Goal: Task Accomplishment & Management: Contribute content

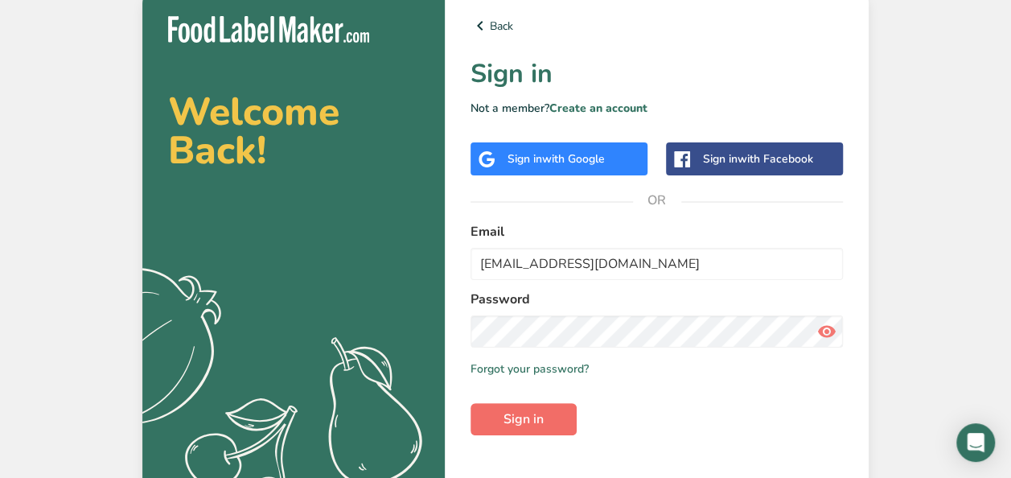
click at [508, 421] on span "Sign in" at bounding box center [523, 418] width 40 height 19
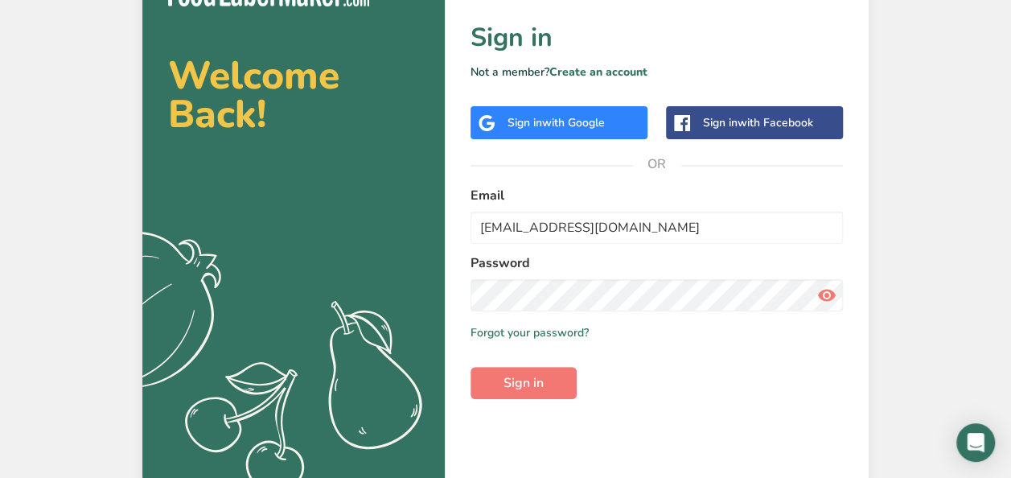
scroll to position [47, 0]
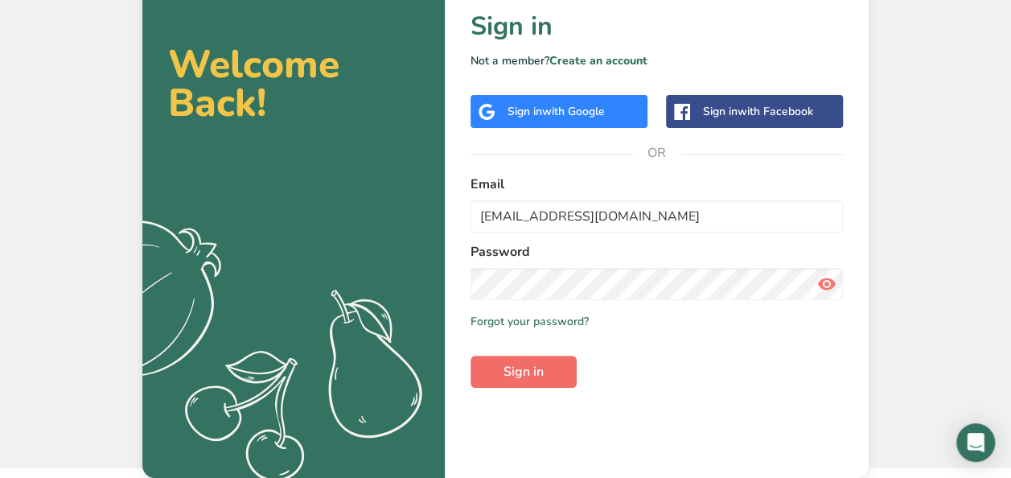
click at [531, 371] on span "Sign in" at bounding box center [523, 371] width 40 height 19
click at [640, 214] on input "[EMAIL_ADDRESS][DOMAIN_NAME]" at bounding box center [656, 216] width 372 height 32
click at [515, 380] on span "Sign in" at bounding box center [523, 371] width 40 height 19
click at [827, 283] on icon at bounding box center [826, 283] width 19 height 29
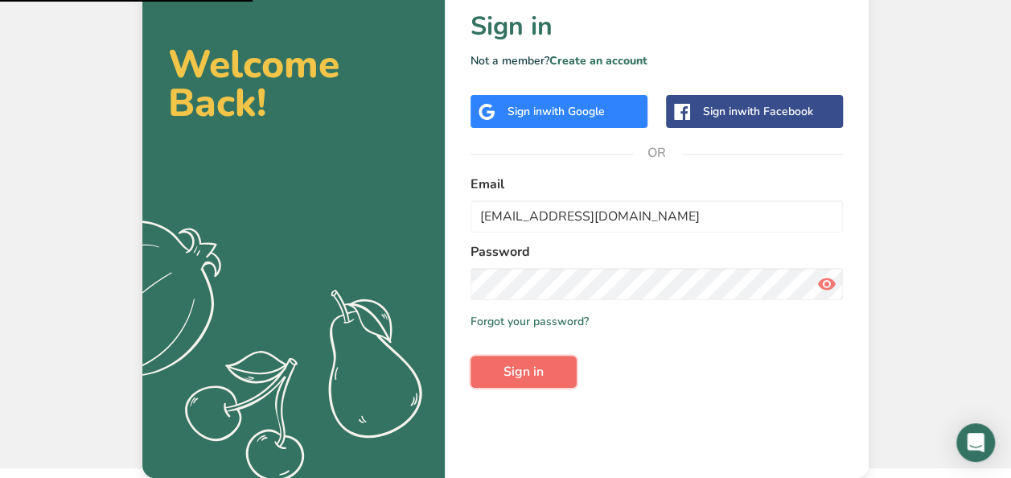
click at [530, 374] on span "Sign in" at bounding box center [523, 371] width 40 height 19
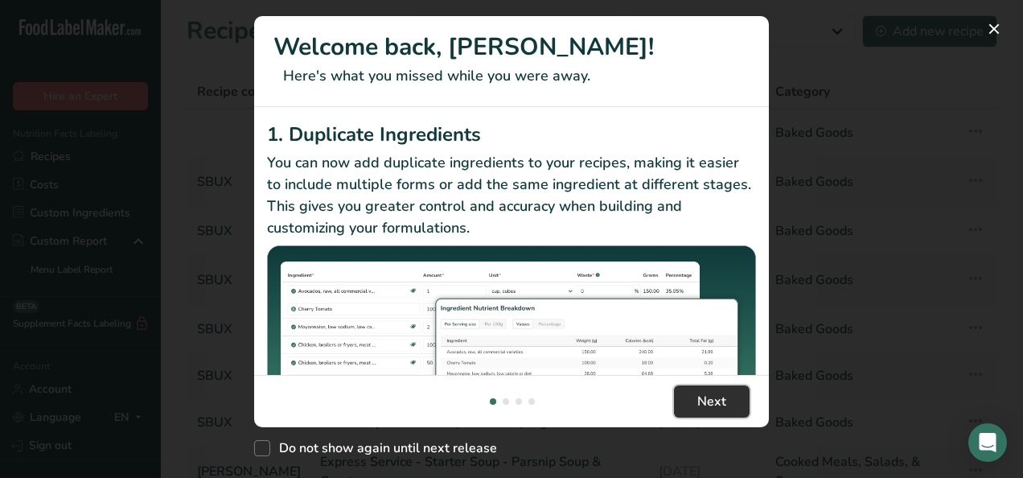
click at [696, 396] on button "Next" at bounding box center [712, 401] width 76 height 32
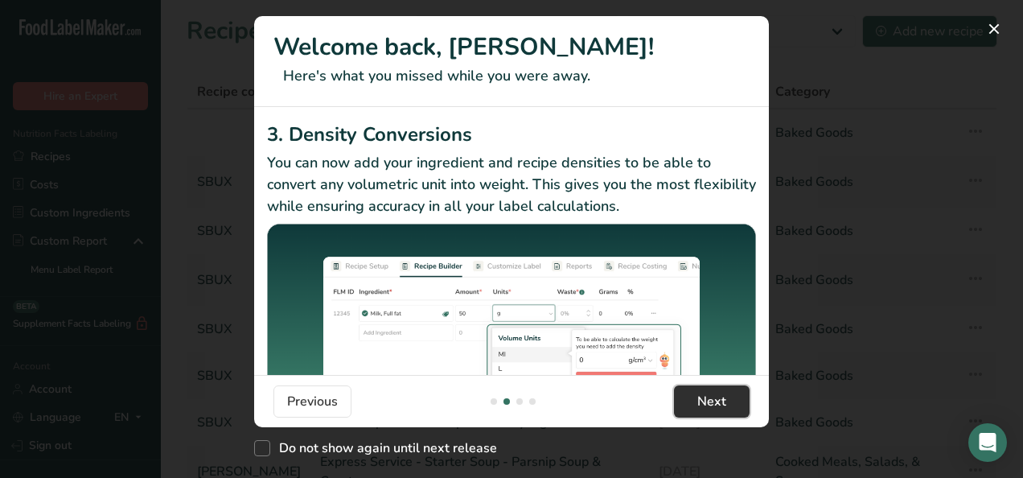
click at [696, 396] on button "Next" at bounding box center [712, 401] width 76 height 32
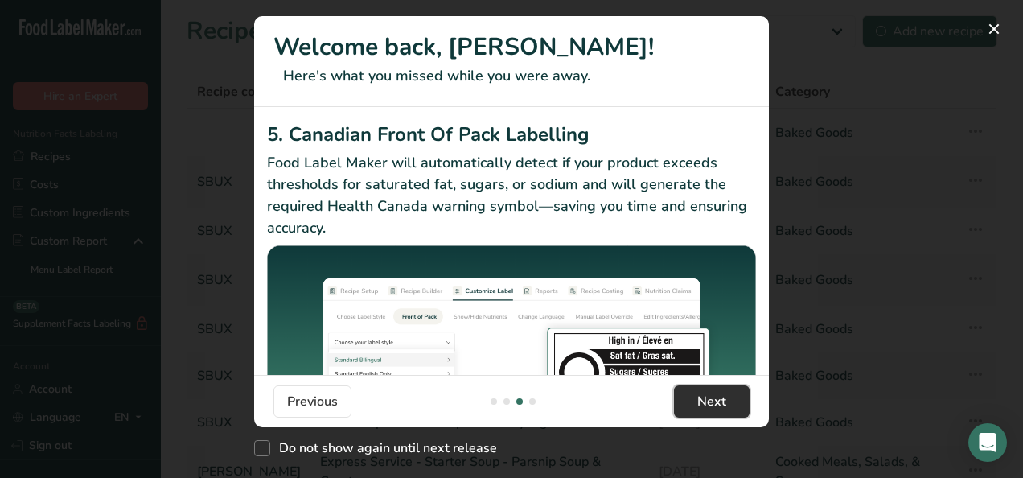
click at [696, 396] on button "Next" at bounding box center [712, 401] width 76 height 32
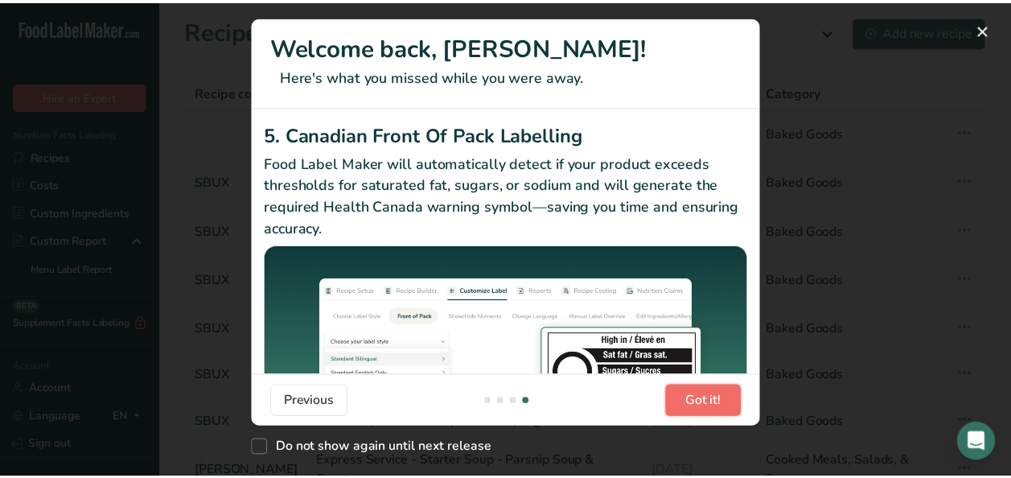
scroll to position [0, 1544]
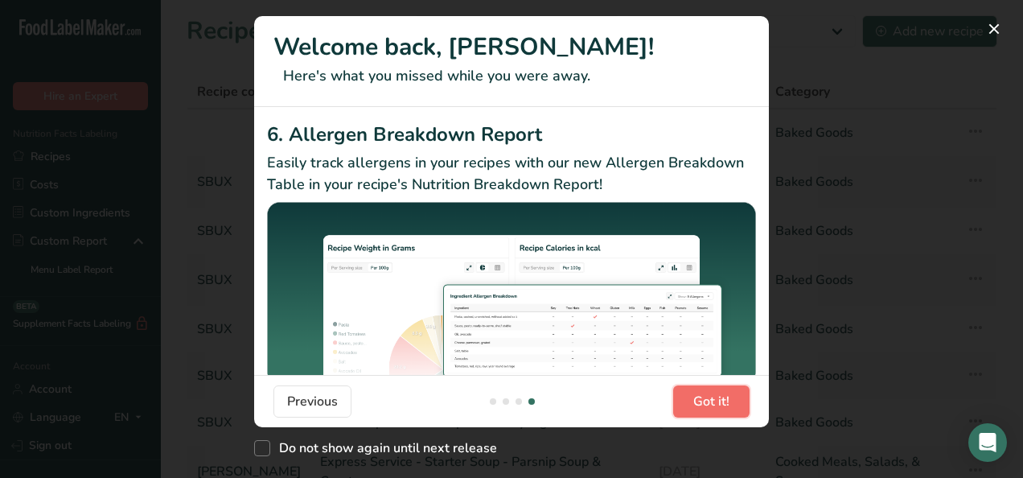
click at [696, 396] on span "Got it!" at bounding box center [711, 401] width 36 height 19
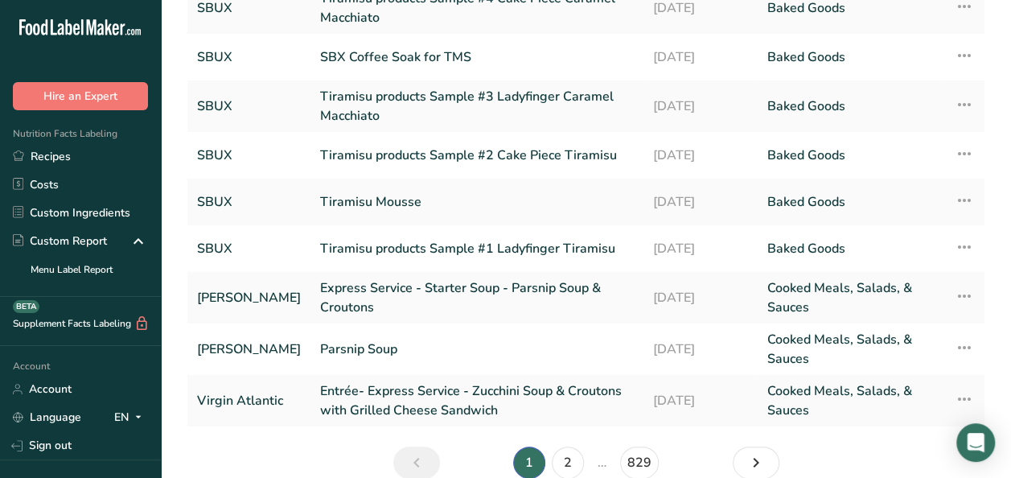
scroll to position [177, 0]
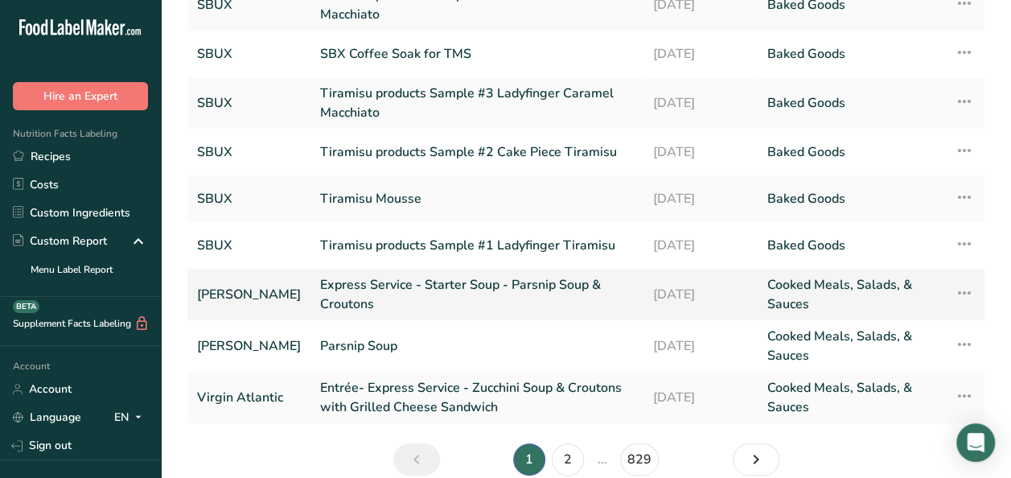
click at [535, 286] on link "Express Service - Starter Soup - Parsnip Soup & Croutons" at bounding box center [477, 294] width 314 height 39
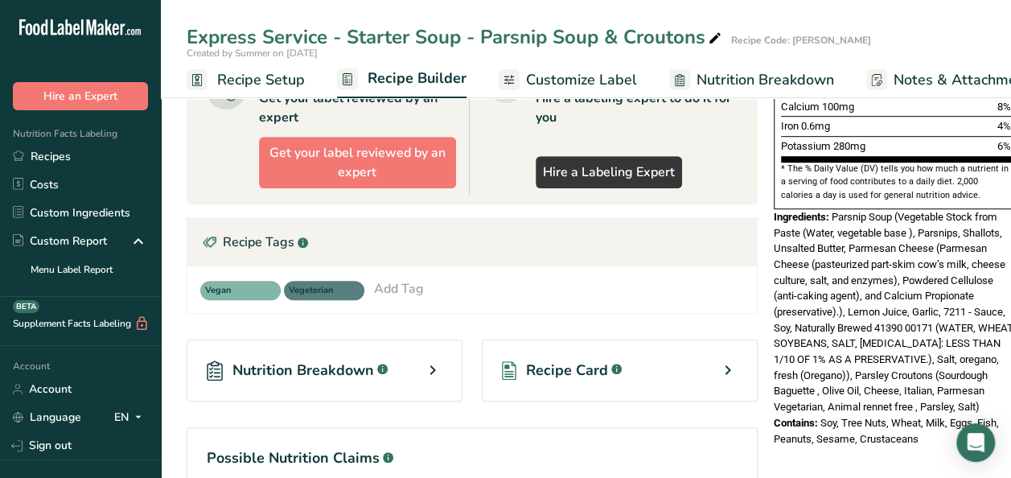
scroll to position [460, 0]
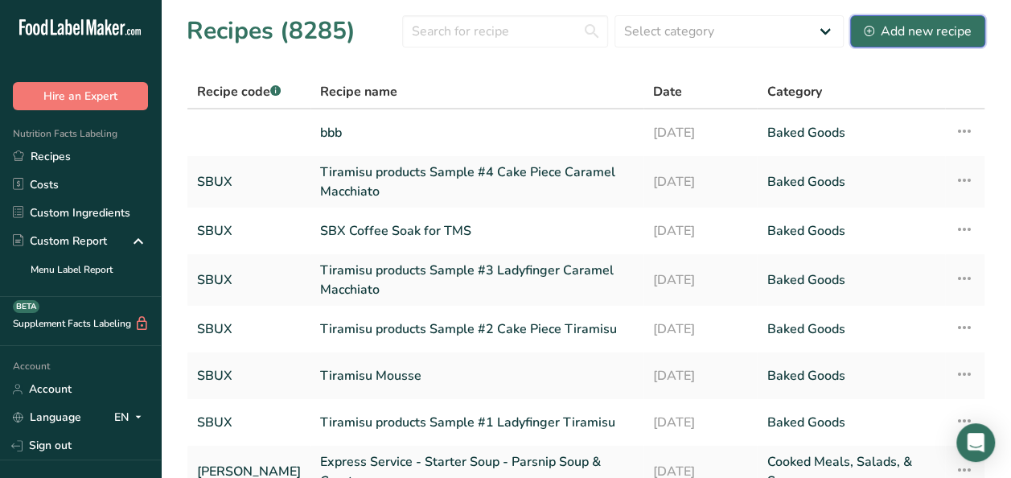
click at [882, 30] on div "Add new recipe" at bounding box center [918, 31] width 108 height 19
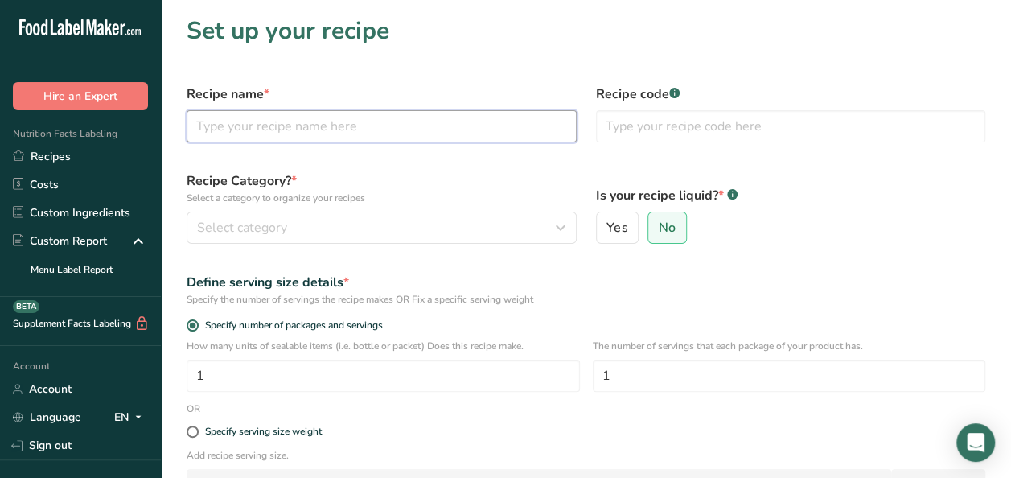
click at [531, 132] on input "text" at bounding box center [382, 126] width 390 height 32
type input "Ginger Carrot Soup"
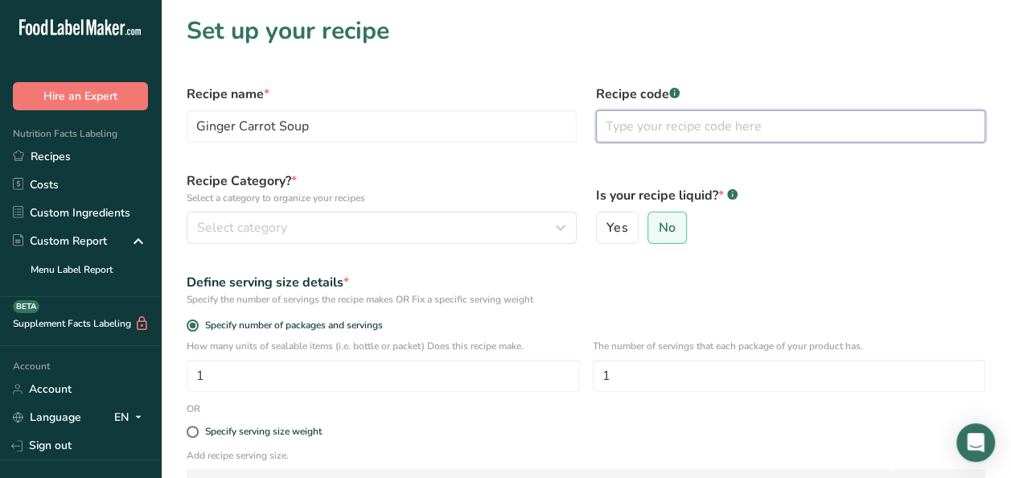
click at [785, 131] on input "text" at bounding box center [791, 126] width 390 height 32
type input "Virgin Atlantic"
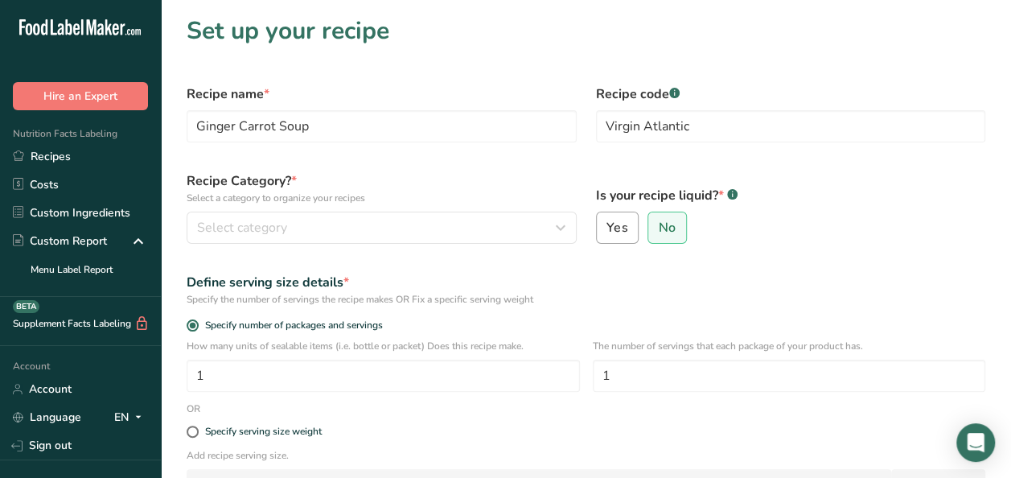
click at [614, 233] on span "Yes" at bounding box center [616, 228] width 21 height 16
click at [607, 233] on input "Yes" at bounding box center [602, 228] width 10 height 10
radio input "true"
radio input "false"
select select "22"
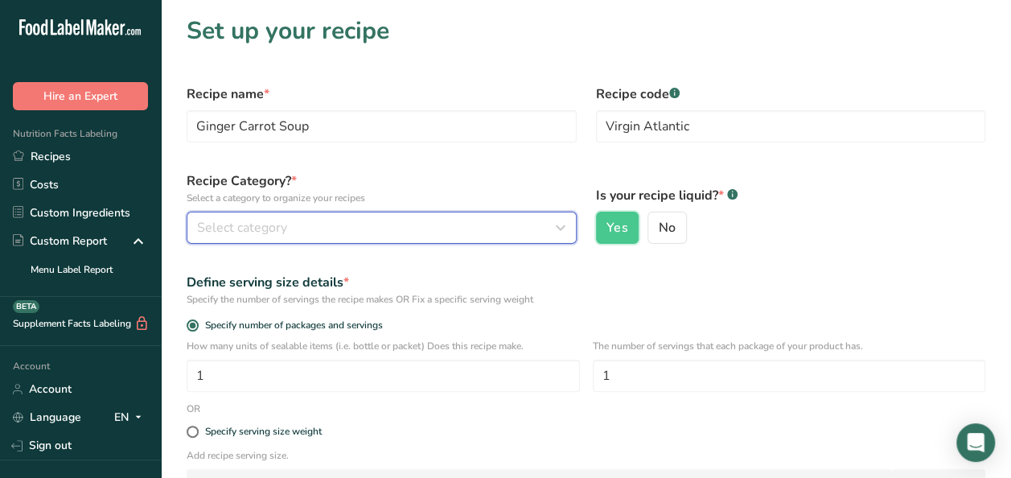
click at [556, 225] on icon "button" at bounding box center [560, 227] width 19 height 29
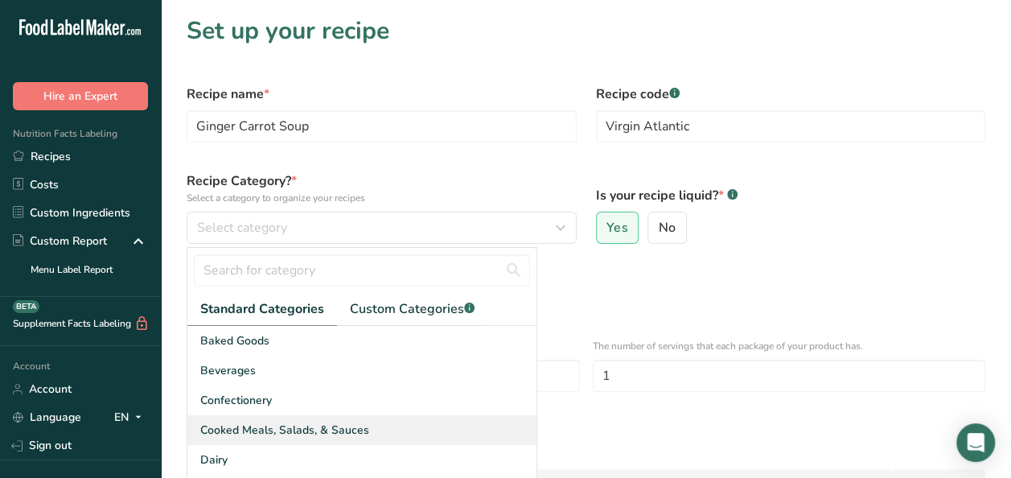
click at [480, 429] on div "Cooked Meals, Salads, & Sauces" at bounding box center [361, 430] width 349 height 30
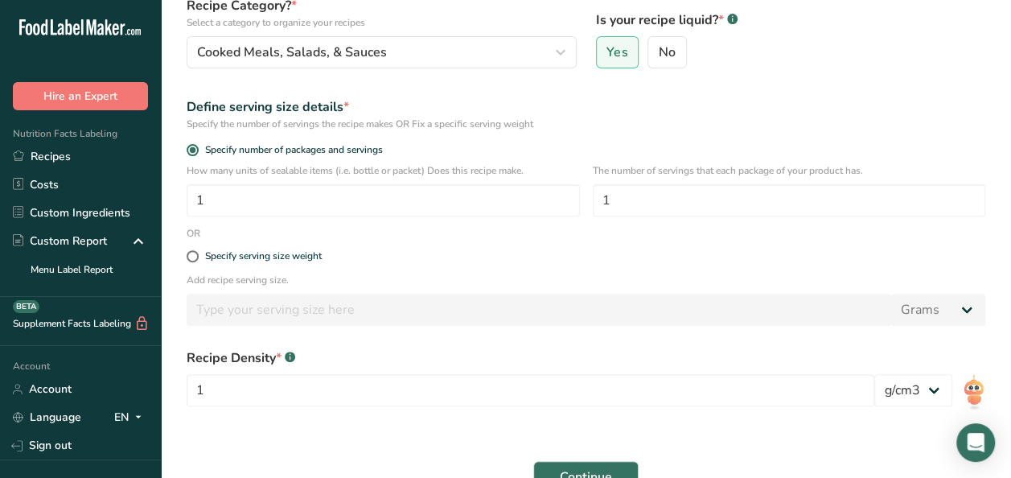
scroll to position [201, 0]
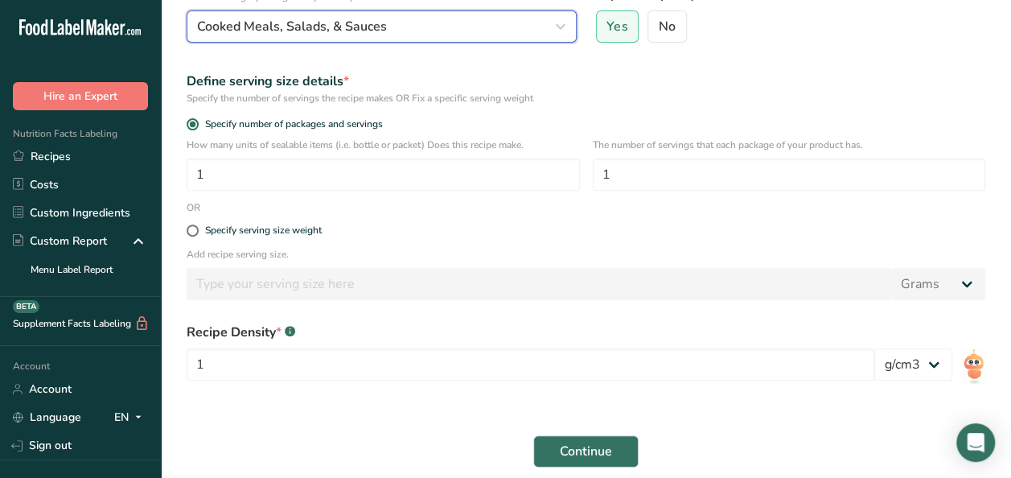
click at [549, 29] on div "Cooked Meals, Salads, & Sauces" at bounding box center [376, 26] width 359 height 19
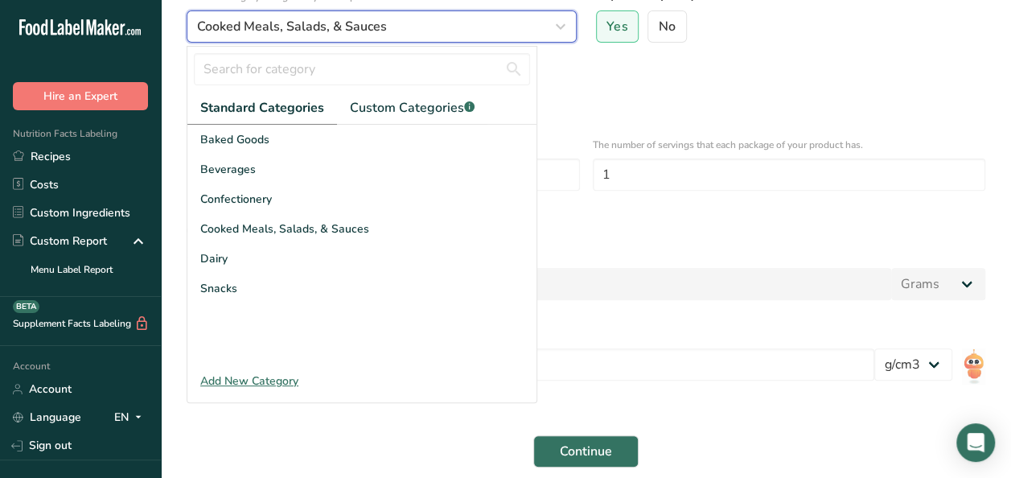
click at [549, 29] on div "Cooked Meals, Salads, & Sauces" at bounding box center [376, 26] width 359 height 19
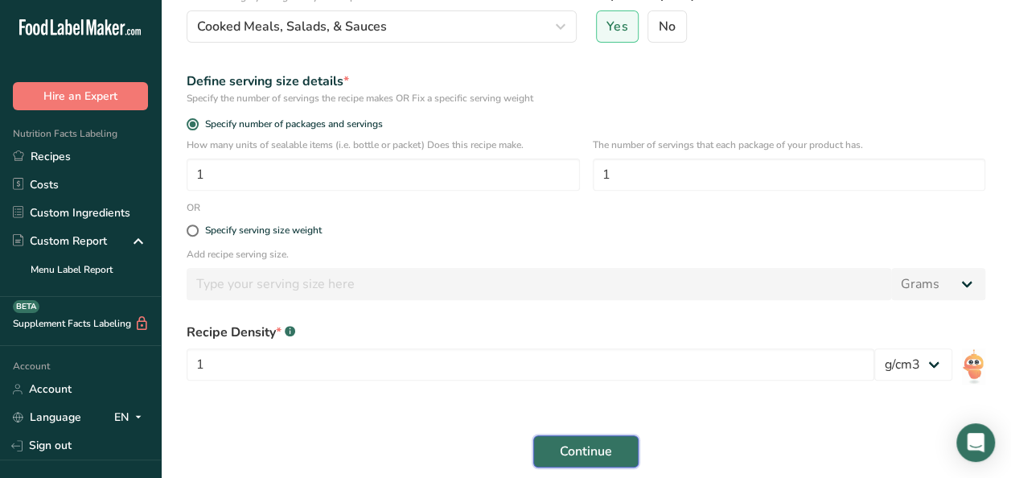
click at [602, 449] on span "Continue" at bounding box center [586, 450] width 52 height 19
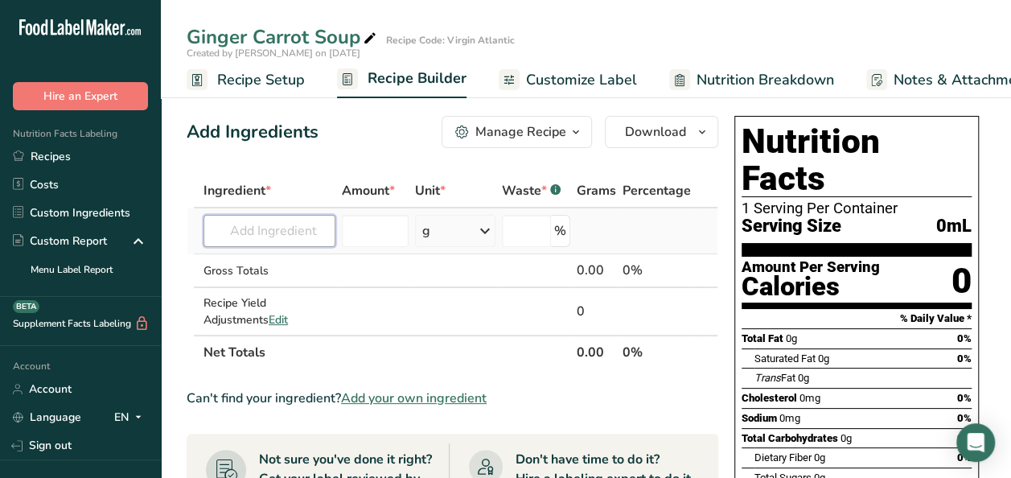
click at [305, 224] on input "text" at bounding box center [269, 231] width 132 height 32
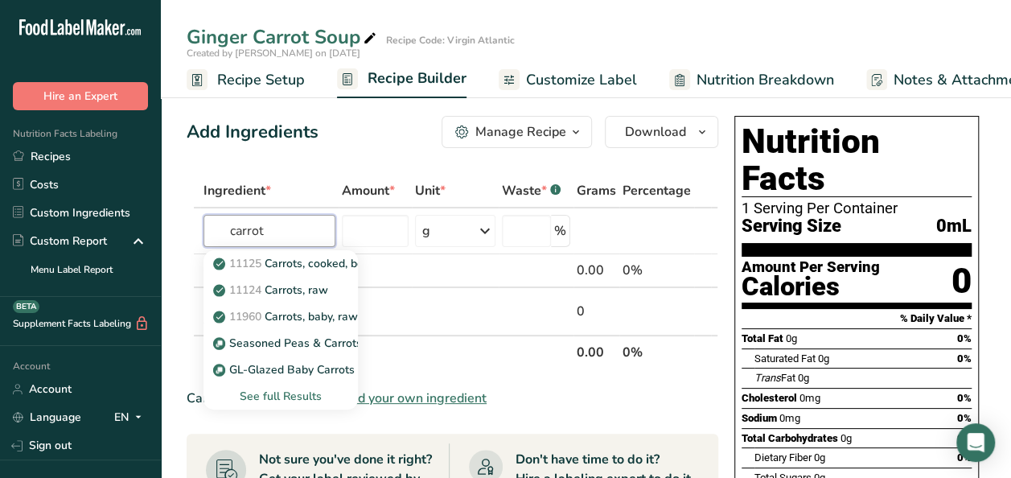
type input "carrot"
click at [283, 290] on p "11124 Carrots, raw" at bounding box center [272, 289] width 112 height 17
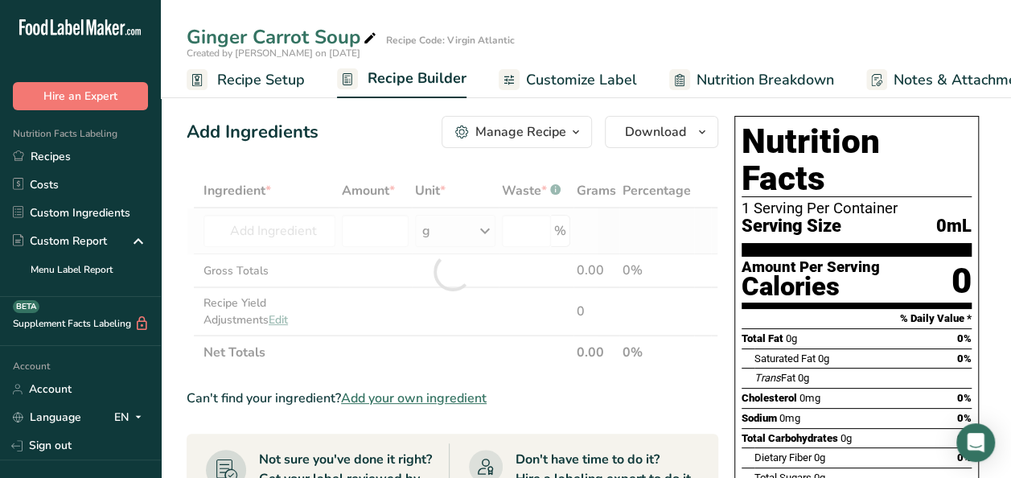
type input "Carrots, raw"
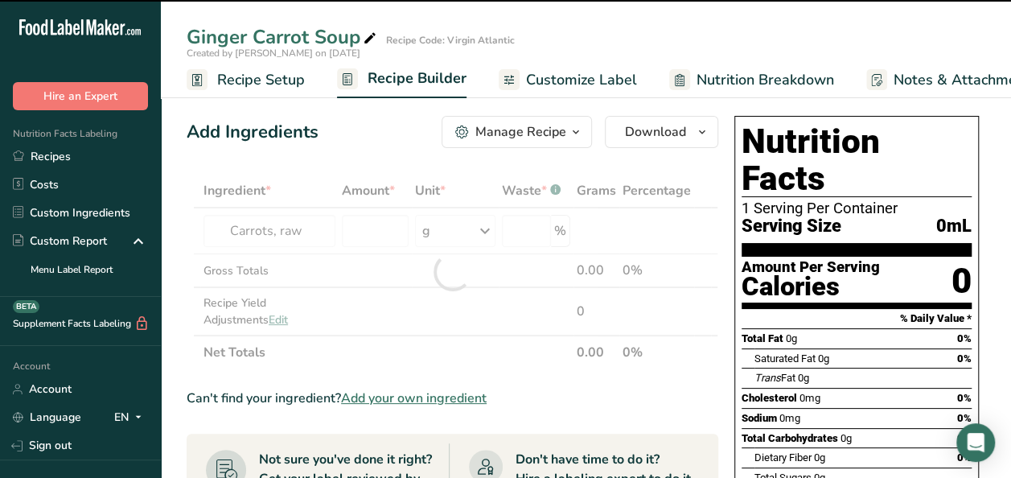
type input "0"
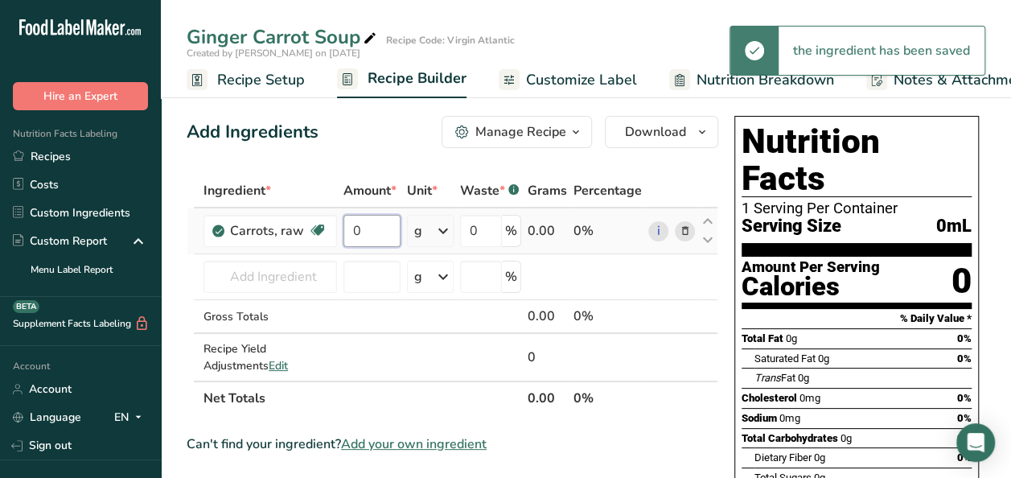
click at [368, 234] on input "0" at bounding box center [371, 231] width 56 height 32
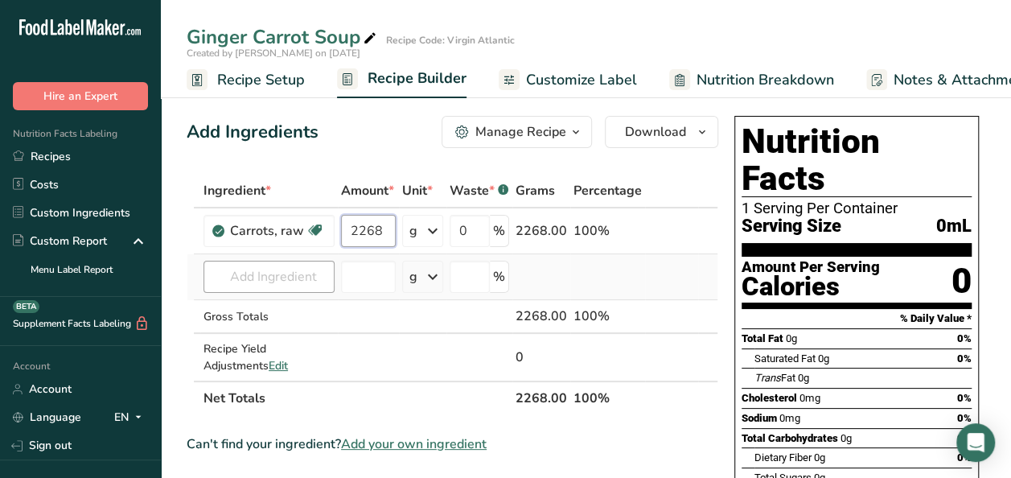
type input "2268"
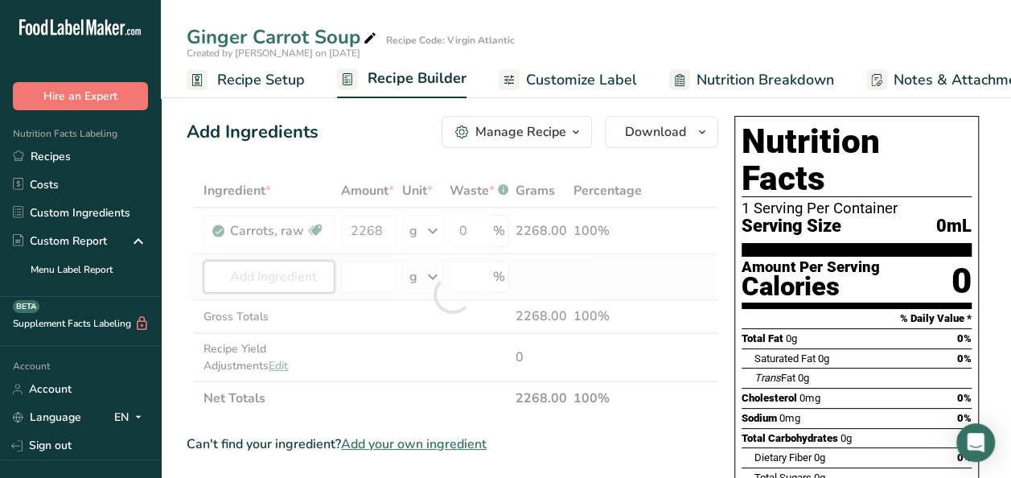
click at [299, 275] on div "Ingredient * Amount * Unit * Waste * .a-a{fill:#347362;}.b-a{fill:#fff;} Grams …" at bounding box center [453, 294] width 532 height 241
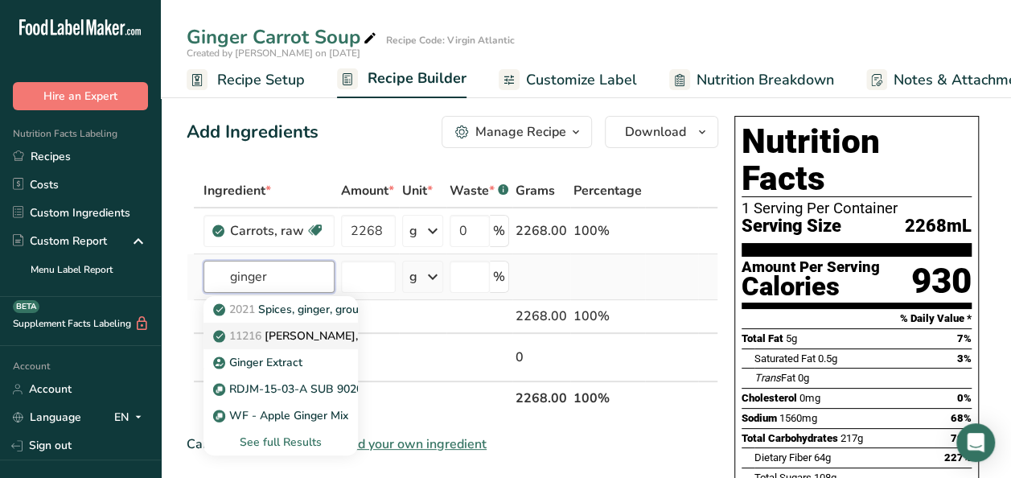
type input "ginger"
click at [301, 341] on p "11216 Ginger root, raw" at bounding box center [298, 335] width 165 height 17
type input "Ginger root, raw"
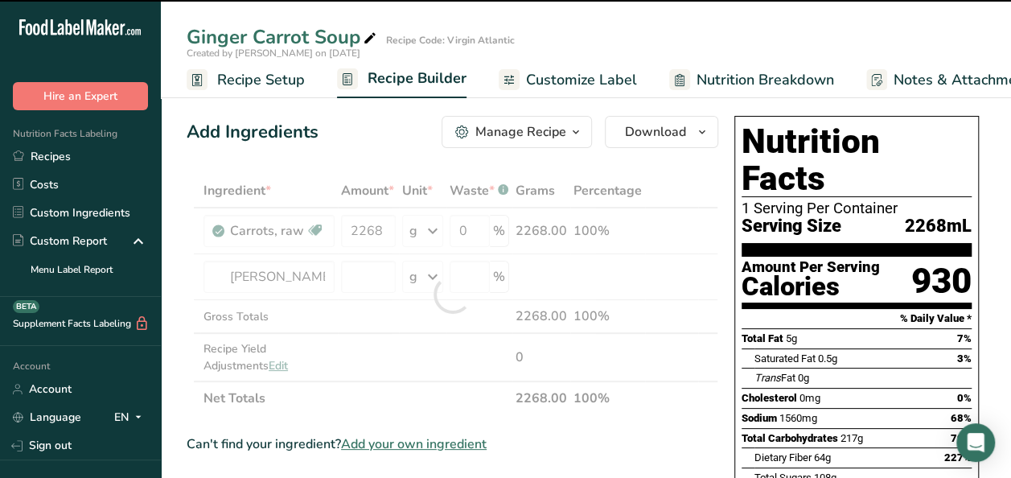
type input "0"
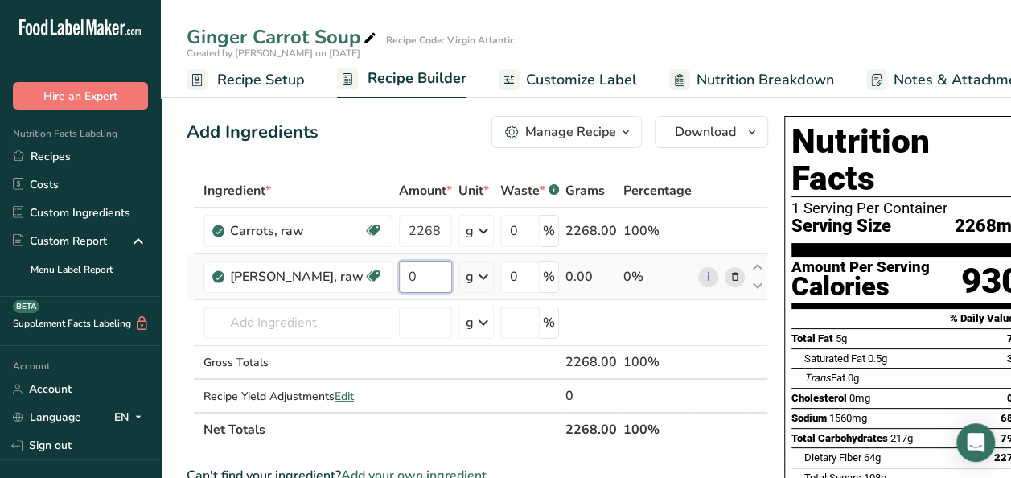
click at [399, 273] on input "0" at bounding box center [425, 277] width 53 height 32
type input "99"
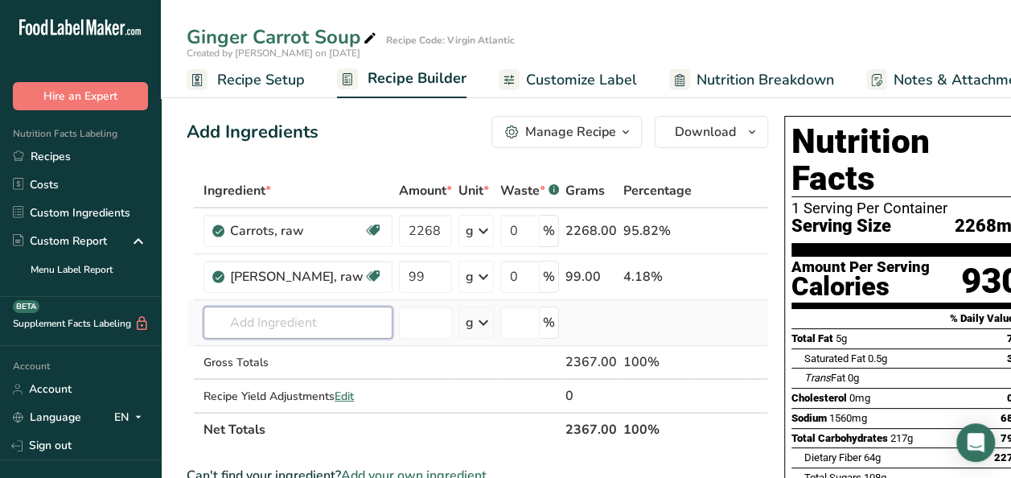
click at [310, 314] on div "Ingredient * Amount * Unit * Waste * .a-a{fill:#347362;}.b-a{fill:#fff;} Grams …" at bounding box center [477, 310] width 581 height 273
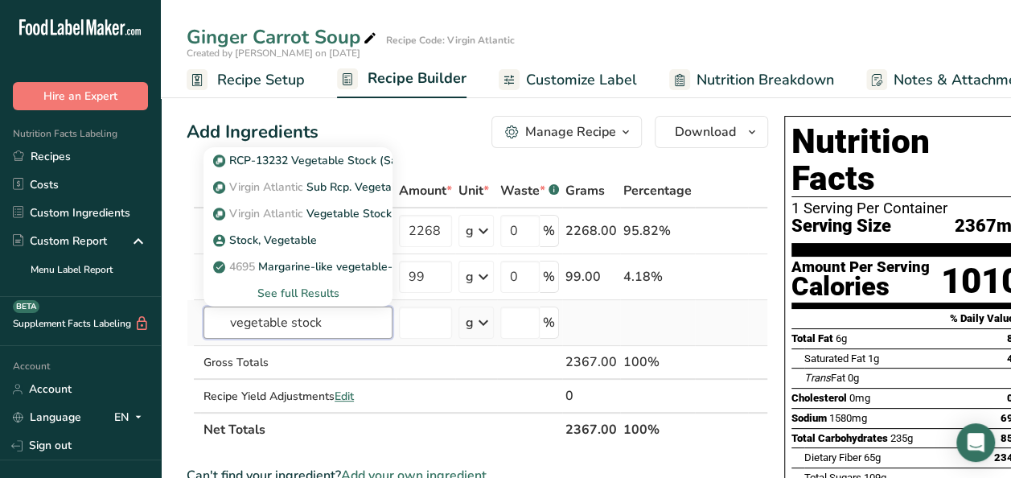
type input "vegetable stock"
click at [251, 292] on div "See full Results" at bounding box center [297, 293] width 163 height 17
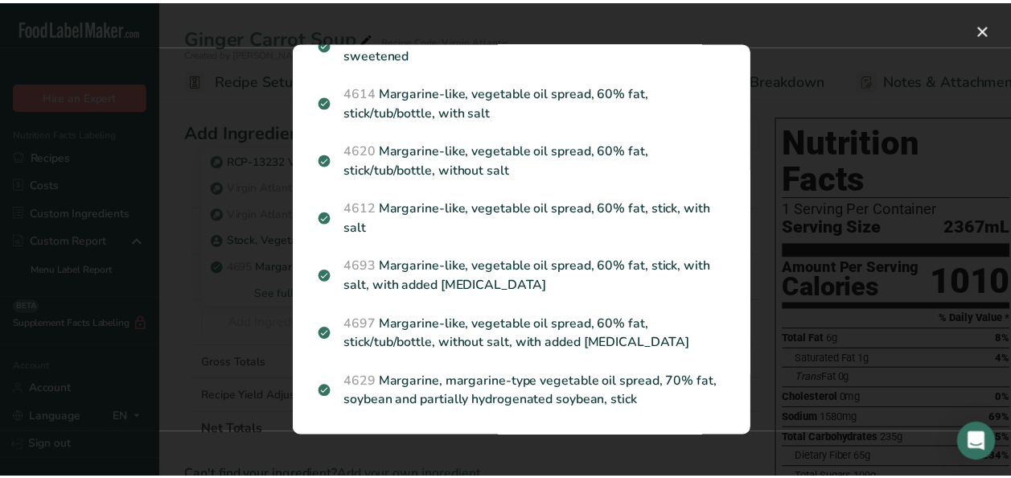
scroll to position [31, 0]
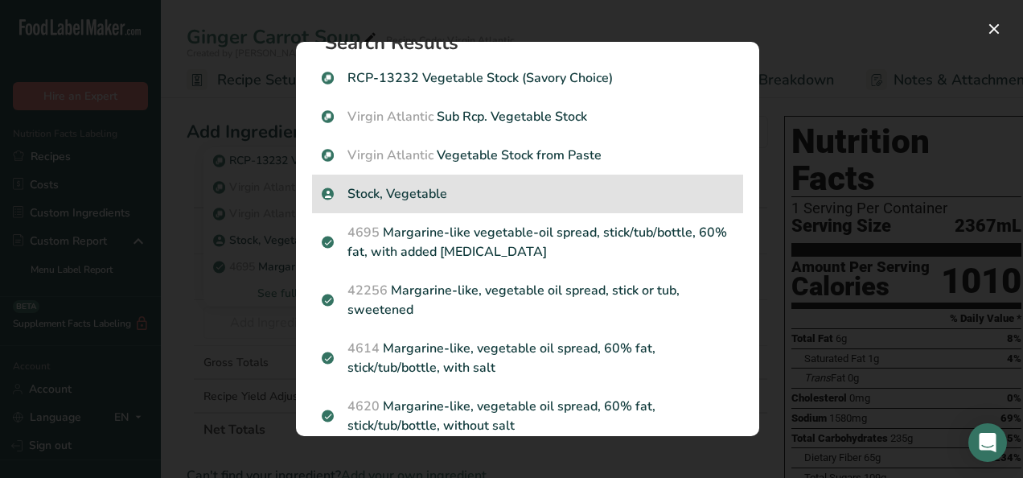
click at [394, 205] on div "Stock, Vegetable" at bounding box center [527, 193] width 431 height 39
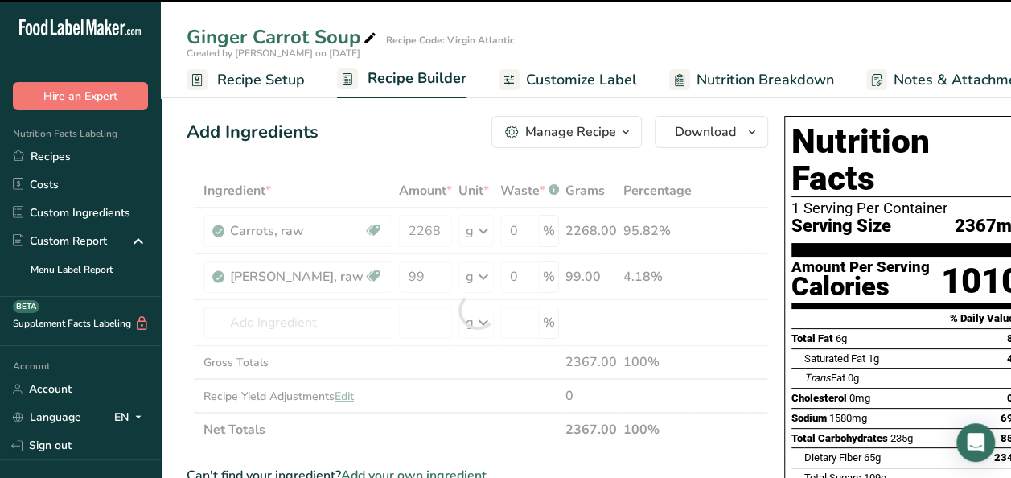
type input "0"
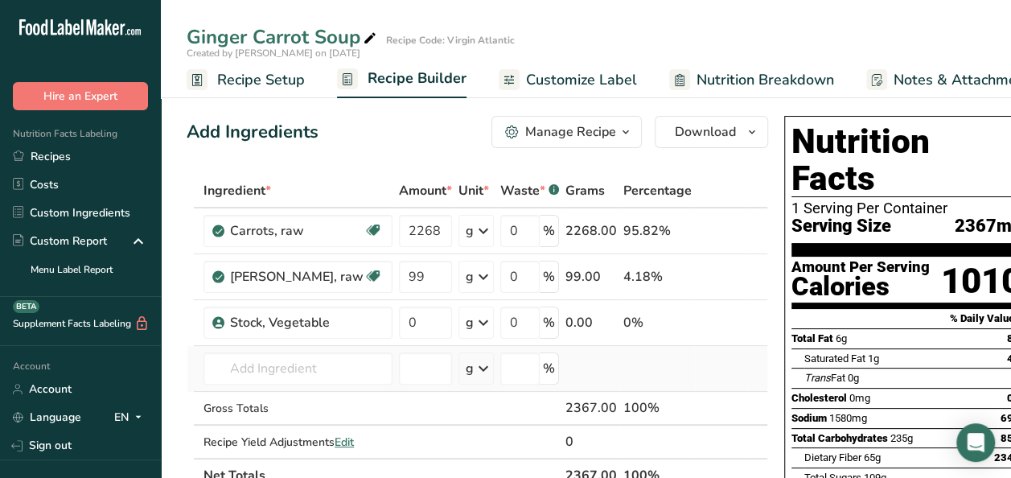
click at [199, 346] on td at bounding box center [197, 369] width 6 height 46
click at [729, 323] on icon at bounding box center [734, 322] width 11 height 17
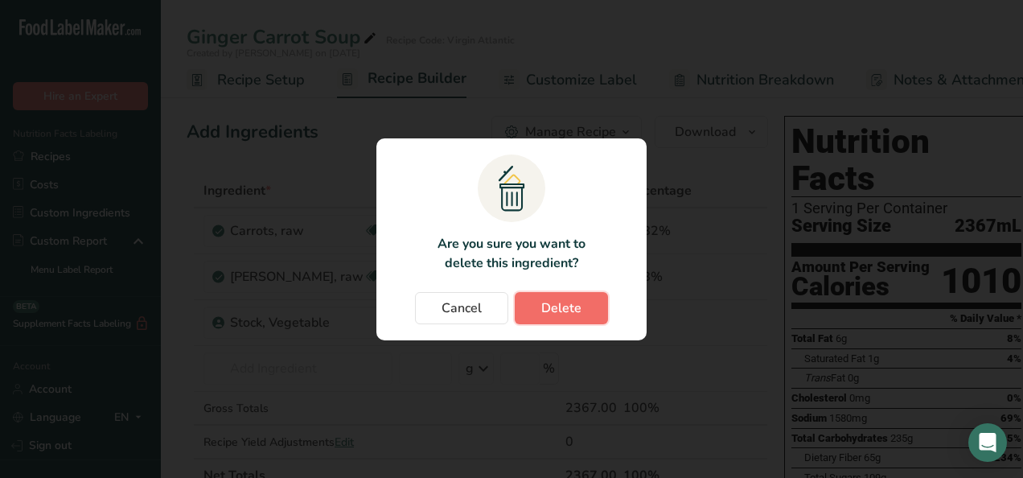
click at [581, 306] on button "Delete" at bounding box center [561, 308] width 93 height 32
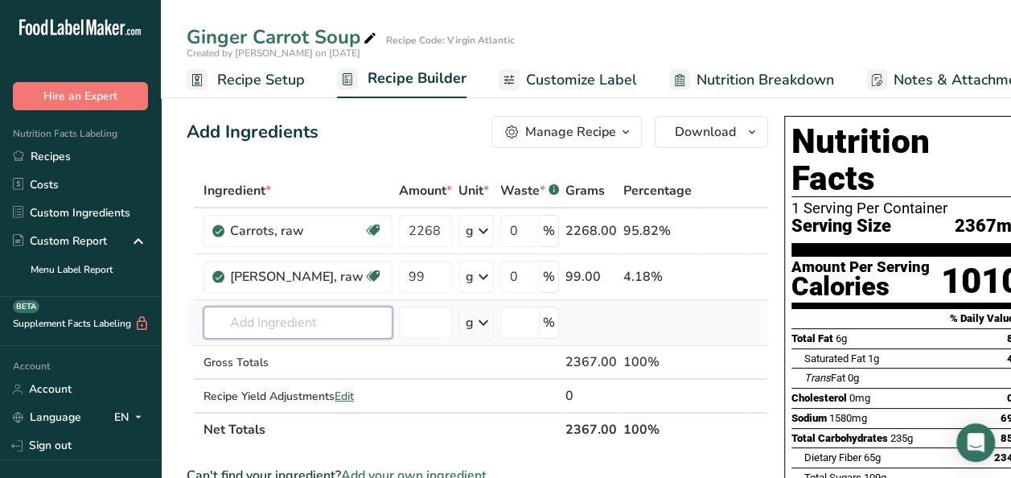
click at [257, 324] on input "text" at bounding box center [297, 322] width 189 height 32
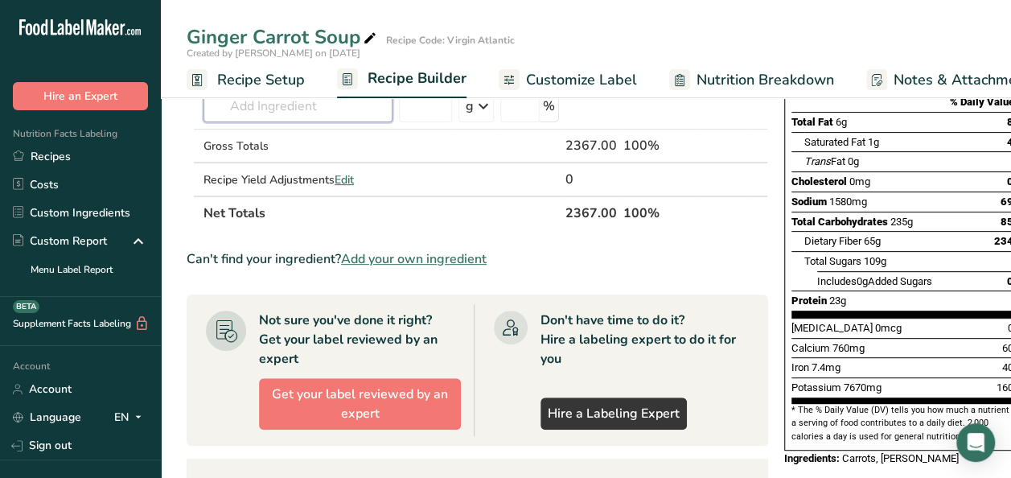
scroll to position [227, 0]
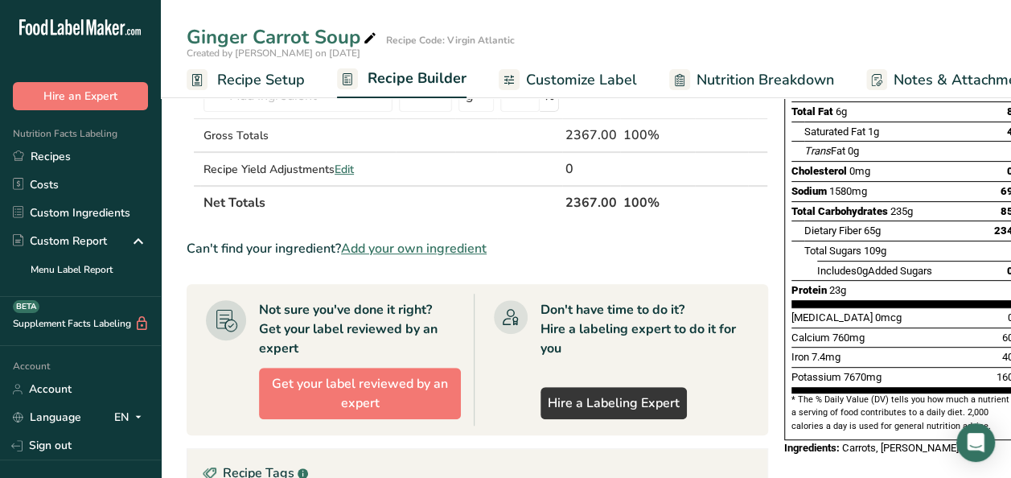
click at [429, 258] on span "Add your own ingredient" at bounding box center [414, 248] width 146 height 19
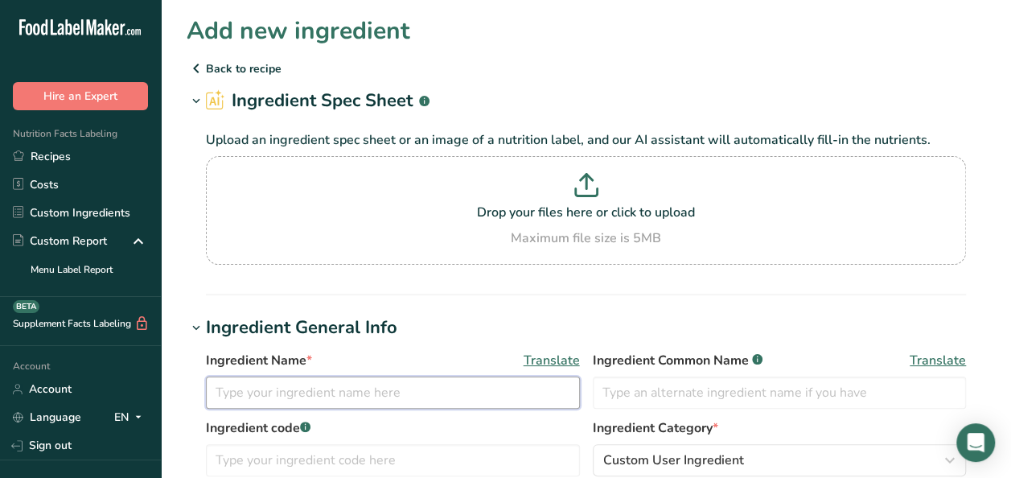
click at [294, 389] on input "text" at bounding box center [393, 392] width 374 height 32
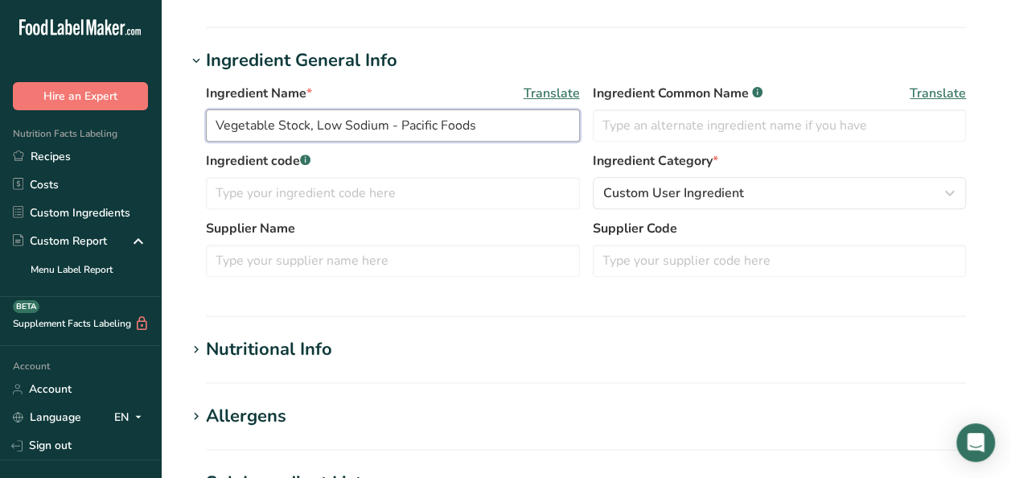
scroll to position [269, 0]
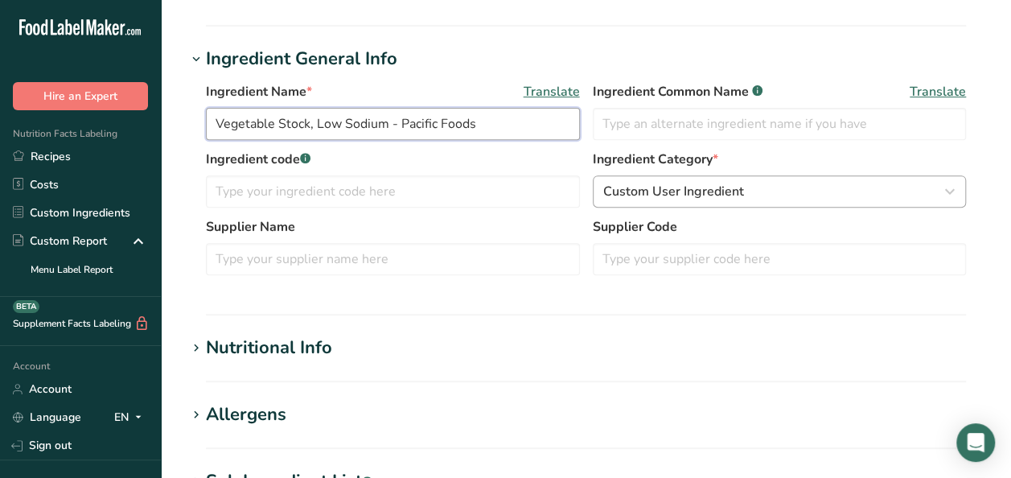
type input "Vegetable Stock, Low Sodium - Pacific Foods"
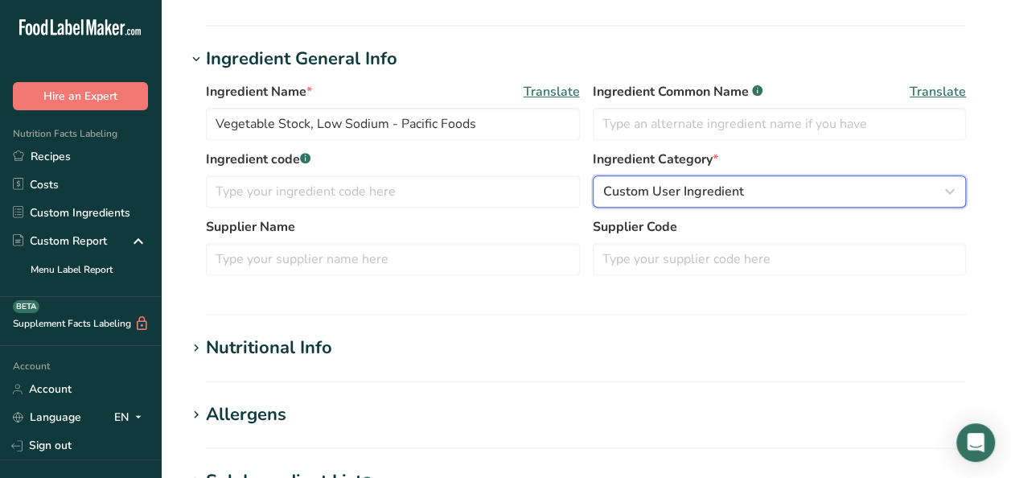
click at [696, 190] on span "Custom User Ingredient" at bounding box center [673, 191] width 141 height 19
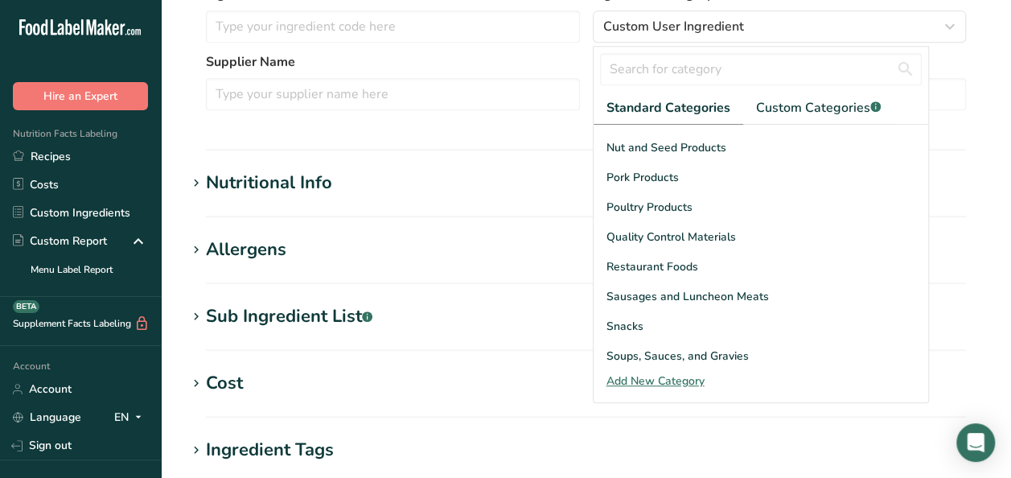
scroll to position [547, 0]
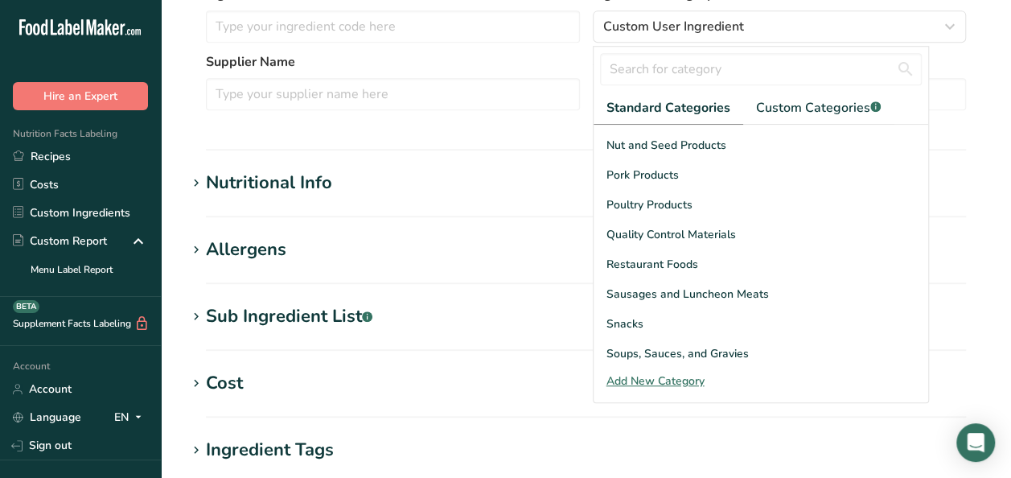
drag, startPoint x: 803, startPoint y: 332, endPoint x: 938, endPoint y: 294, distance: 141.3
click at [938, 294] on section "Add new ingredient Back to recipe Ingredient Spec Sheet .a-a{fill:#347362;}.b-a…" at bounding box center [586, 164] width 850 height 1194
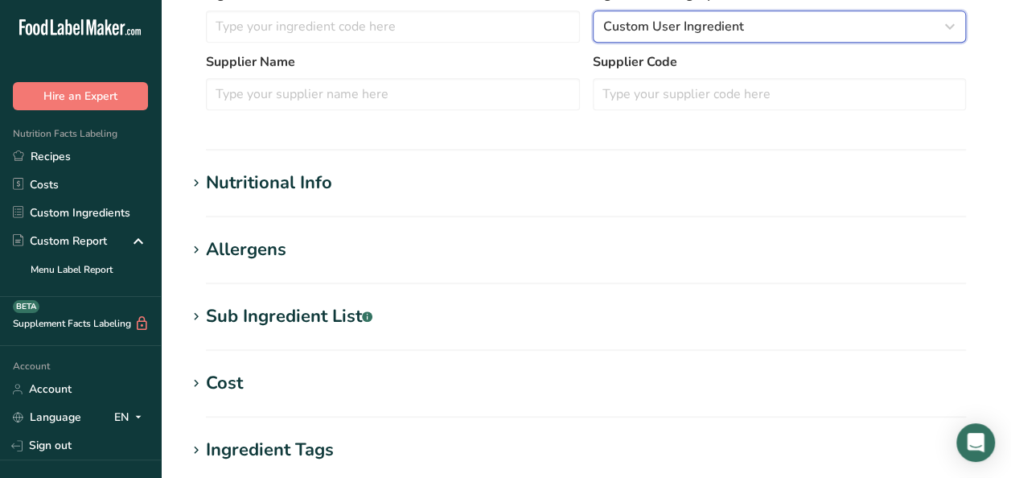
click at [881, 20] on div "Custom User Ingredient" at bounding box center [774, 26] width 343 height 19
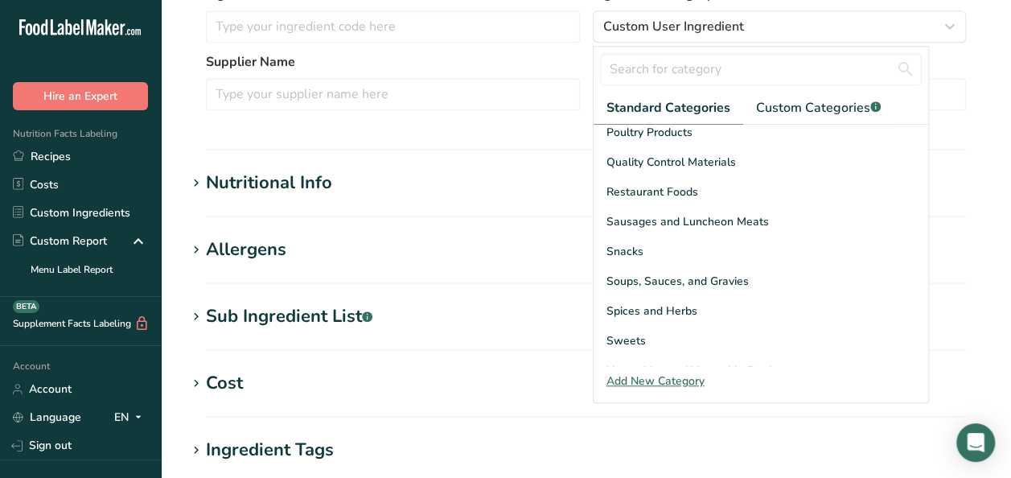
scroll to position [622, 0]
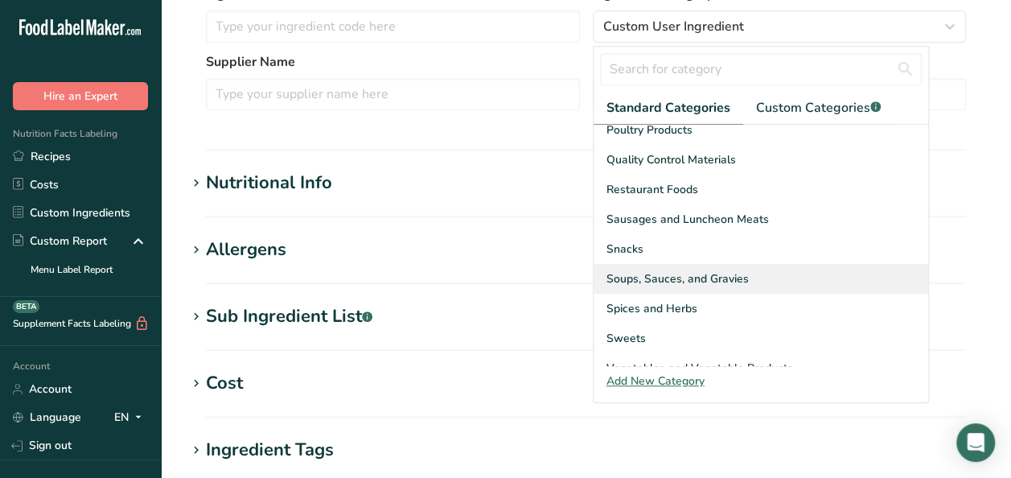
click at [727, 270] on span "Soups, Sauces, and Gravies" at bounding box center [677, 278] width 142 height 17
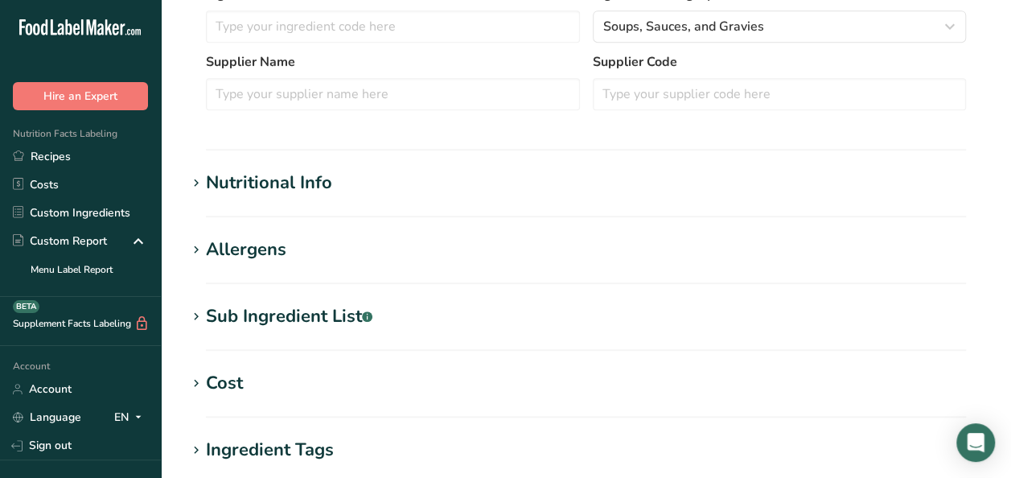
click at [197, 183] on icon at bounding box center [196, 183] width 14 height 23
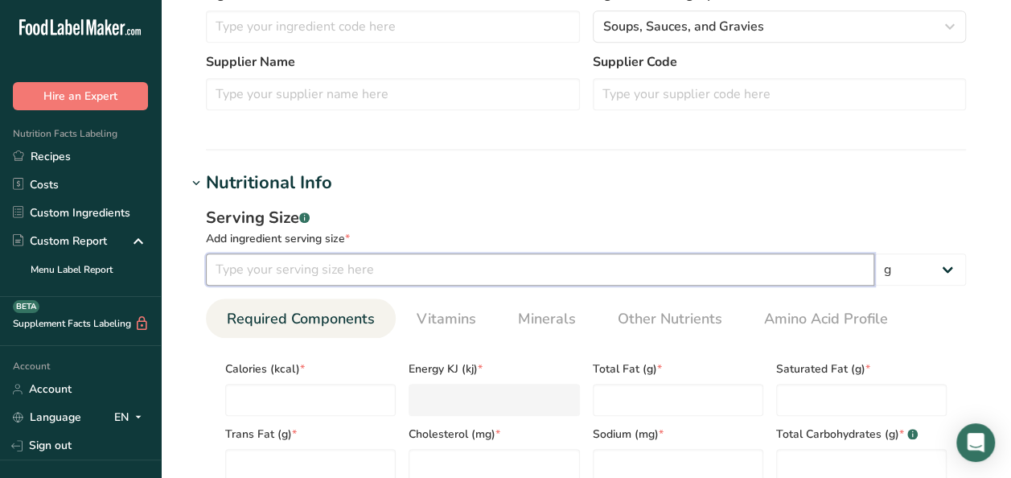
click at [306, 267] on input "number" at bounding box center [540, 269] width 668 height 32
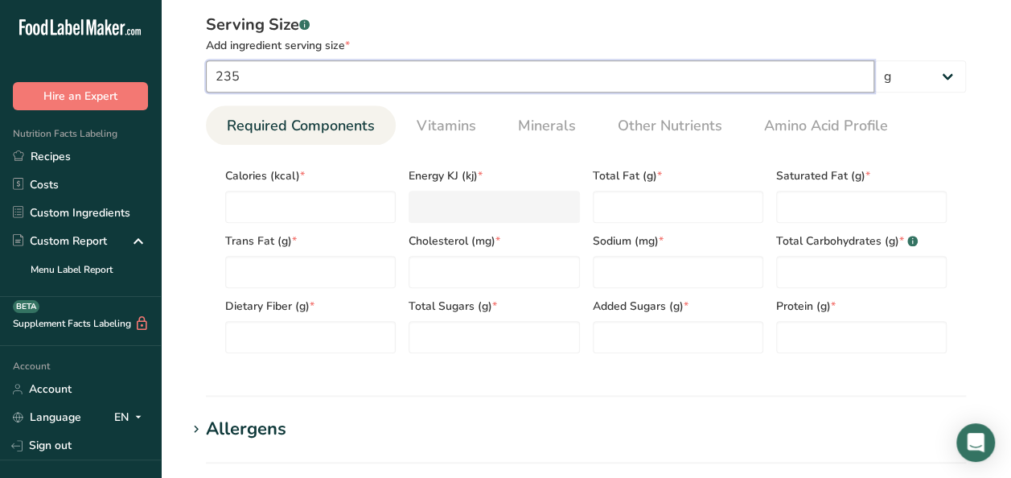
scroll to position [630, 0]
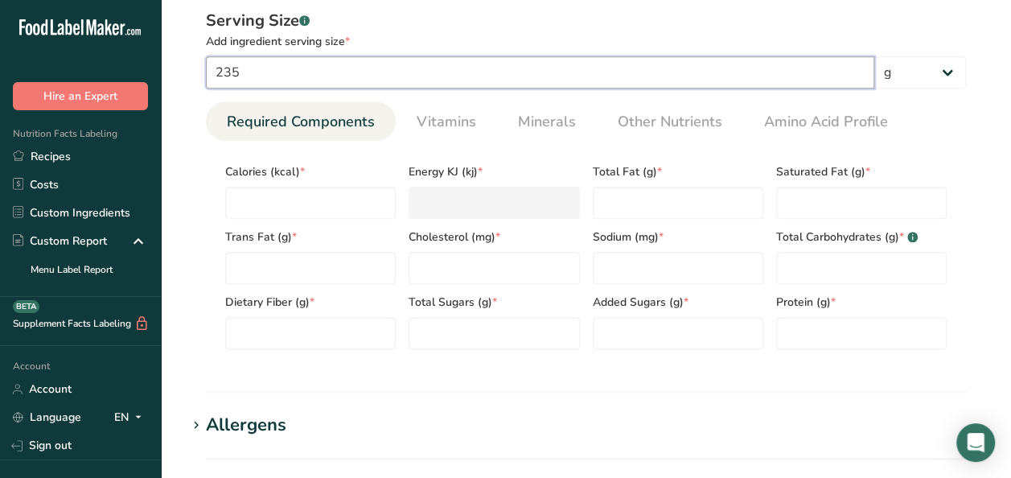
type input "235"
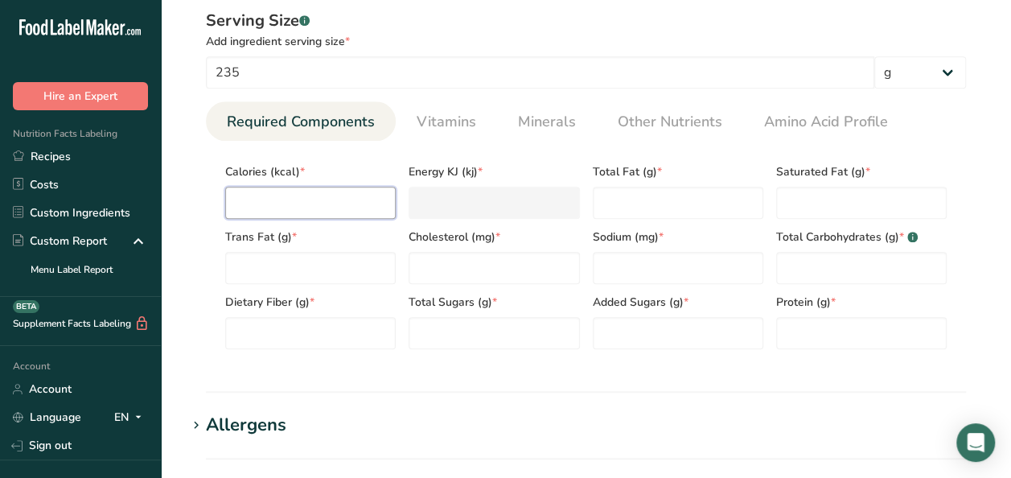
type input "0"
type KJ "0"
type input "0"
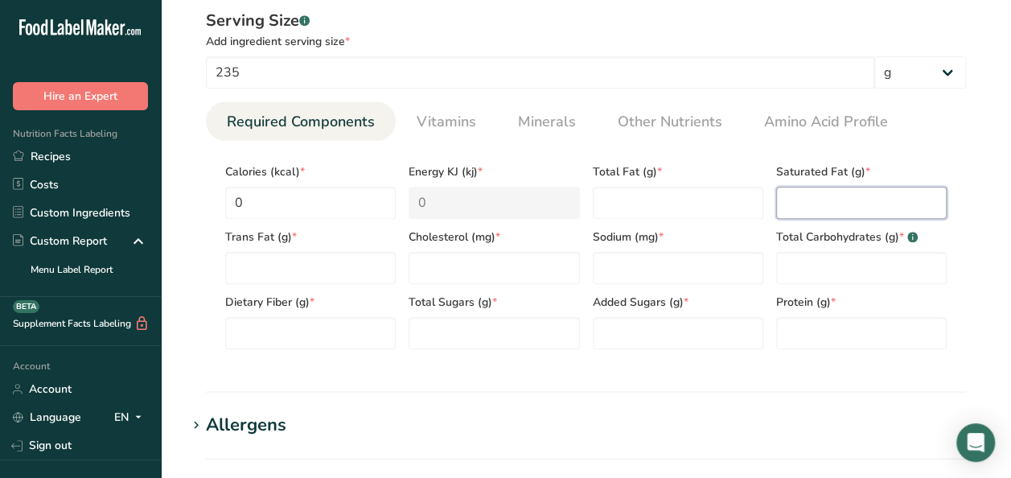
drag, startPoint x: 634, startPoint y: 194, endPoint x: 885, endPoint y: 199, distance: 250.1
click at [885, 199] on Fat "number" at bounding box center [861, 203] width 170 height 32
type Fat "0"
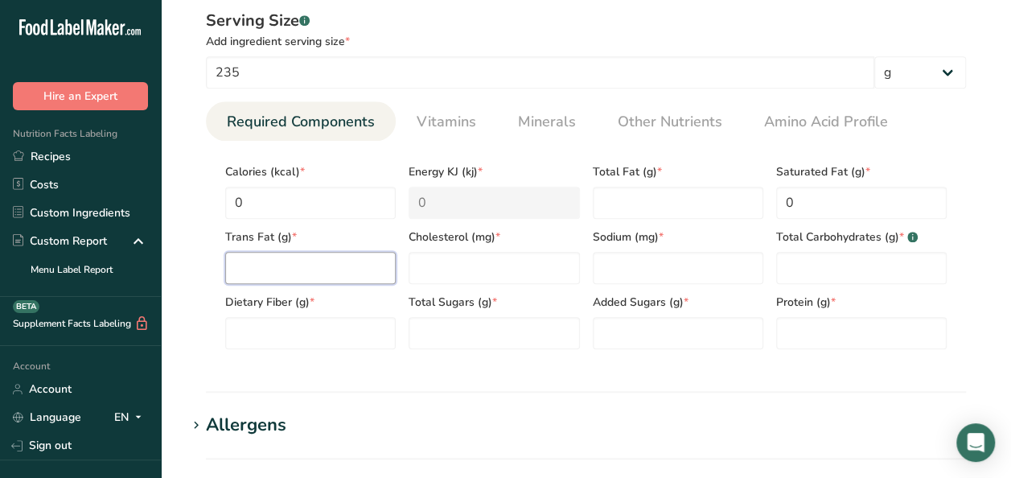
click at [267, 258] on Fat "number" at bounding box center [310, 268] width 170 height 32
type Fat "0"
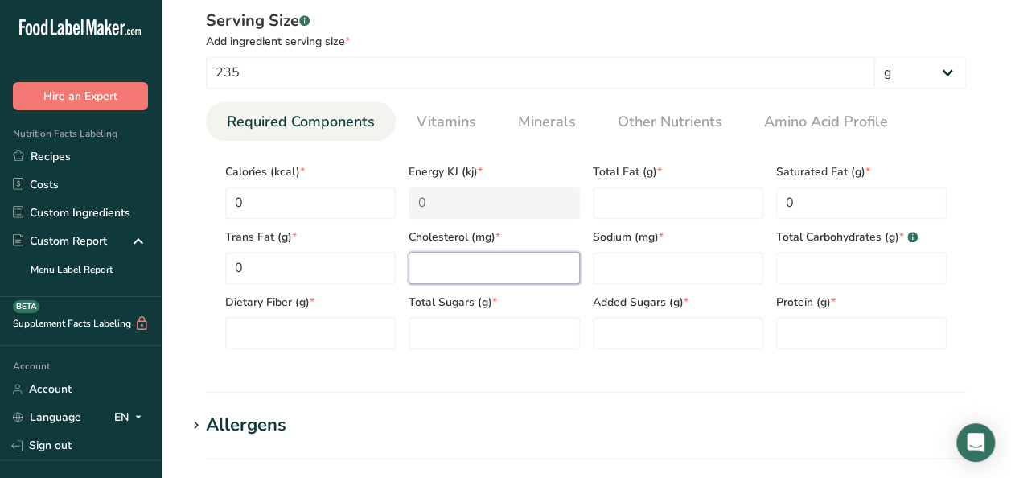
click at [445, 264] on input "number" at bounding box center [493, 268] width 170 height 32
type input "0"
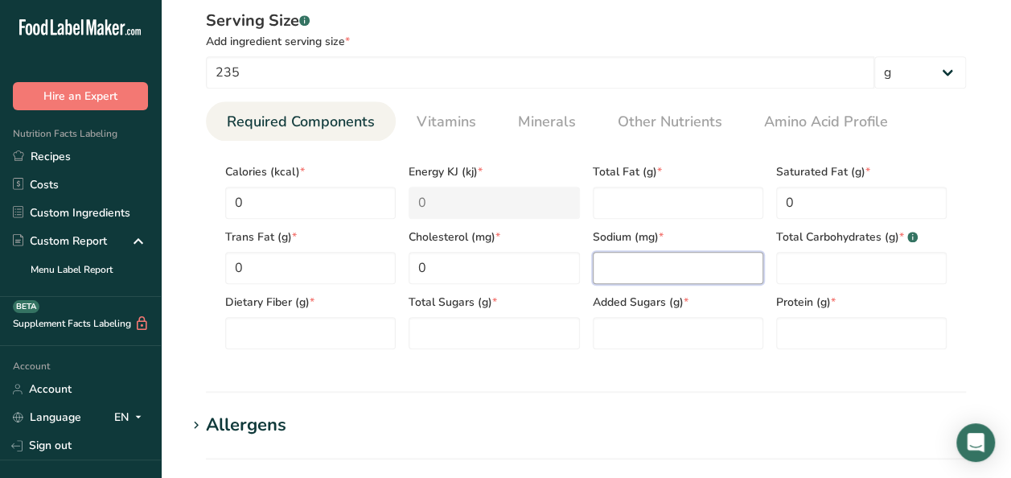
click at [633, 267] on input "number" at bounding box center [678, 268] width 170 height 32
type input "120"
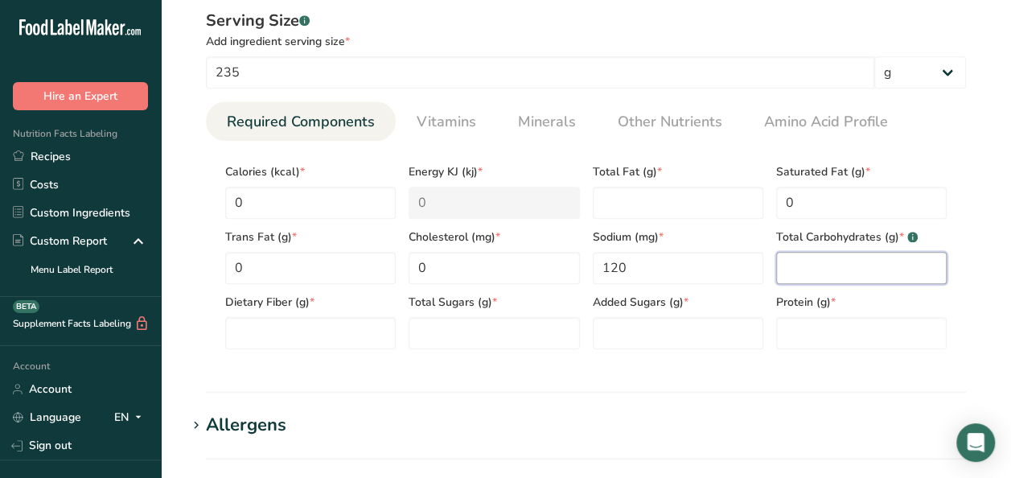
click at [807, 267] on Carbohydrates "number" at bounding box center [861, 268] width 170 height 32
type Carbohydrates "3"
click at [307, 331] on Fiber "number" at bounding box center [310, 333] width 170 height 32
type Fiber "0"
click at [439, 341] on Sugars "number" at bounding box center [493, 333] width 170 height 32
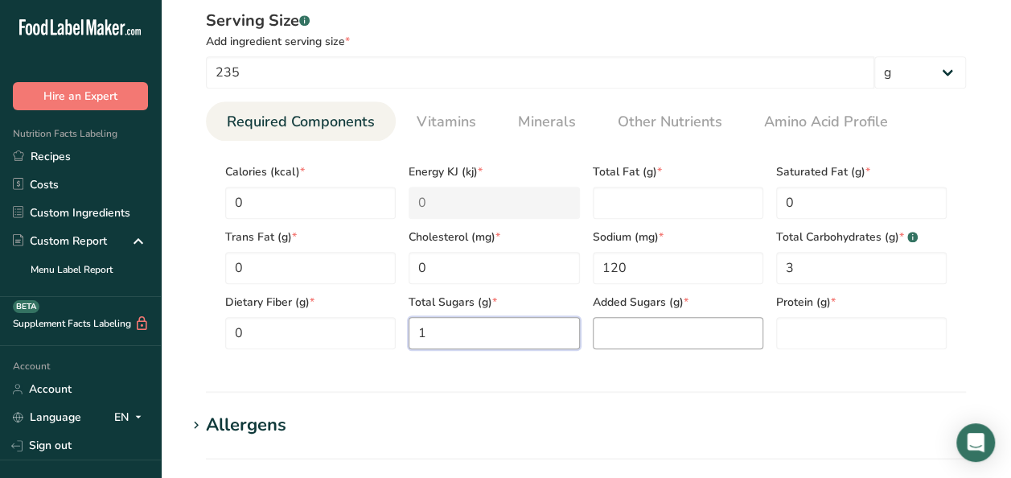
type Sugars "1"
click at [625, 339] on Sugars "number" at bounding box center [678, 333] width 170 height 32
type Sugars "1"
click at [841, 330] on input "number" at bounding box center [861, 333] width 170 height 32
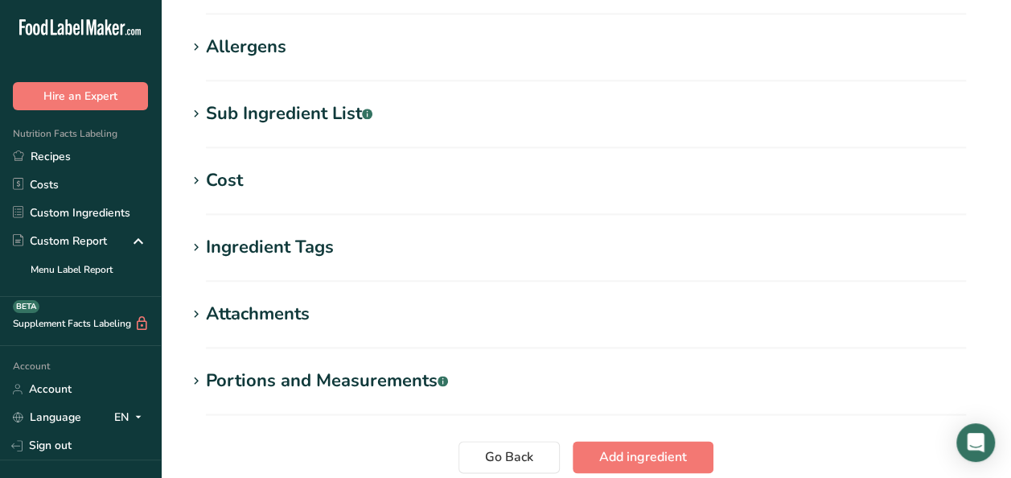
scroll to position [1010, 0]
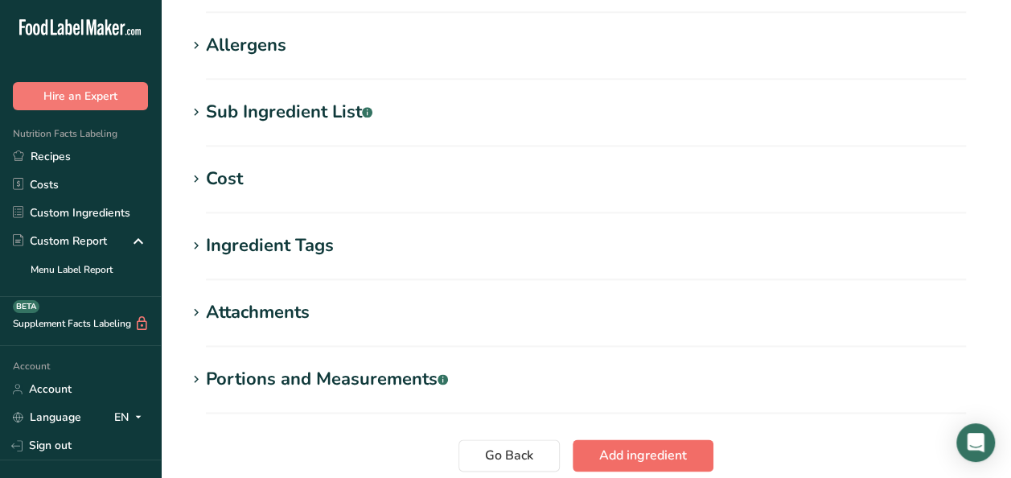
type input "0"
click at [663, 450] on span "Add ingredient" at bounding box center [643, 454] width 88 height 19
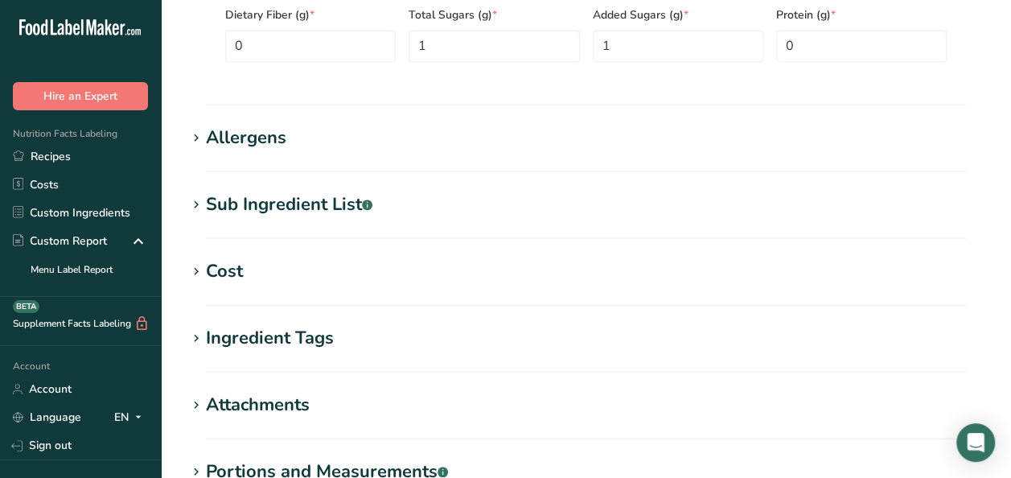
scroll to position [537, 0]
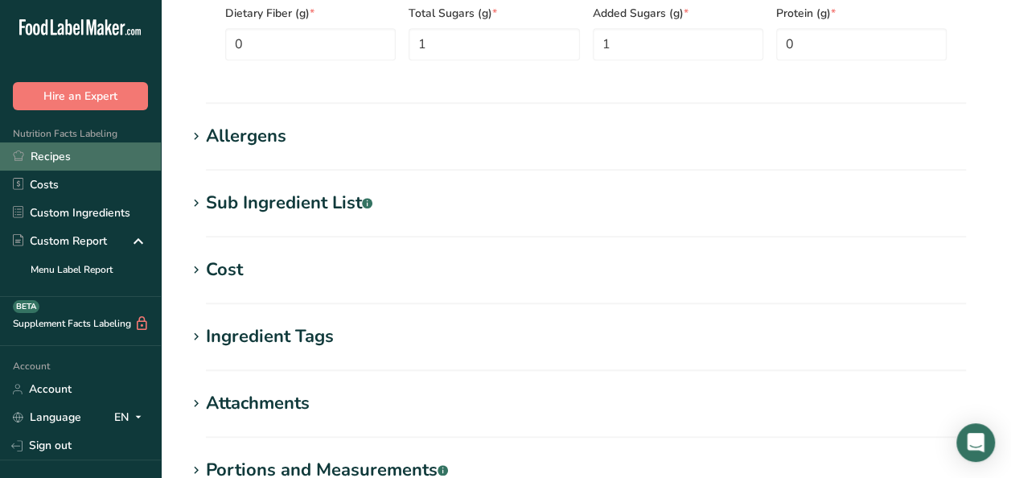
click at [58, 151] on link "Recipes" at bounding box center [80, 156] width 161 height 28
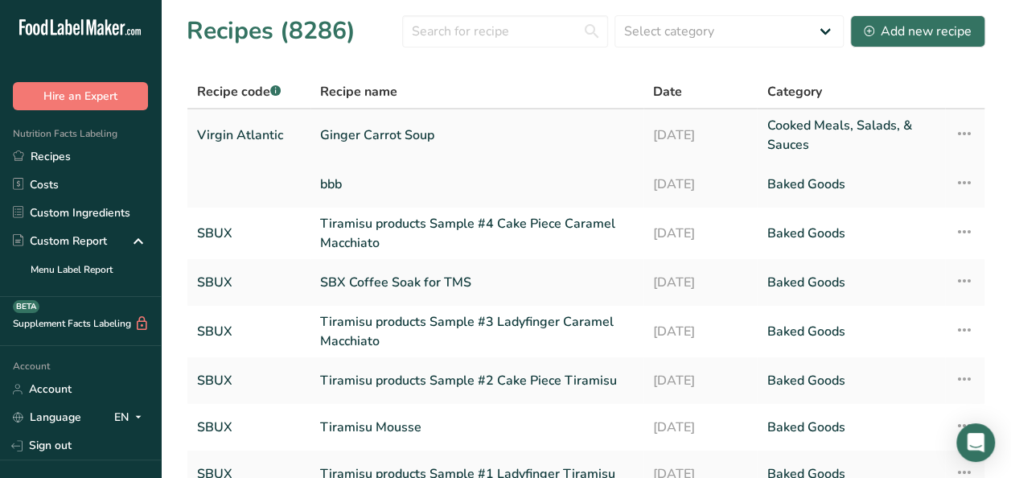
click at [802, 133] on link "Cooked Meals, Salads, & Sauces" at bounding box center [850, 135] width 168 height 39
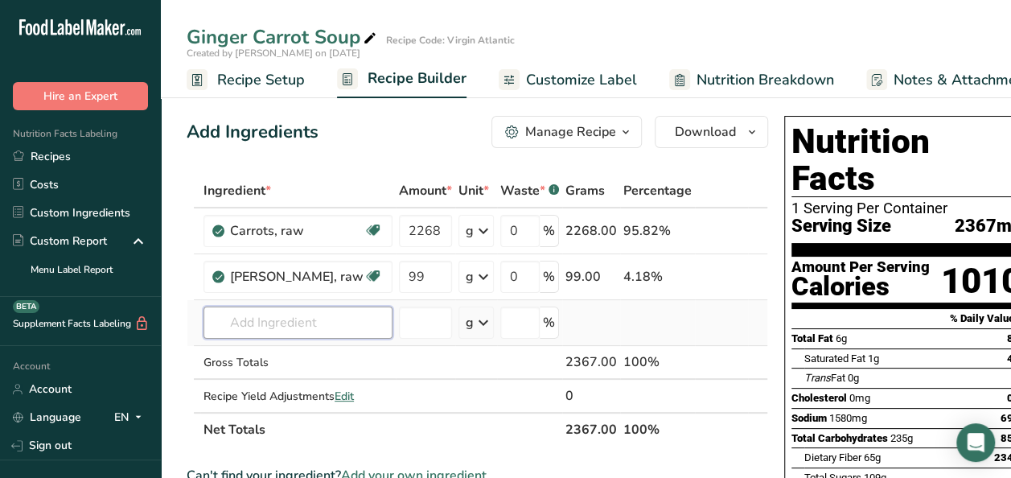
click at [290, 331] on input "text" at bounding box center [297, 322] width 189 height 32
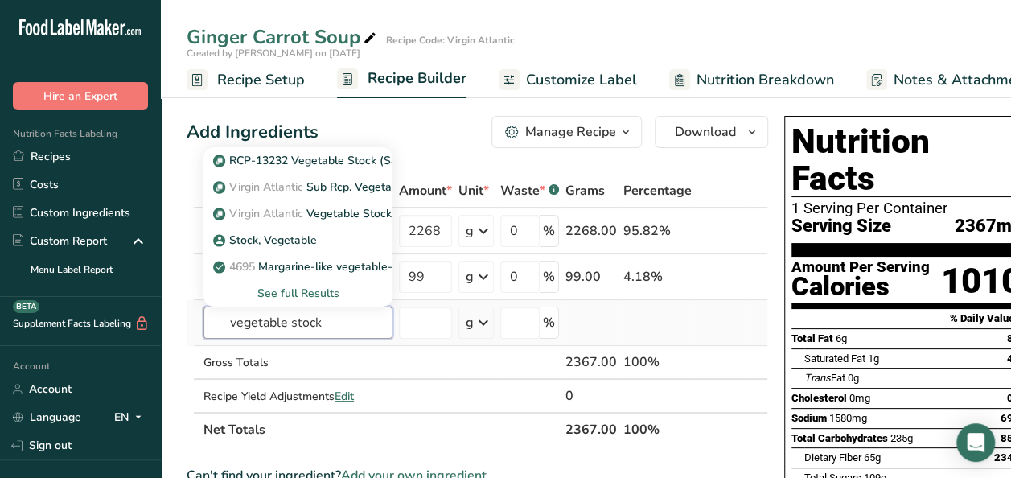
type input "vegetable stock"
click at [291, 293] on div "See full Results" at bounding box center [297, 293] width 163 height 17
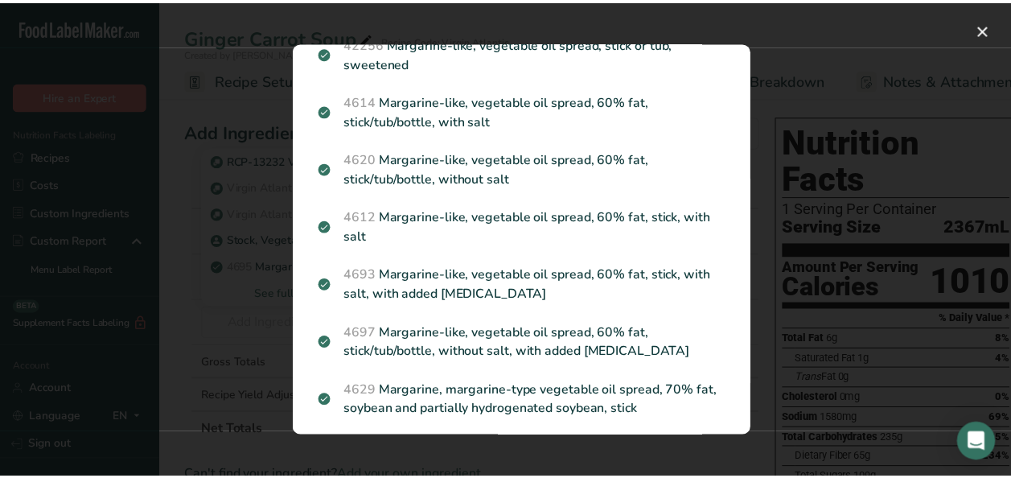
scroll to position [288, 0]
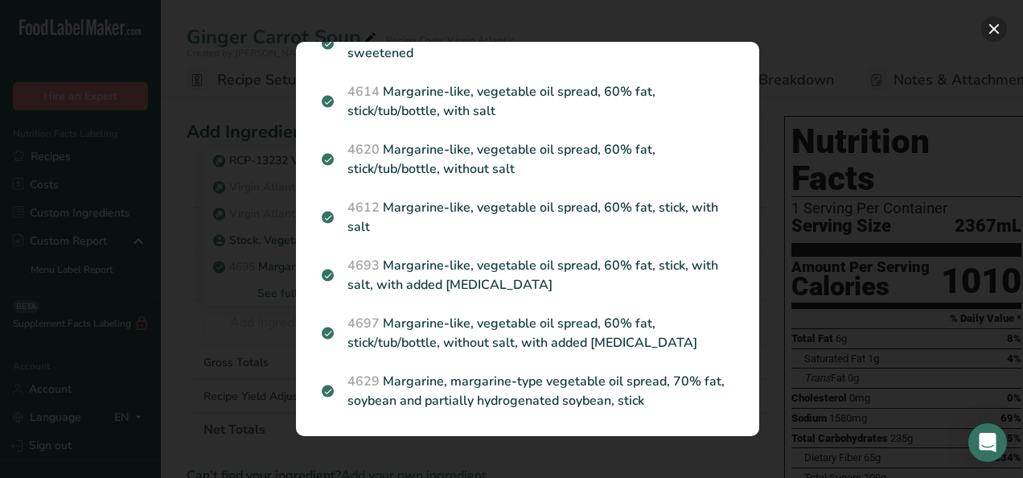
click at [996, 32] on button "Search results modal" at bounding box center [994, 29] width 26 height 26
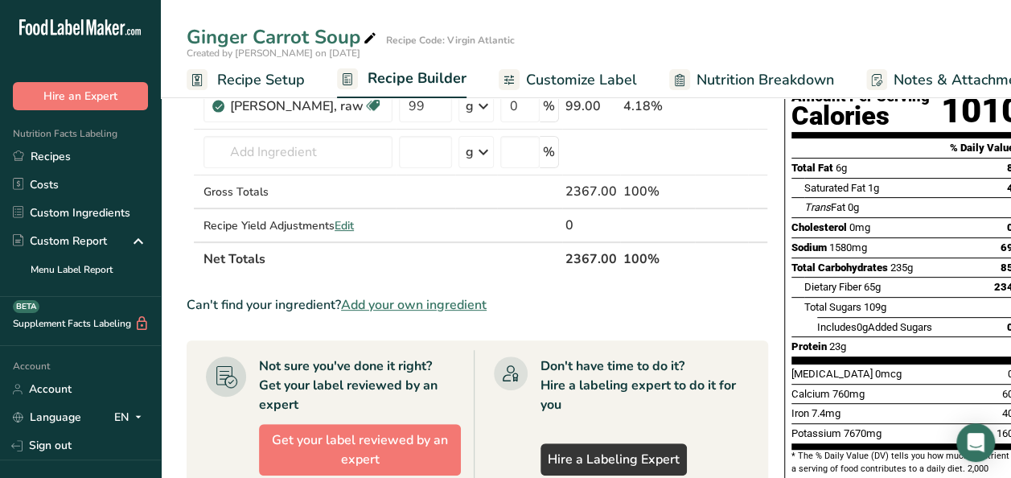
scroll to position [199, 0]
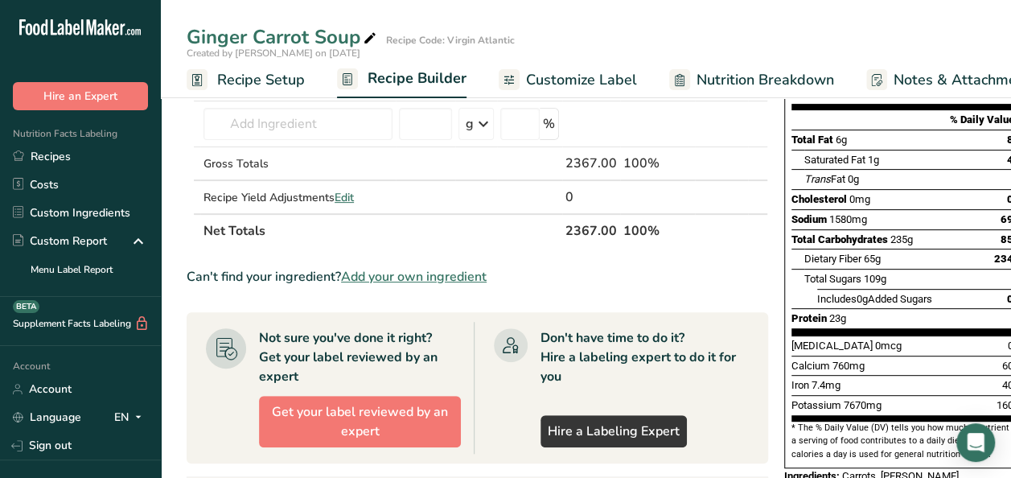
click at [460, 286] on span "Add your own ingredient" at bounding box center [414, 276] width 146 height 19
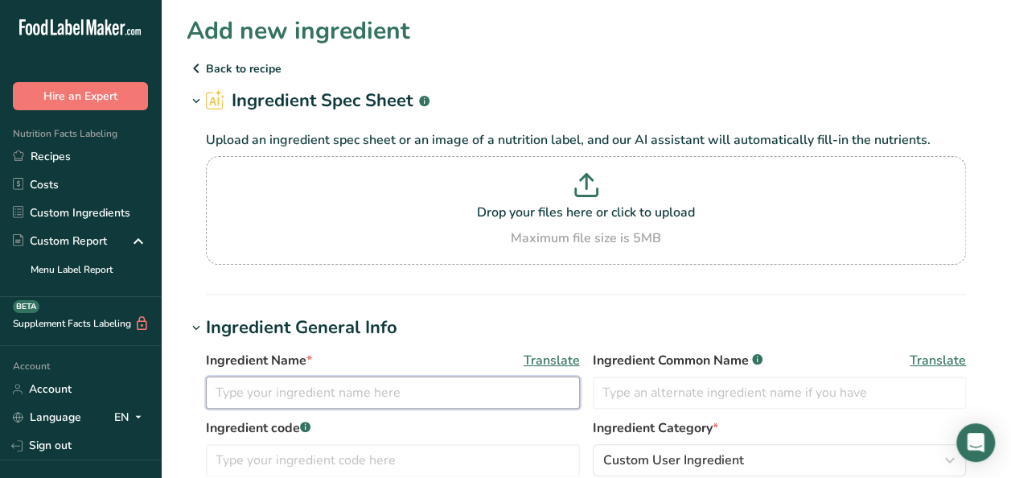
click at [371, 391] on input "text" at bounding box center [393, 392] width 374 height 32
type input "Vegetable Stock, Low Sodium - Pacific"
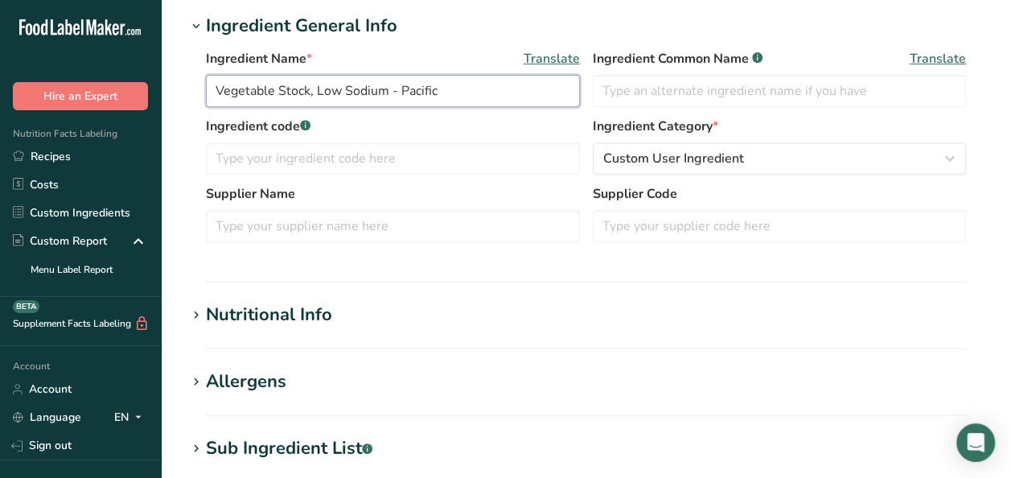
scroll to position [310, 0]
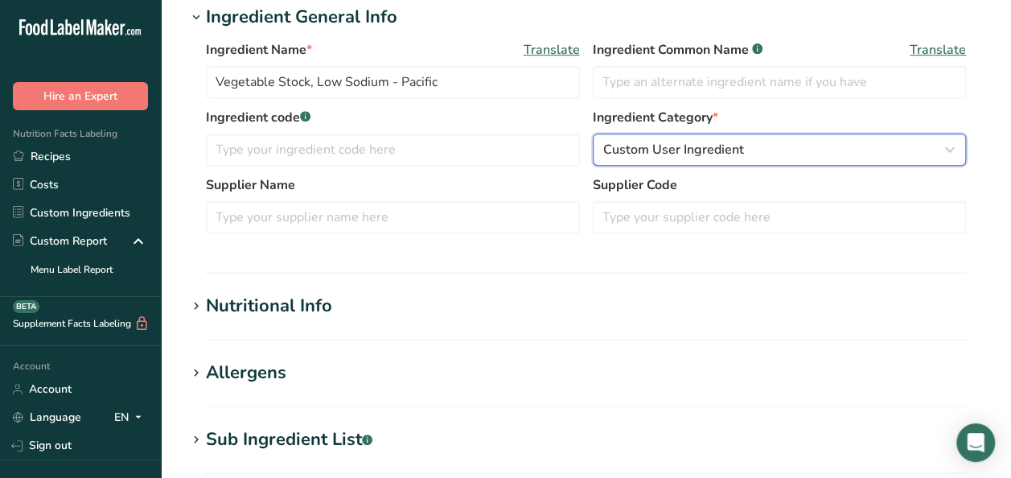
click at [957, 151] on icon "button" at bounding box center [949, 149] width 19 height 29
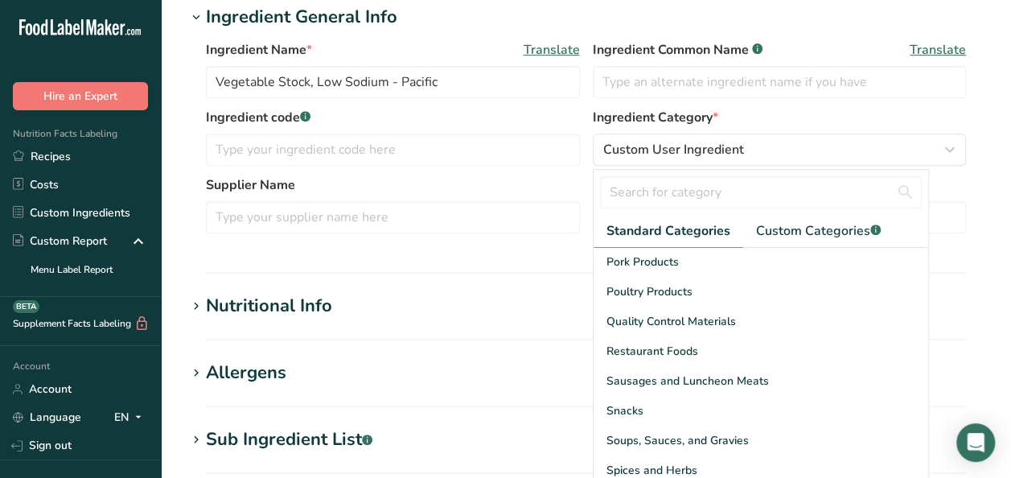
scroll to position [622, 0]
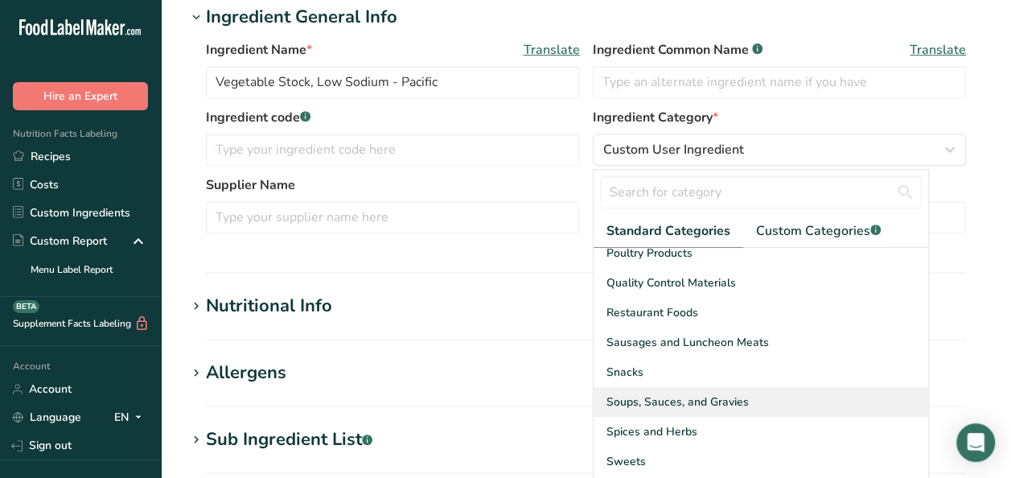
click at [760, 387] on div "Soups, Sauces, and Gravies" at bounding box center [760, 402] width 335 height 30
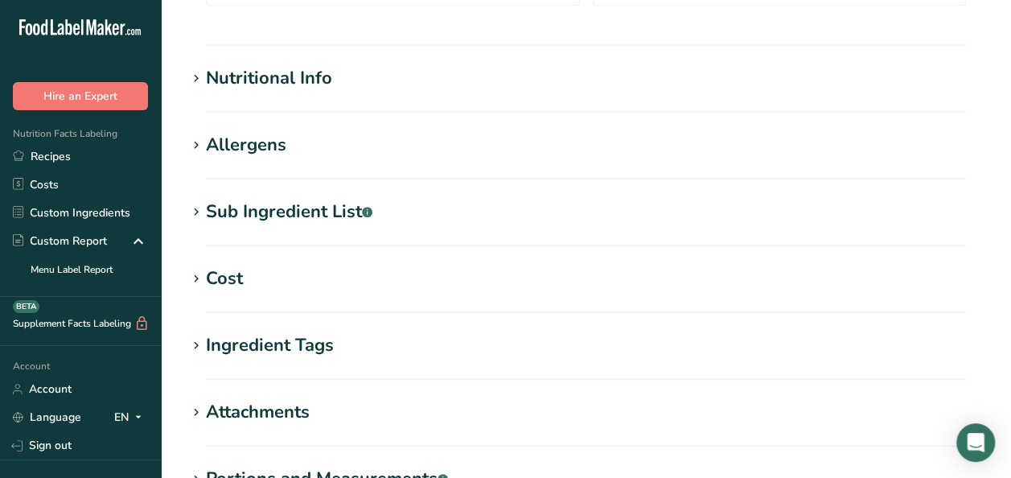
scroll to position [541, 0]
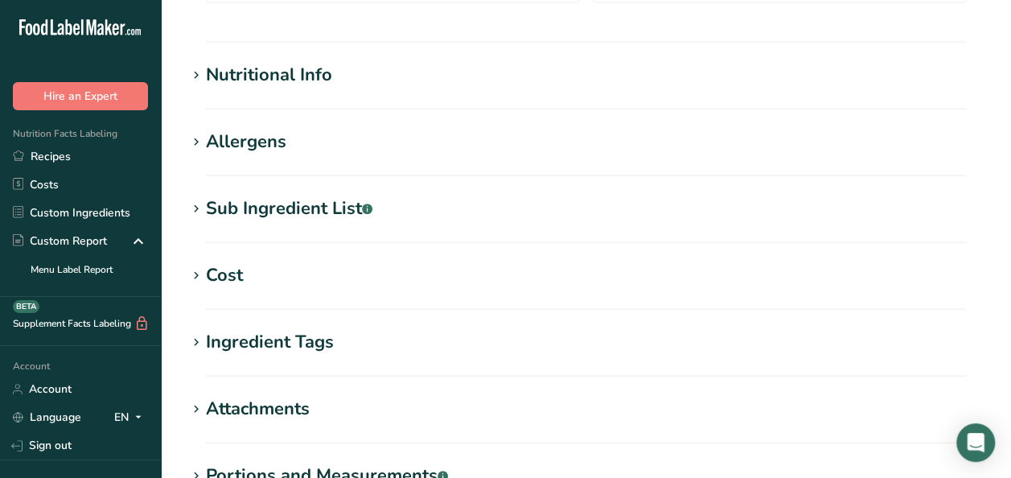
click at [367, 74] on h1 "Nutritional Info" at bounding box center [586, 75] width 799 height 27
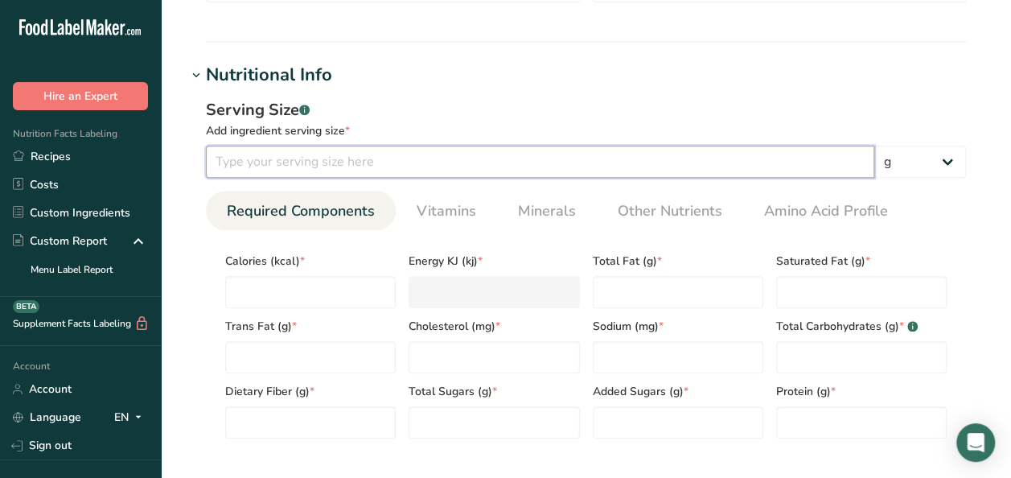
click at [469, 164] on input "number" at bounding box center [540, 162] width 668 height 32
type input "235"
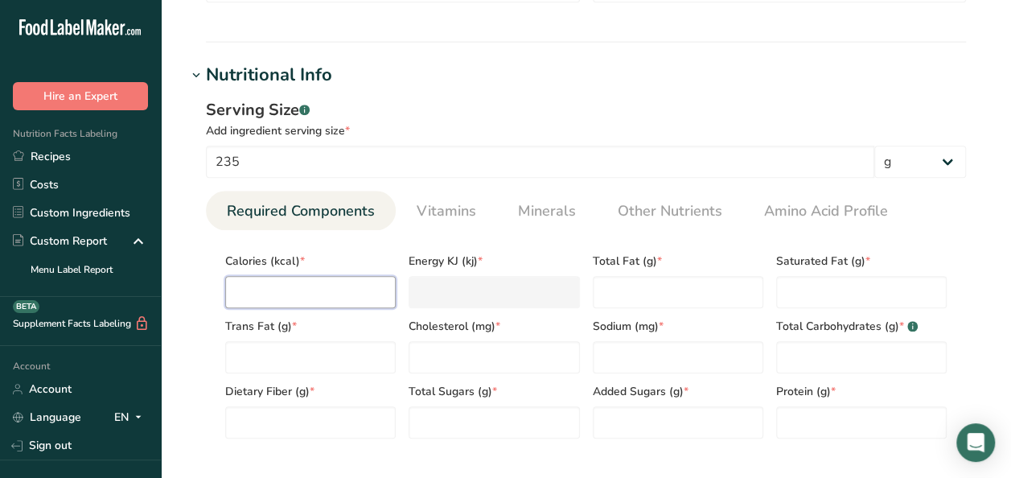
click at [312, 287] on input "number" at bounding box center [310, 292] width 170 height 32
type input "10"
type KJ "41.8"
type input "10"
click at [636, 291] on Fat "number" at bounding box center [678, 292] width 170 height 32
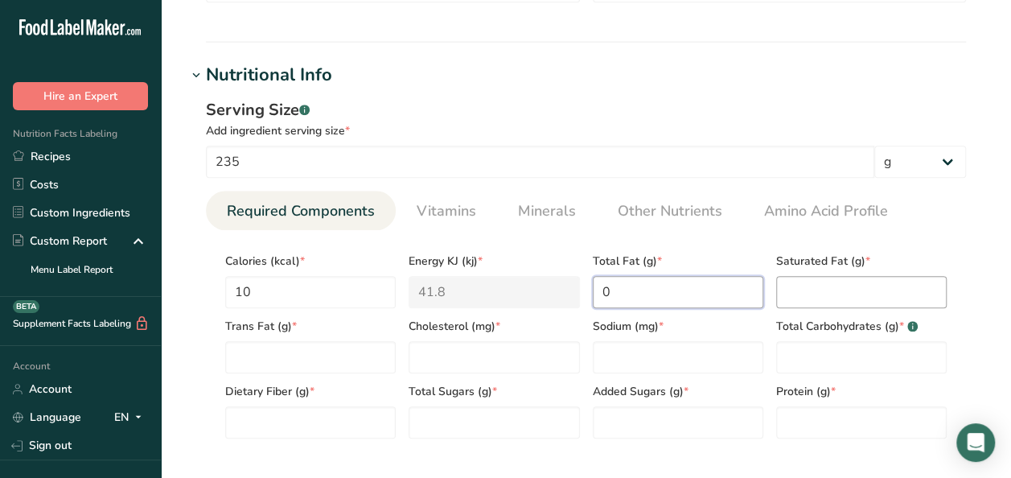
type Fat "0"
type input "0"
type input "120"
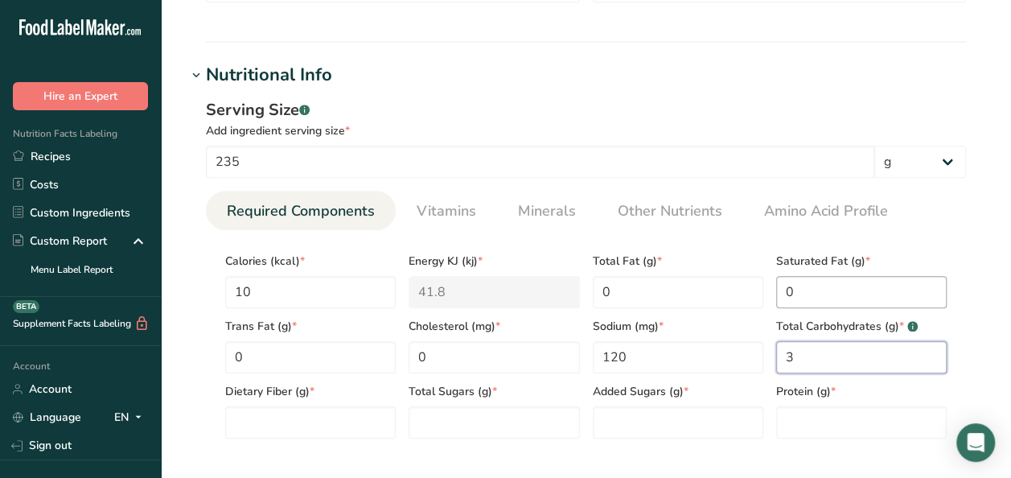
type Carbohydrates "3"
type Fiber "0"
type Sugars "1"
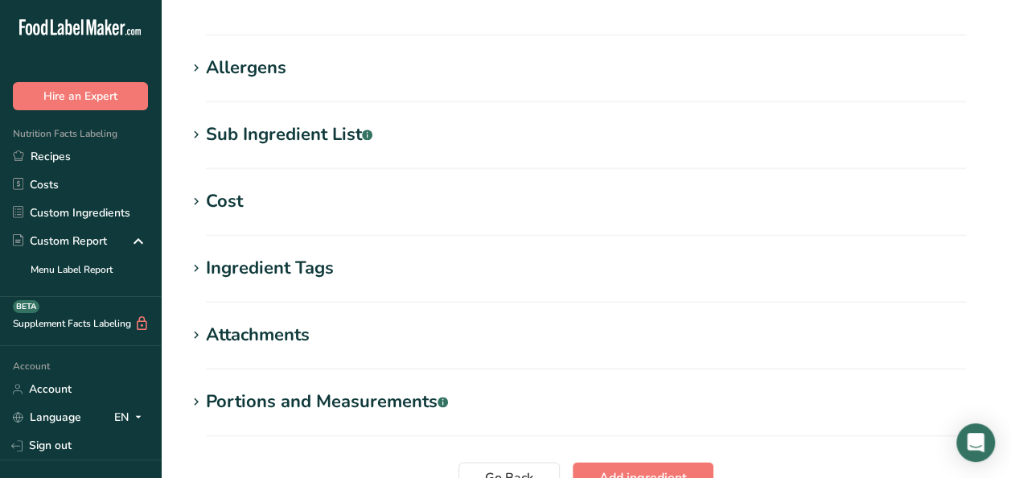
scroll to position [1139, 0]
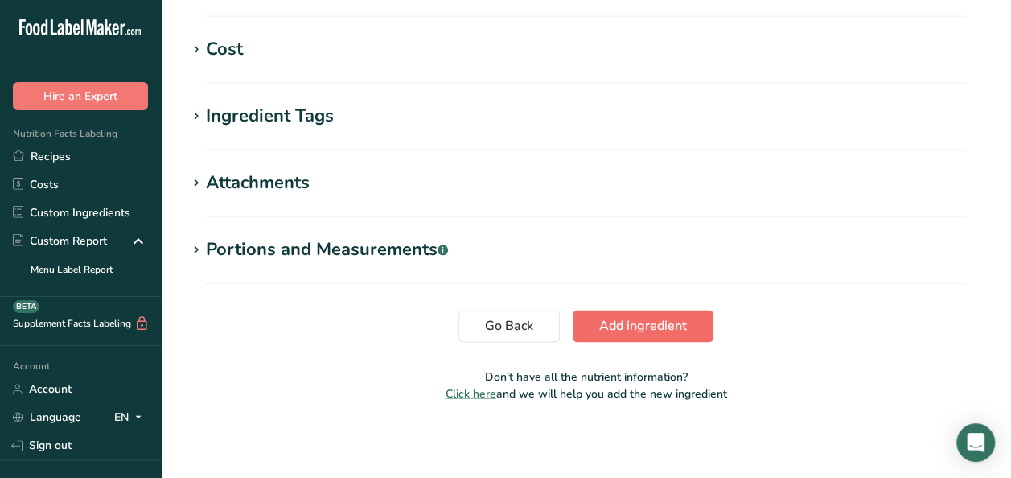
type input "0"
click at [632, 325] on span "Add ingredient" at bounding box center [643, 325] width 88 height 19
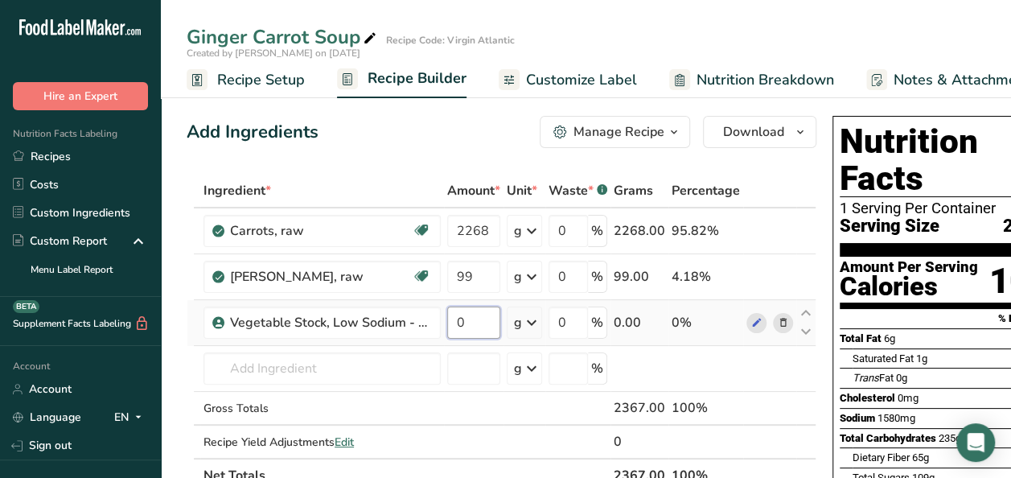
click at [482, 326] on input "0" at bounding box center [473, 322] width 53 height 32
type input "3100"
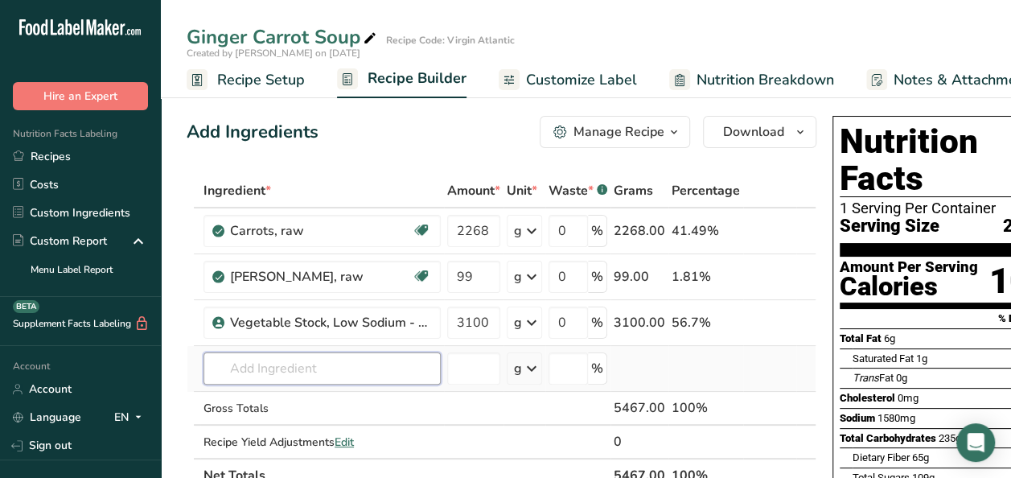
click at [320, 369] on div "Ingredient * Amount * Unit * Waste * .a-a{fill:#347362;}.b-a{fill:#fff;} Grams …" at bounding box center [502, 333] width 630 height 318
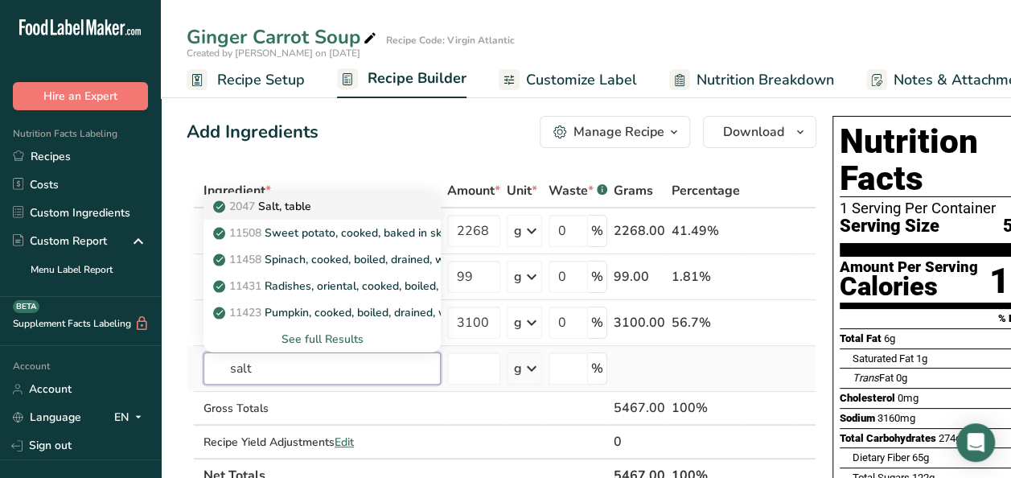
type input "salt"
click at [298, 207] on p "2047 Salt, table" at bounding box center [263, 206] width 95 height 17
type input "Salt, table"
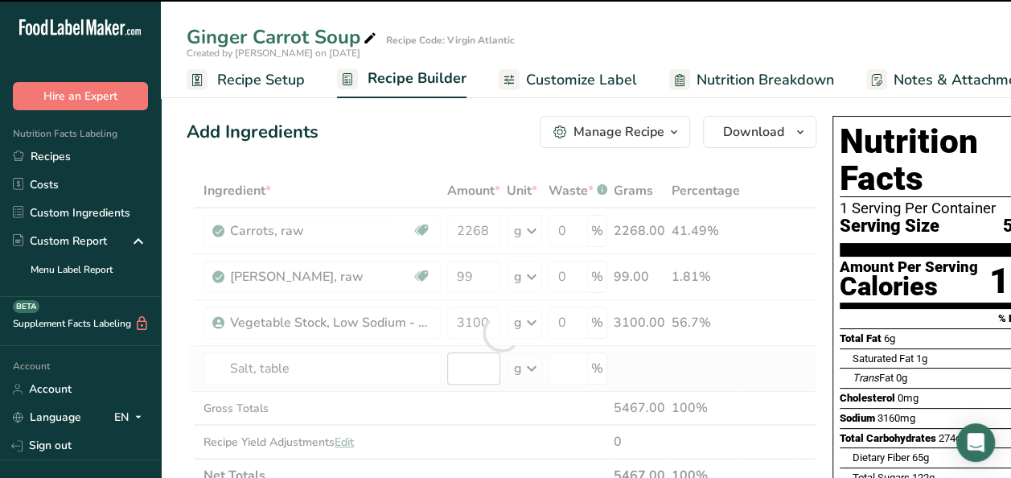
type input "0"
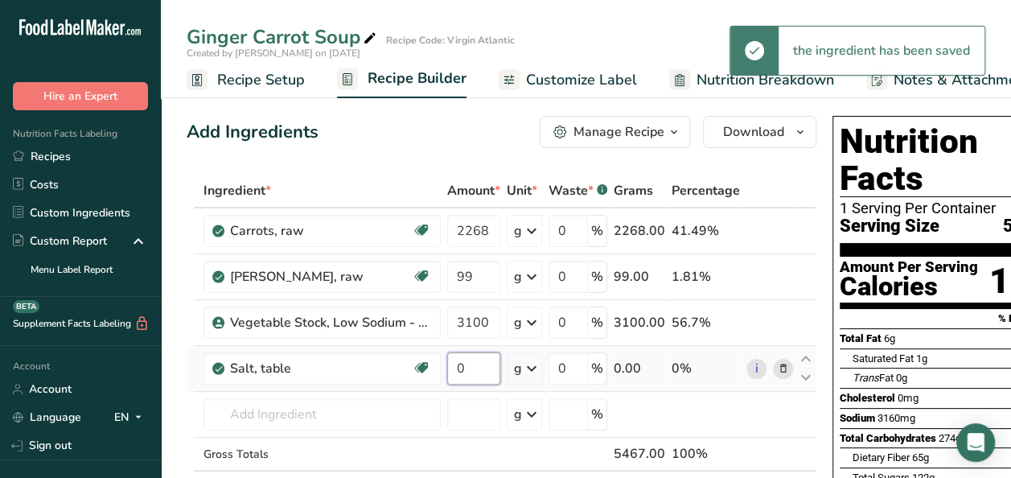
click at [484, 367] on input "0" at bounding box center [473, 368] width 53 height 32
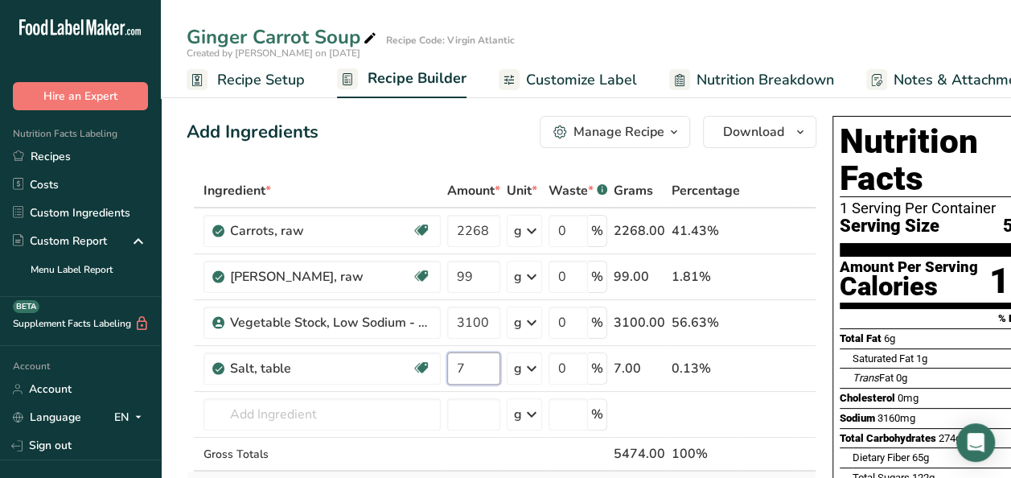
type input "7"
click at [280, 413] on div "Ingredient * Amount * Unit * Waste * .a-a{fill:#347362;}.b-a{fill:#fff;} Grams …" at bounding box center [502, 356] width 630 height 364
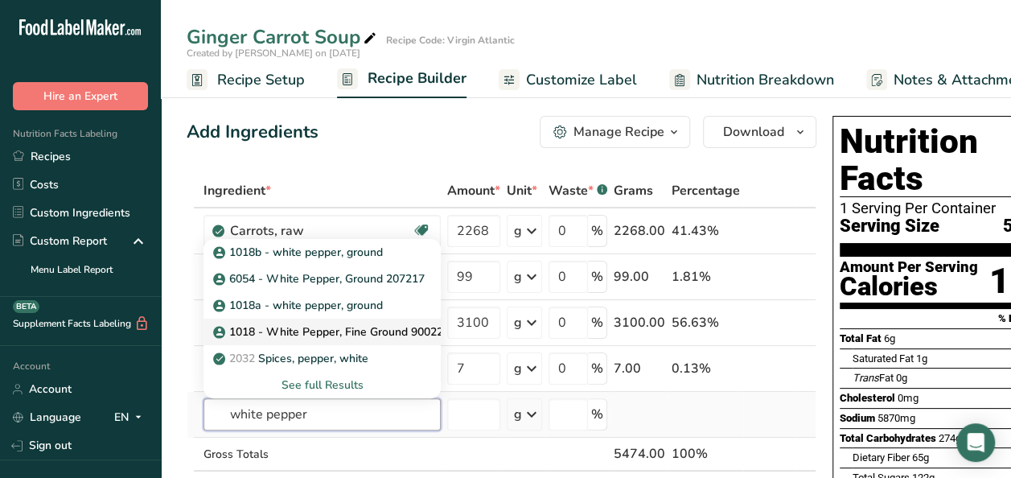
type input "white pepper"
click at [358, 330] on p "1018 - White Pepper, Fine Ground 900223212" at bounding box center [342, 331] width 252 height 17
type input "1018 - White Pepper, Fine Ground 900223212"
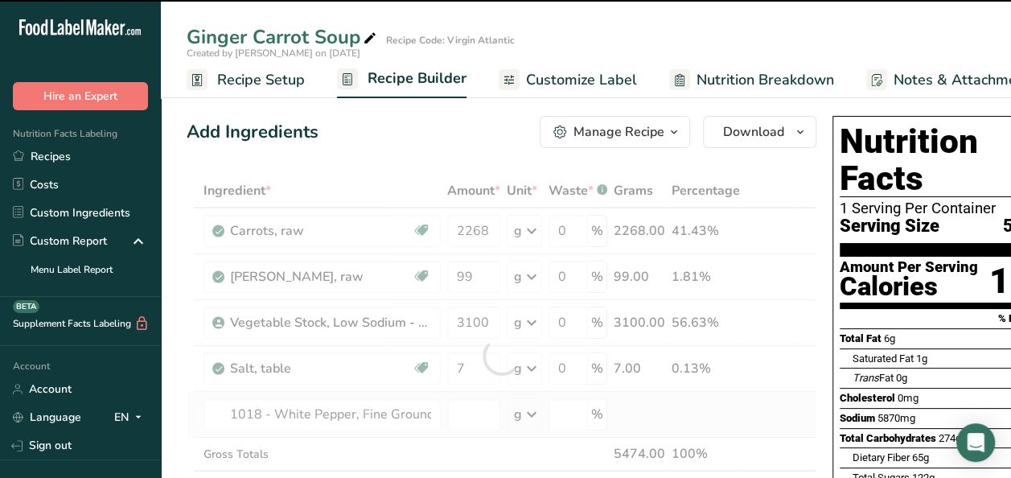
type input "0"
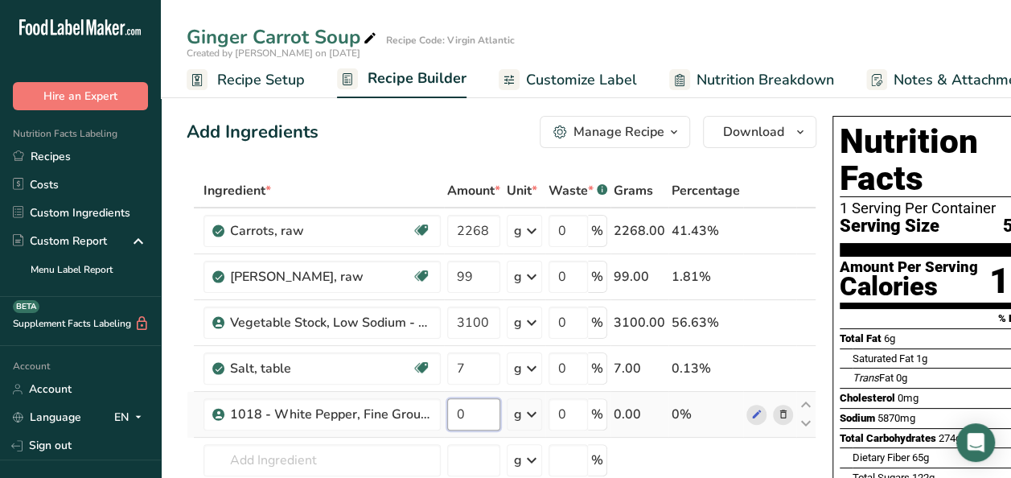
click at [471, 407] on input "0" at bounding box center [473, 414] width 53 height 32
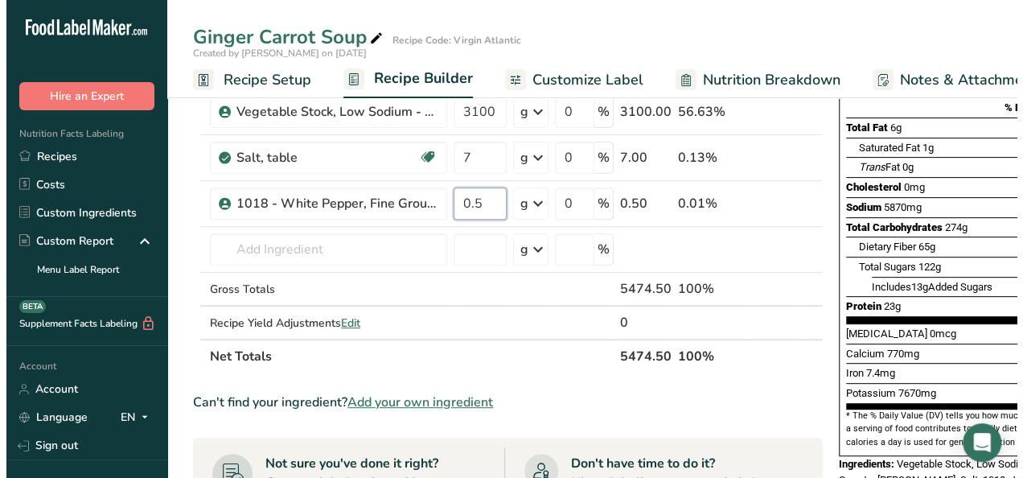
scroll to position [220, 0]
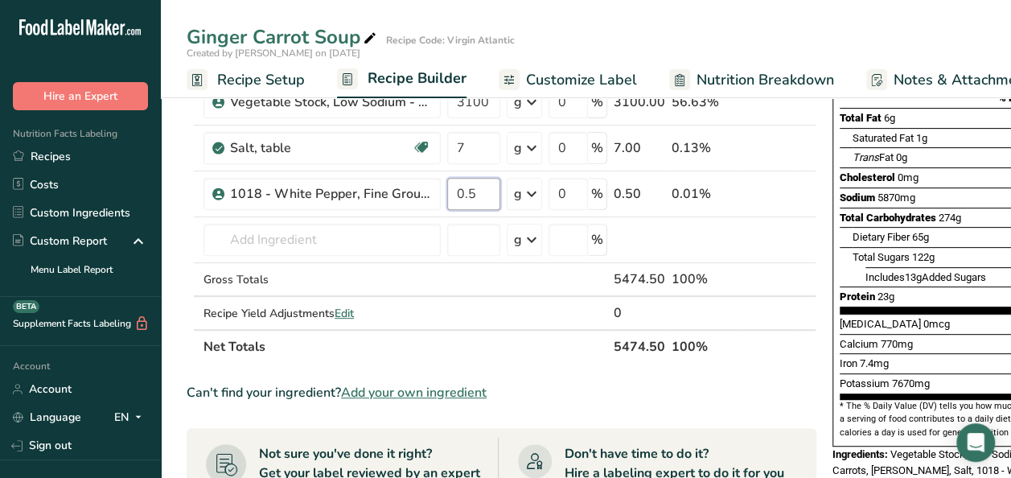
type input "0.5"
click at [304, 240] on div "Ingredient * Amount * Unit * Waste * .a-a{fill:#347362;}.b-a{fill:#fff;} Grams …" at bounding box center [502, 158] width 630 height 410
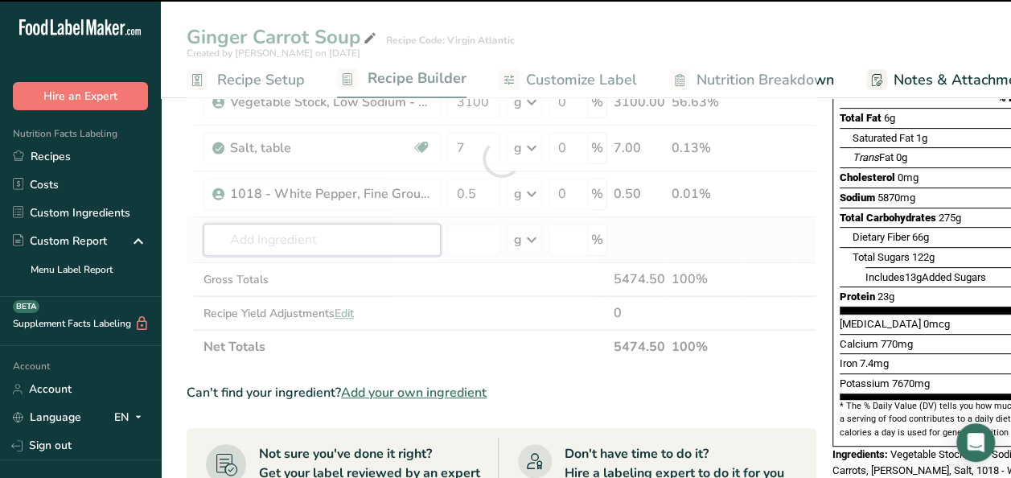
type input "o"
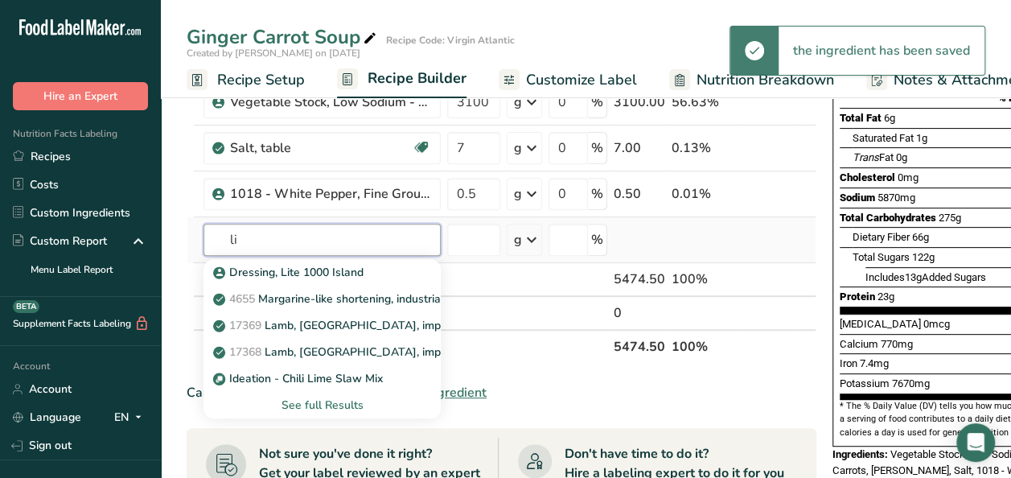
type input "l"
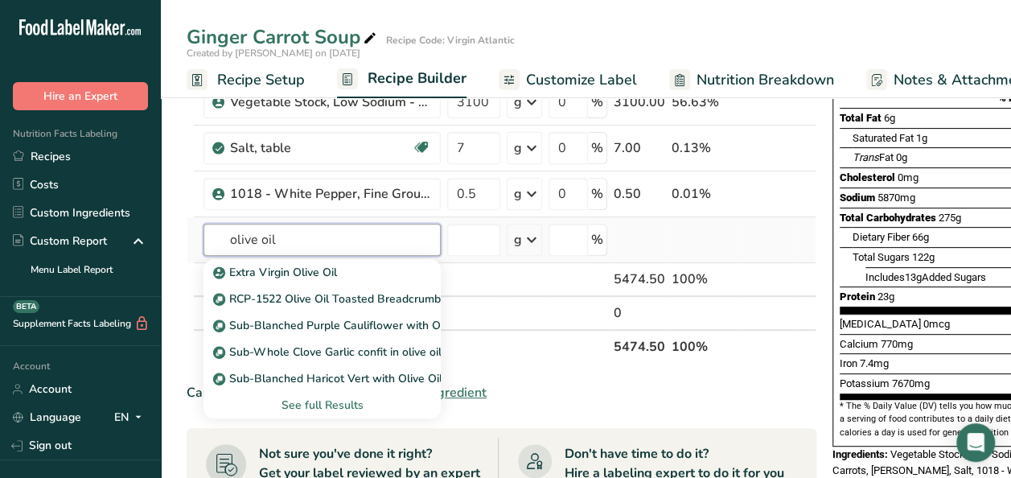
type input "olive oil"
click at [326, 404] on div "See full Results" at bounding box center [321, 404] width 211 height 17
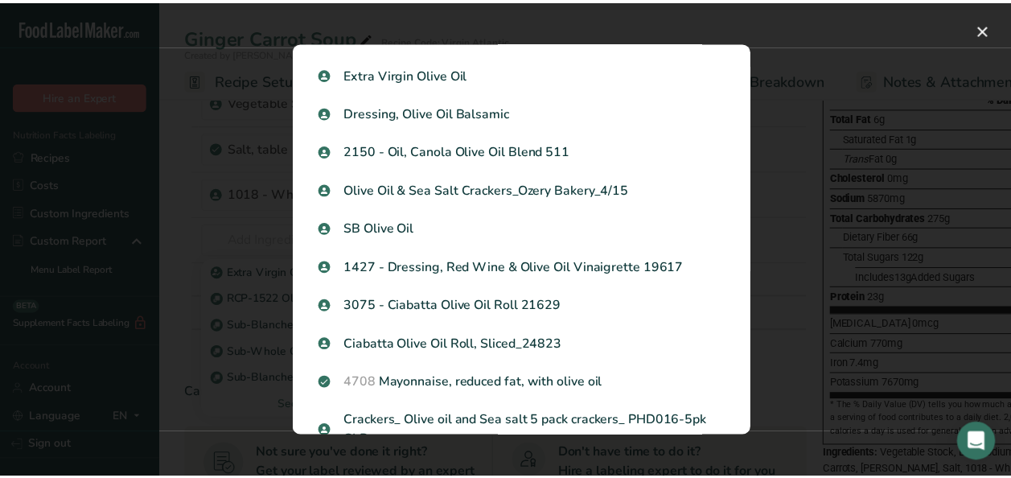
scroll to position [1406, 0]
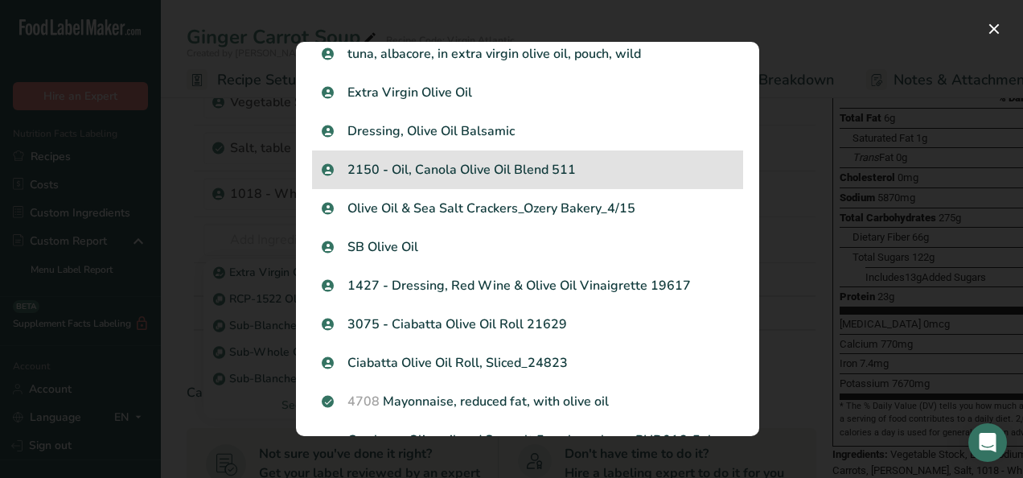
click at [494, 173] on p "2150 - Oil, Canola Olive Oil Blend 511" at bounding box center [528, 169] width 412 height 19
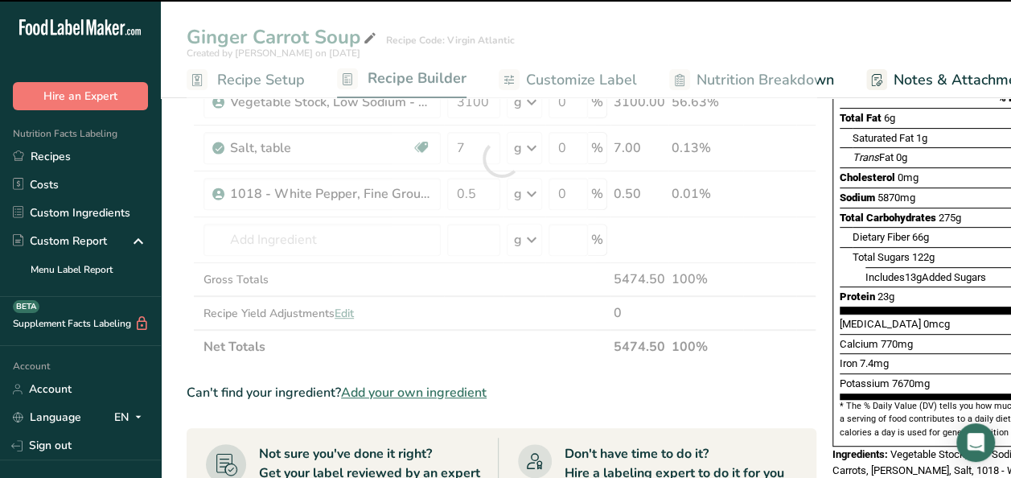
type input "0"
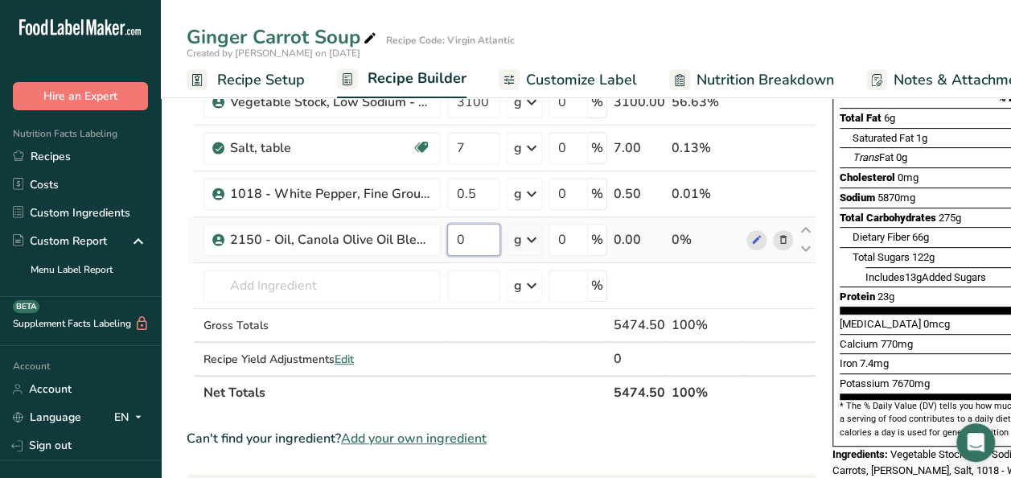
click at [481, 240] on input "0" at bounding box center [473, 240] width 53 height 32
type input "45"
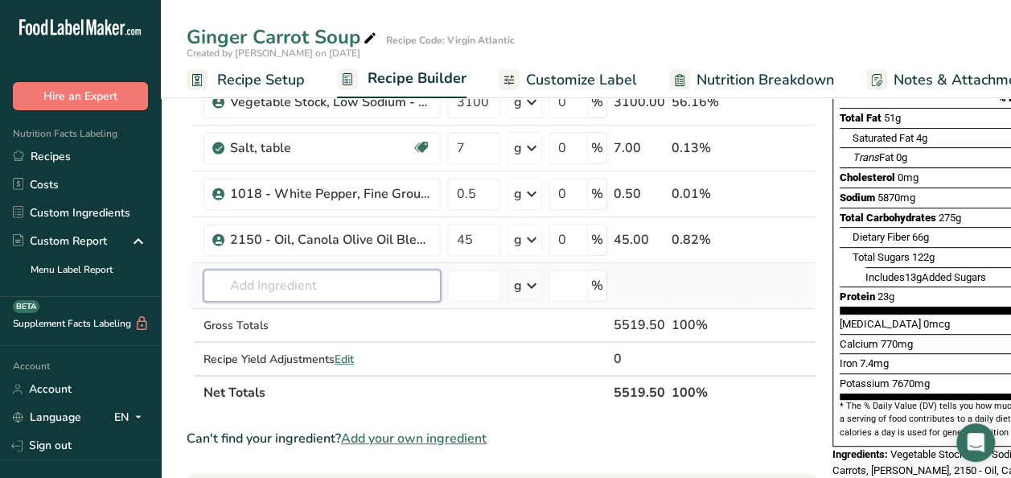
click at [289, 283] on div "Ingredient * Amount * Unit * Waste * .a-a{fill:#347362;}.b-a{fill:#fff;} Grams …" at bounding box center [502, 181] width 630 height 456
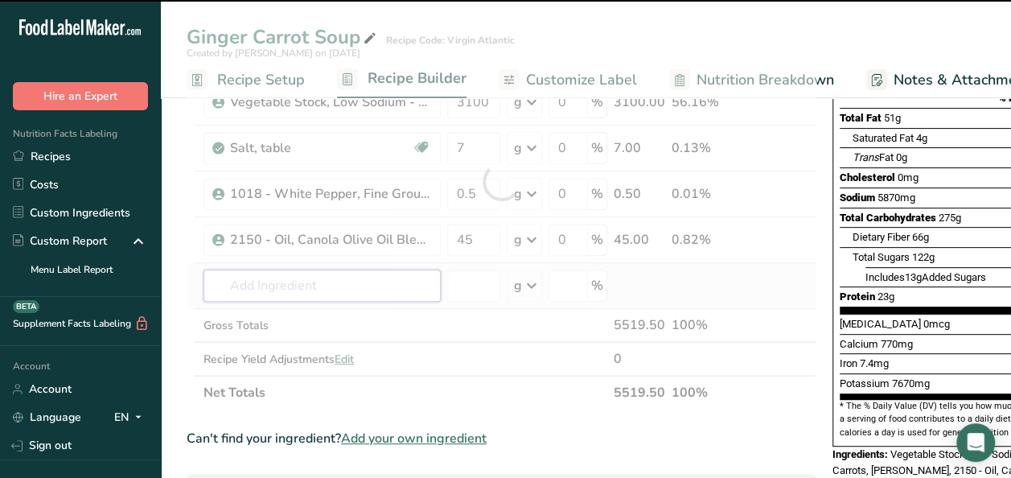
type input "h"
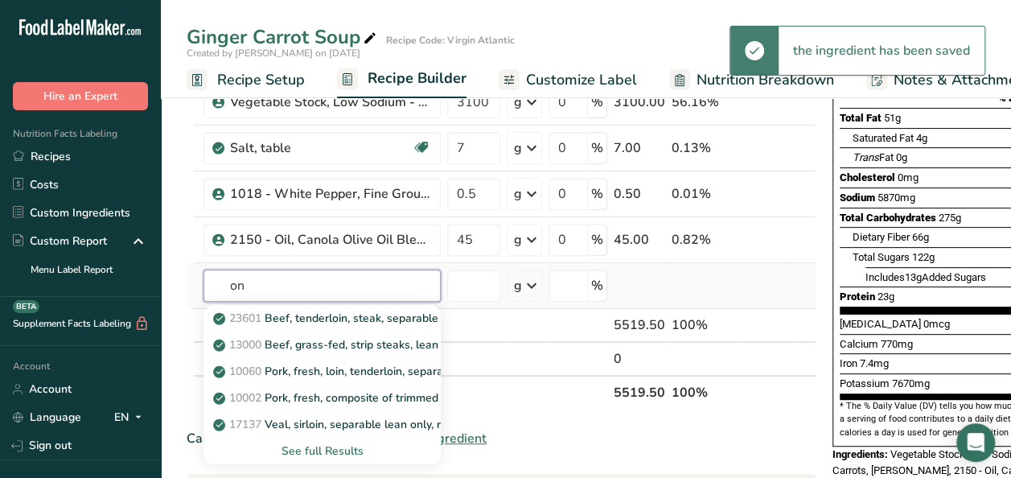
type input "o"
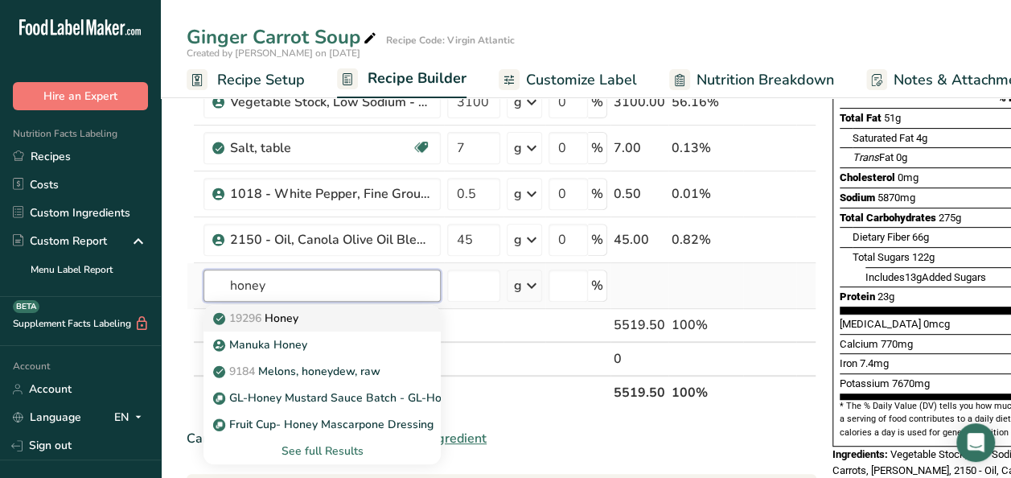
type input "honey"
click at [282, 318] on p "19296 Honey" at bounding box center [257, 318] width 82 height 17
type input "Honey"
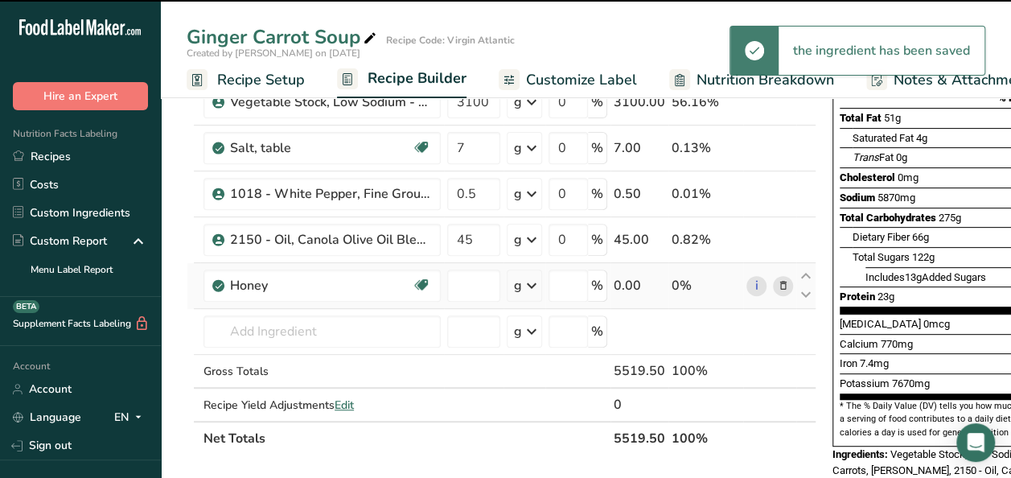
type input "0"
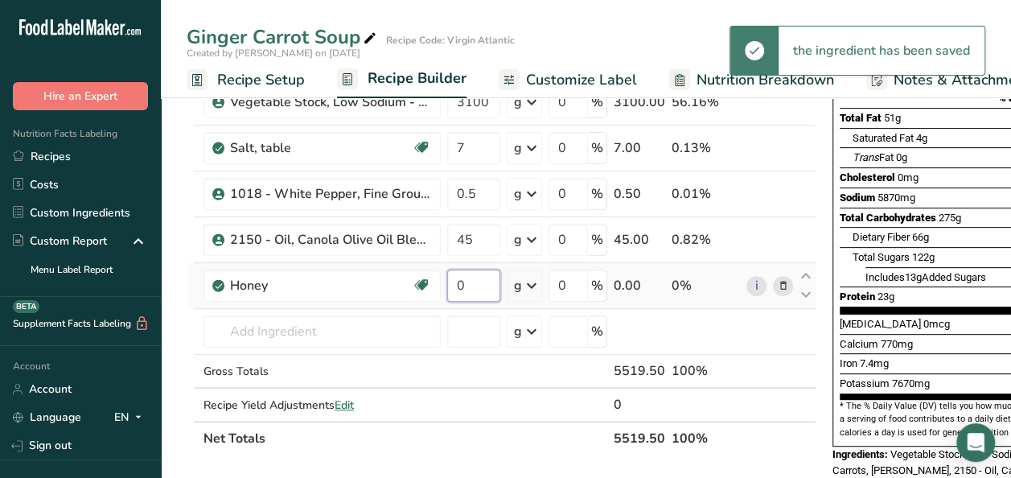
click at [474, 286] on input "0" at bounding box center [473, 285] width 53 height 32
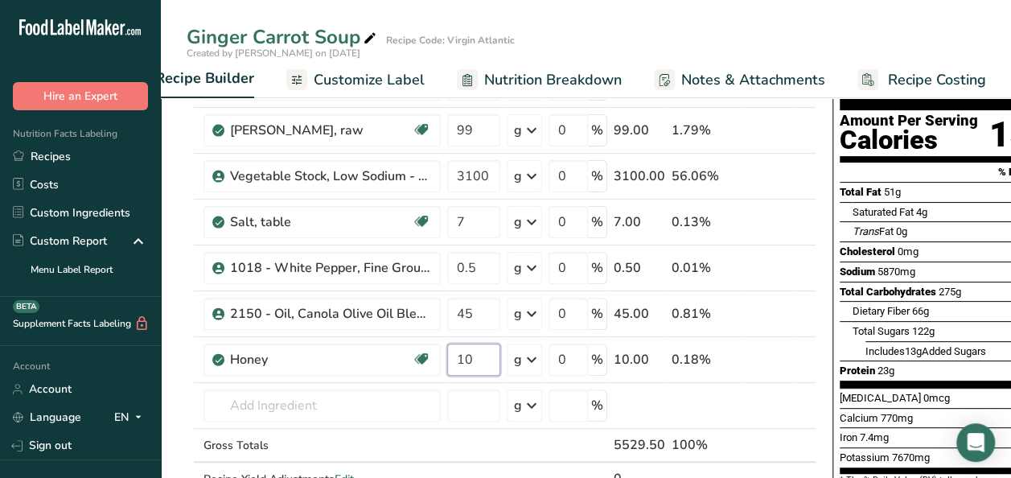
scroll to position [157, 0]
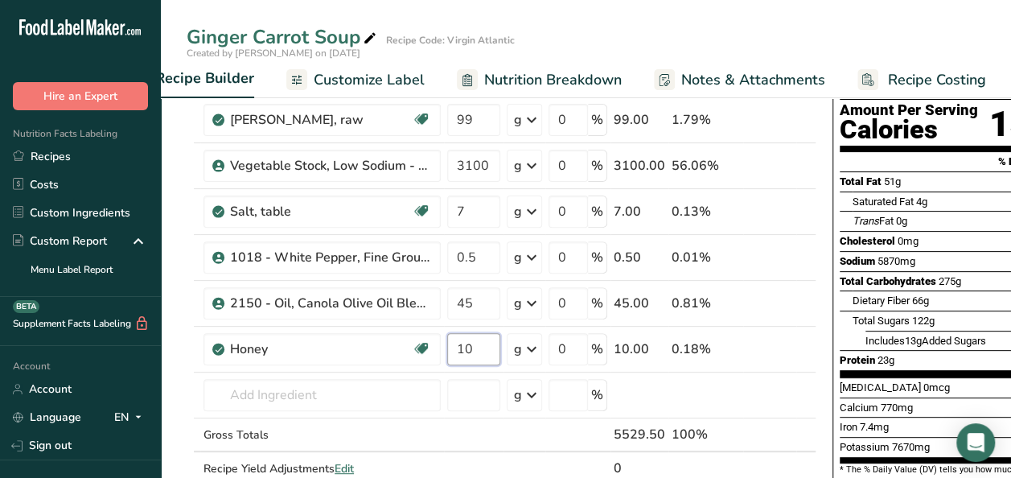
type input "10"
click at [922, 313] on div "Total Sugars 122g" at bounding box center [893, 321] width 82 height 16
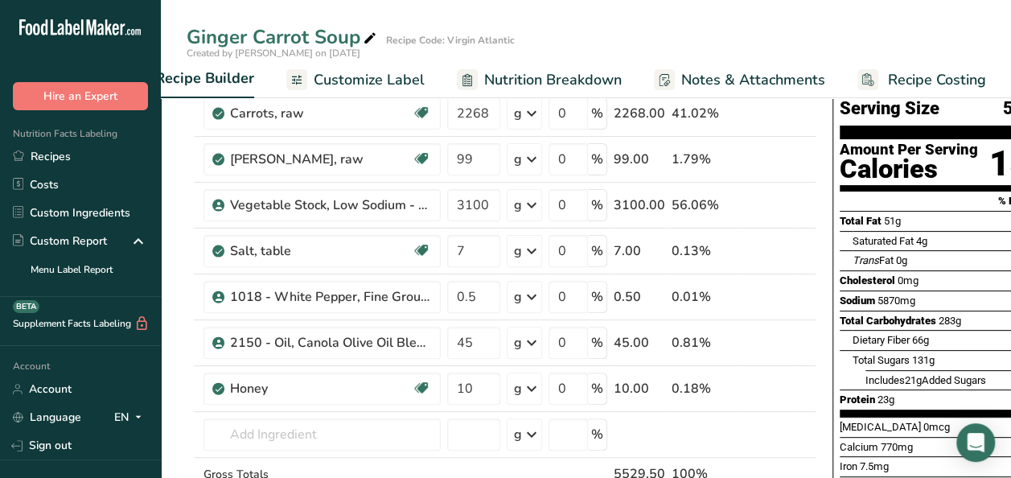
scroll to position [0, 0]
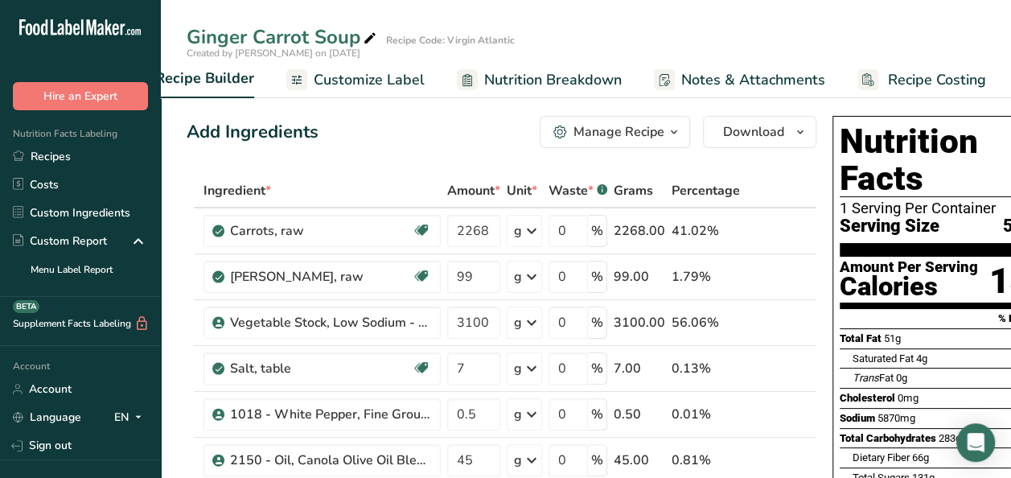
click at [671, 130] on icon "button" at bounding box center [673, 132] width 13 height 20
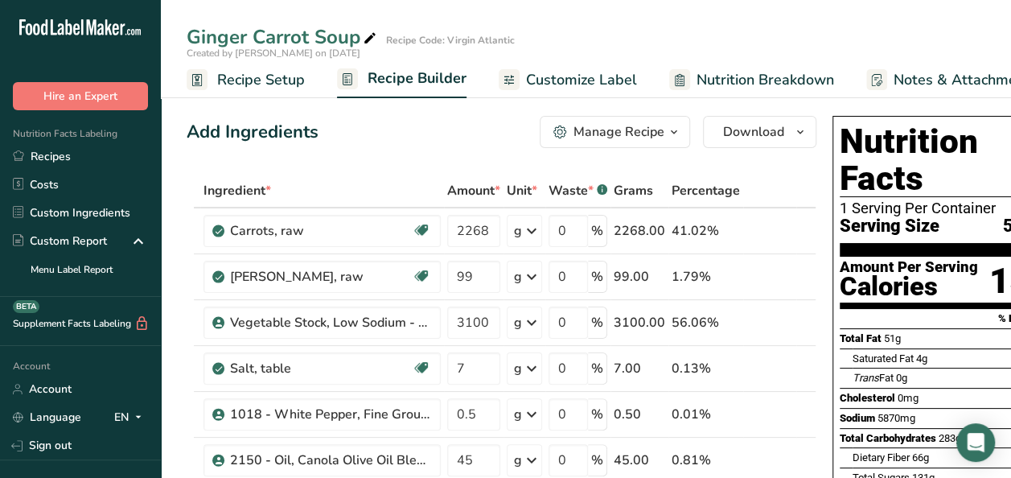
click at [884, 200] on div "1 Serving Per Container" at bounding box center [955, 208] width 230 height 16
drag, startPoint x: 1008, startPoint y: 183, endPoint x: 1015, endPoint y: 191, distance: 10.9
drag, startPoint x: 1015, startPoint y: 191, endPoint x: 688, endPoint y: 160, distance: 328.0
click at [285, 78] on span "Recipe Setup" at bounding box center [261, 80] width 88 height 22
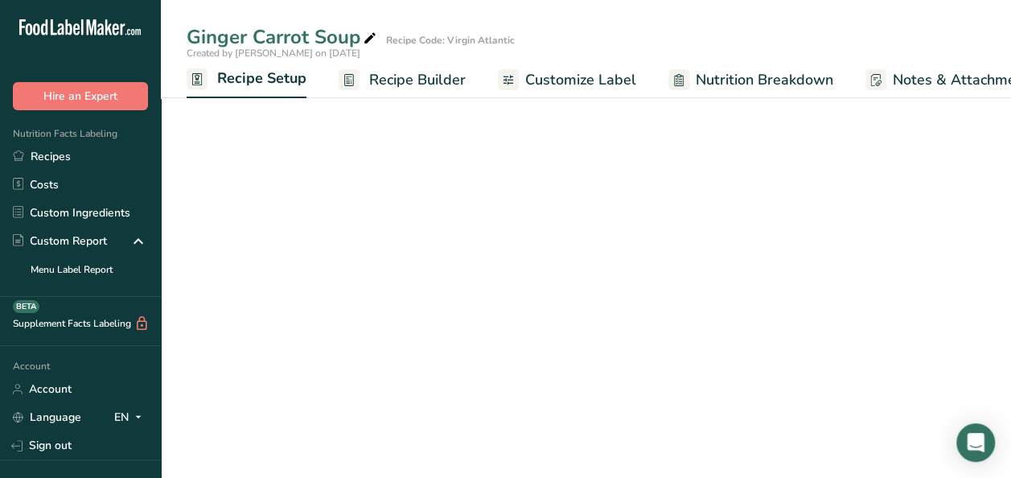
scroll to position [0, 6]
select select "22"
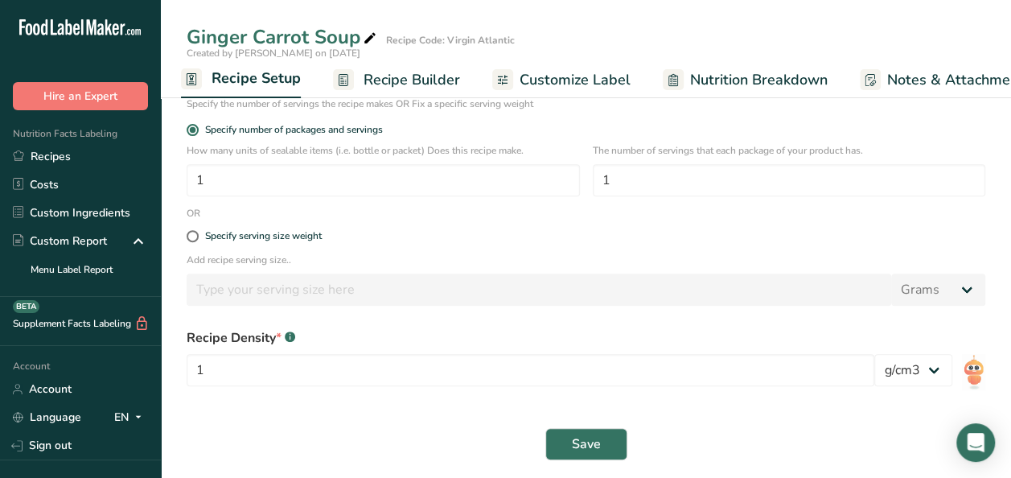
scroll to position [244, 0]
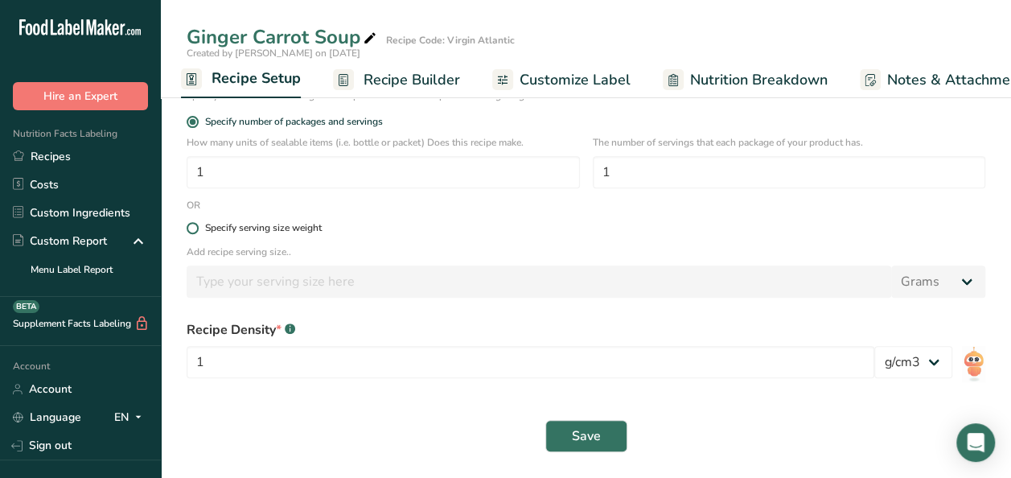
click at [196, 230] on span at bounding box center [193, 228] width 12 height 12
click at [196, 230] on input "Specify serving size weight" at bounding box center [192, 228] width 10 height 10
radio input "true"
radio input "false"
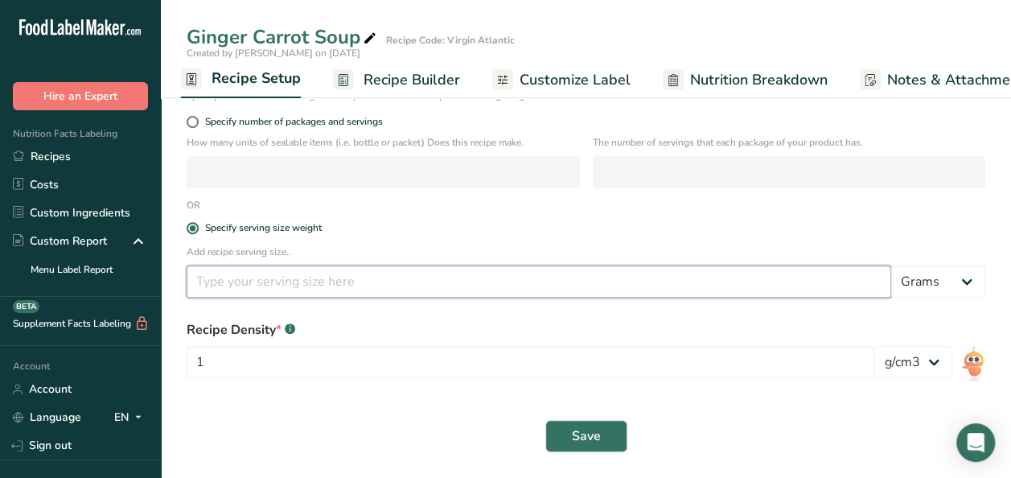
click at [217, 283] on input "number" at bounding box center [539, 281] width 704 height 32
type input "160"
click at [571, 437] on button "Save" at bounding box center [586, 436] width 82 height 32
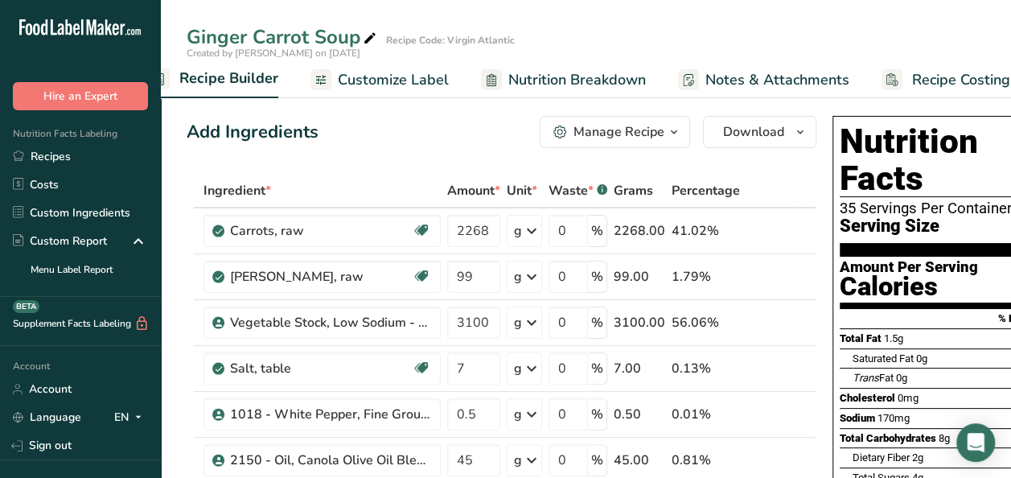
scroll to position [0, 212]
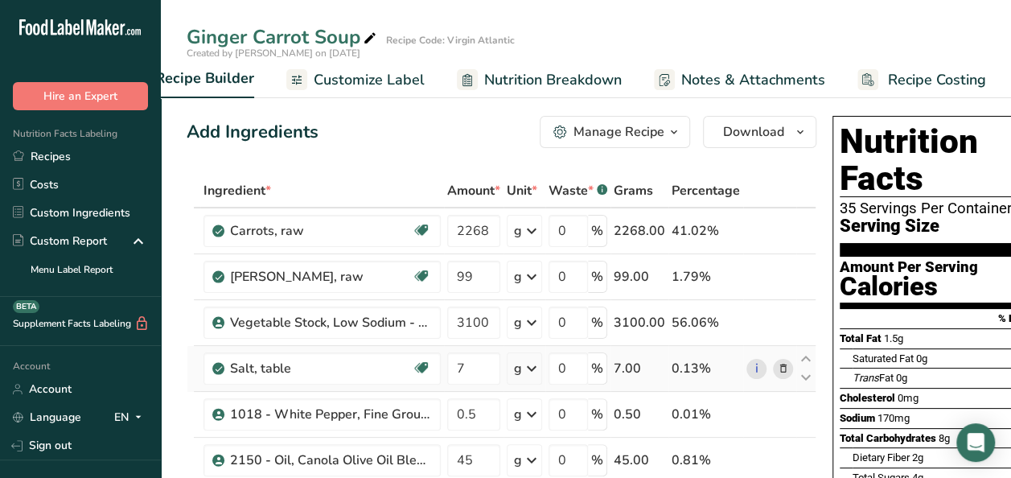
click at [724, 368] on div "0.13%" at bounding box center [705, 368] width 68 height 19
click at [724, 370] on div "0.13%" at bounding box center [705, 368] width 68 height 19
click at [801, 356] on icon at bounding box center [805, 359] width 19 height 12
type input "7"
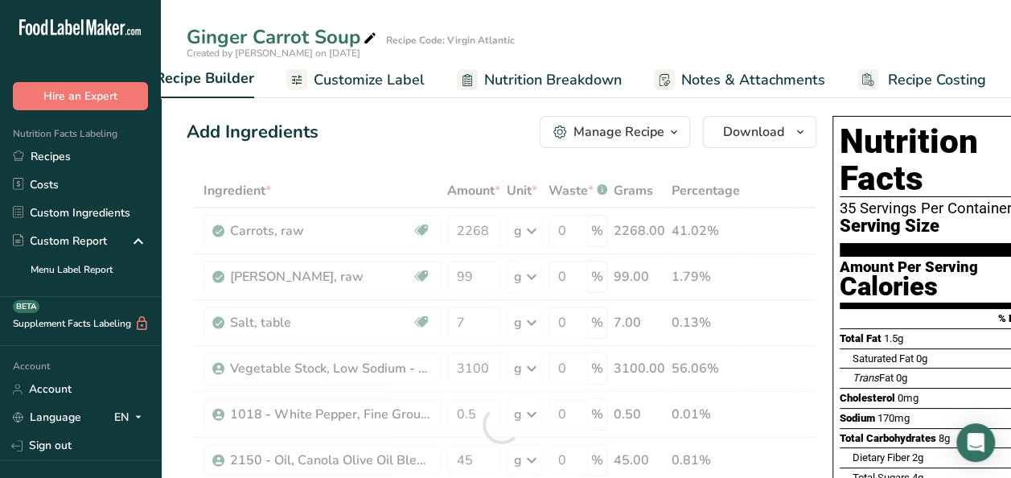
click at [804, 378] on div at bounding box center [502, 425] width 630 height 502
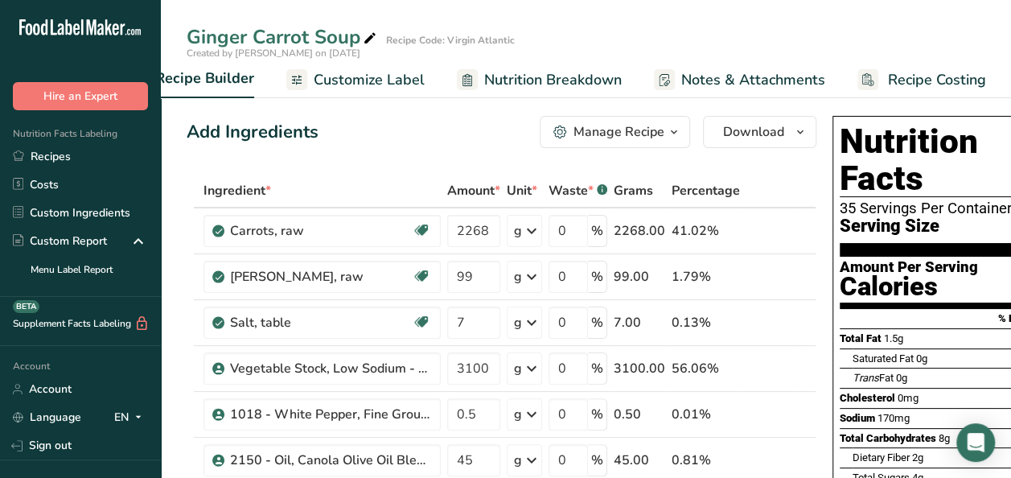
click at [804, 378] on icon at bounding box center [805, 378] width 19 height 12
type input "0.5"
type input "3100"
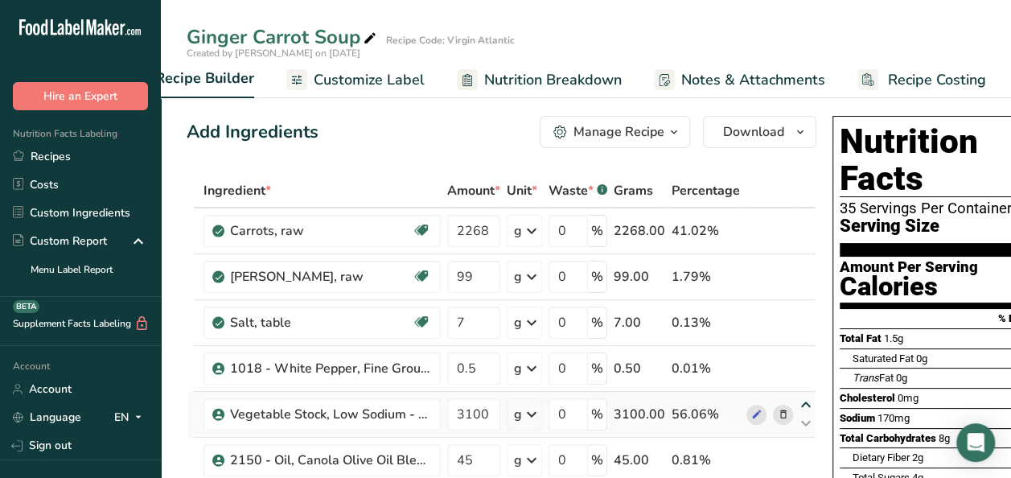
click at [802, 406] on icon at bounding box center [805, 405] width 19 height 12
type input "3100"
type input "0.5"
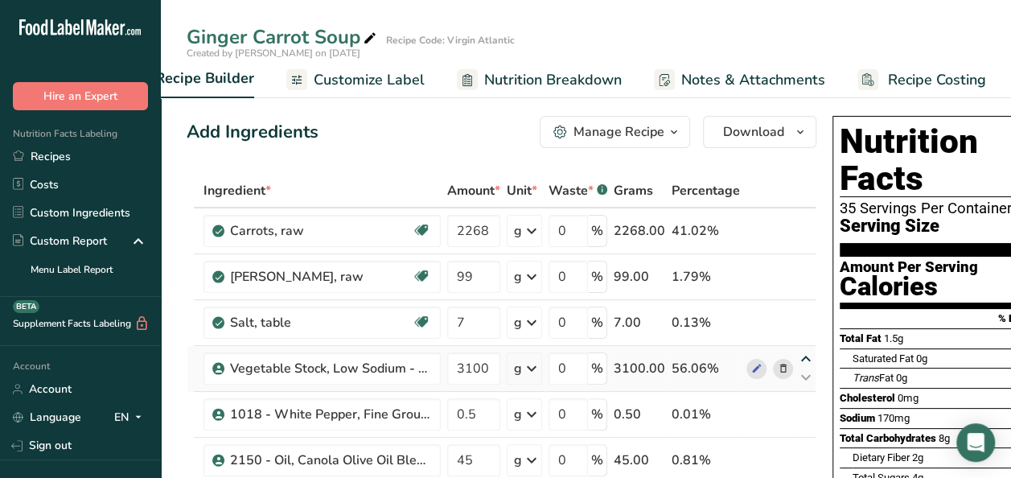
click at [801, 358] on icon at bounding box center [805, 359] width 19 height 12
type input "3100"
type input "7"
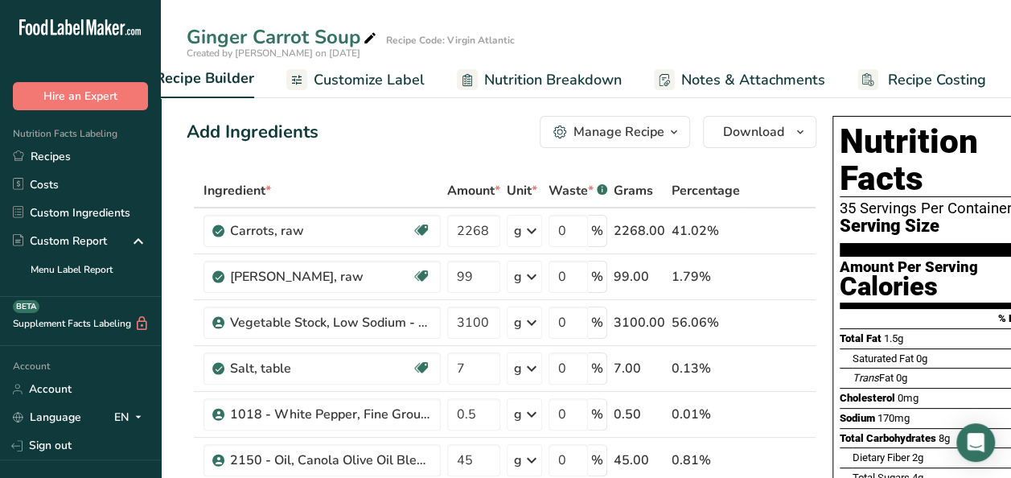
click at [987, 138] on h1 "Nutrition Facts" at bounding box center [955, 160] width 230 height 74
click at [804, 127] on span "button" at bounding box center [799, 131] width 19 height 19
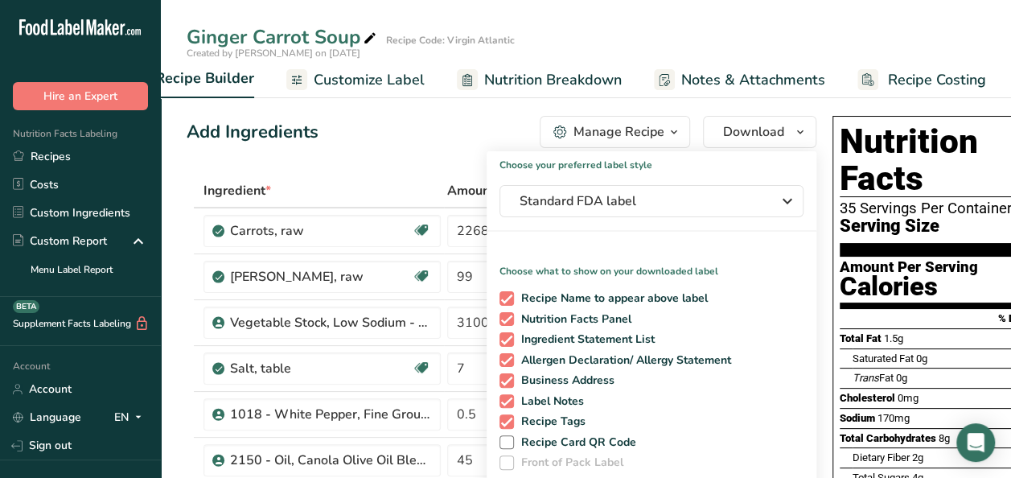
click at [386, 76] on span "Customize Label" at bounding box center [369, 80] width 111 height 22
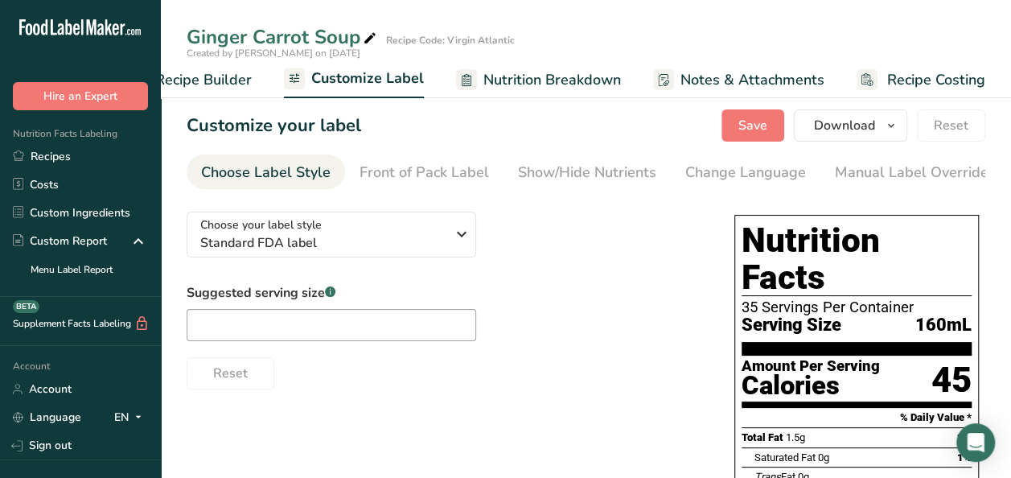
click at [209, 76] on span "Recipe Builder" at bounding box center [203, 80] width 96 height 22
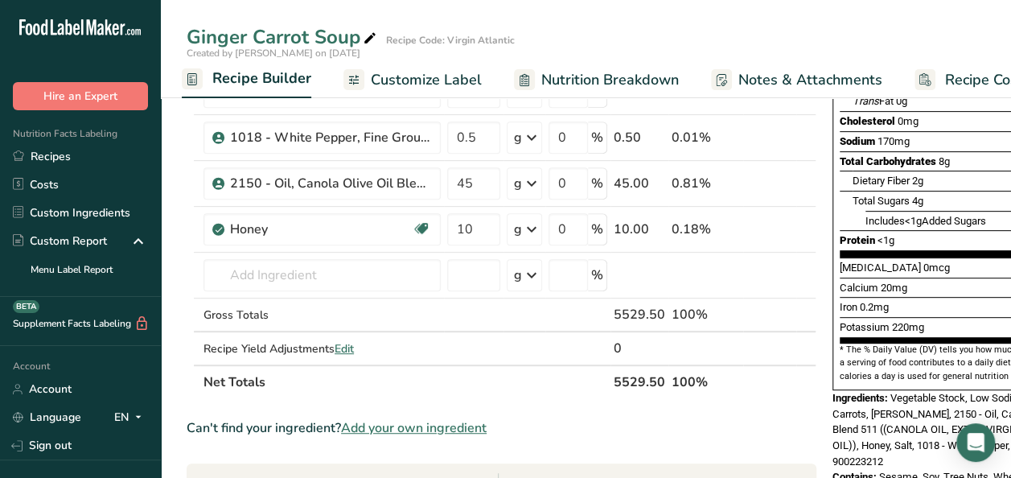
scroll to position [280, 0]
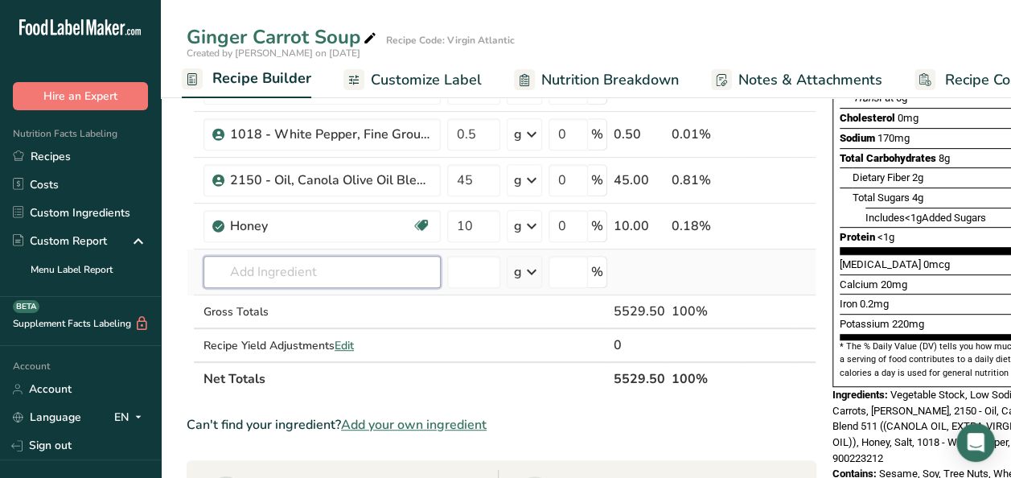
click at [256, 265] on input "text" at bounding box center [321, 272] width 237 height 32
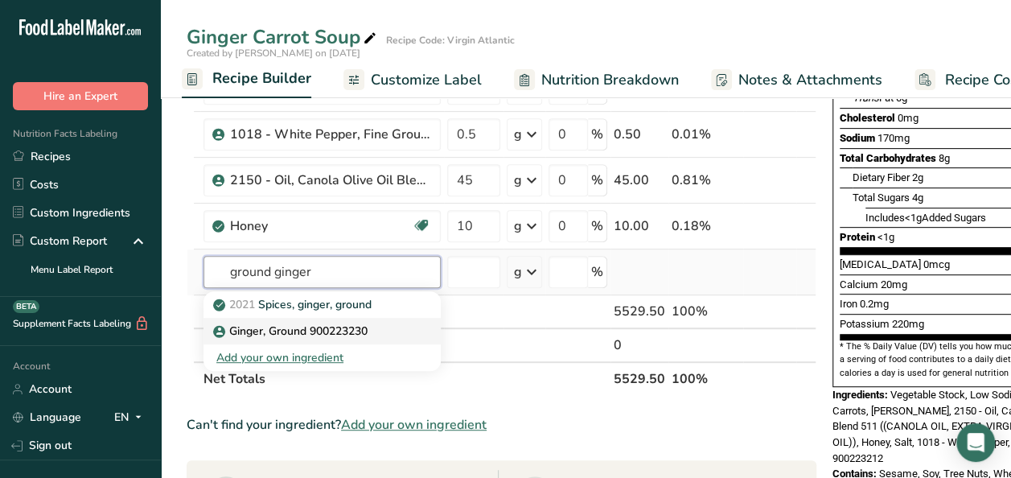
type input "ground ginger"
click at [331, 326] on p "Ginger, Ground 900223230" at bounding box center [291, 330] width 151 height 17
type input "Ginger, Ground 900223230"
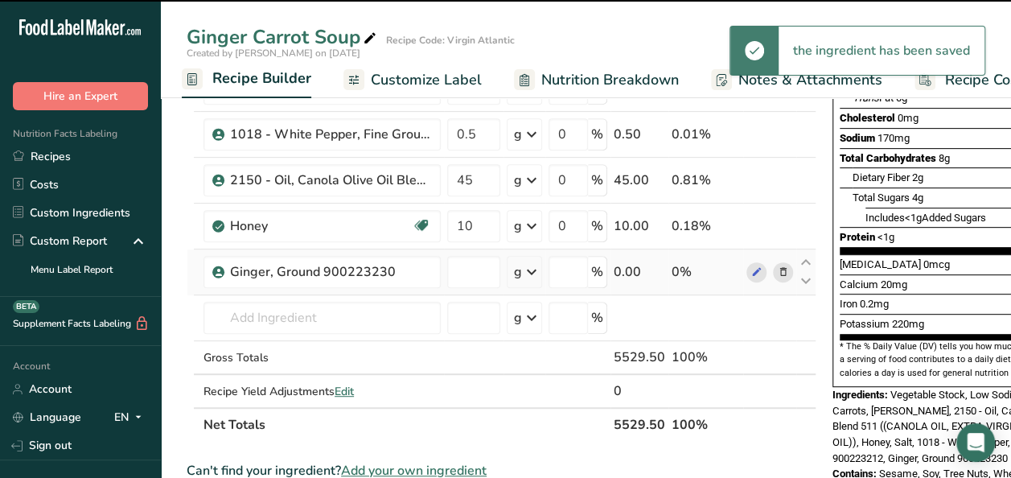
type input "0"
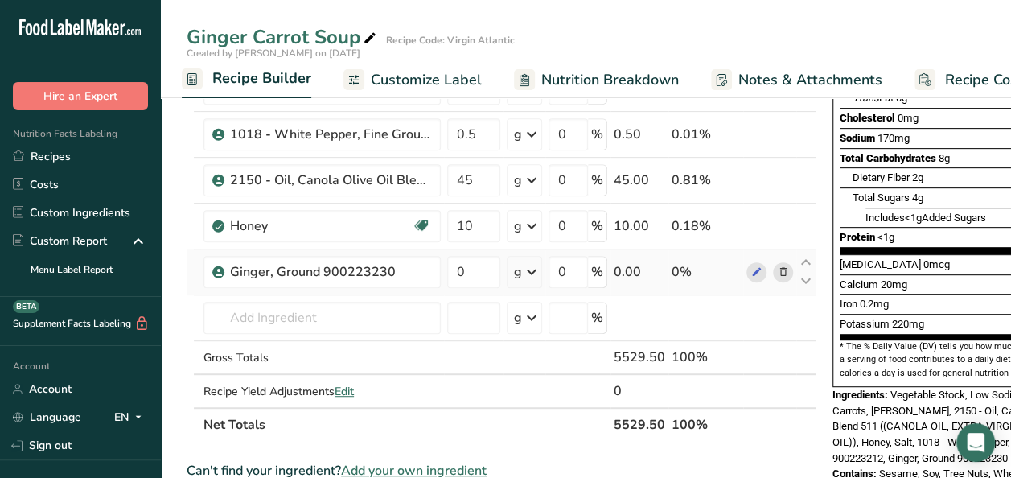
click at [781, 272] on icon at bounding box center [783, 272] width 11 height 17
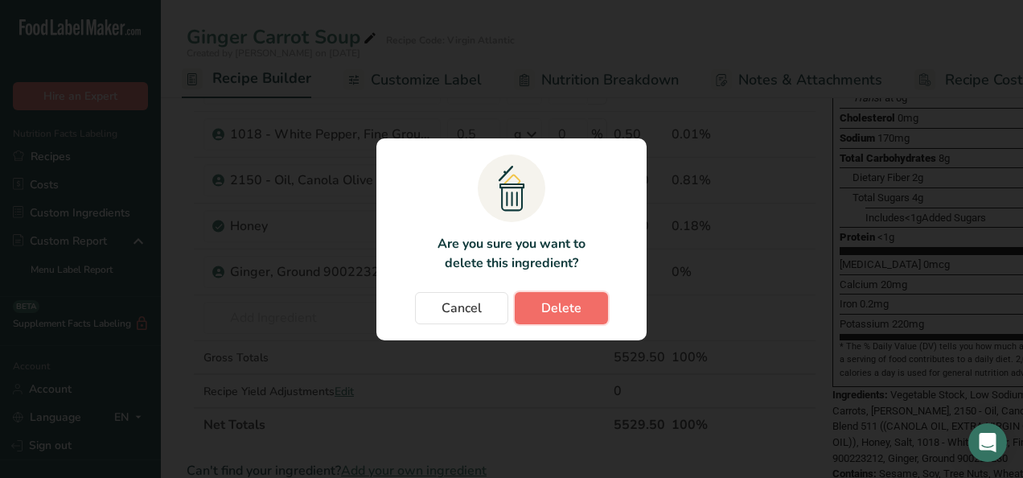
click at [581, 310] on button "Delete" at bounding box center [561, 308] width 93 height 32
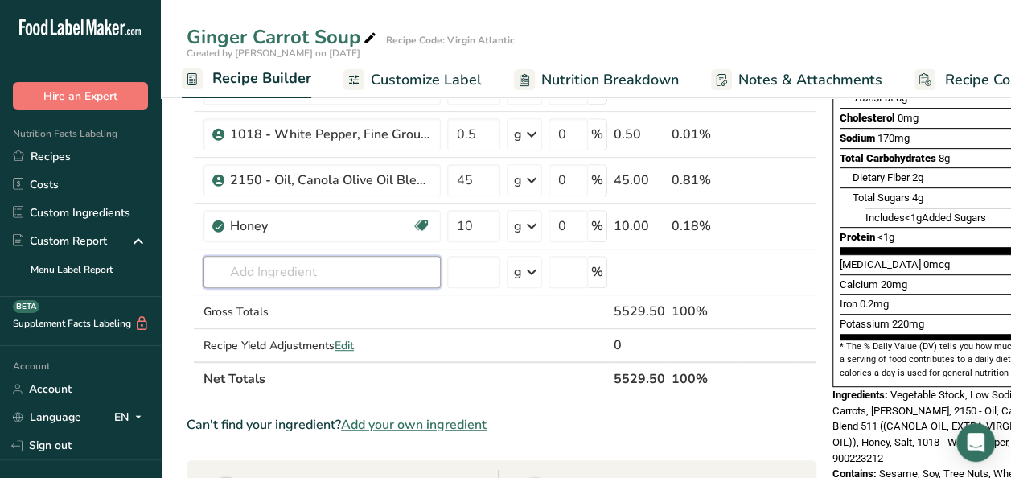
click at [311, 264] on input "text" at bounding box center [321, 272] width 237 height 32
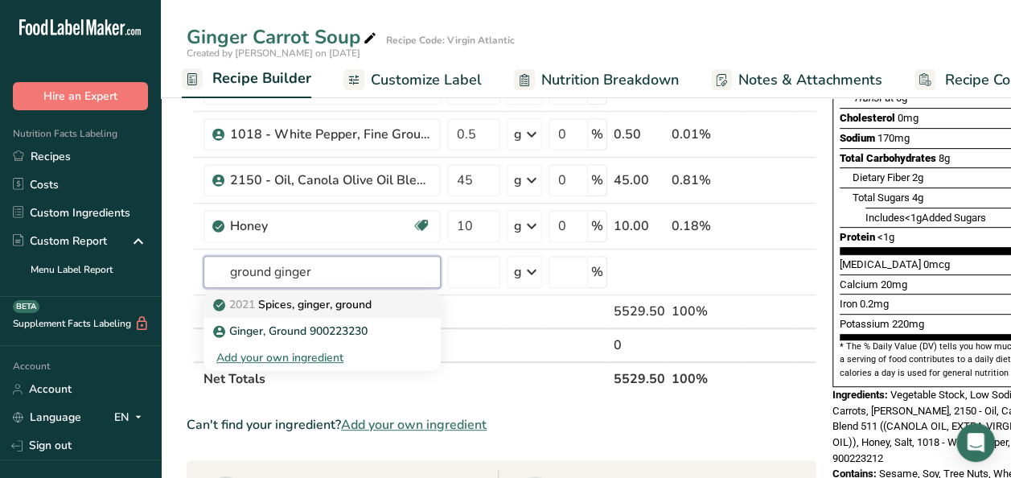
type input "ground ginger"
click at [318, 304] on p "2021 Spices, ginger, ground" at bounding box center [293, 304] width 155 height 17
type input "Spices, ginger, ground"
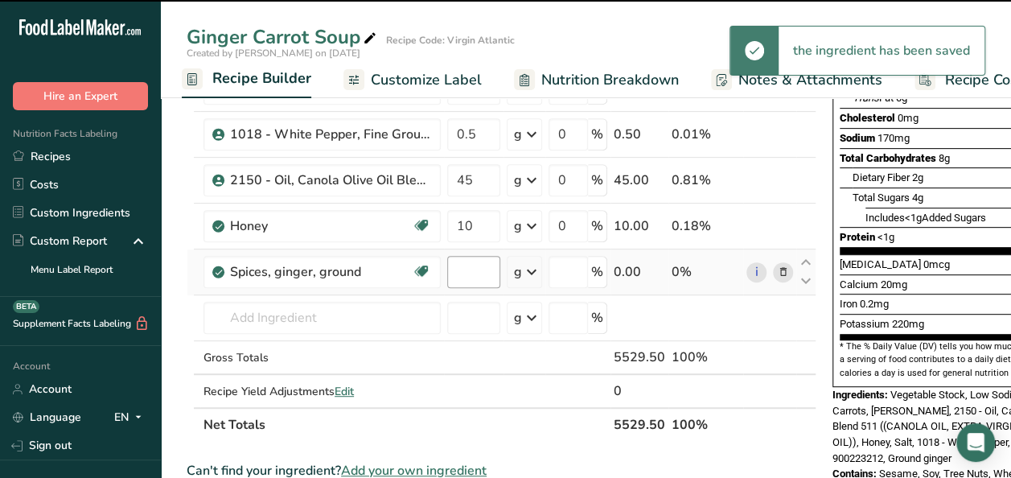
type input "0"
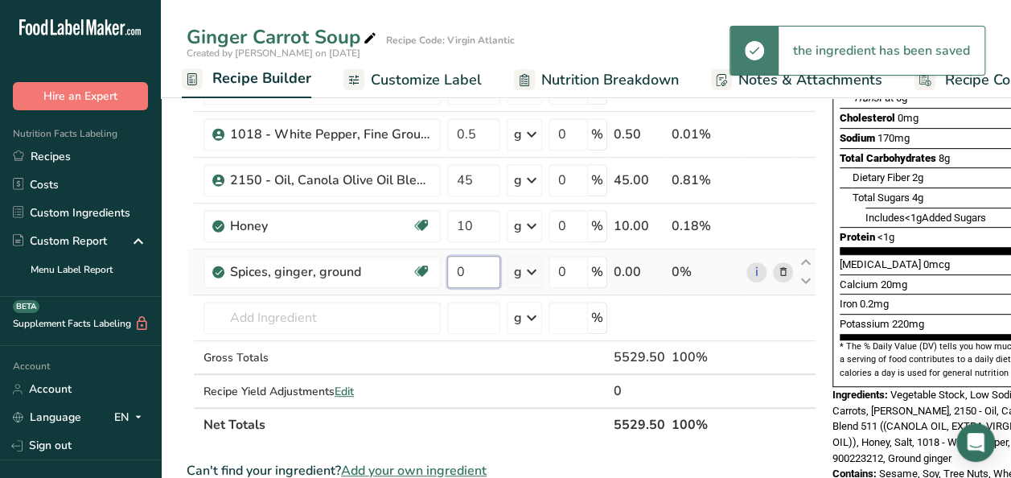
click at [477, 275] on input "0" at bounding box center [473, 272] width 53 height 32
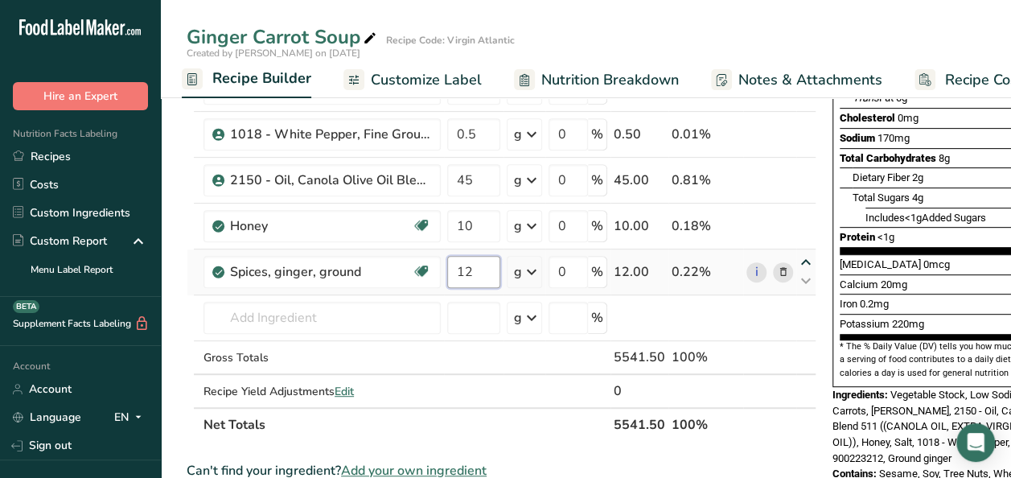
type input "12"
click at [806, 261] on div "Ingredient * Amount * Unit * Waste * .a-a{fill:#347362;}.b-a{fill:#fff;} Grams …" at bounding box center [502, 168] width 630 height 548
click at [807, 257] on icon at bounding box center [805, 263] width 19 height 12
type input "12"
type input "10"
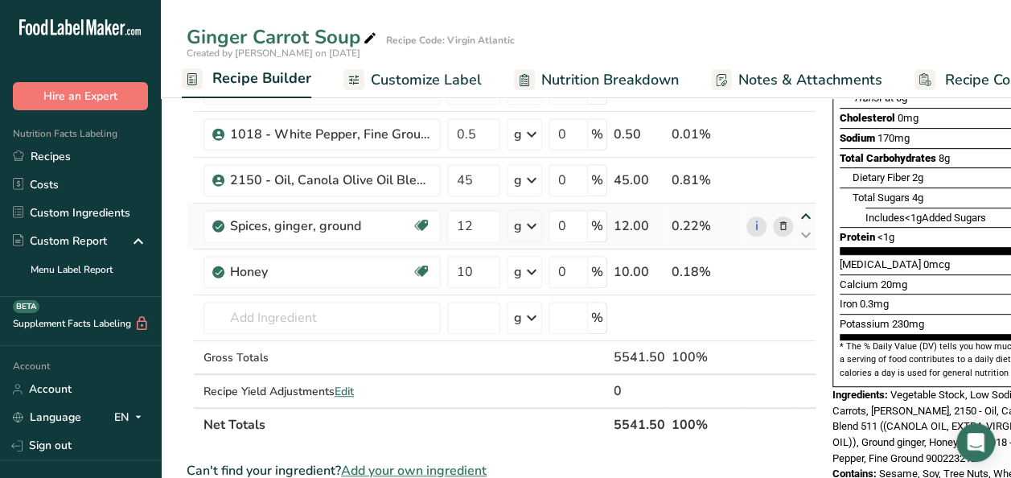
click at [806, 212] on icon at bounding box center [805, 217] width 19 height 12
type input "12"
type input "45"
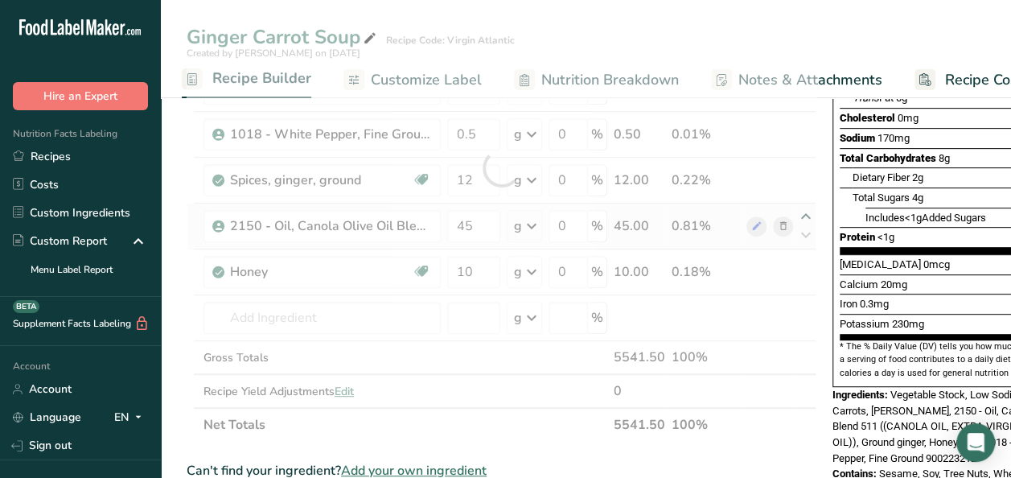
click at [806, 212] on div at bounding box center [502, 168] width 630 height 548
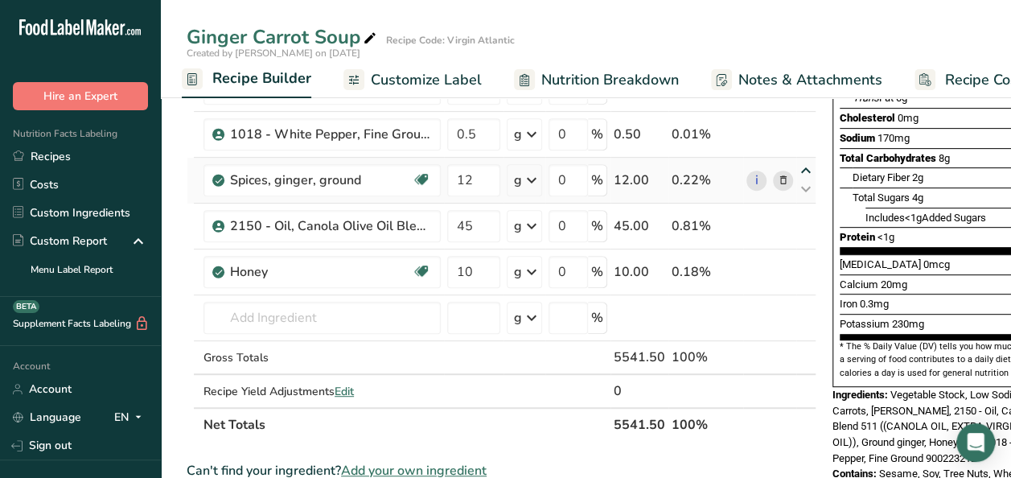
click at [801, 169] on icon at bounding box center [805, 171] width 19 height 12
type input "12"
type input "0.5"
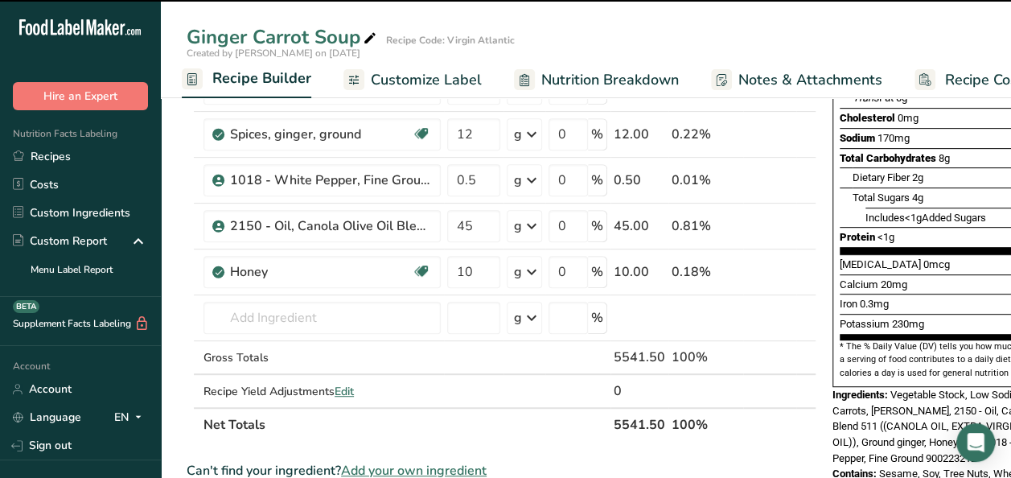
scroll to position [103, 0]
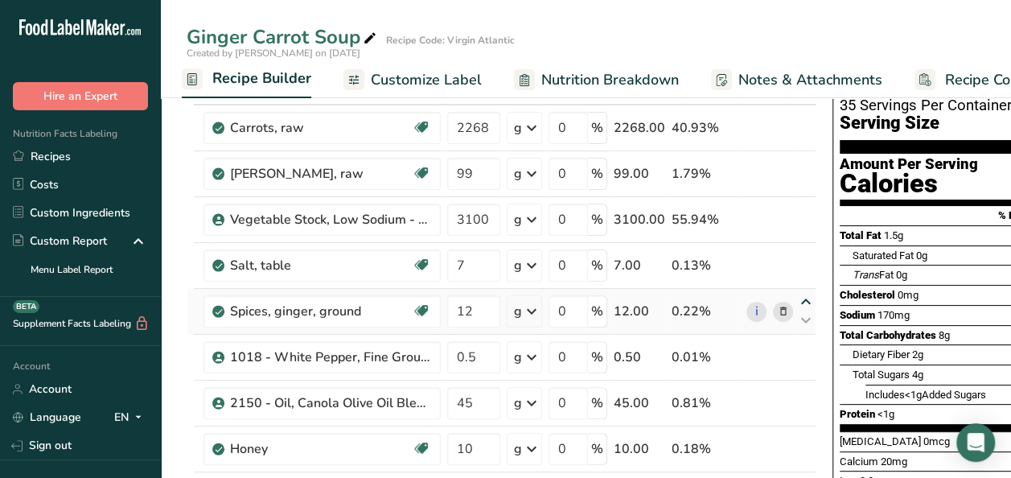
click at [804, 302] on icon at bounding box center [805, 302] width 19 height 12
type input "12"
type input "7"
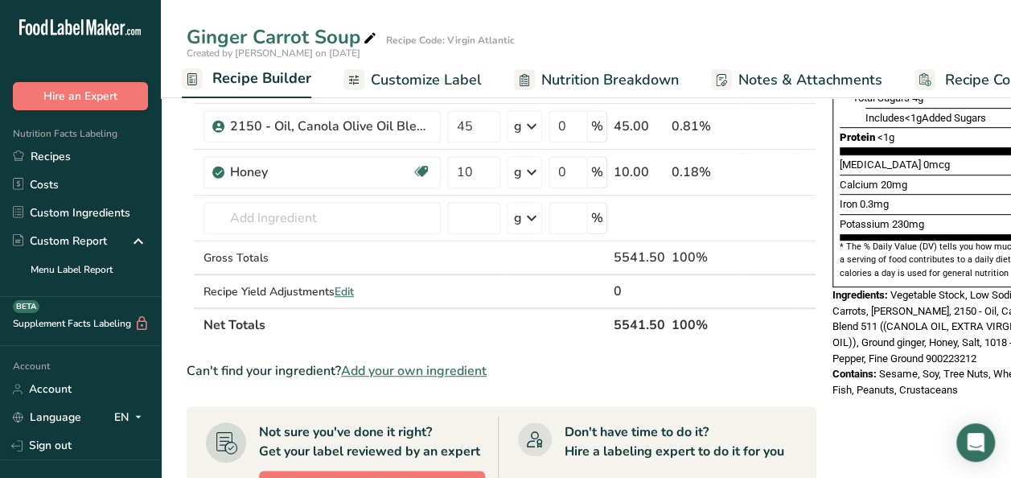
scroll to position [383, 0]
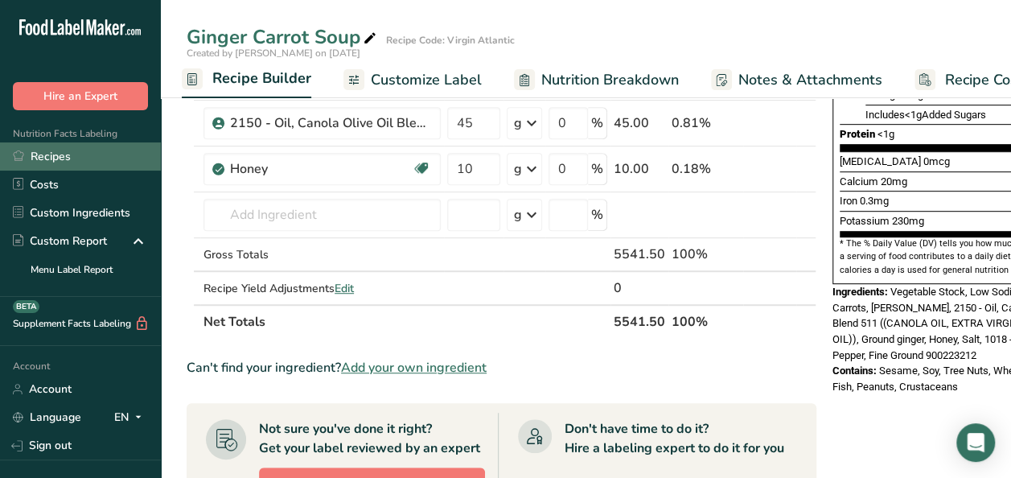
click at [66, 155] on link "Recipes" at bounding box center [80, 156] width 161 height 28
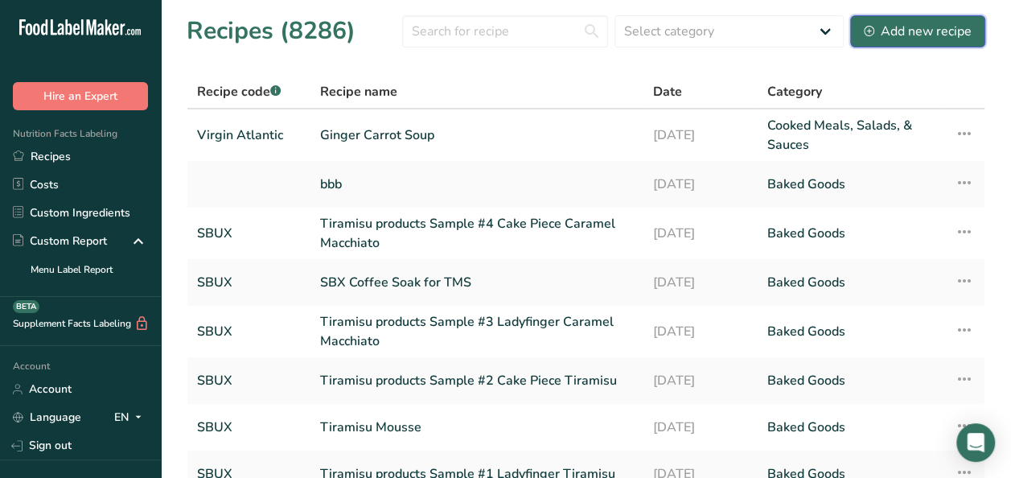
click at [886, 26] on div "Add new recipe" at bounding box center [918, 31] width 108 height 19
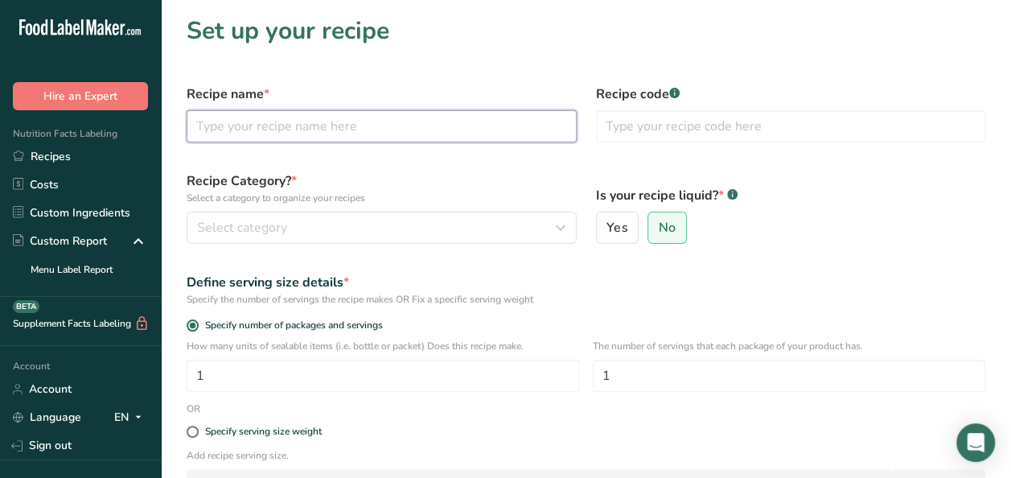
click at [421, 132] on input "text" at bounding box center [382, 126] width 390 height 32
click at [368, 123] on input "Seared Cod with" at bounding box center [382, 126] width 390 height 32
type input "Seared Cod with Tomato Scampi and Potato Gratin"
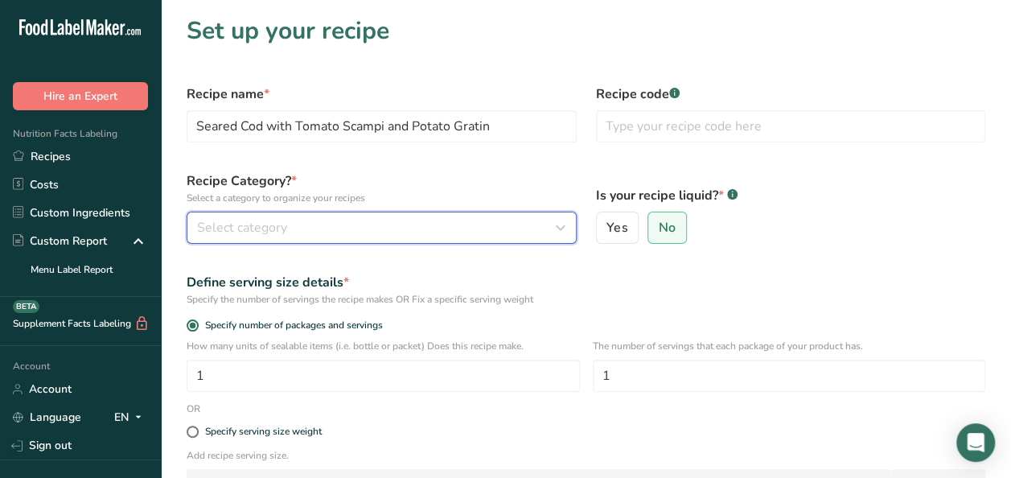
click at [360, 222] on div "Select category" at bounding box center [376, 227] width 359 height 19
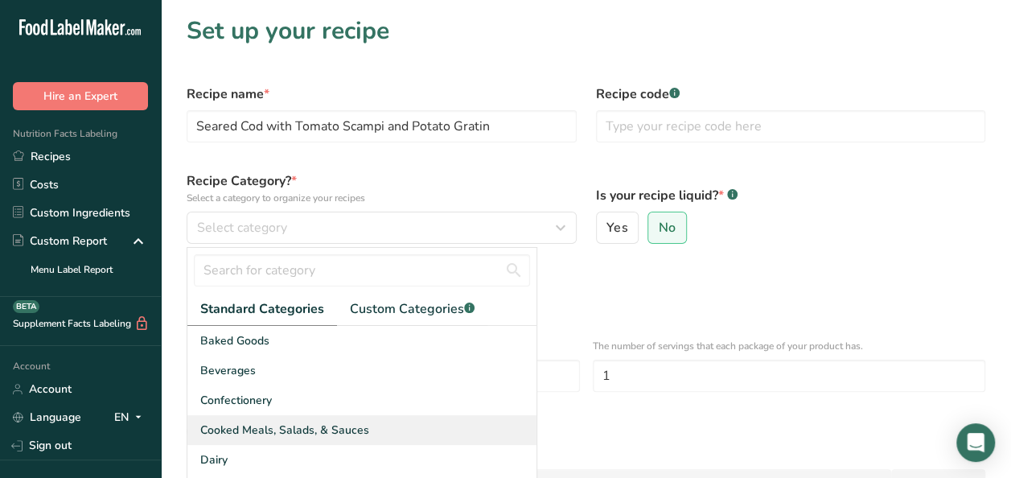
click at [362, 429] on span "Cooked Meals, Salads, & Sauces" at bounding box center [284, 429] width 169 height 17
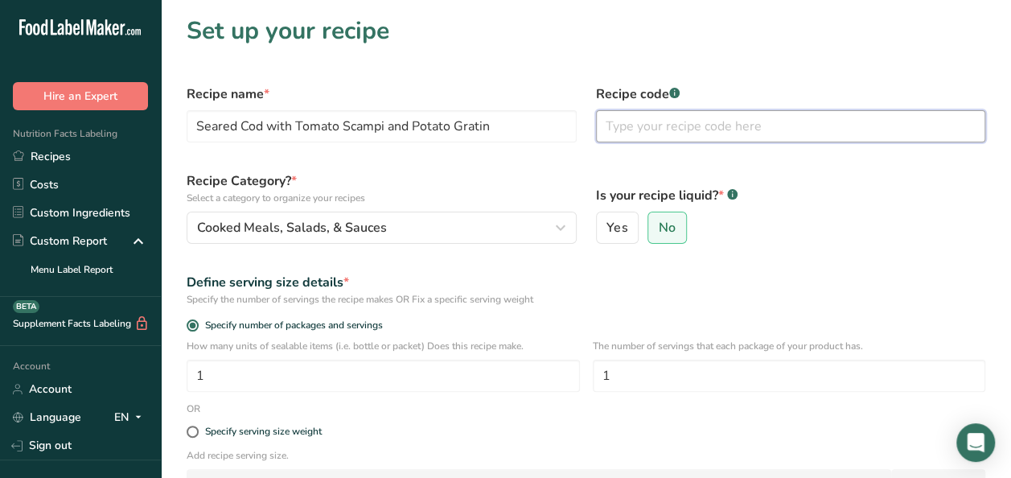
click at [699, 129] on input "text" at bounding box center [791, 126] width 390 height 32
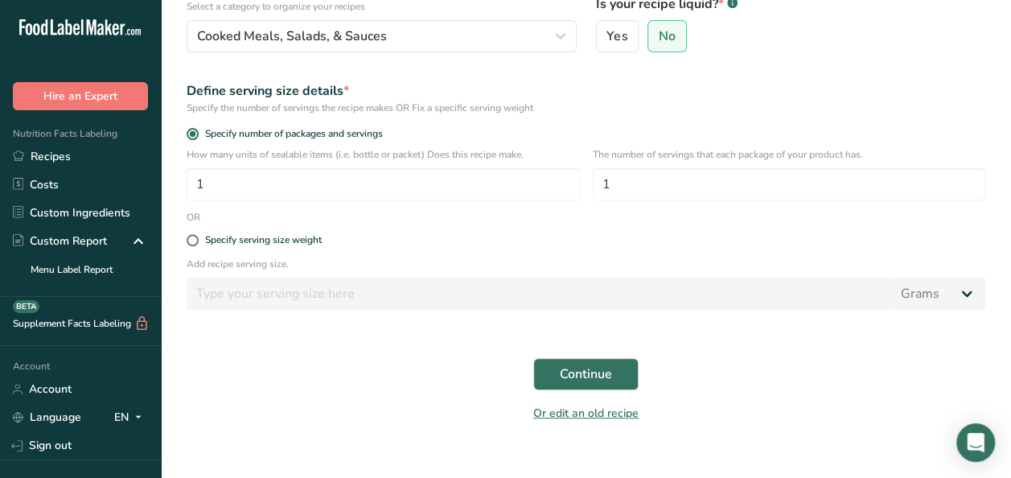
scroll to position [214, 0]
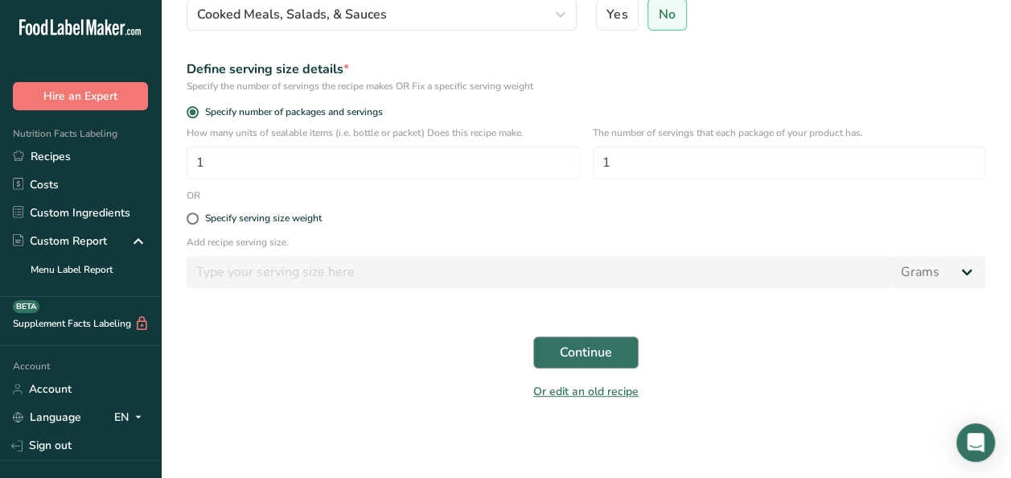
type input "Virgin Atlantic"
click at [604, 349] on span "Continue" at bounding box center [586, 352] width 52 height 19
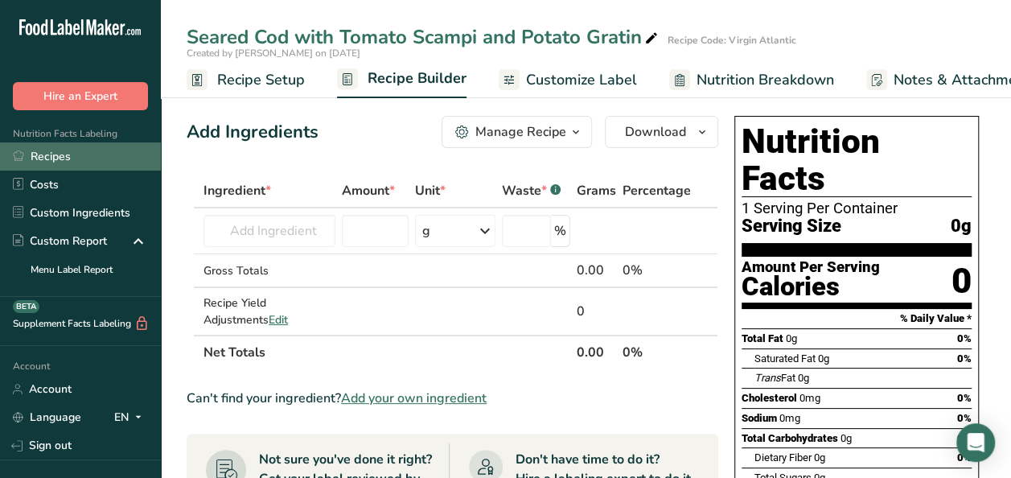
click at [40, 155] on link "Recipes" at bounding box center [80, 156] width 161 height 28
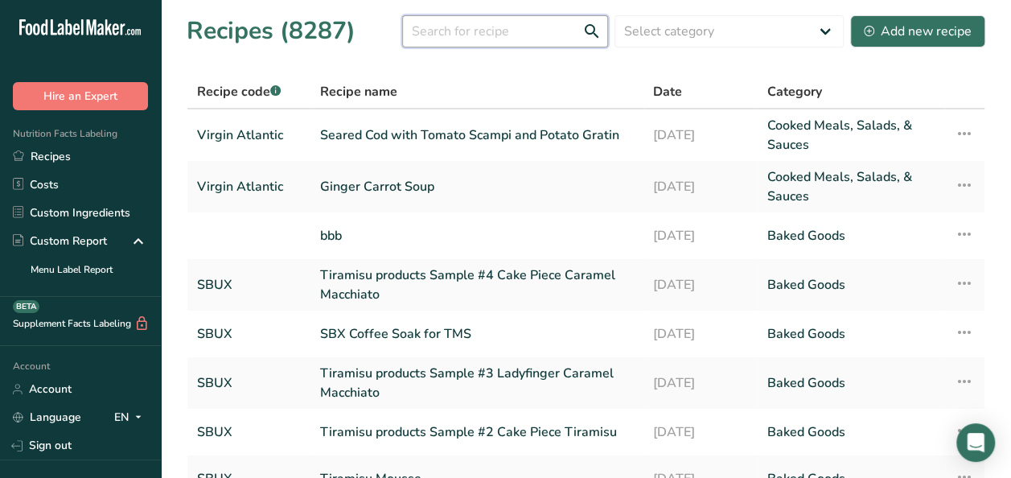
click at [516, 27] on input "text" at bounding box center [505, 31] width 206 height 32
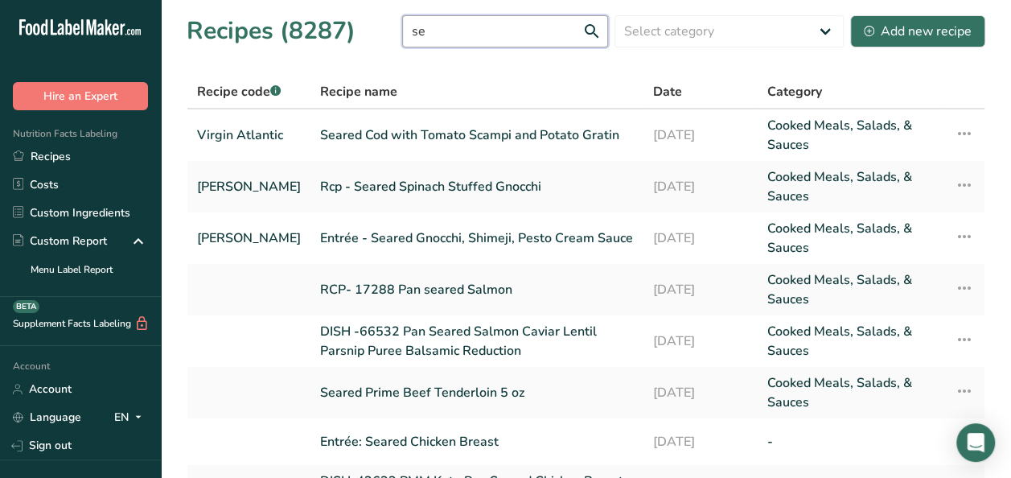
type input "s"
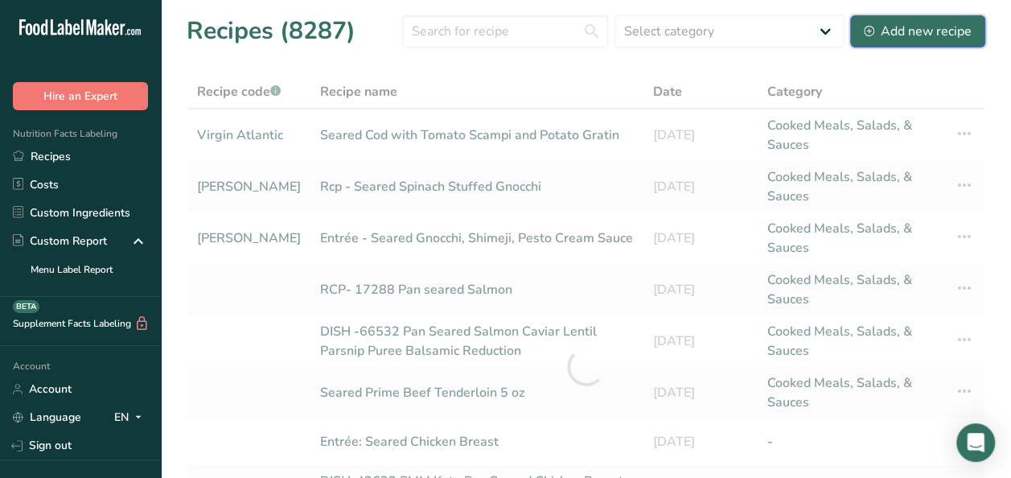
click at [884, 34] on div "Add new recipe" at bounding box center [918, 31] width 108 height 19
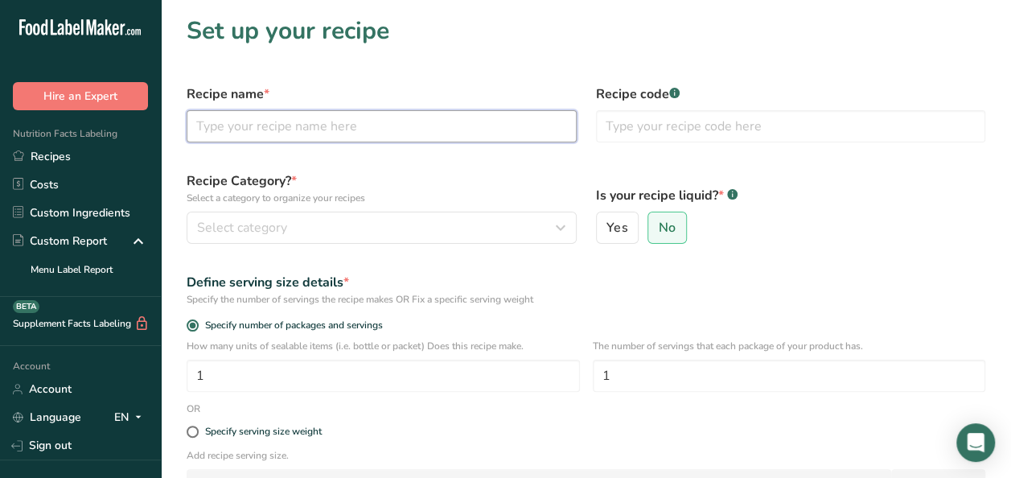
click at [459, 124] on input "text" at bounding box center [382, 126] width 390 height 32
type input "Seared Cod Fillet, 5 oz. IQF"
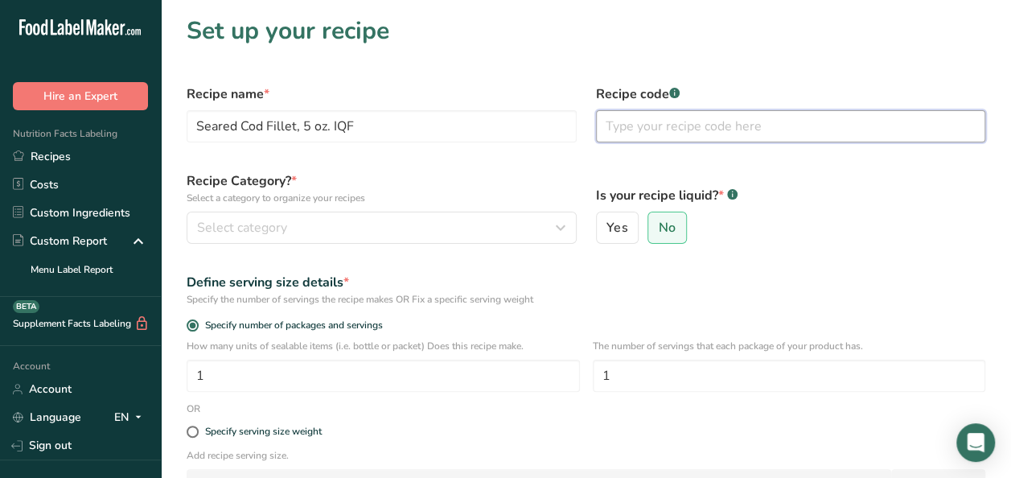
click at [743, 139] on input "text" at bounding box center [791, 126] width 390 height 32
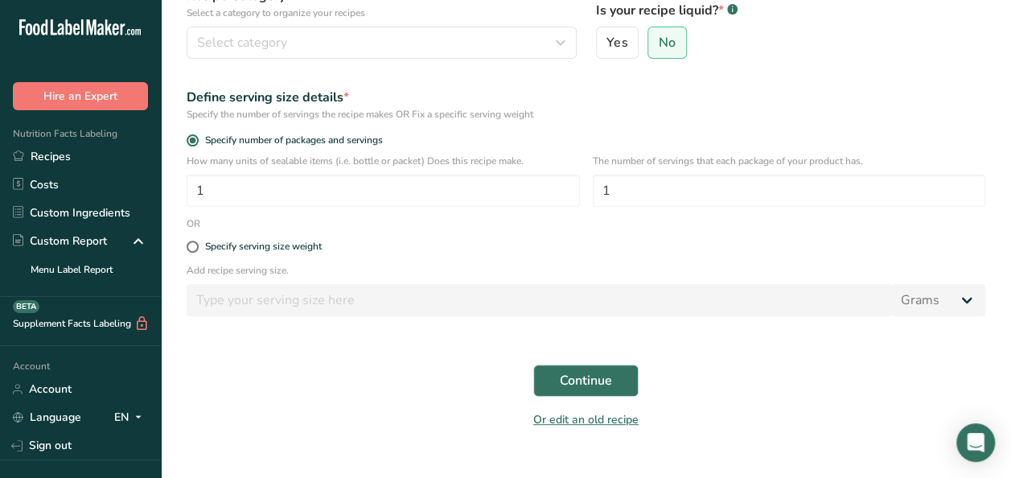
scroll to position [214, 0]
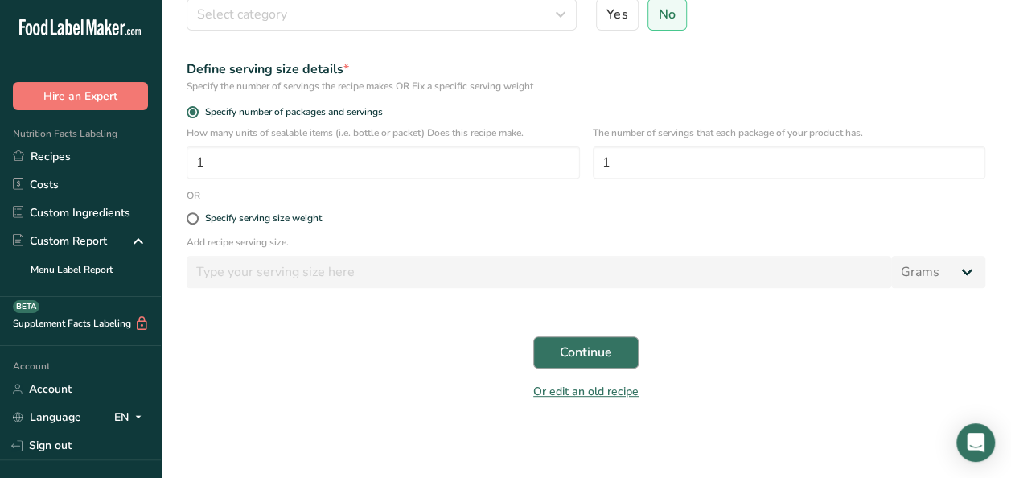
type input "Virgin Atlantic"
click at [586, 344] on span "Continue" at bounding box center [586, 352] width 52 height 19
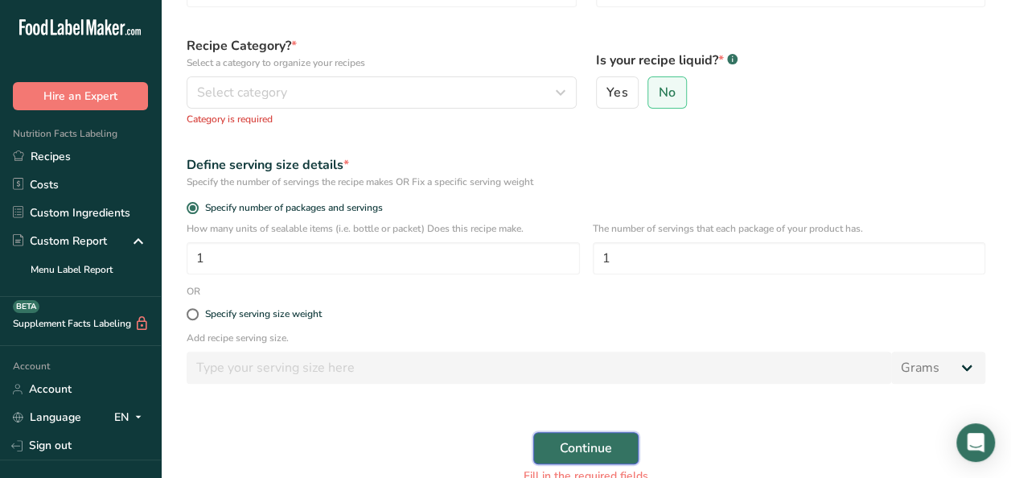
scroll to position [129, 0]
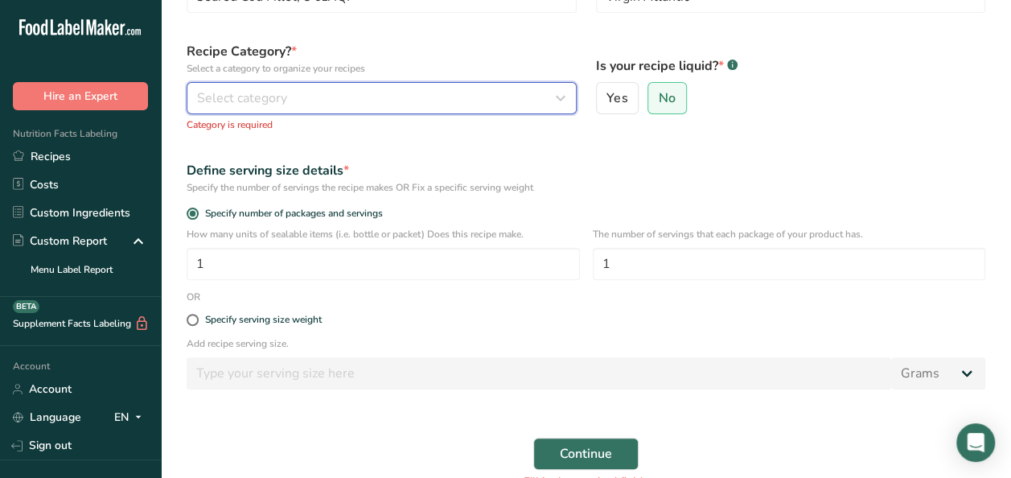
click at [558, 98] on icon "button" at bounding box center [560, 98] width 19 height 29
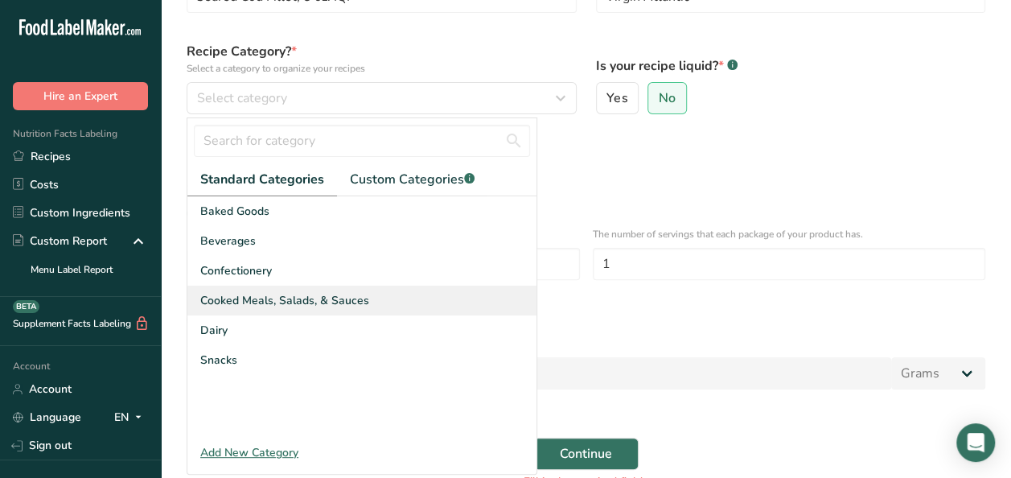
click at [392, 293] on div "Cooked Meals, Salads, & Sauces" at bounding box center [361, 300] width 349 height 30
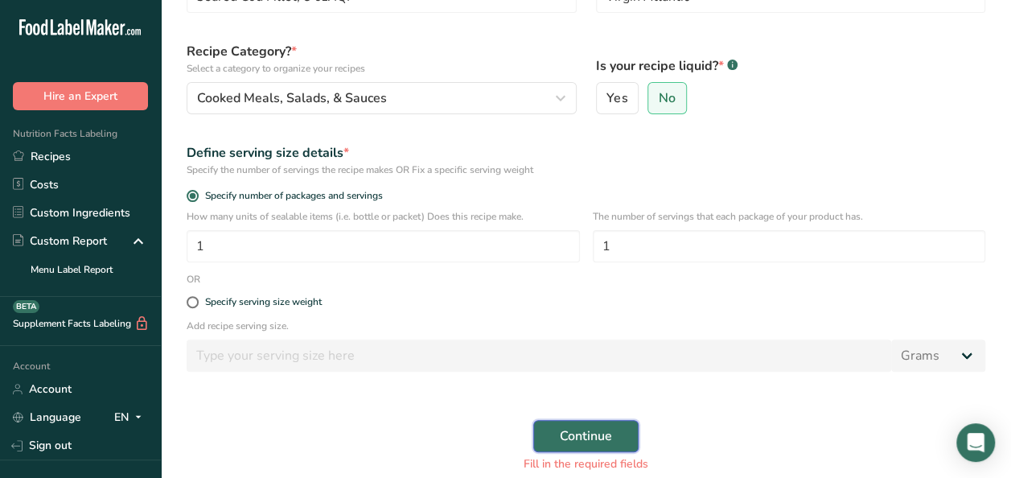
click at [565, 441] on span "Continue" at bounding box center [586, 435] width 52 height 19
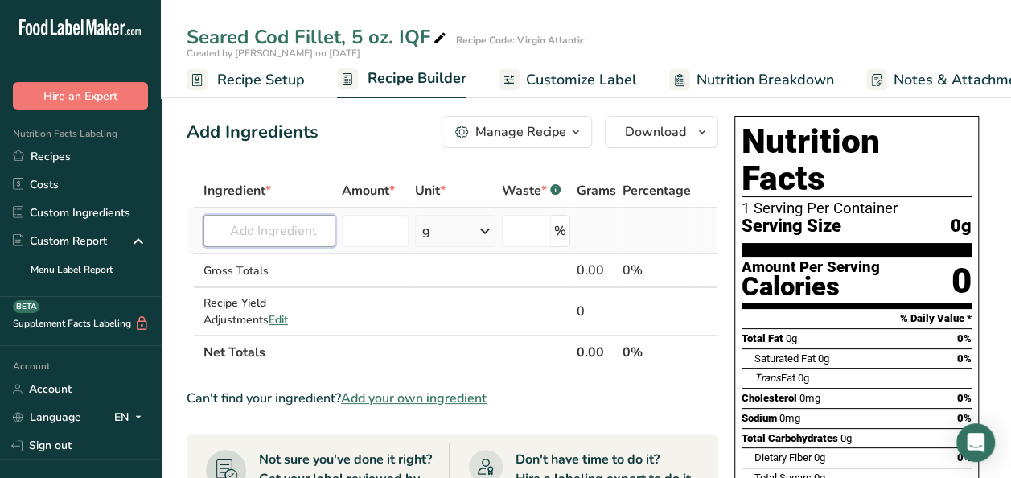
click at [242, 224] on input "text" at bounding box center [269, 231] width 132 height 32
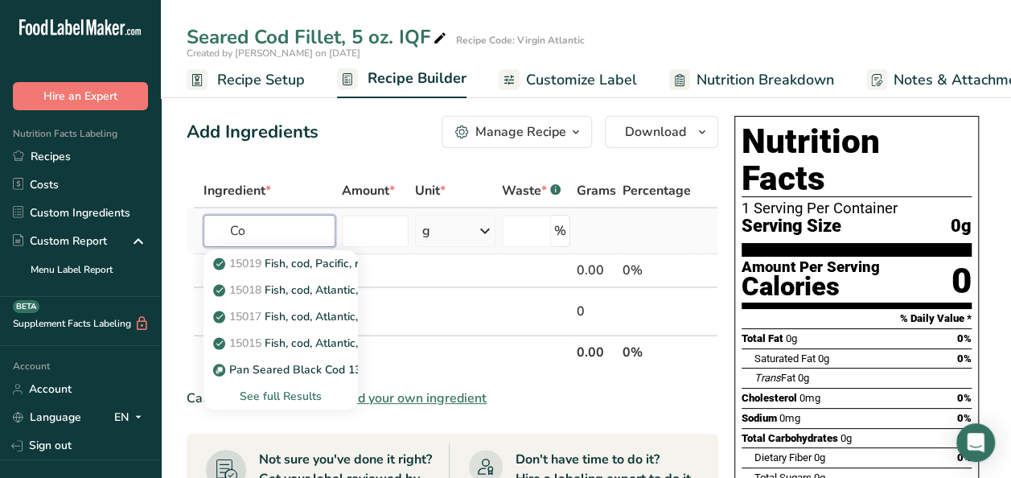
type input "C"
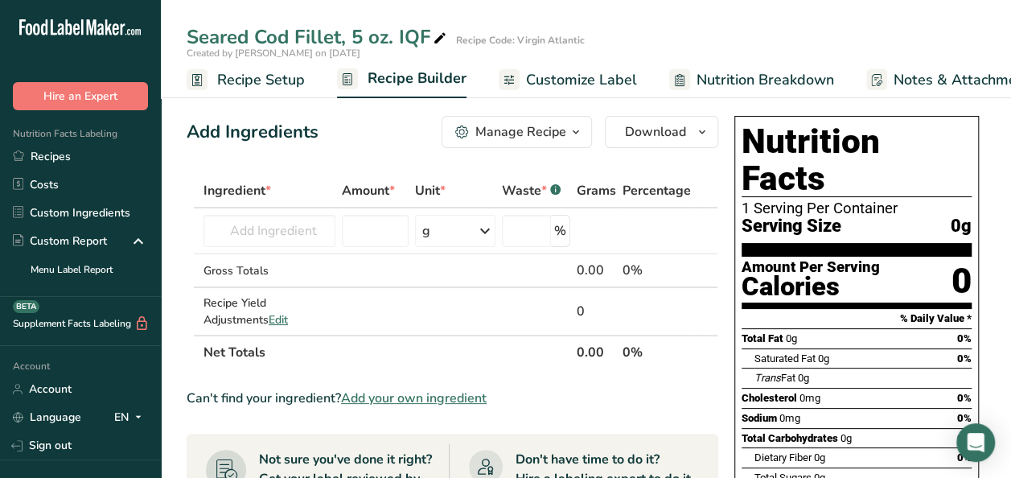
click at [389, 398] on span "Add your own ingredient" at bounding box center [414, 397] width 146 height 19
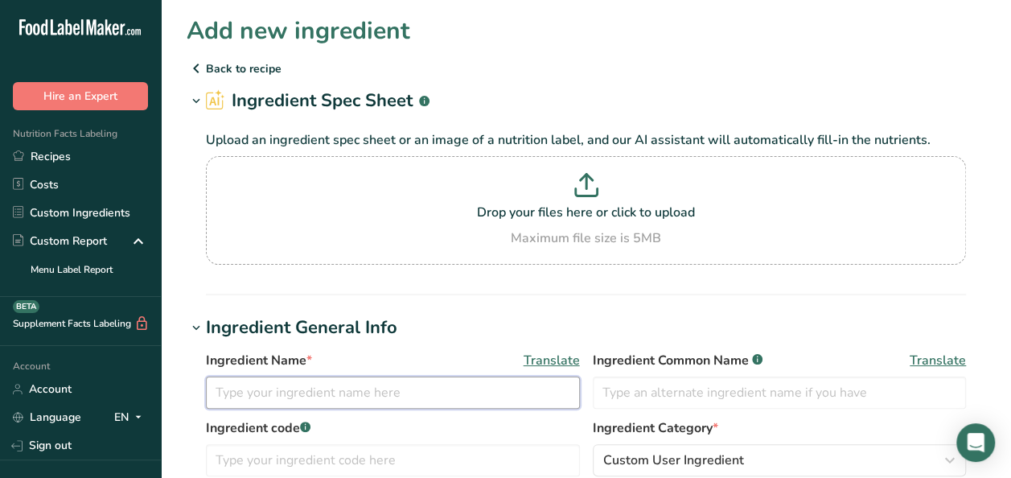
click at [392, 399] on input "text" at bounding box center [393, 392] width 374 height 32
type input "c"
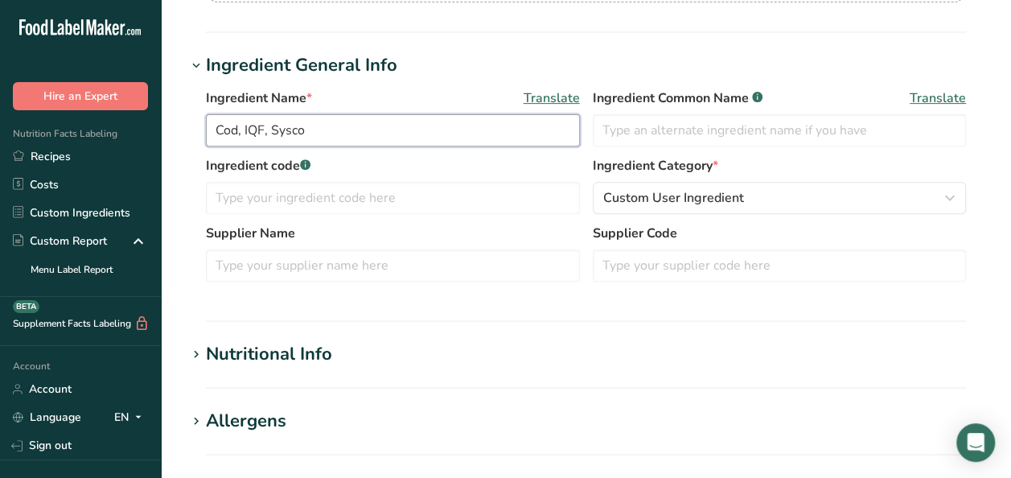
scroll to position [277, 0]
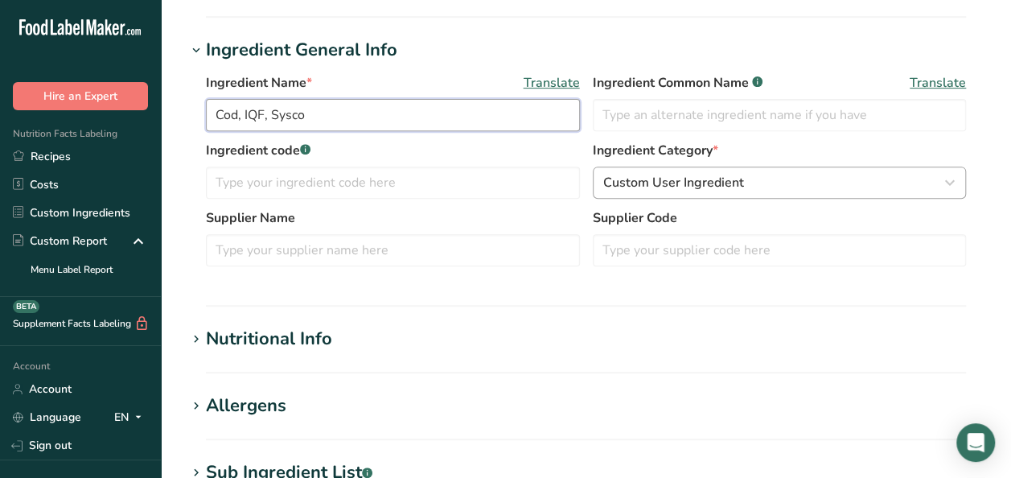
type input "Cod, IQF, Sysco"
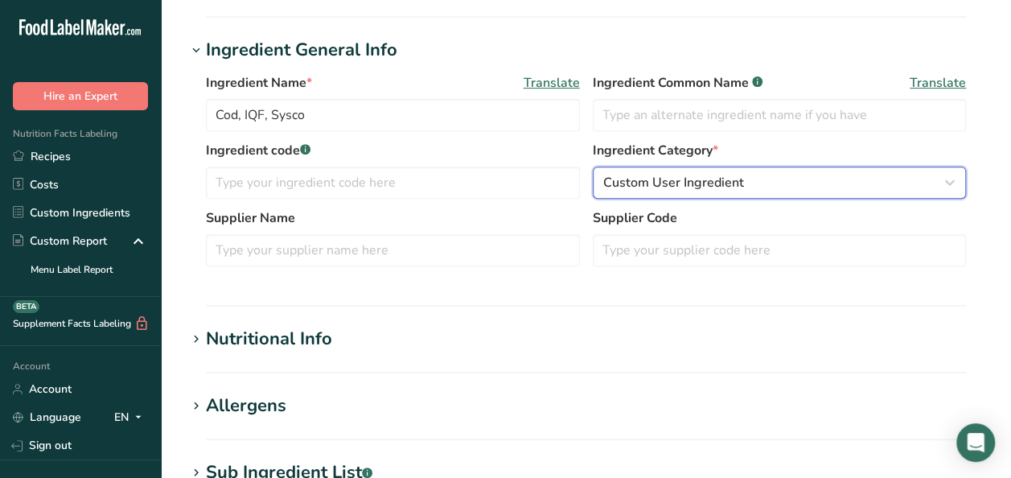
click at [954, 187] on icon "button" at bounding box center [949, 182] width 19 height 29
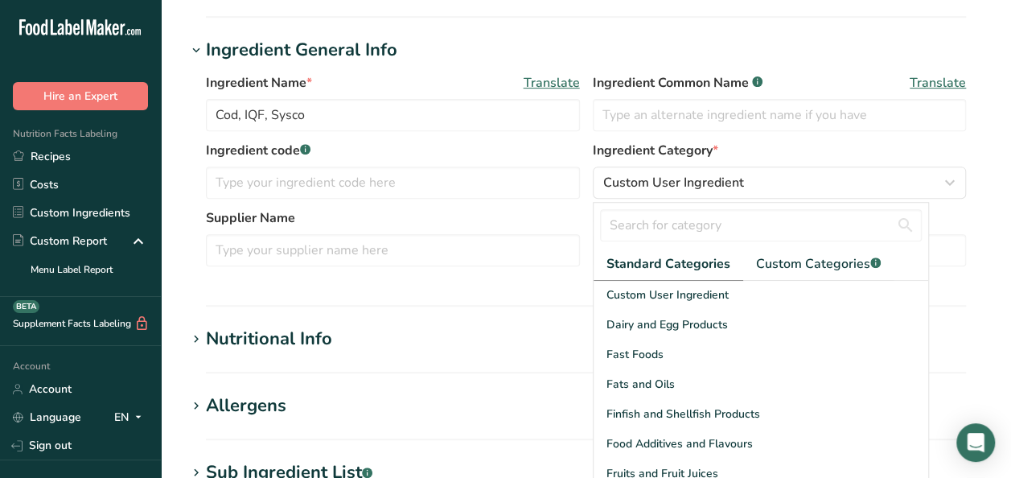
scroll to position [274, 0]
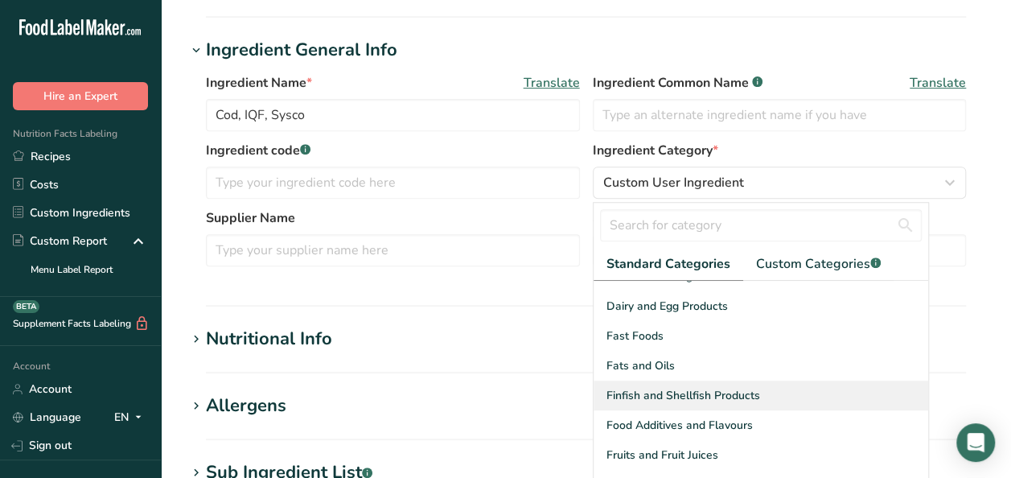
click at [753, 387] on span "Finfish and Shellfish Products" at bounding box center [683, 395] width 154 height 17
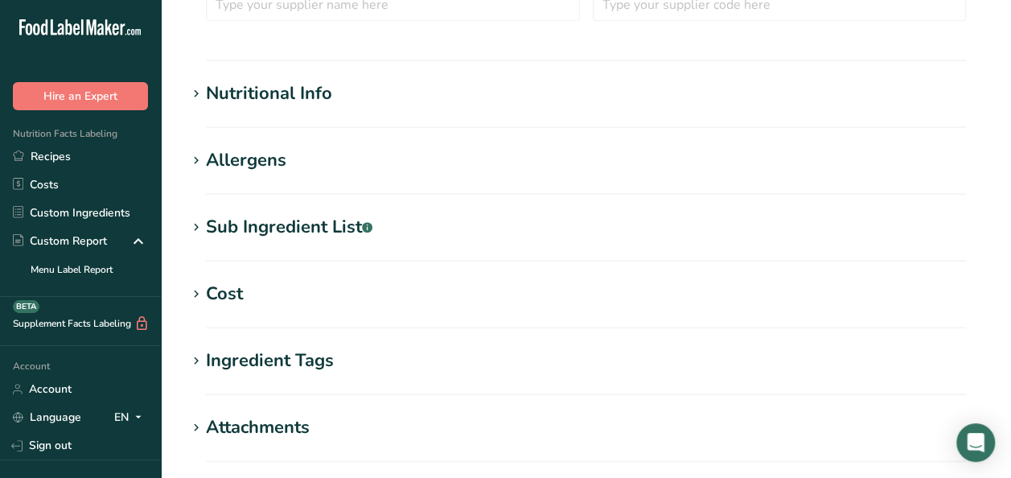
scroll to position [529, 0]
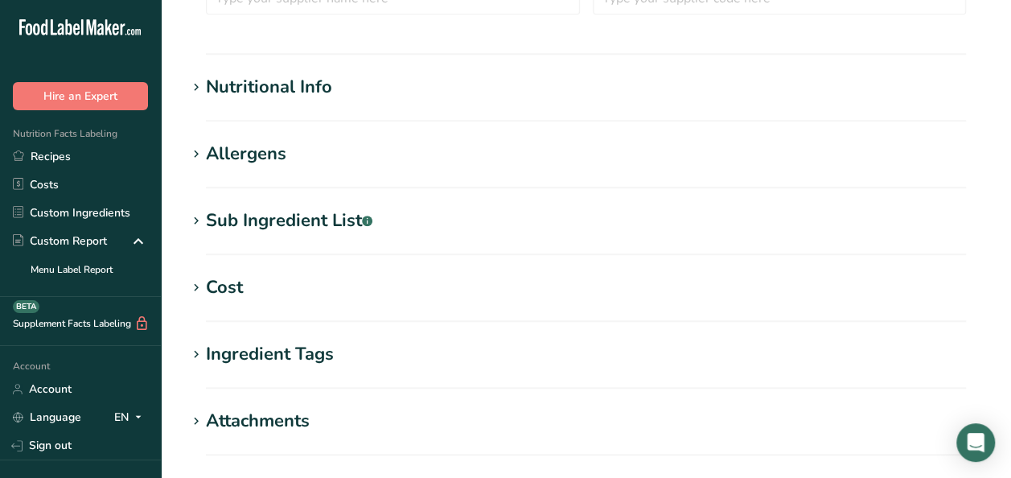
click at [229, 84] on div "Nutritional Info" at bounding box center [269, 87] width 126 height 27
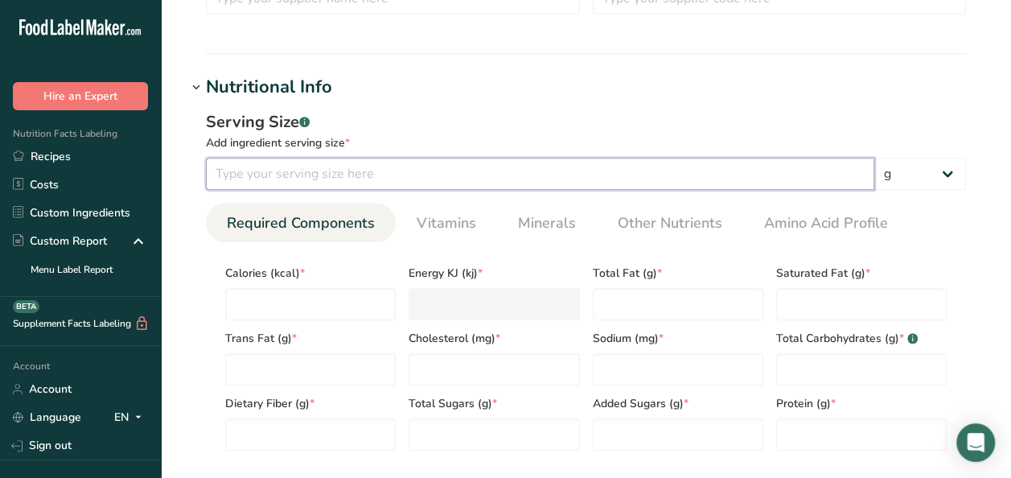
click at [322, 179] on input "number" at bounding box center [540, 174] width 668 height 32
type input "113"
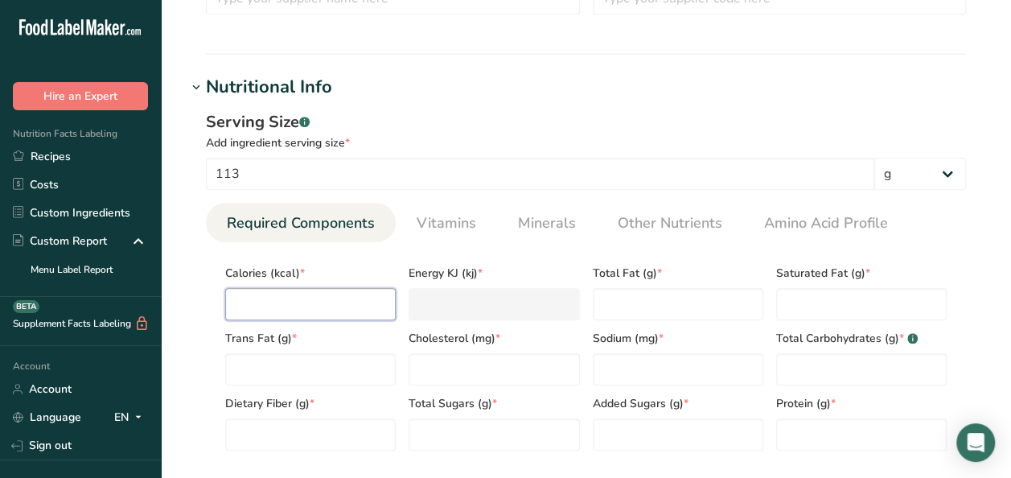
click at [273, 302] on input "number" at bounding box center [310, 304] width 170 height 32
type input "8"
type KJ "33.5"
type input "80"
type KJ "334.7"
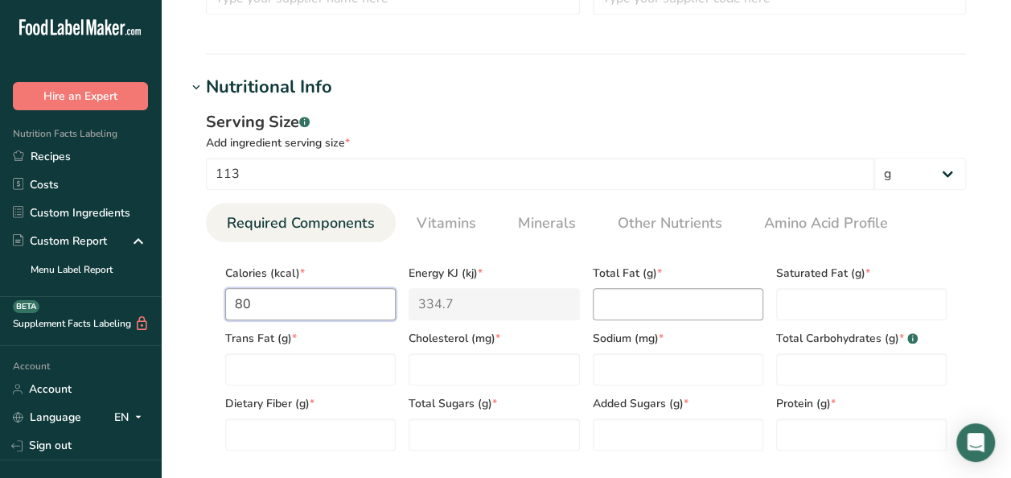
type input "80"
click at [642, 304] on Fat "number" at bounding box center [678, 304] width 170 height 32
type Fat "0.5"
click at [825, 309] on Fat "number" at bounding box center [861, 304] width 170 height 32
type Fat "0"
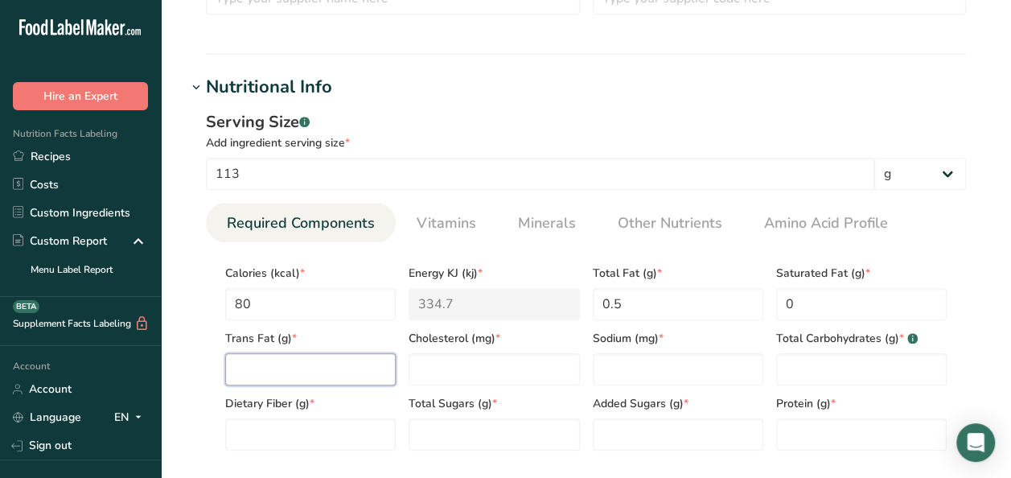
click at [330, 368] on Fat "number" at bounding box center [310, 369] width 170 height 32
type Fat "0"
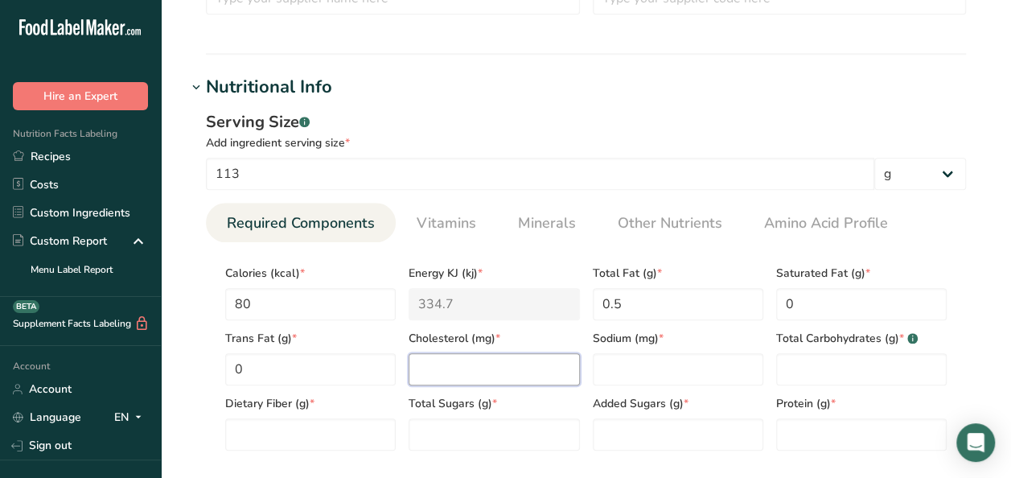
click at [442, 370] on input "number" at bounding box center [493, 369] width 170 height 32
type input "45"
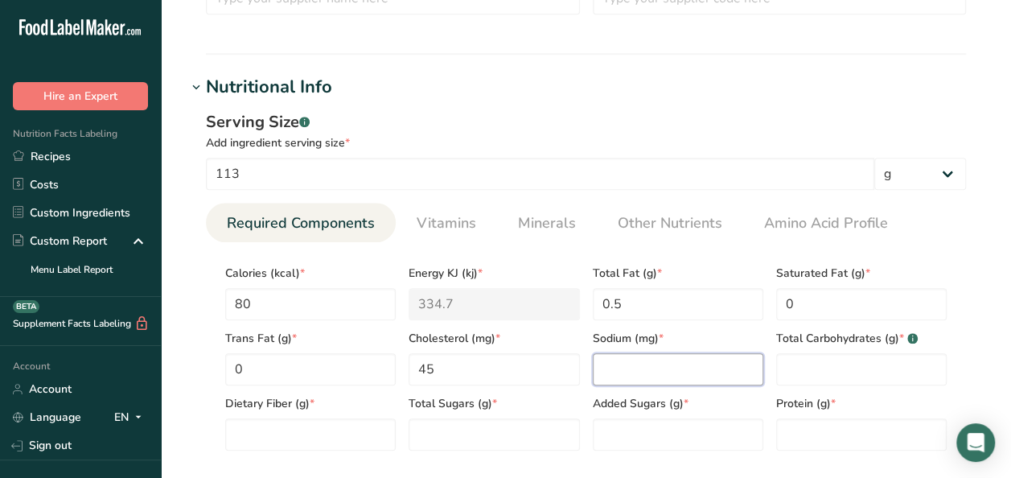
click at [642, 360] on input "number" at bounding box center [678, 369] width 170 height 32
type input "160"
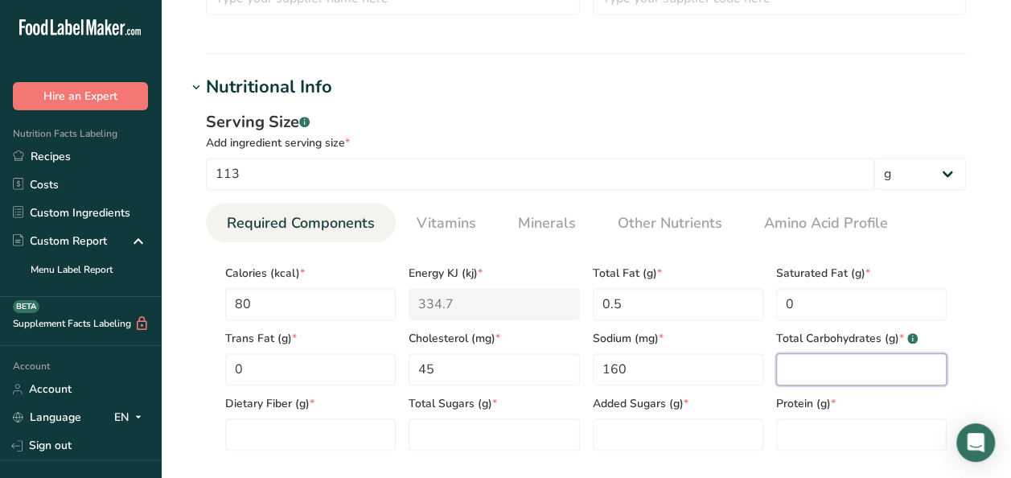
click at [881, 369] on Carbohydrates "number" at bounding box center [861, 369] width 170 height 32
type Carbohydrates "0"
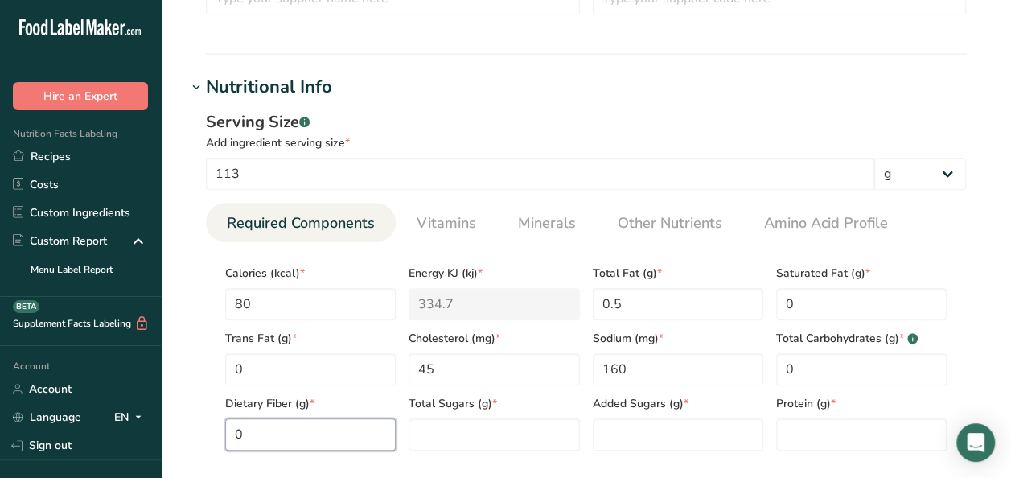
type Fiber "0"
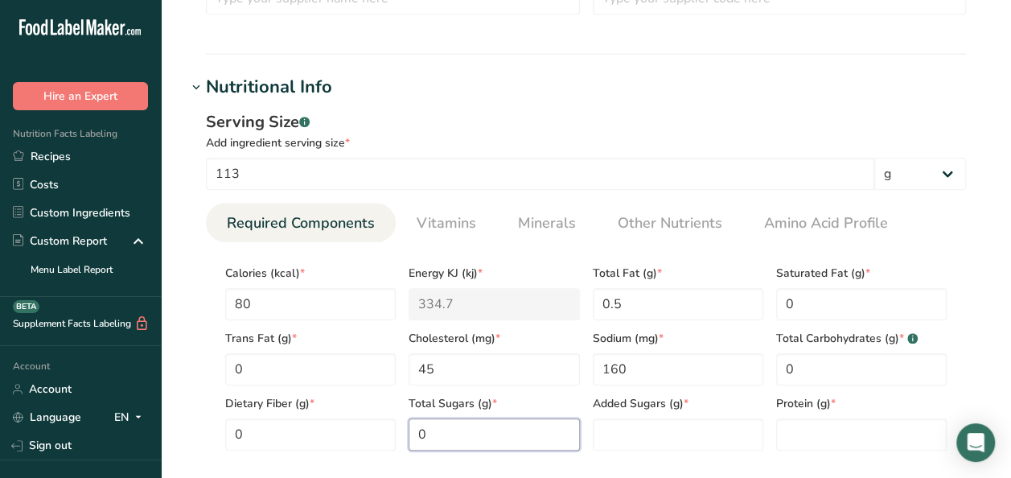
type Sugars "0"
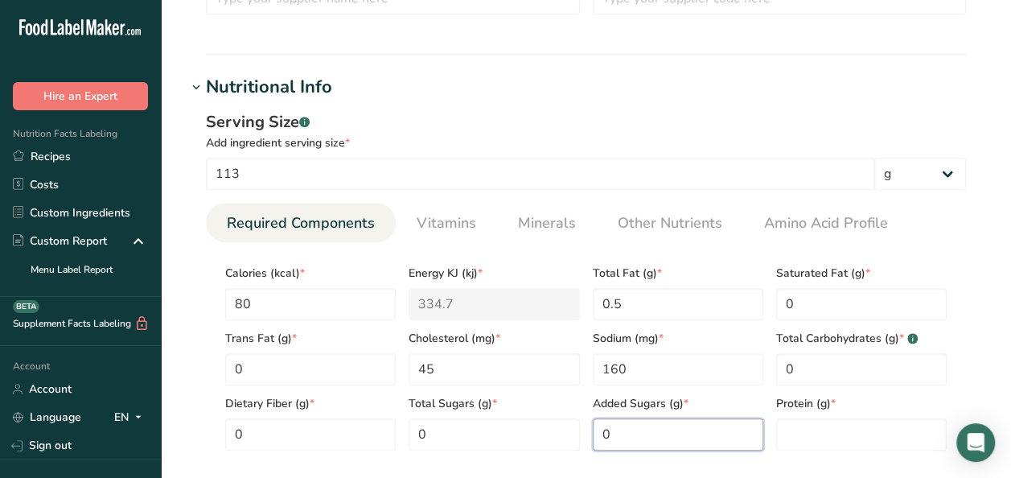
type Sugars "0"
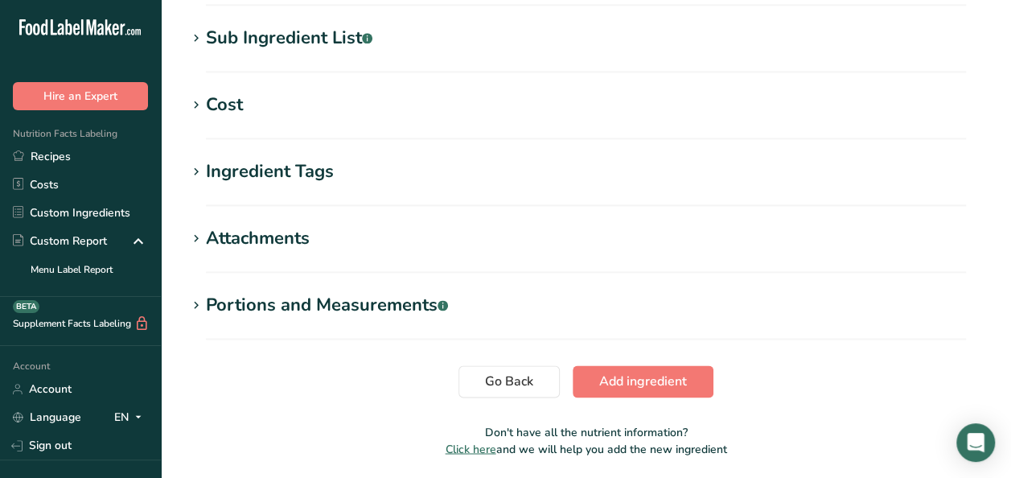
scroll to position [1100, 0]
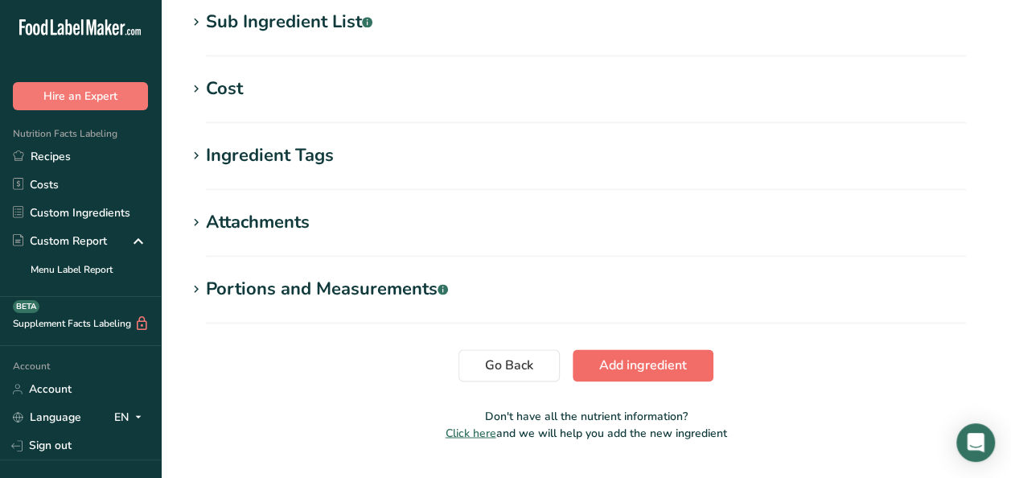
type input "18"
click at [657, 363] on span "Add ingredient" at bounding box center [643, 364] width 88 height 19
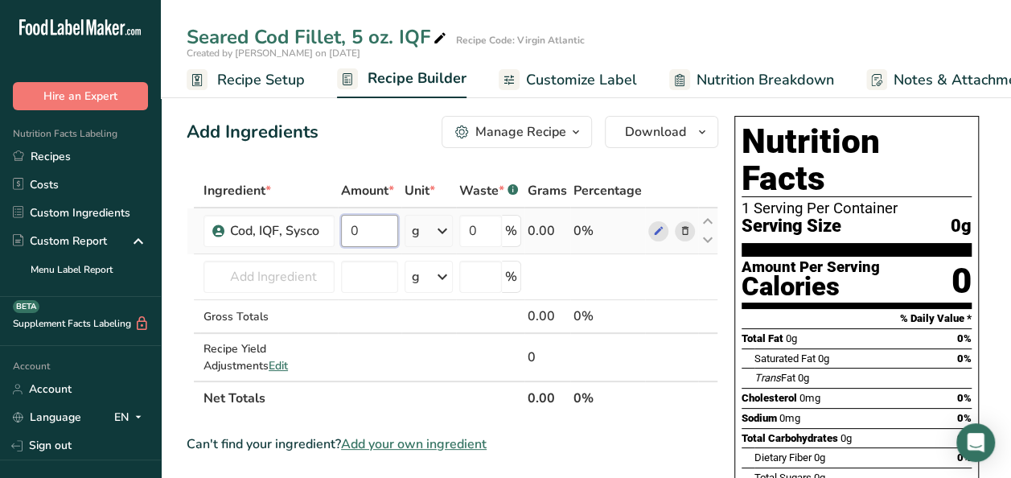
click at [381, 229] on input "0" at bounding box center [369, 231] width 57 height 32
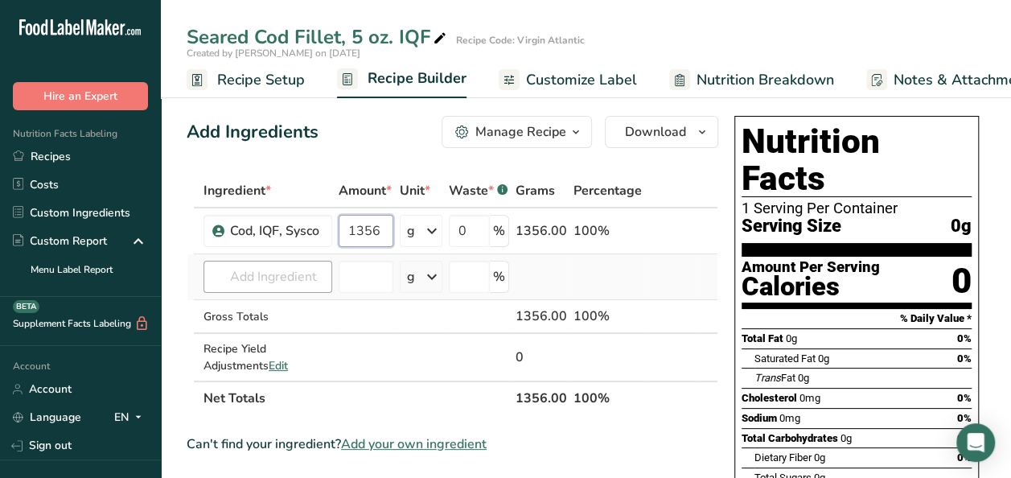
type input "1356"
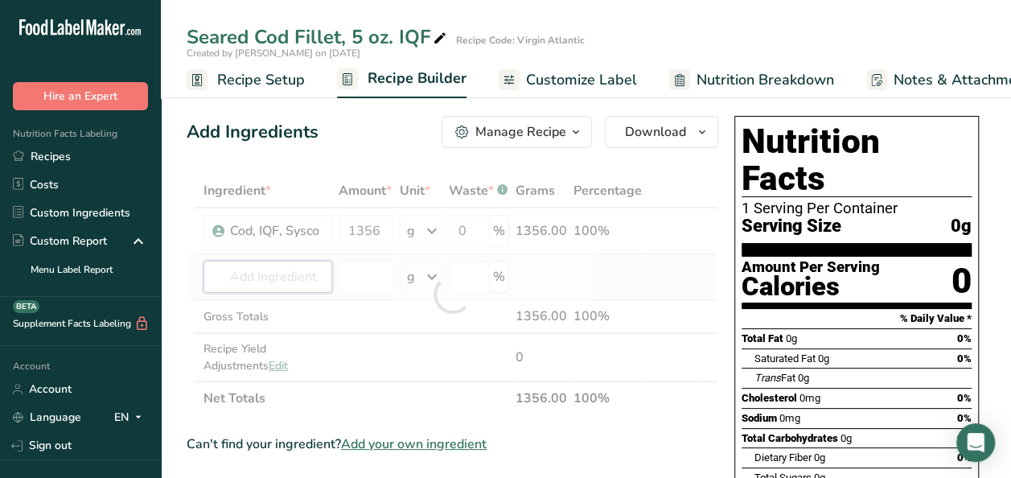
click at [288, 281] on div "Ingredient * Amount * Unit * Waste * .a-a{fill:#347362;}.b-a{fill:#fff;} Grams …" at bounding box center [453, 294] width 532 height 241
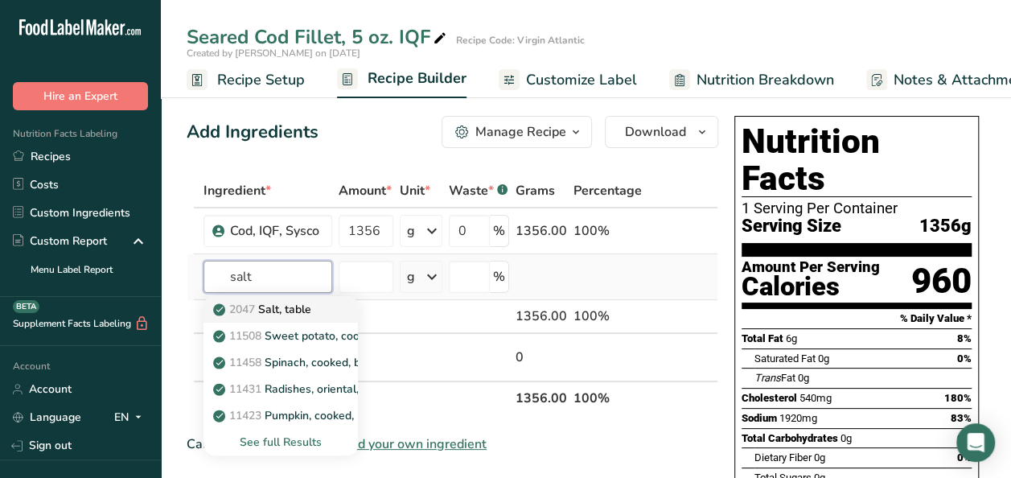
type input "salt"
click at [286, 312] on p "2047 Salt, table" at bounding box center [263, 309] width 95 height 17
type input "Salt, table"
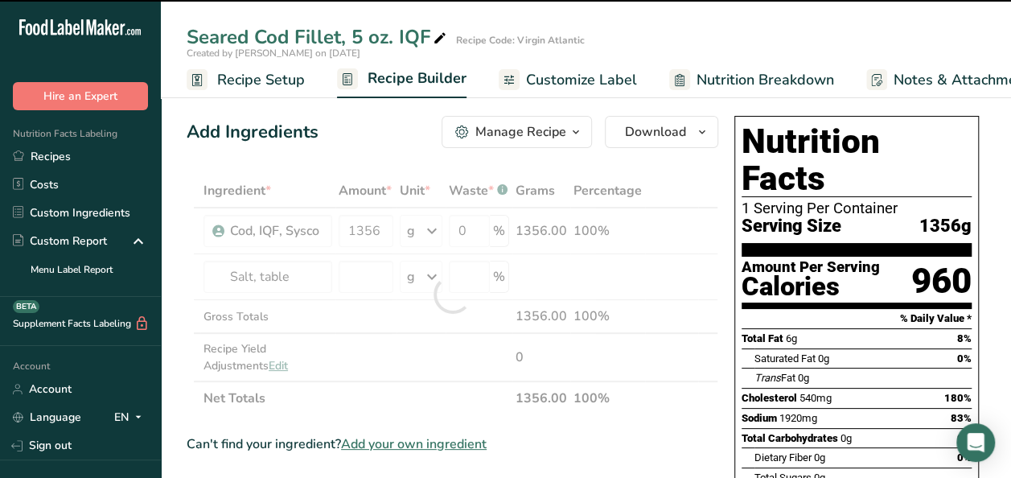
type input "0"
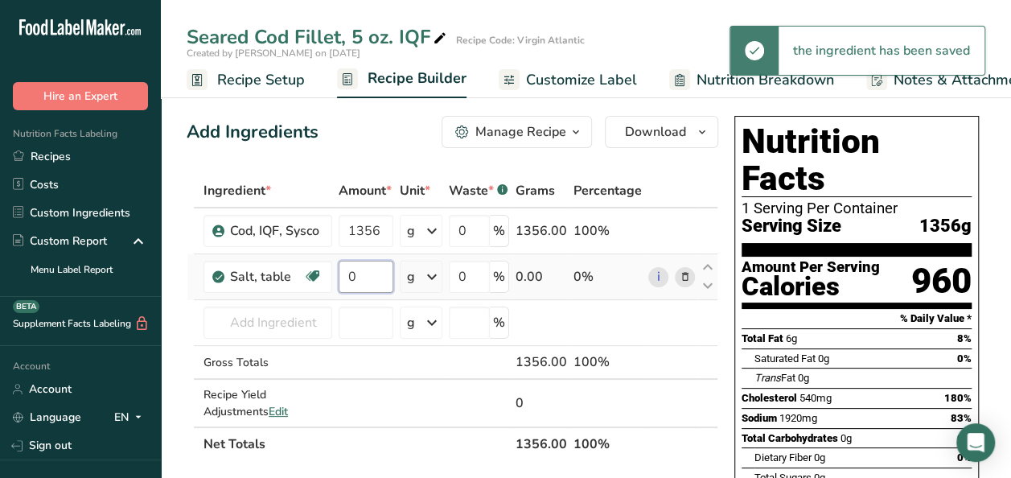
click at [376, 278] on input "0" at bounding box center [366, 277] width 55 height 32
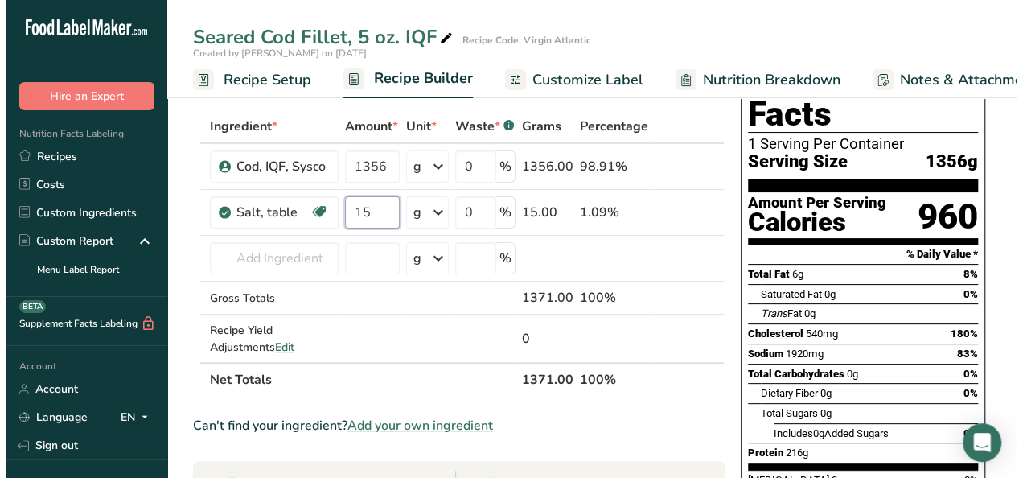
scroll to position [68, 0]
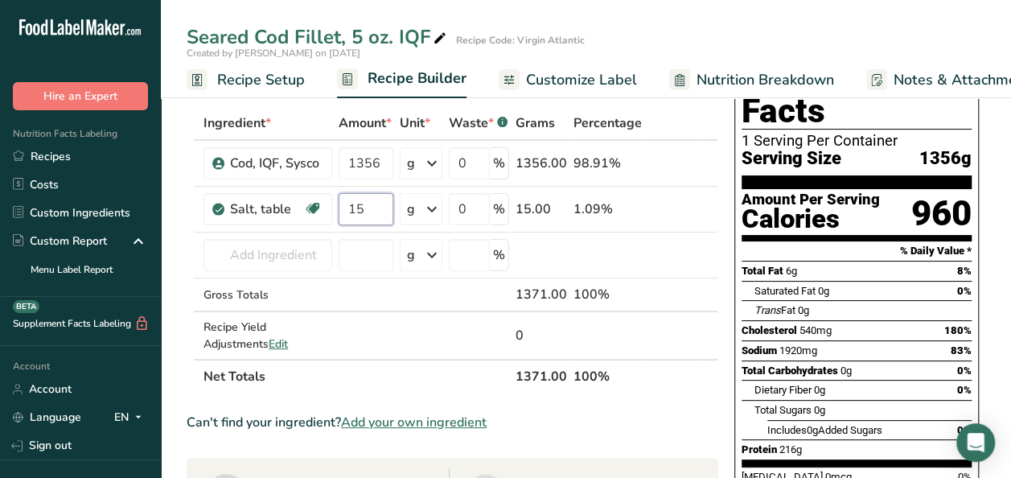
type input "15"
click at [318, 246] on div "Ingredient * Amount * Unit * Waste * .a-a{fill:#347362;}.b-a{fill:#fff;} Grams …" at bounding box center [453, 249] width 532 height 287
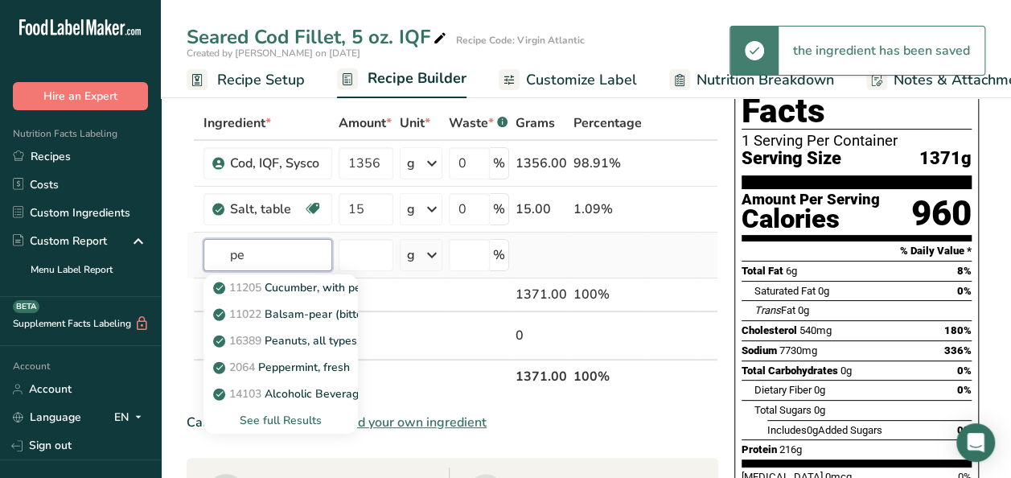
type input "p"
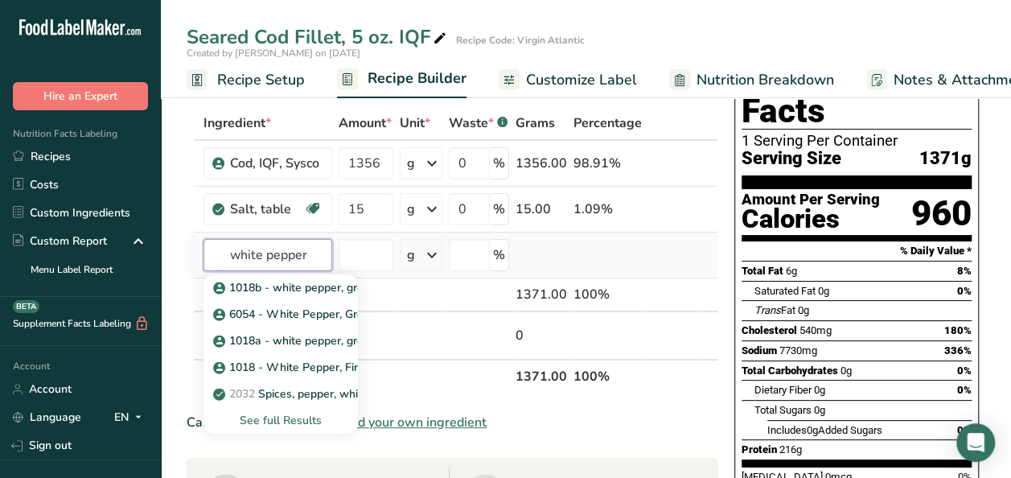
type input "white pepper"
click at [290, 416] on div "See full Results" at bounding box center [280, 420] width 129 height 17
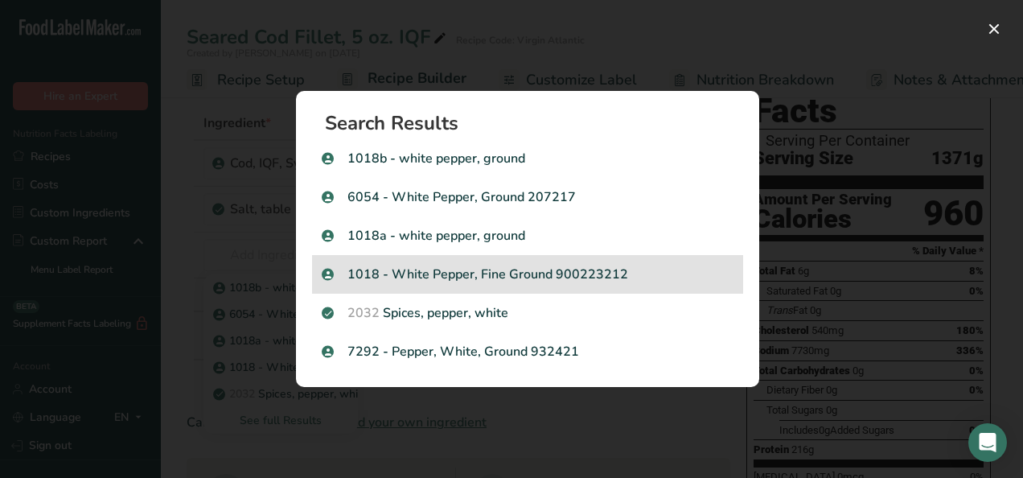
click at [495, 257] on div "1018 - White Pepper, Fine Ground 900223212" at bounding box center [527, 274] width 431 height 39
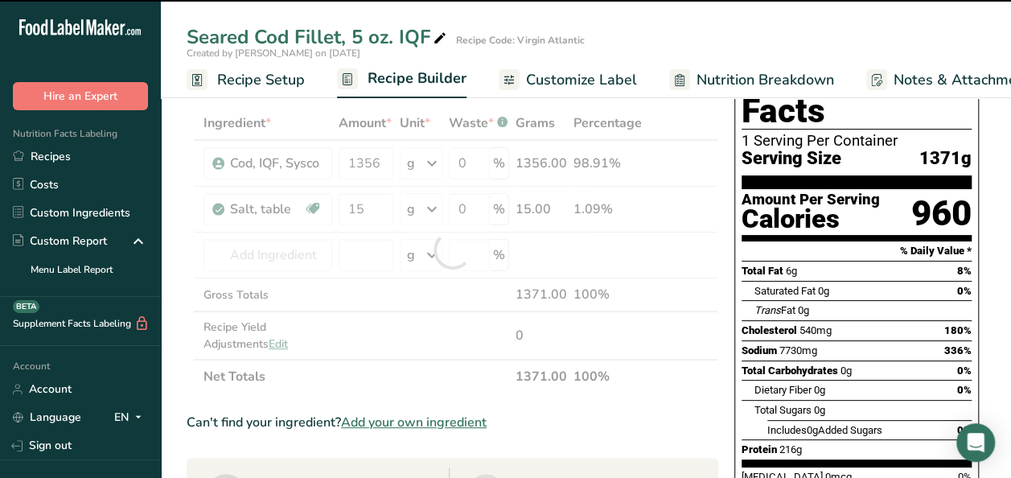
type input "0"
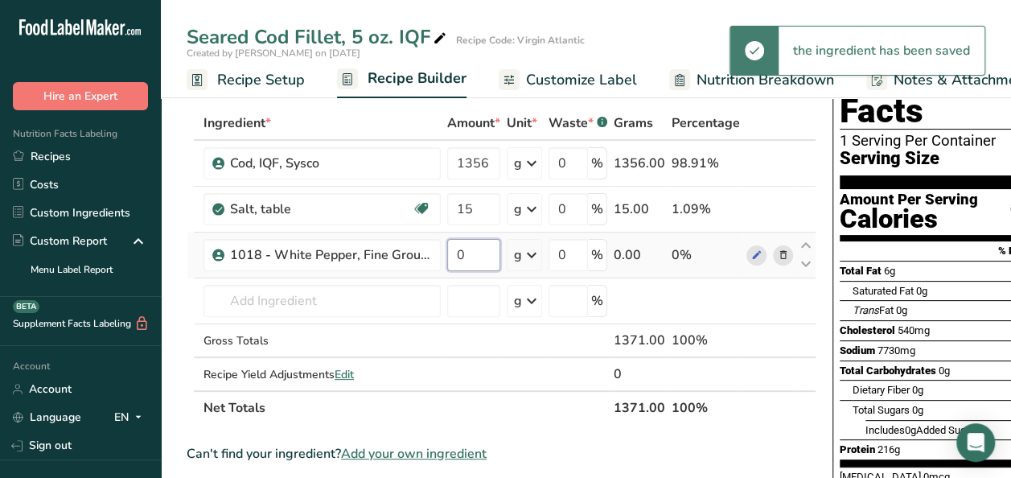
click at [463, 253] on input "0" at bounding box center [473, 255] width 53 height 32
type input "3"
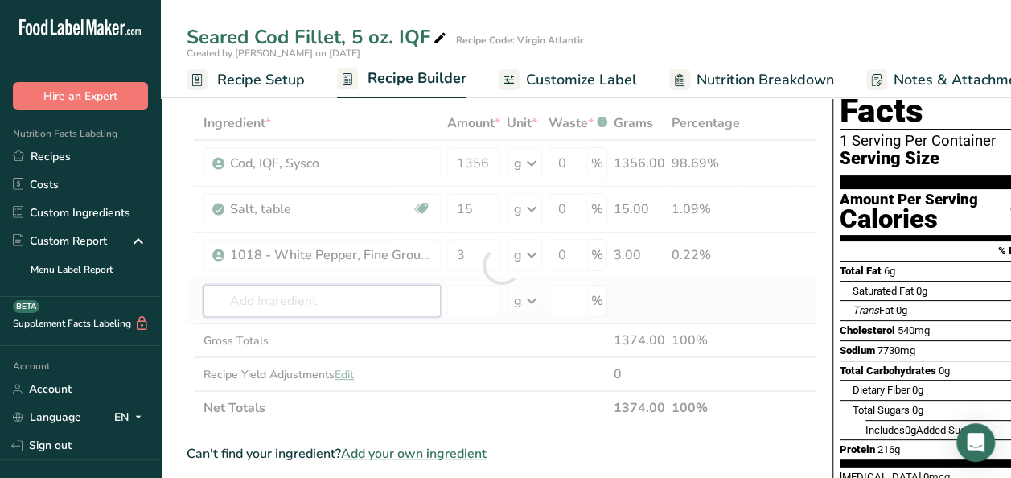
click at [363, 302] on div "Ingredient * Amount * Unit * Waste * .a-a{fill:#347362;}.b-a{fill:#fff;} Grams …" at bounding box center [502, 265] width 630 height 318
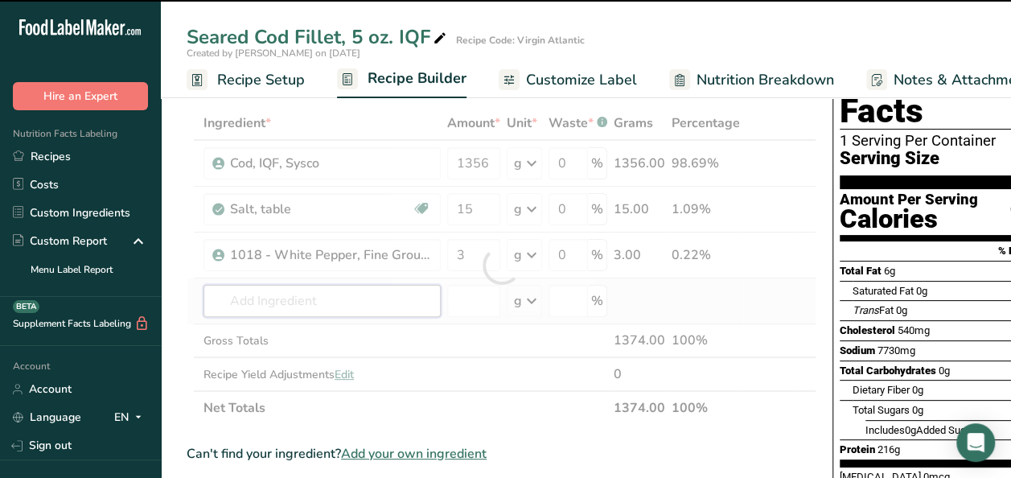
type input "o"
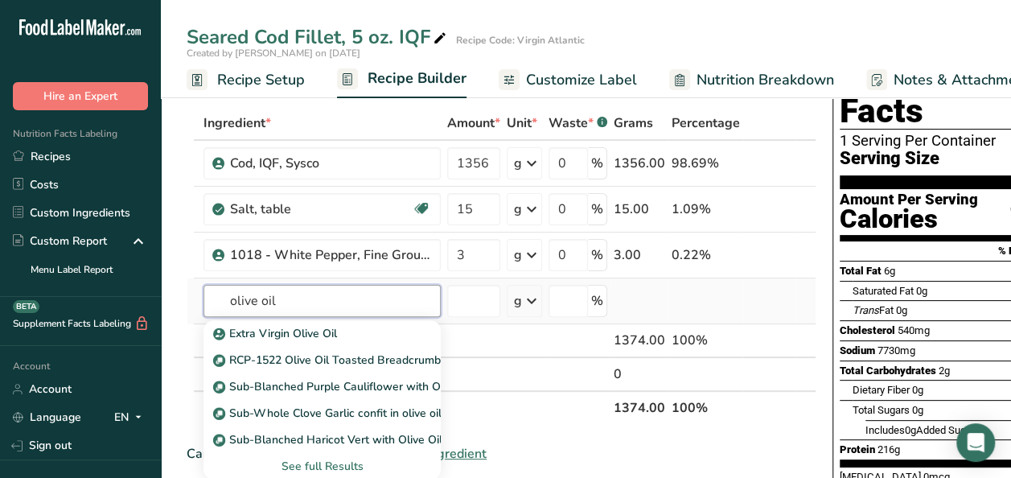
type input "olive oil"
click at [306, 461] on div "See full Results" at bounding box center [321, 466] width 211 height 17
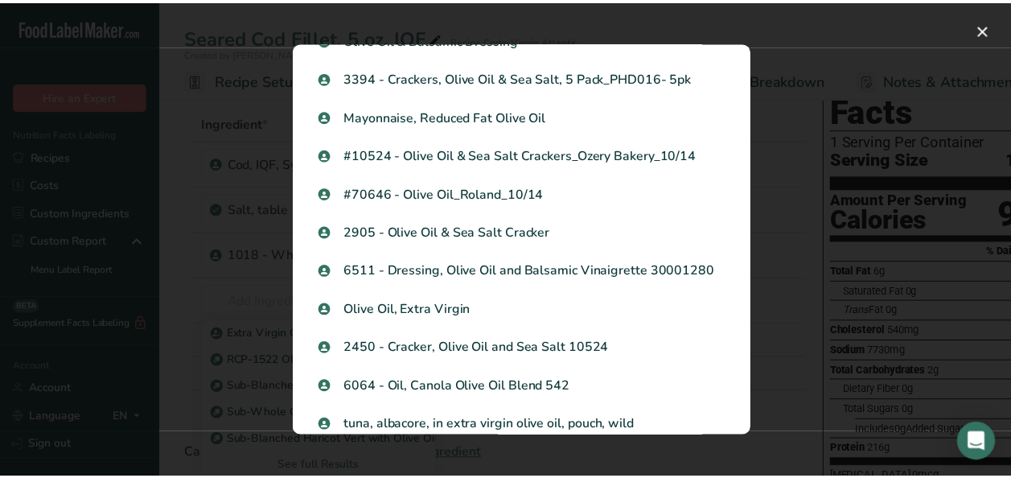
scroll to position [1061, 0]
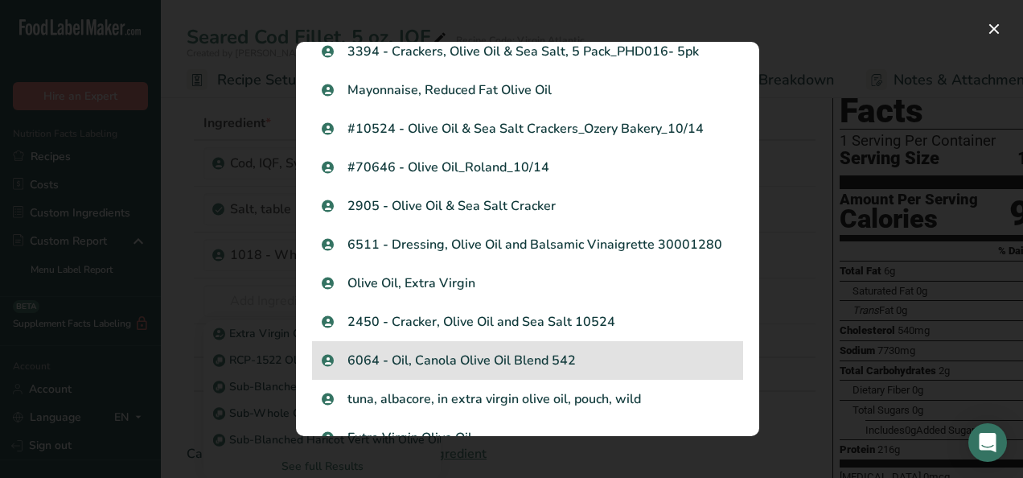
click at [569, 363] on p "6064 - Oil, Canola Olive Oil Blend 542" at bounding box center [528, 360] width 412 height 19
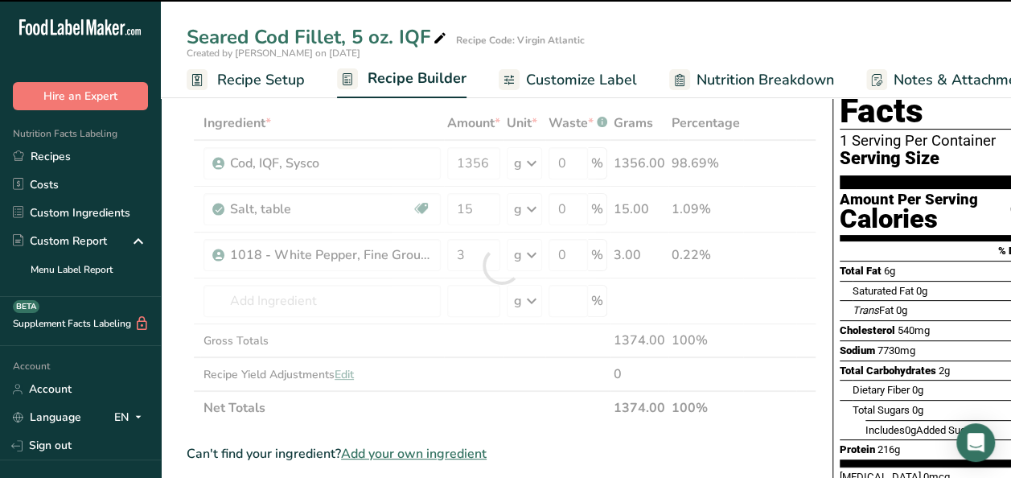
type input "0"
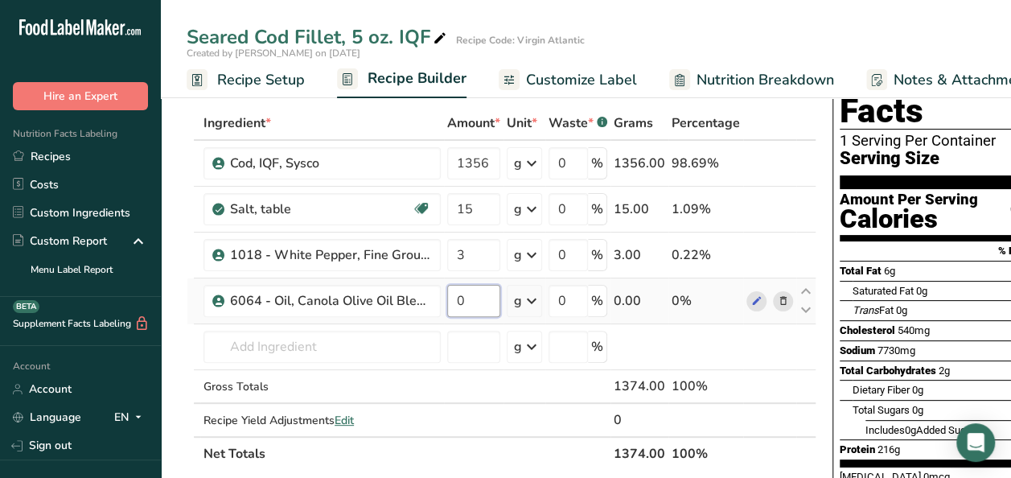
click at [486, 300] on input "0" at bounding box center [473, 301] width 53 height 32
type input "75"
click at [400, 449] on div "Ingredient * Amount * Unit * Waste * .a-a{fill:#347362;}.b-a{fill:#fff;} Grams …" at bounding box center [502, 288] width 630 height 364
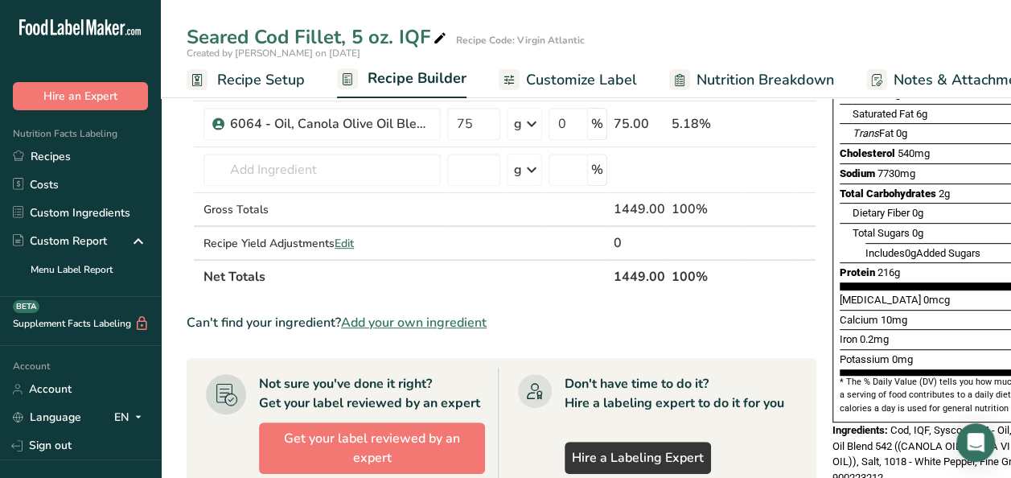
scroll to position [236, 0]
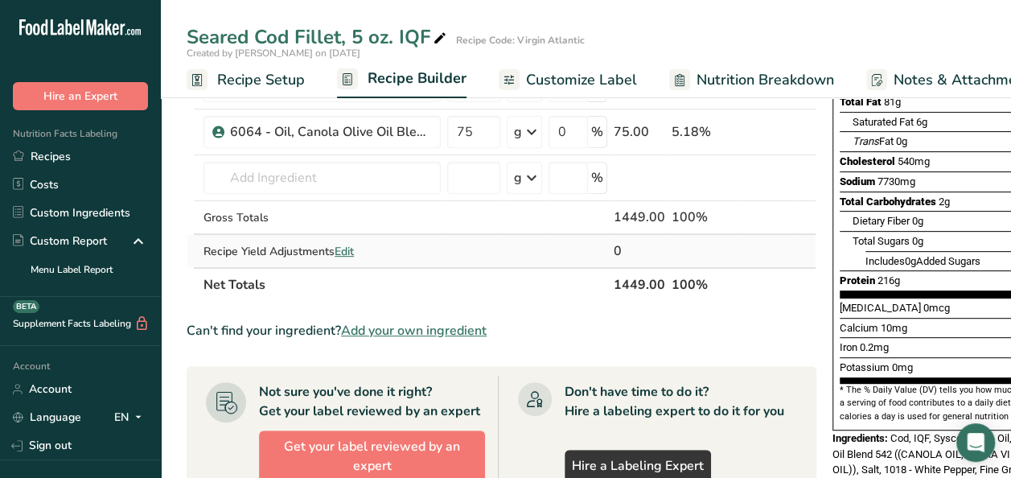
click at [347, 248] on span "Edit" at bounding box center [344, 251] width 19 height 15
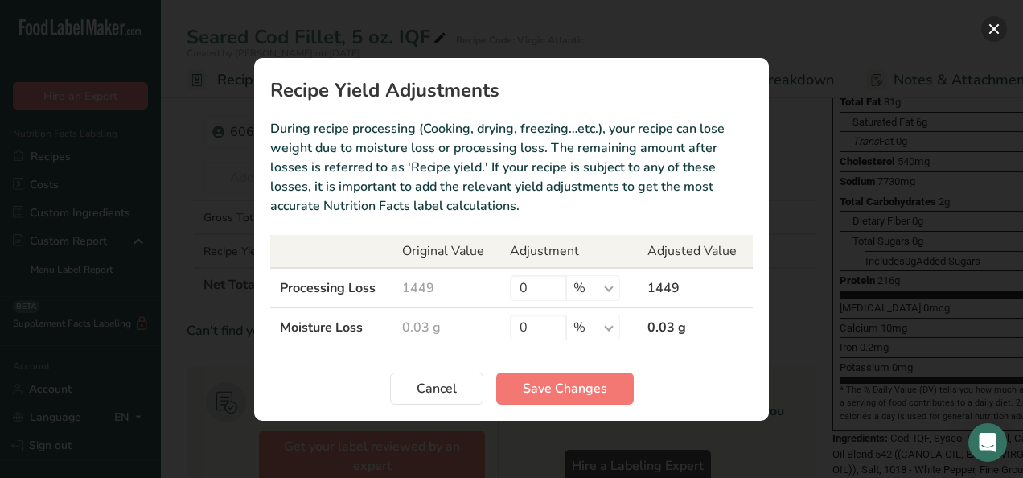
click at [1000, 26] on button "Recipe yield modal" at bounding box center [994, 29] width 26 height 26
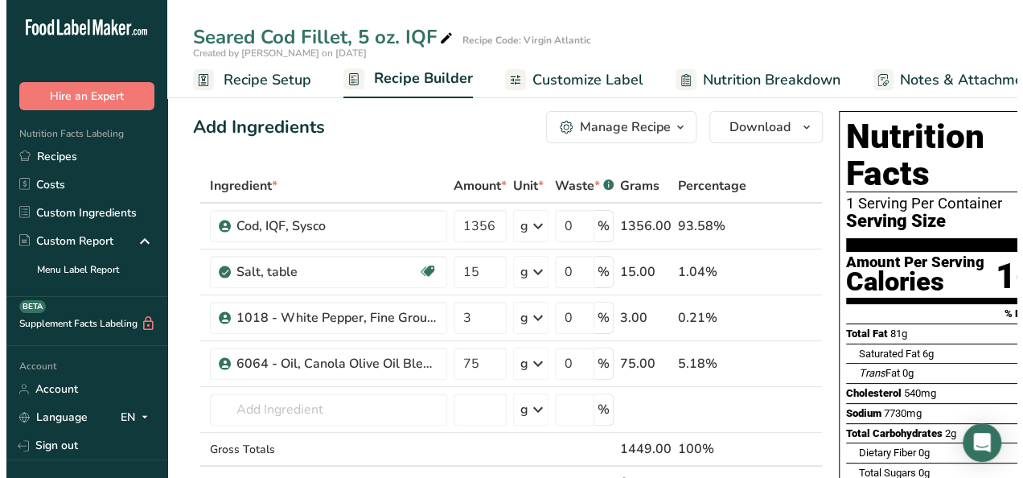
scroll to position [0, 0]
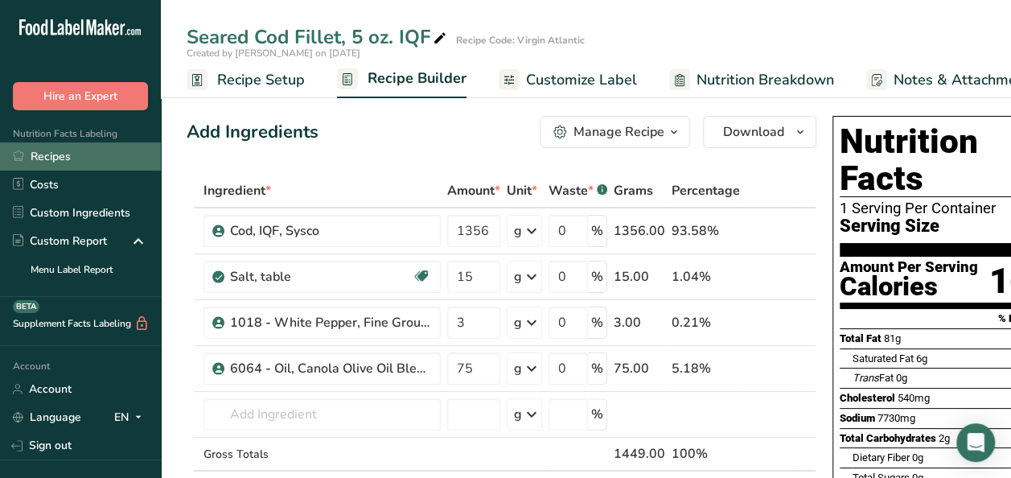
click at [92, 158] on link "Recipes" at bounding box center [80, 156] width 161 height 28
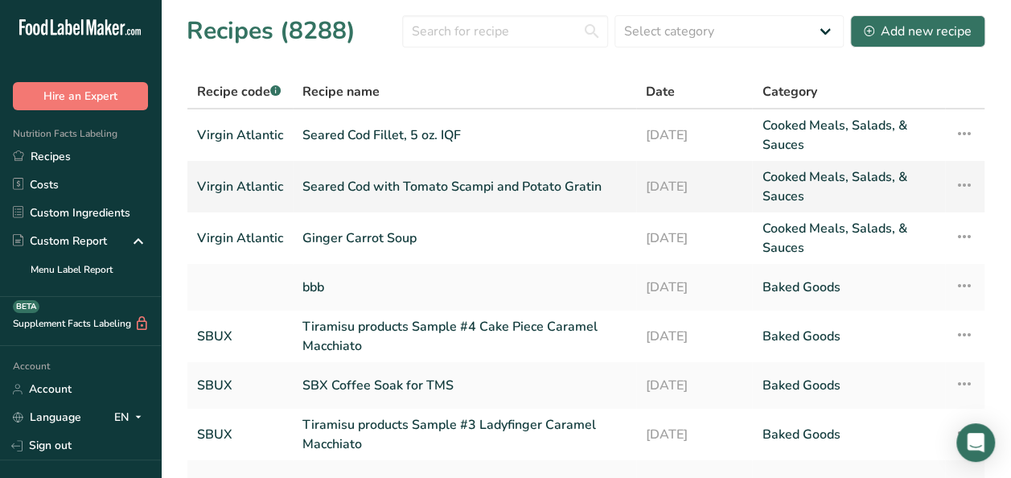
click at [384, 185] on link "Seared Cod with Tomato Scampi and Potato Gratin" at bounding box center [464, 186] width 324 height 39
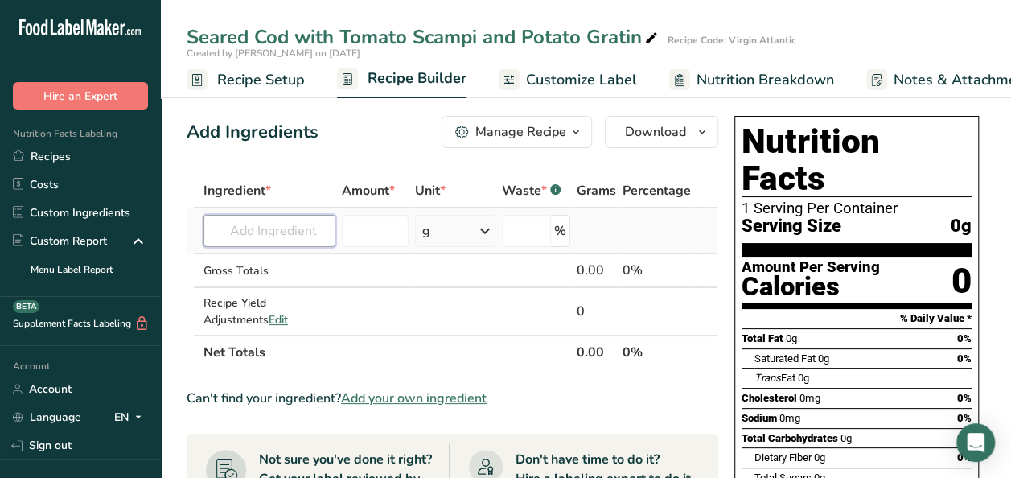
click at [273, 242] on input "text" at bounding box center [269, 231] width 132 height 32
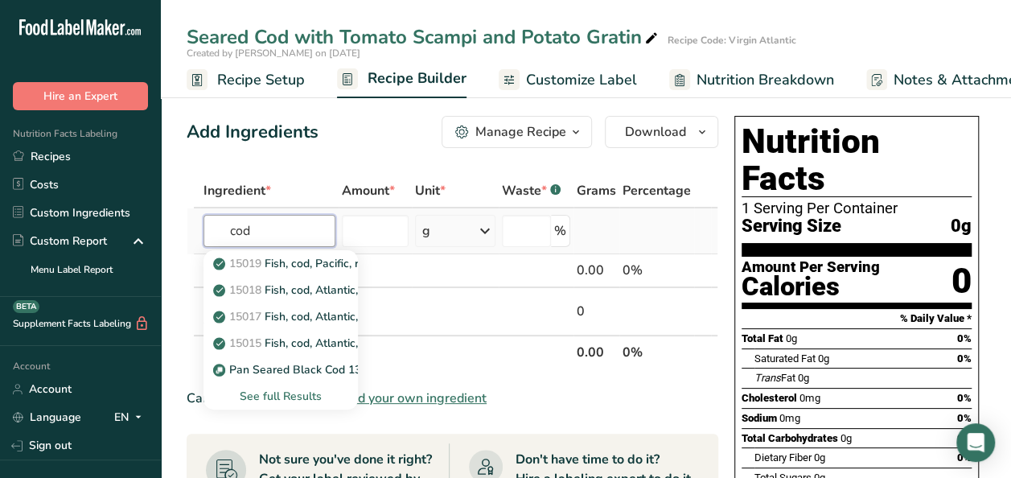
type input "cod"
click at [276, 397] on div "See full Results" at bounding box center [280, 396] width 129 height 17
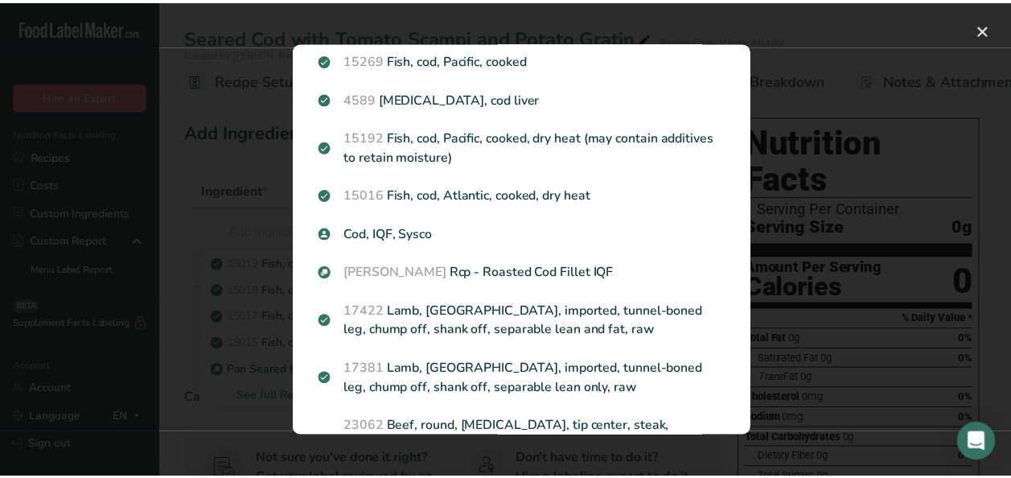
scroll to position [486, 0]
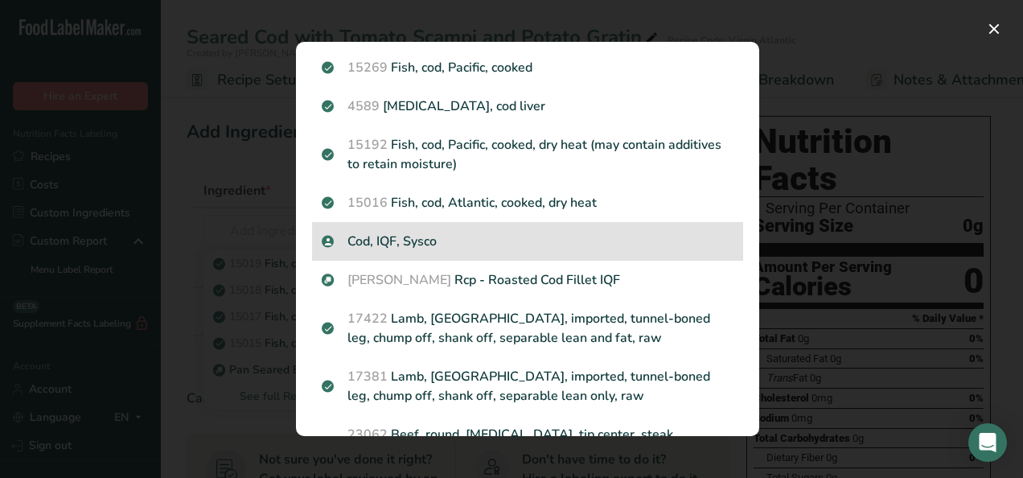
click at [410, 235] on p "Cod, IQF, Sysco" at bounding box center [528, 241] width 412 height 19
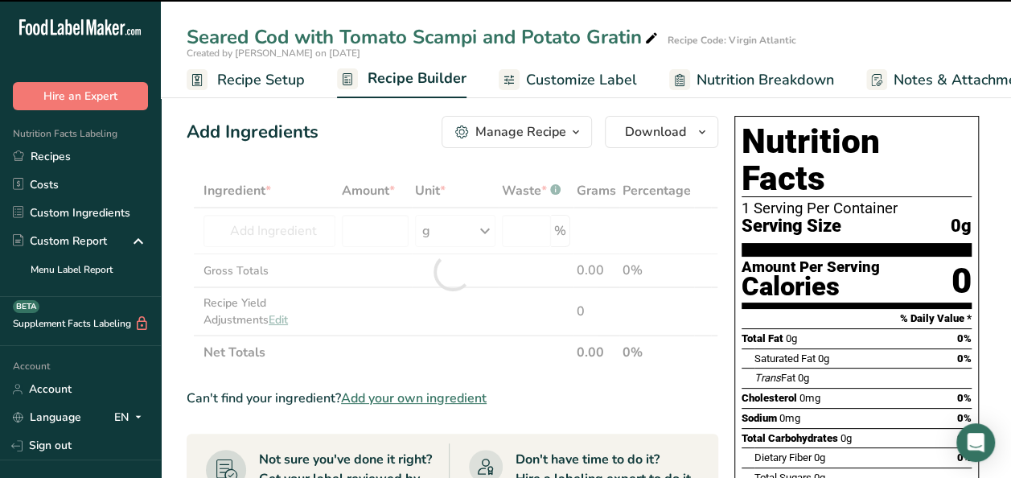
type input "0"
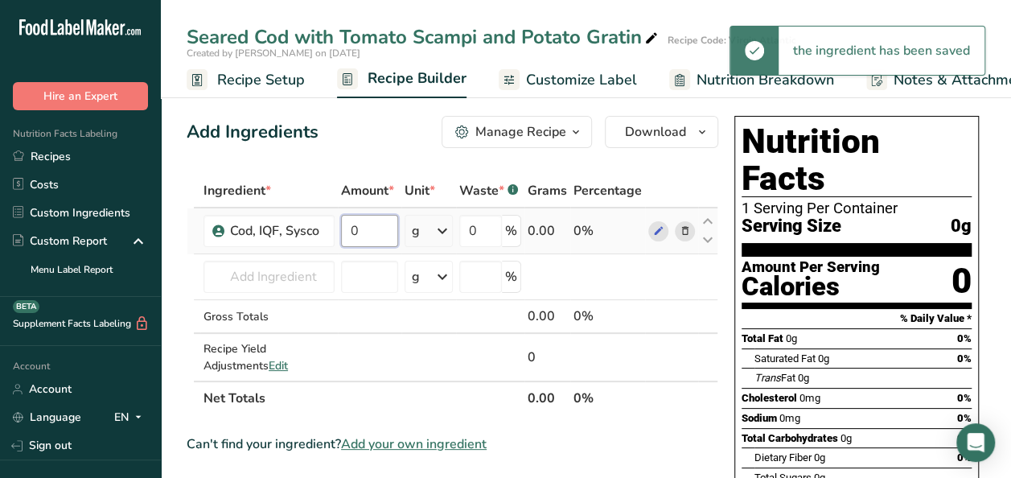
click at [366, 227] on input "0" at bounding box center [369, 231] width 57 height 32
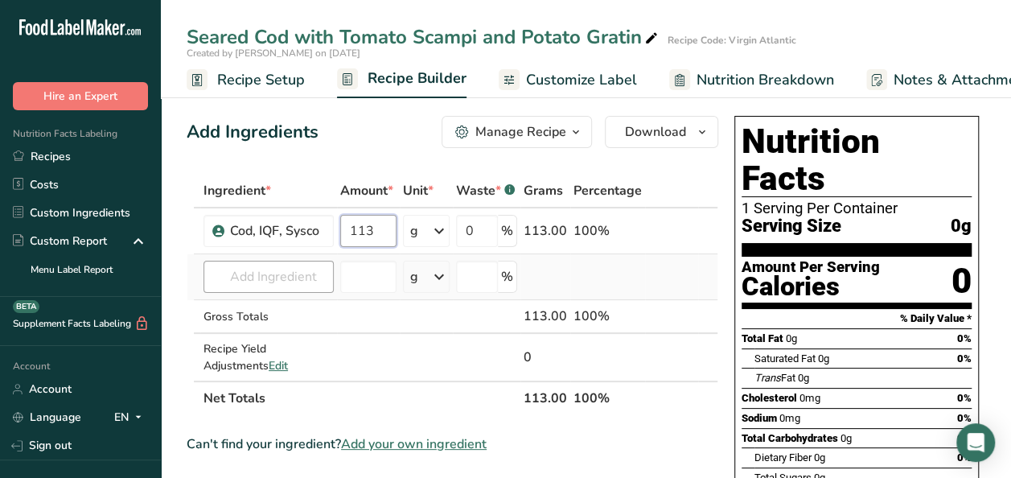
type input "113"
click at [310, 271] on div "Ingredient * Amount * Unit * Waste * .a-a{fill:#347362;}.b-a{fill:#fff;} Grams …" at bounding box center [453, 294] width 532 height 241
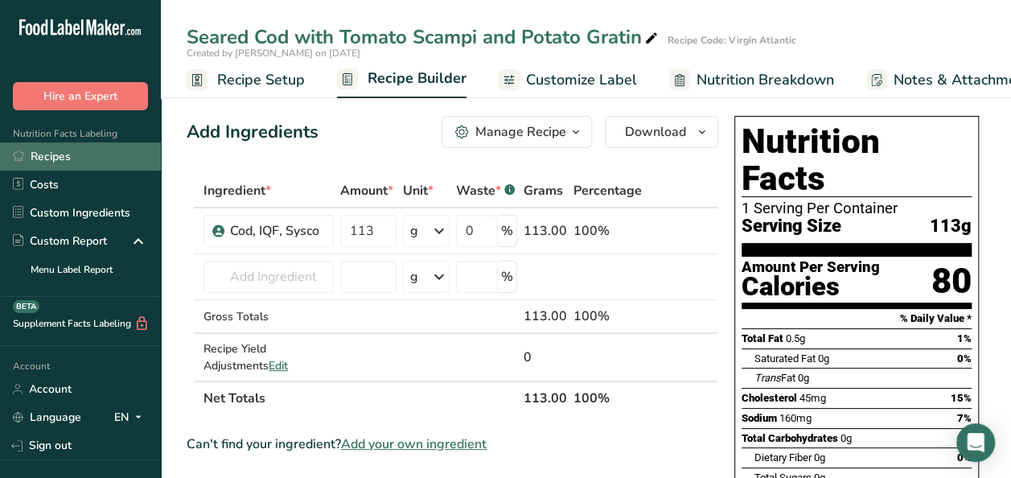
click at [82, 163] on link "Recipes" at bounding box center [80, 156] width 161 height 28
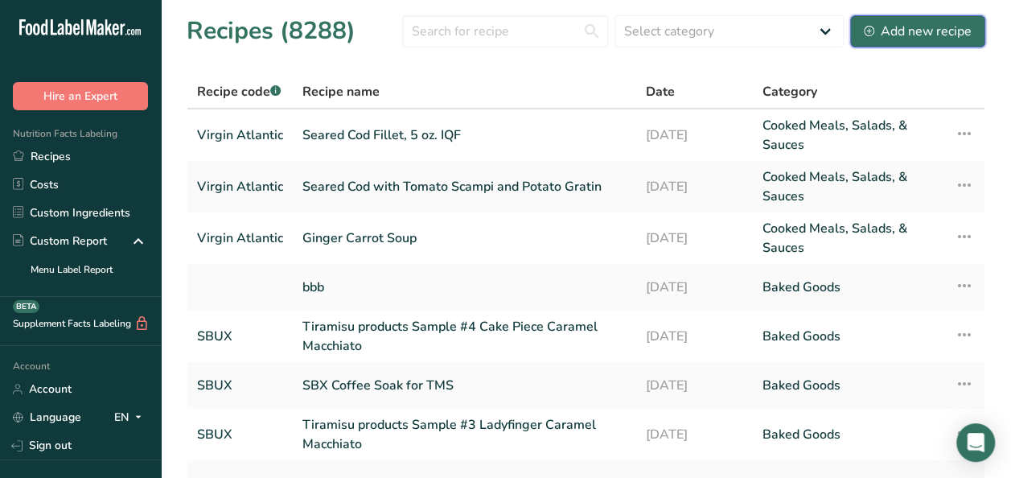
click at [904, 29] on div "Add new recipe" at bounding box center [918, 31] width 108 height 19
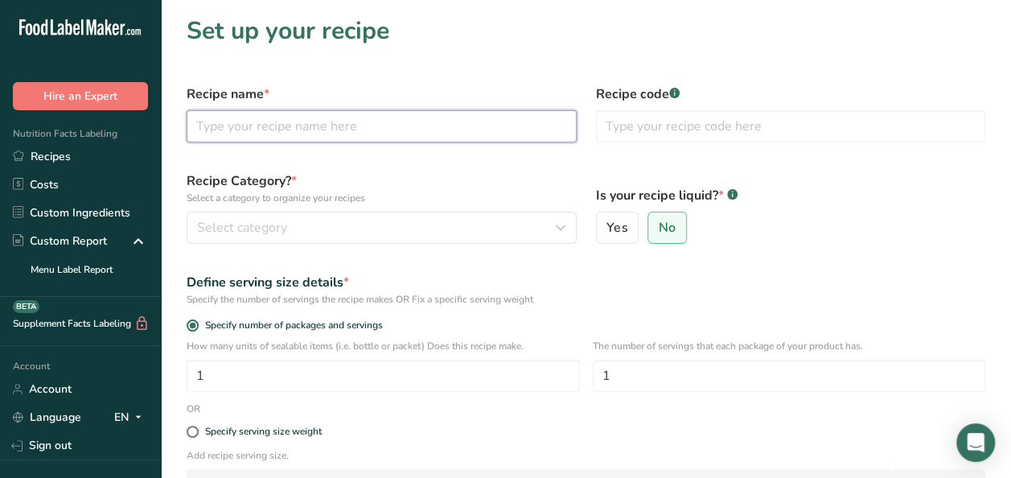
click at [424, 124] on input "text" at bounding box center [382, 126] width 390 height 32
type input "Tomato Scampi Sauce"
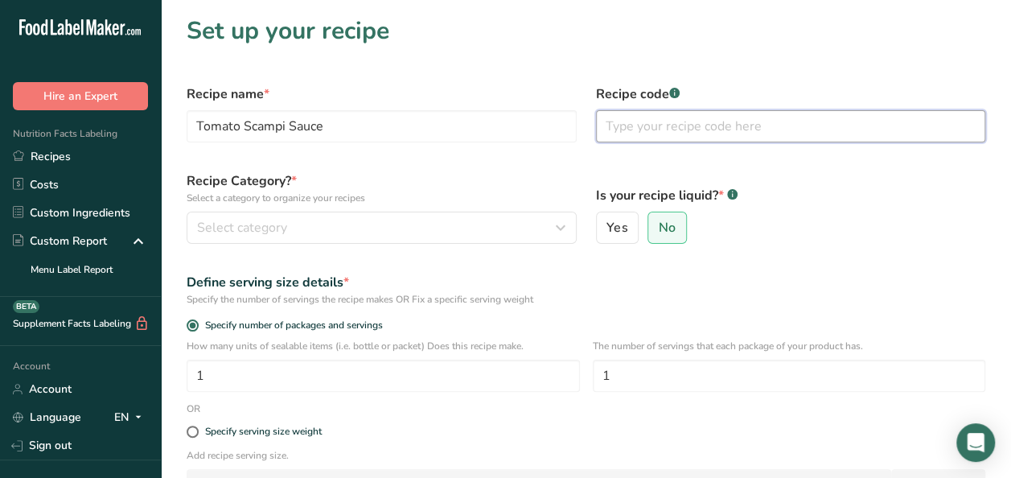
click at [708, 131] on input "text" at bounding box center [791, 126] width 390 height 32
type input "Virgin Atlantic"
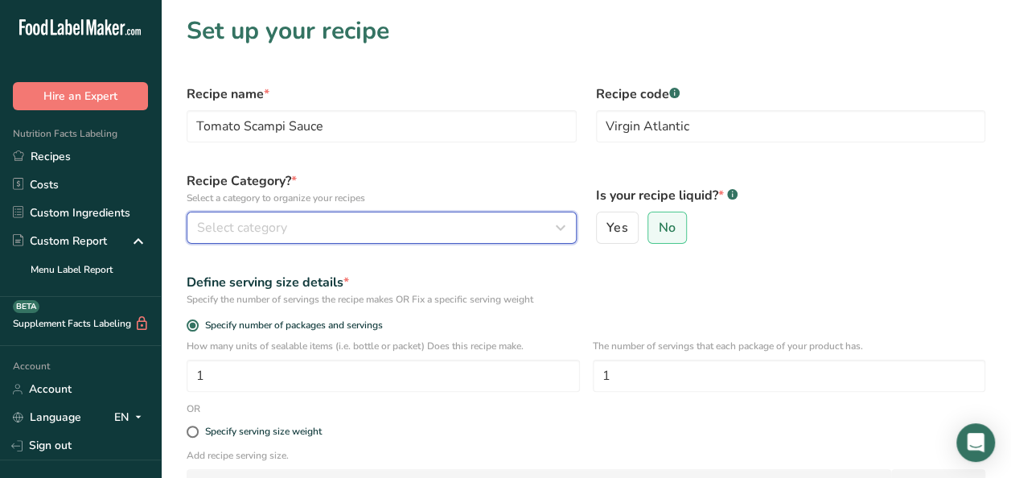
click at [282, 237] on button "Select category" at bounding box center [382, 227] width 390 height 32
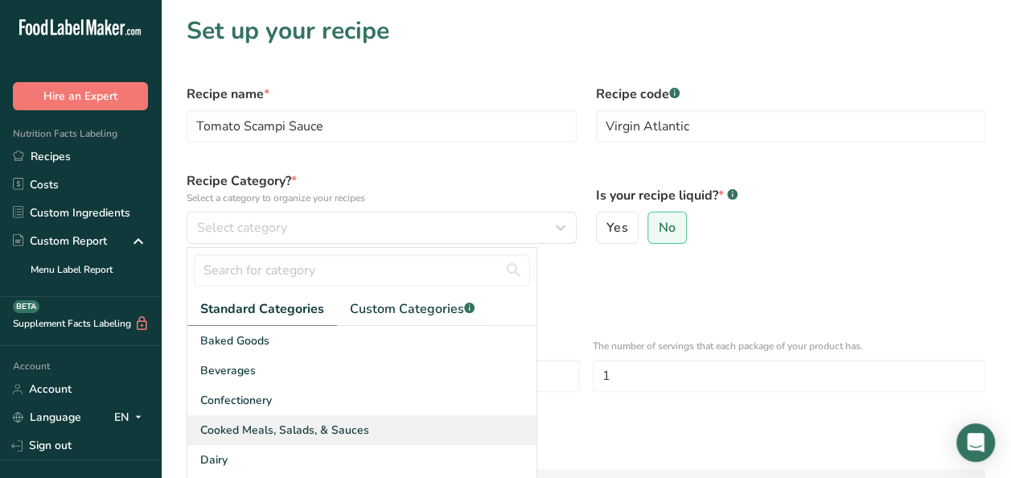
click at [277, 417] on div "Cooked Meals, Salads, & Sauces" at bounding box center [361, 430] width 349 height 30
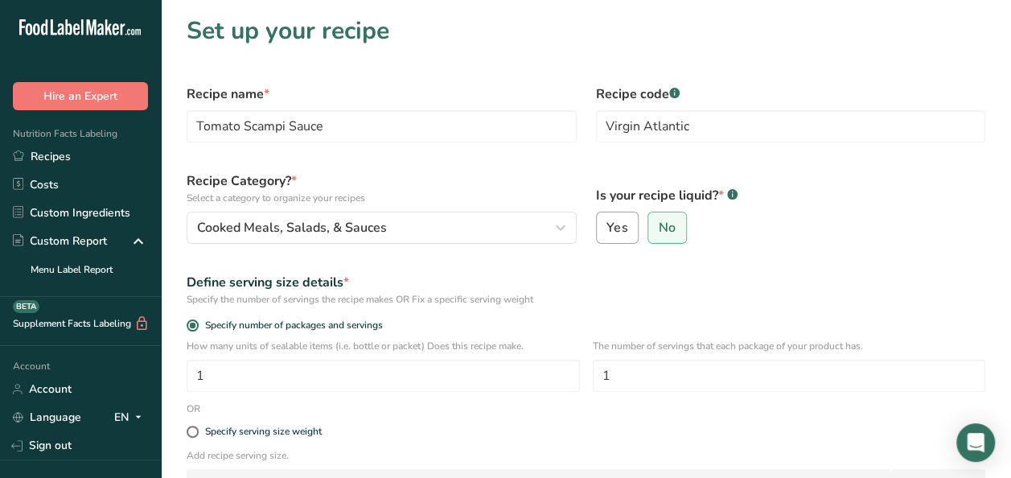
click at [630, 230] on label "Yes" at bounding box center [617, 227] width 43 height 32
click at [607, 230] on input "Yes" at bounding box center [602, 228] width 10 height 10
radio input "true"
radio input "false"
select select "22"
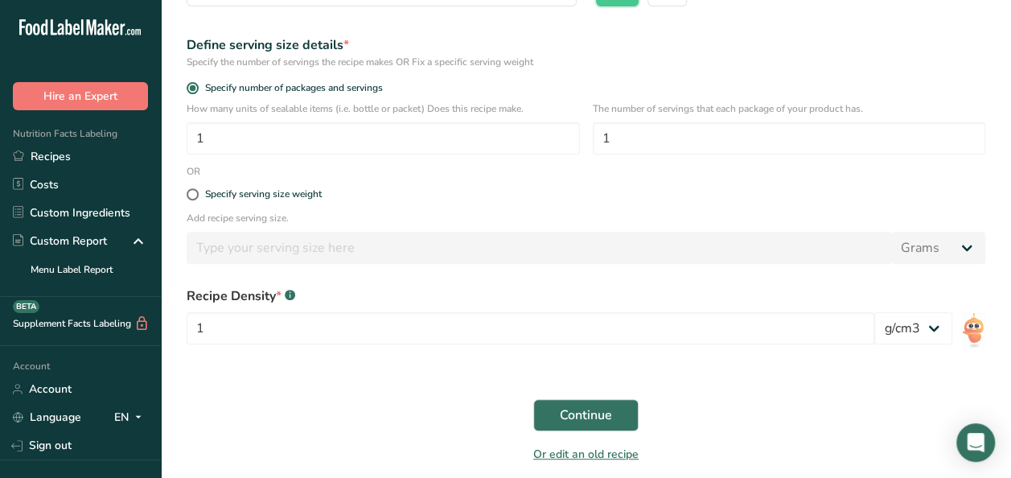
scroll to position [236, 0]
click at [581, 413] on span "Continue" at bounding box center [586, 415] width 52 height 19
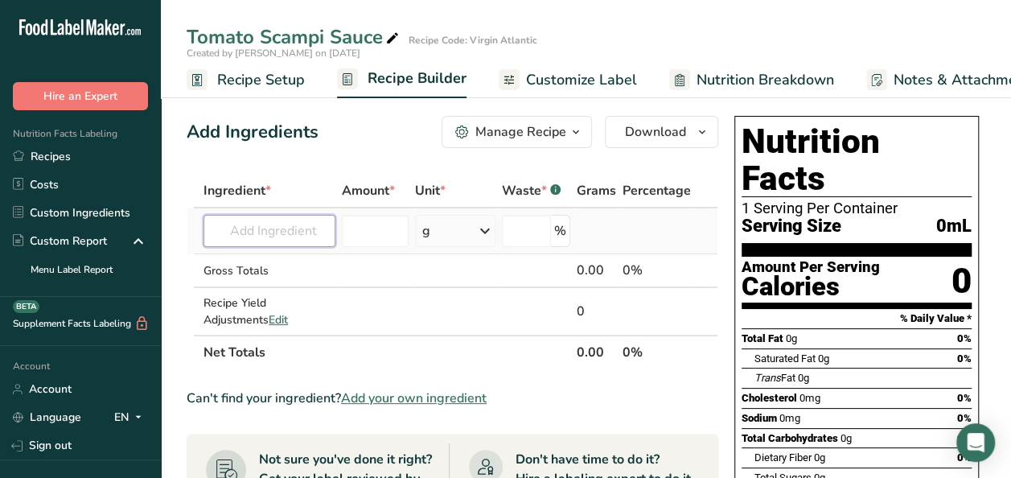
click at [299, 230] on input "text" at bounding box center [269, 231] width 132 height 32
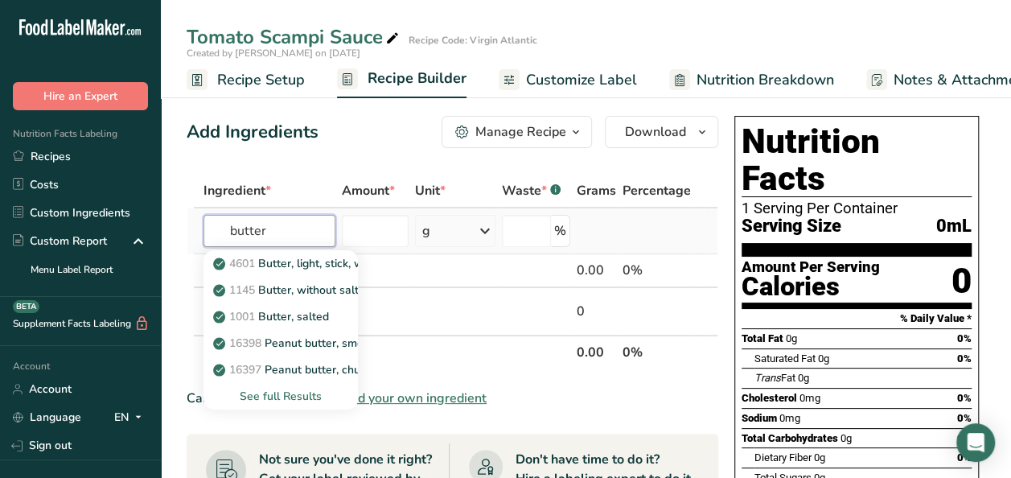
type input "butter"
click at [291, 394] on div "See full Results" at bounding box center [280, 396] width 129 height 17
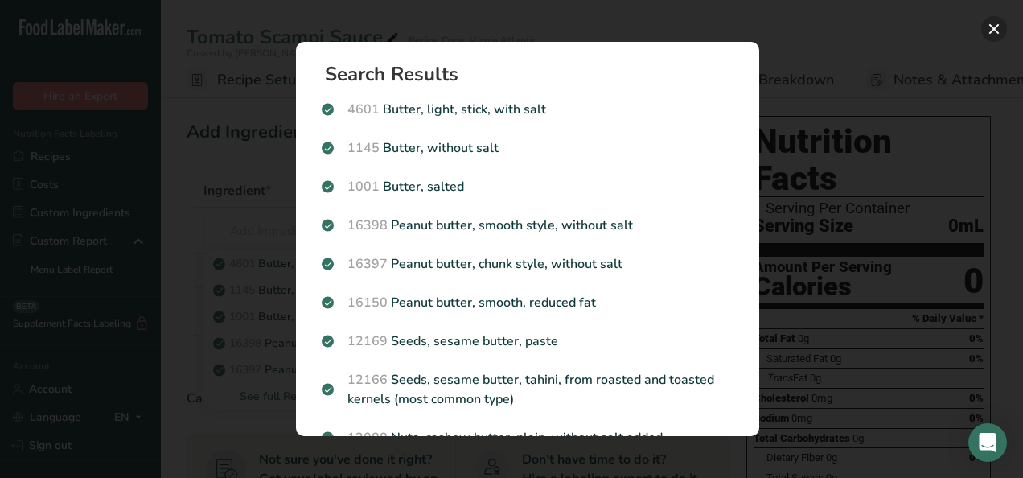
click at [992, 19] on button "Search results modal" at bounding box center [994, 29] width 26 height 26
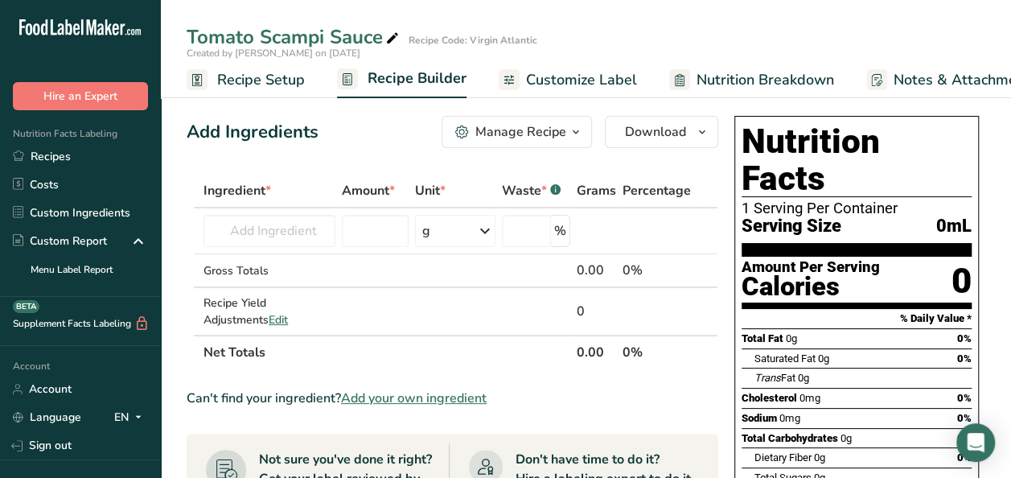
drag, startPoint x: 922, startPoint y: 1, endPoint x: 731, endPoint y: 21, distance: 191.6
click at [731, 21] on div "Tomato Scampi Sauce Recipe Code: Virgin Atlantic Created by Liana Loutan on 202…" at bounding box center [586, 49] width 850 height 98
click at [280, 240] on input "text" at bounding box center [269, 231] width 132 height 32
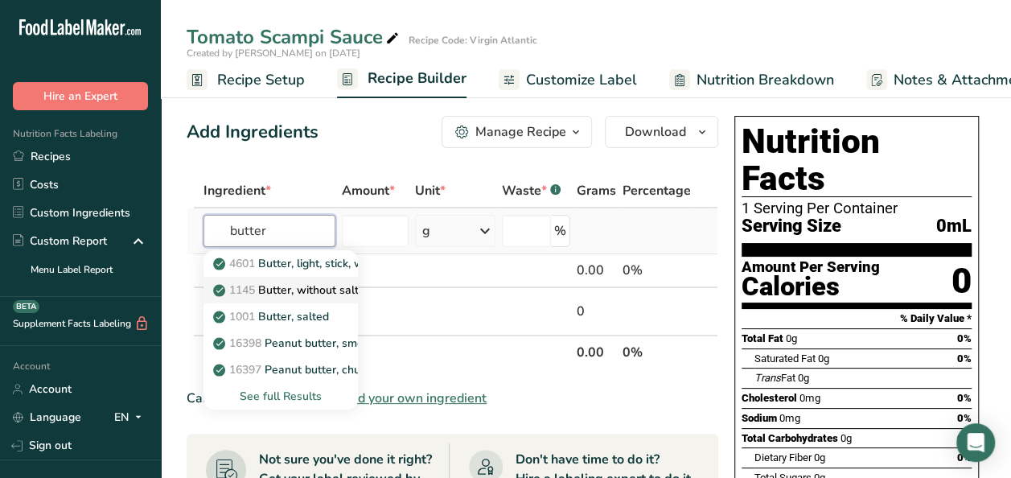
type input "butter"
click at [334, 290] on p "1145 Butter, without salt" at bounding box center [287, 289] width 142 height 17
type input "Butter, without salt"
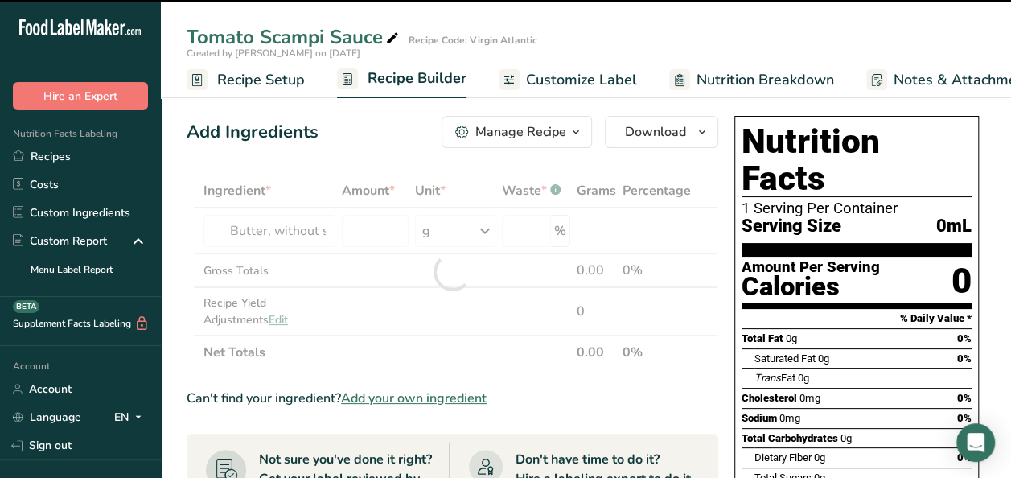
type input "0"
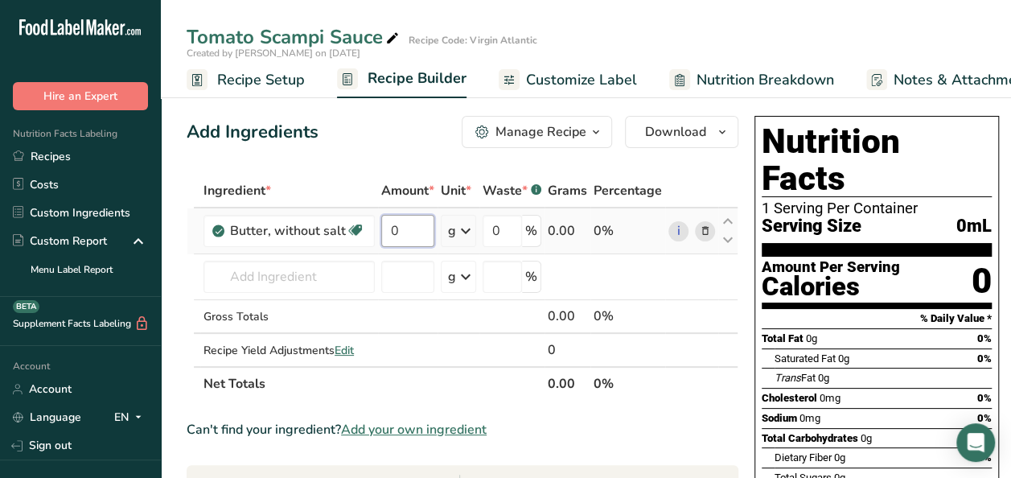
click at [412, 232] on input "0" at bounding box center [407, 231] width 53 height 32
type input "45"
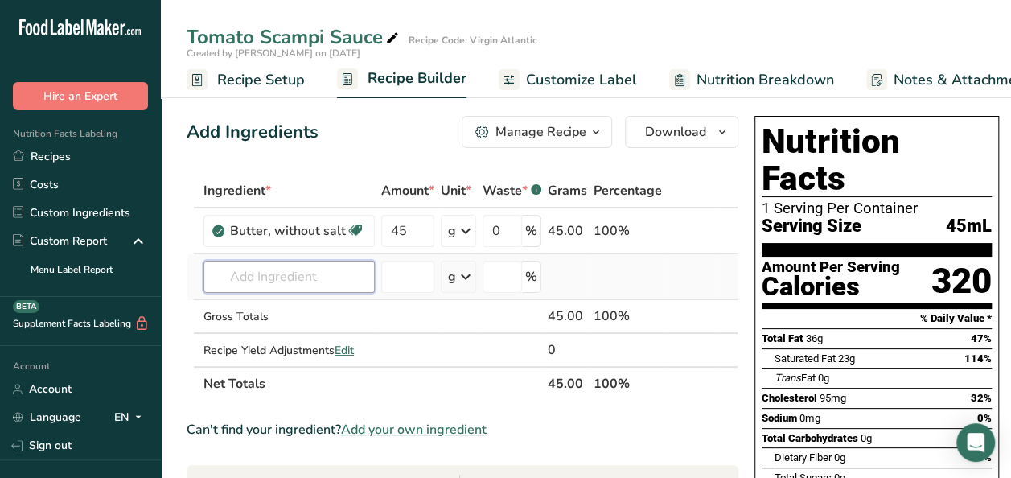
click at [262, 266] on div "Ingredient * Amount * Unit * Waste * .a-a{fill:#347362;}.b-a{fill:#fff;} Grams …" at bounding box center [463, 287] width 552 height 227
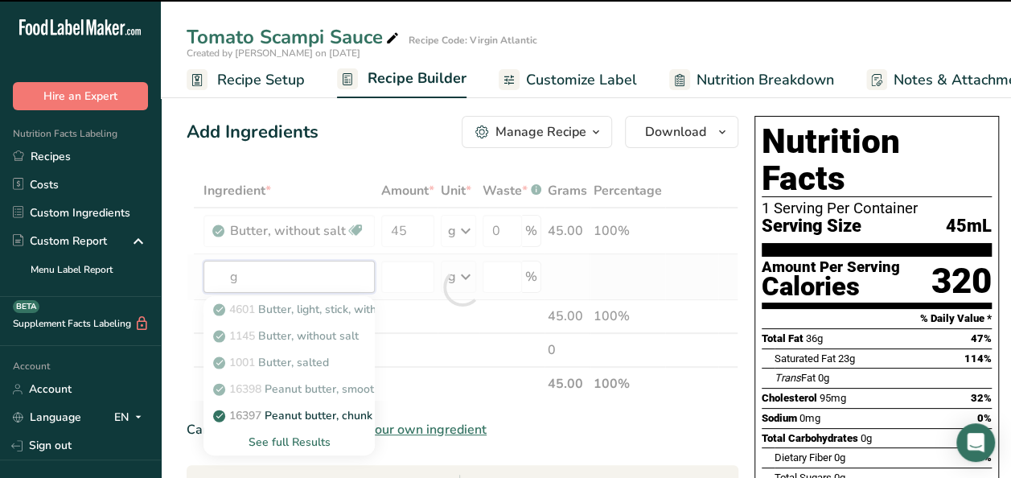
type input "ga"
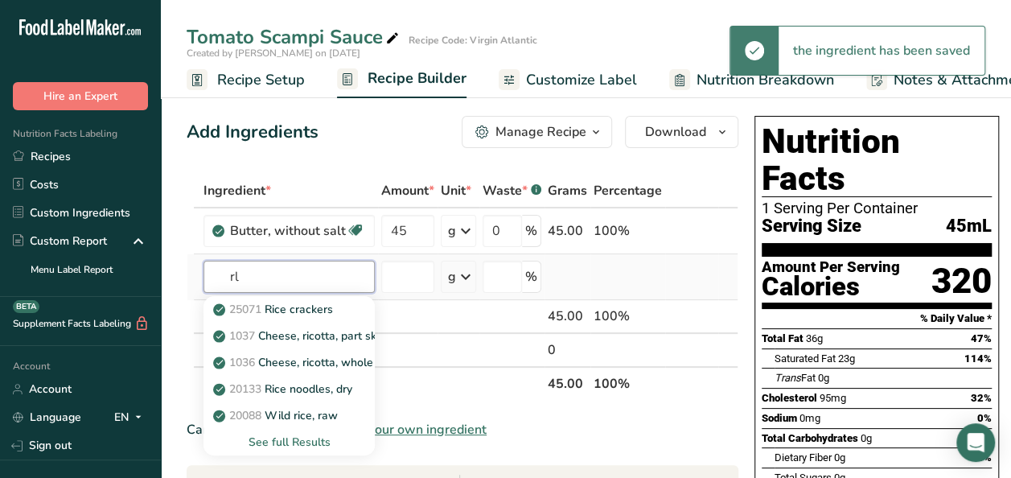
type input "r"
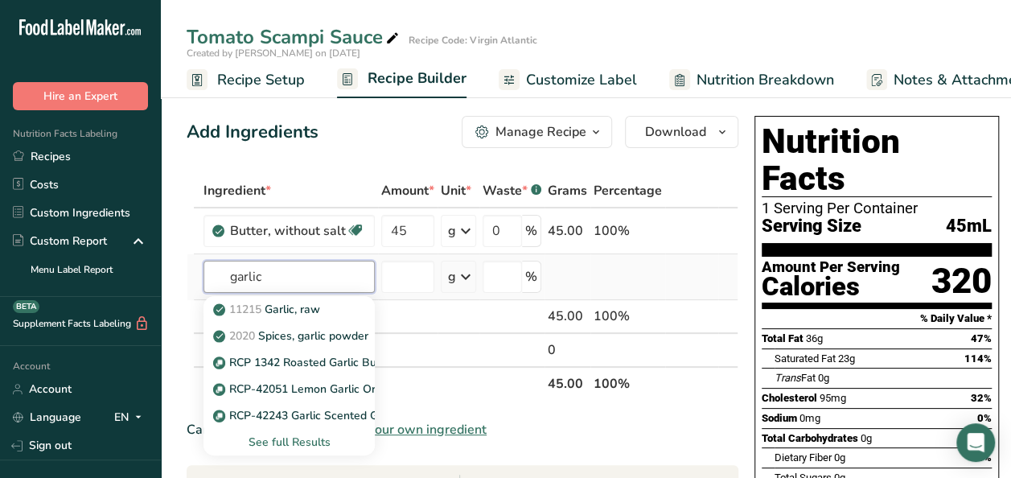
type input "garlic"
click at [289, 444] on div "See full Results" at bounding box center [289, 441] width 146 height 17
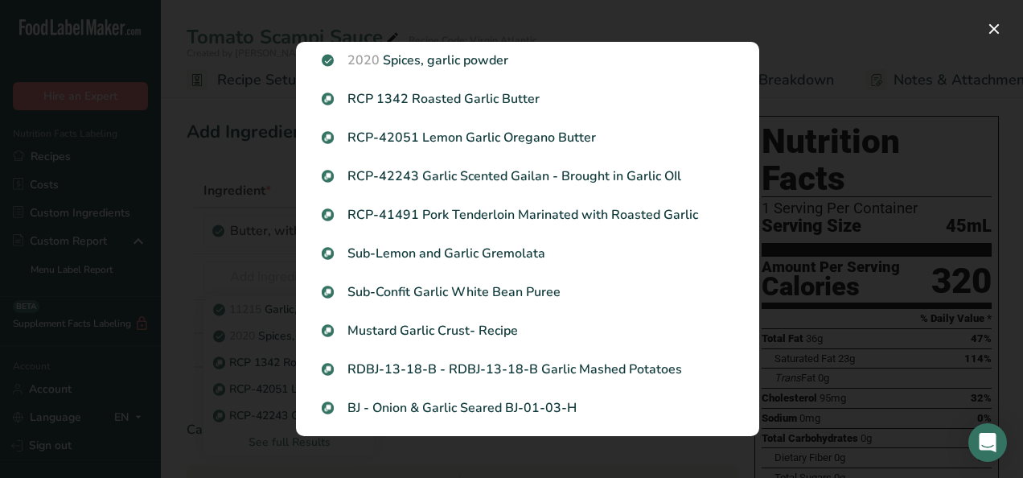
scroll to position [51, 0]
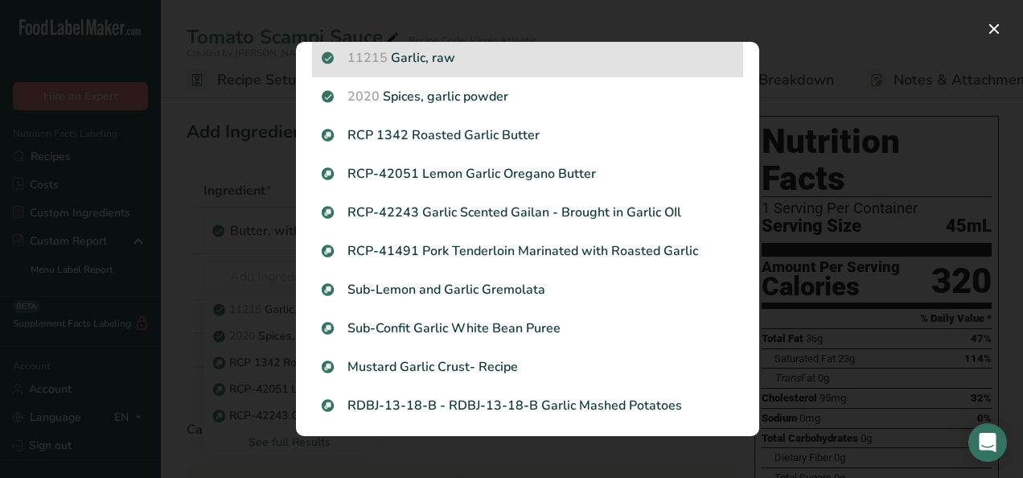
click at [523, 60] on p "11215 Garlic, raw" at bounding box center [528, 57] width 412 height 19
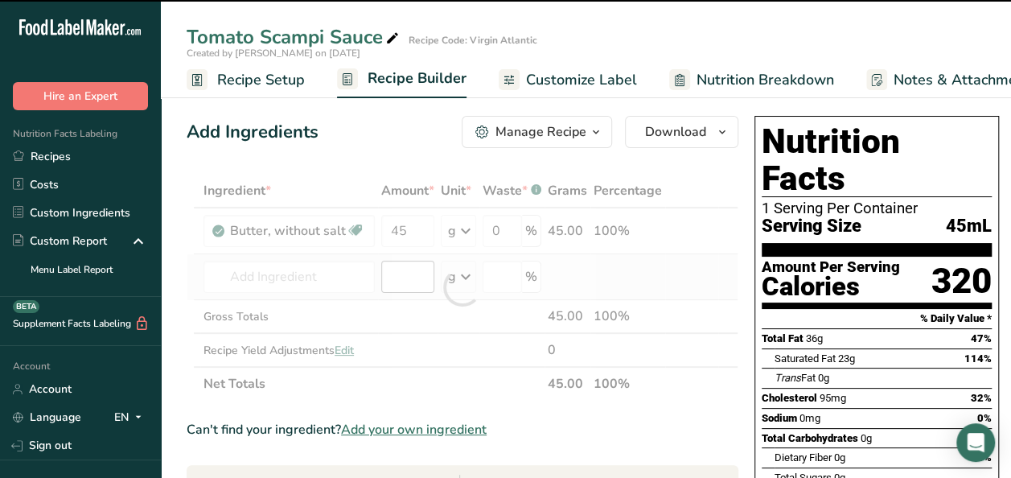
type input "0"
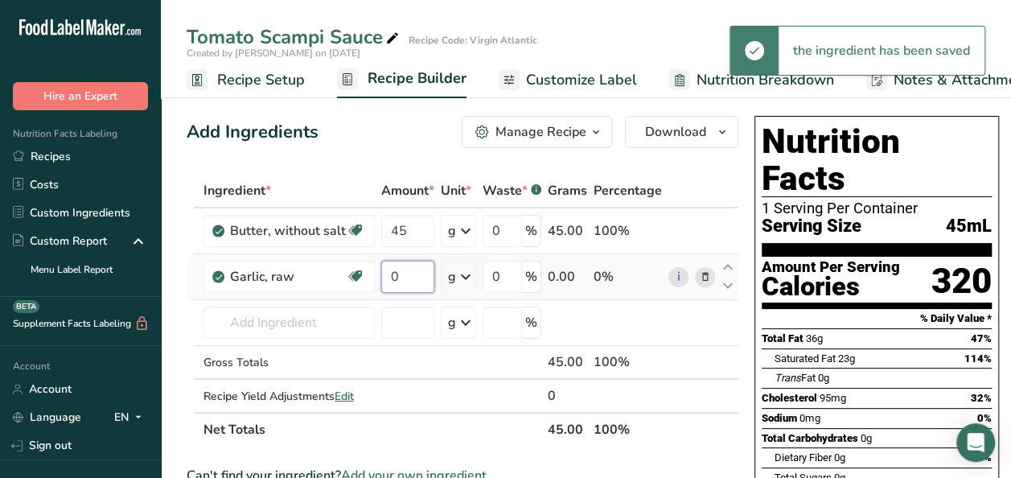
click at [408, 277] on input "0" at bounding box center [407, 277] width 53 height 32
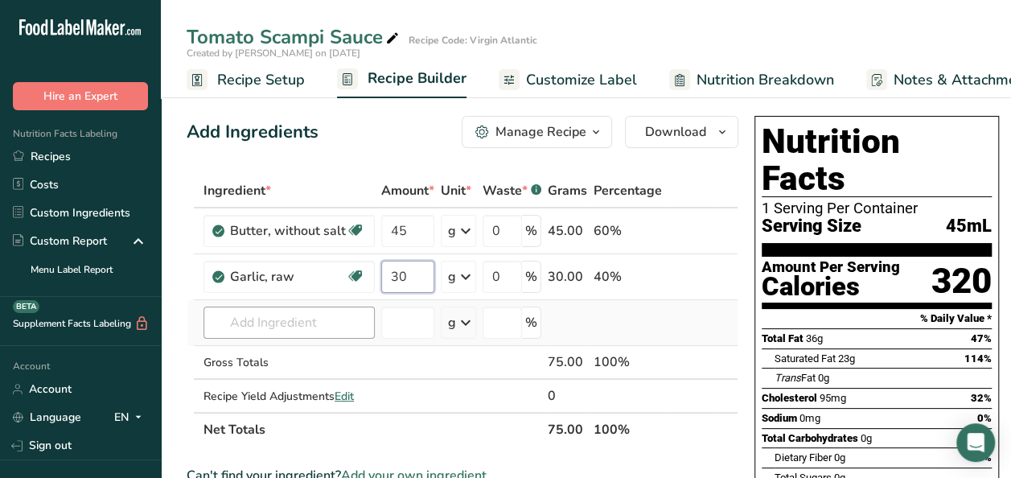
type input "30"
click at [299, 315] on div "Ingredient * Amount * Unit * Waste * .a-a{fill:#347362;}.b-a{fill:#fff;} Grams …" at bounding box center [463, 310] width 552 height 273
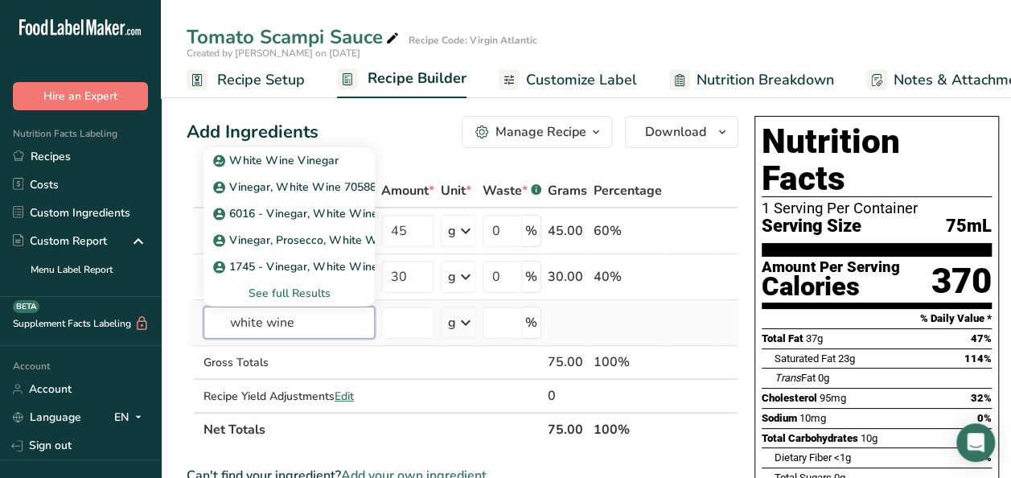
type input "white wine"
click at [285, 293] on div "See full Results" at bounding box center [289, 293] width 146 height 17
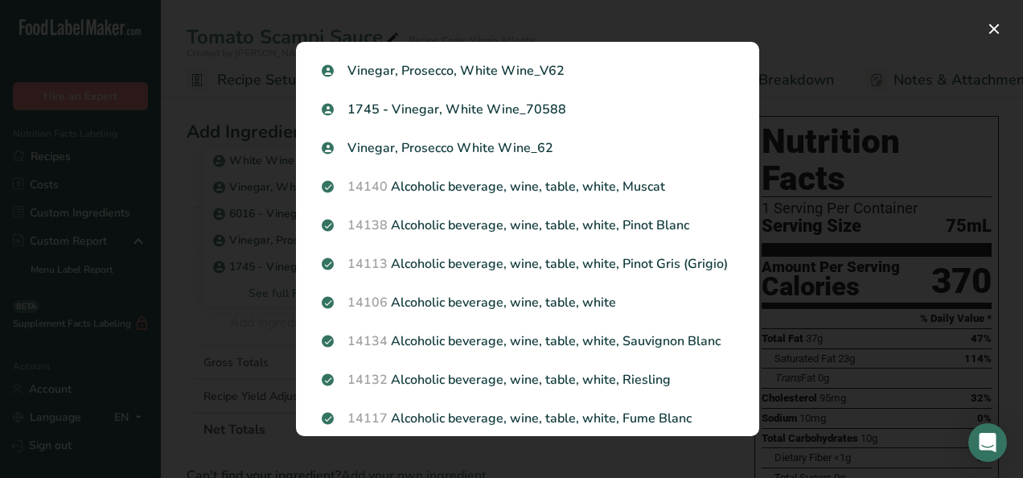
scroll to position [195, 0]
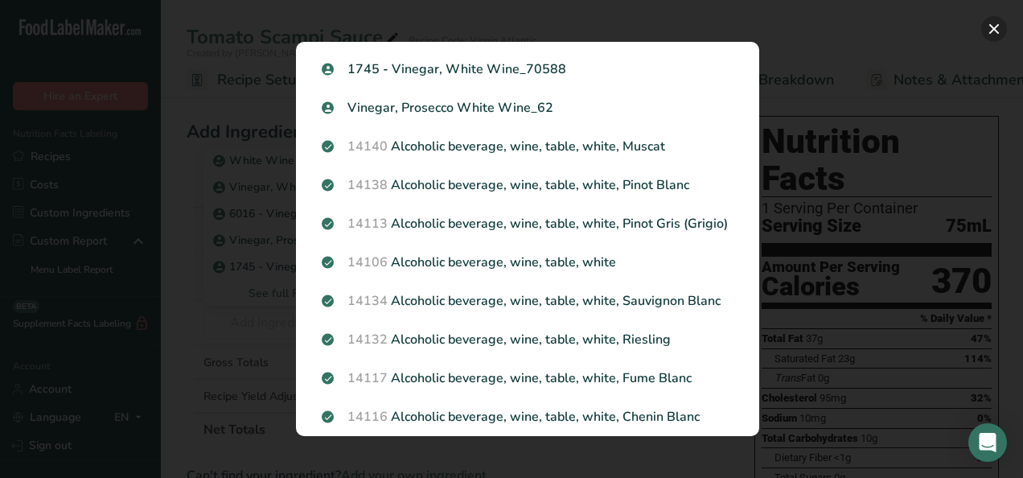
click at [1002, 30] on button "Search results modal" at bounding box center [994, 29] width 26 height 26
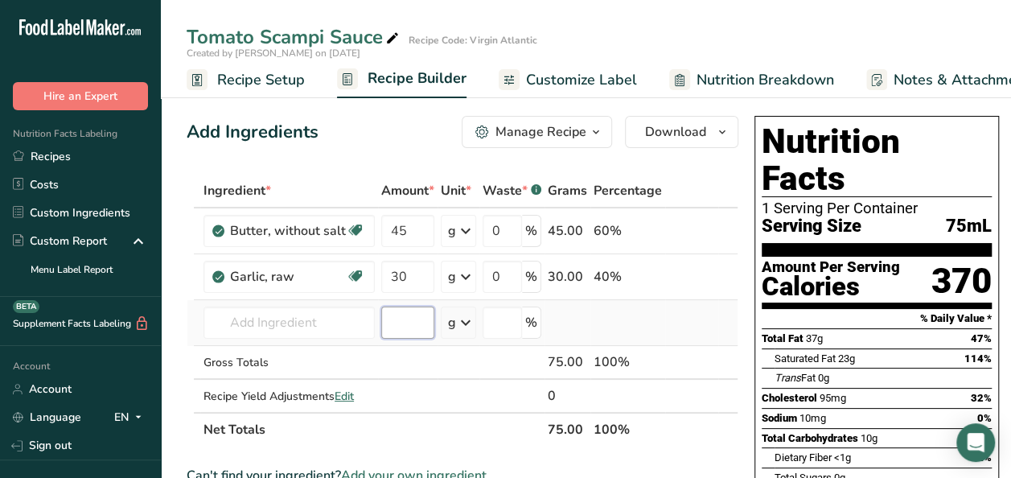
click at [384, 318] on input "number" at bounding box center [407, 322] width 53 height 32
type input "100"
click at [314, 318] on input "text" at bounding box center [288, 322] width 171 height 32
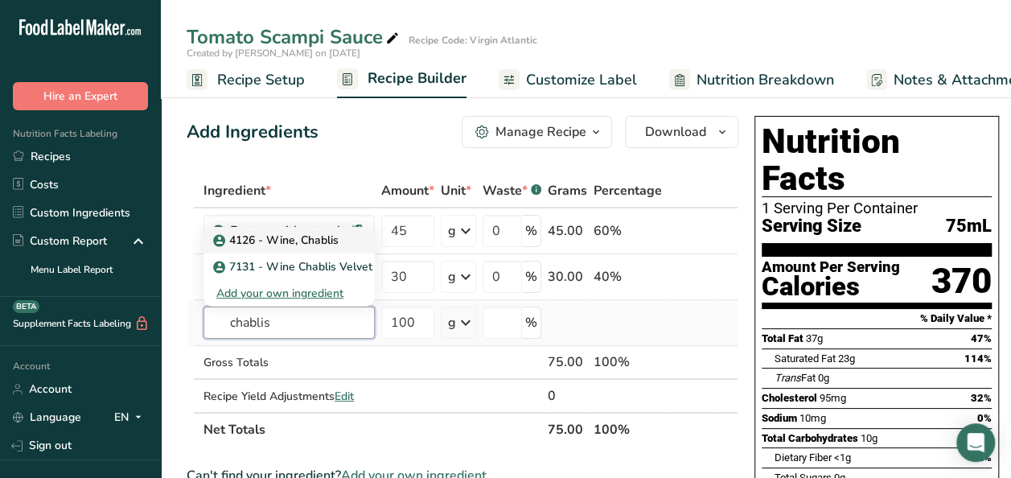
type input "chablis"
click at [315, 241] on p "4126 - Wine, Chablis" at bounding box center [277, 240] width 122 height 17
type input "4126 - Wine, Chablis"
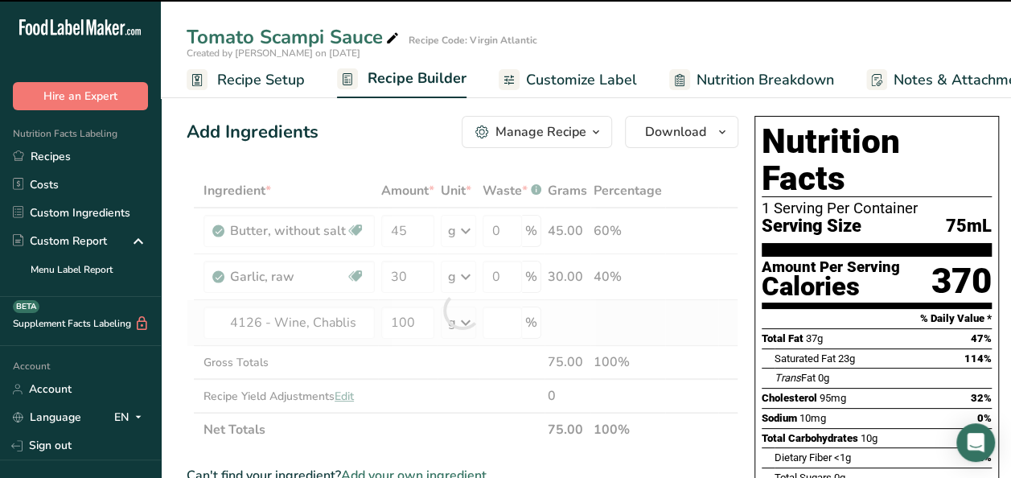
type input "0"
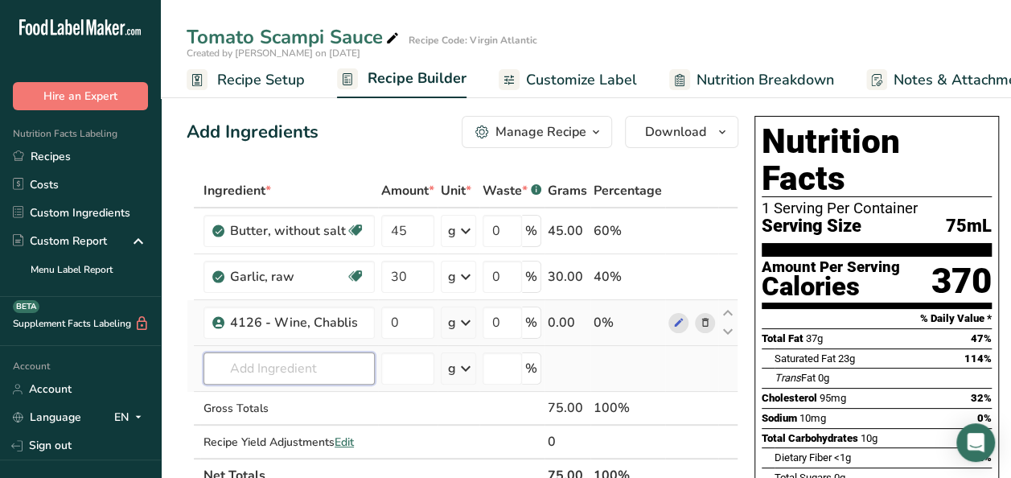
click at [262, 368] on input "text" at bounding box center [288, 368] width 171 height 32
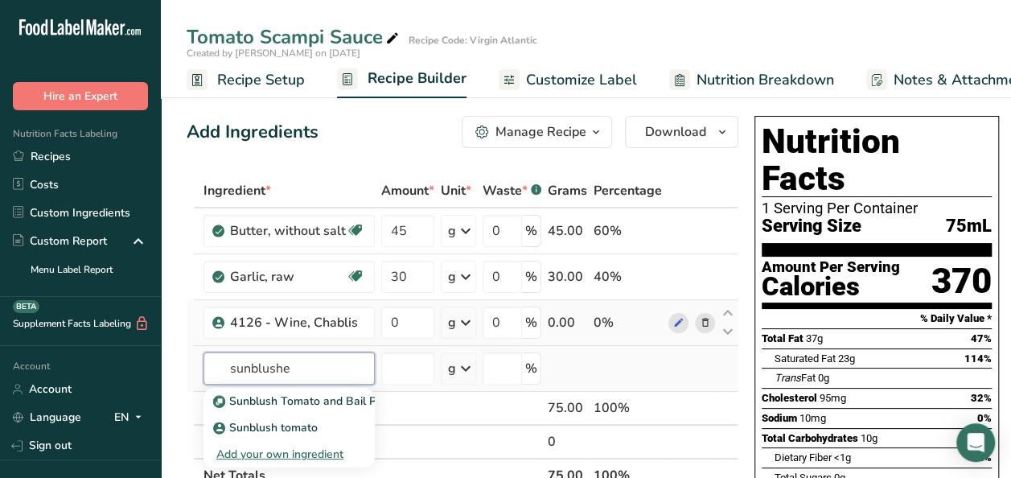
type input "sunblushe"
click at [280, 457] on div "Add your own ingredient" at bounding box center [289, 453] width 146 height 17
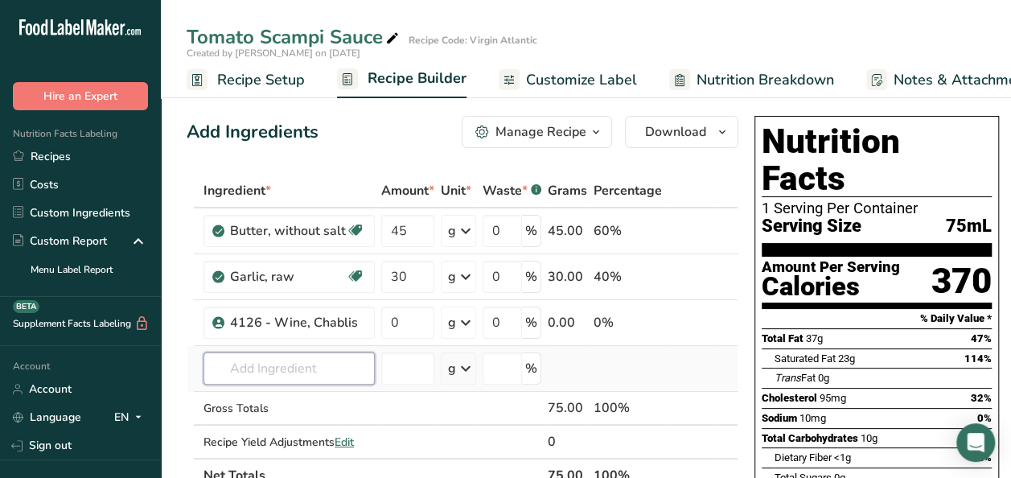
click at [299, 369] on input "text" at bounding box center [288, 368] width 171 height 32
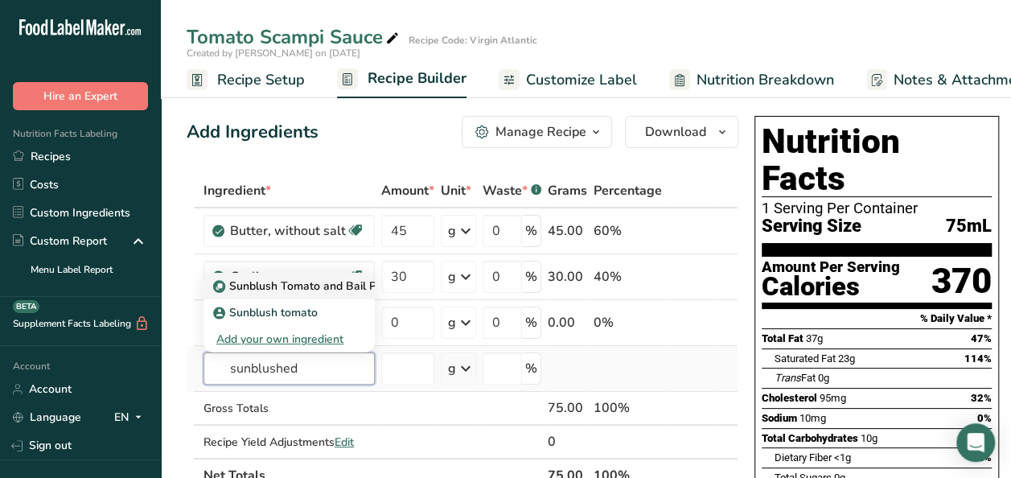
type input "sunblushed"
click at [349, 288] on p "Sunblush Tomato and Bail Pesto" at bounding box center [307, 285] width 183 height 17
type input "Sunblush Tomato and Bail Pesto"
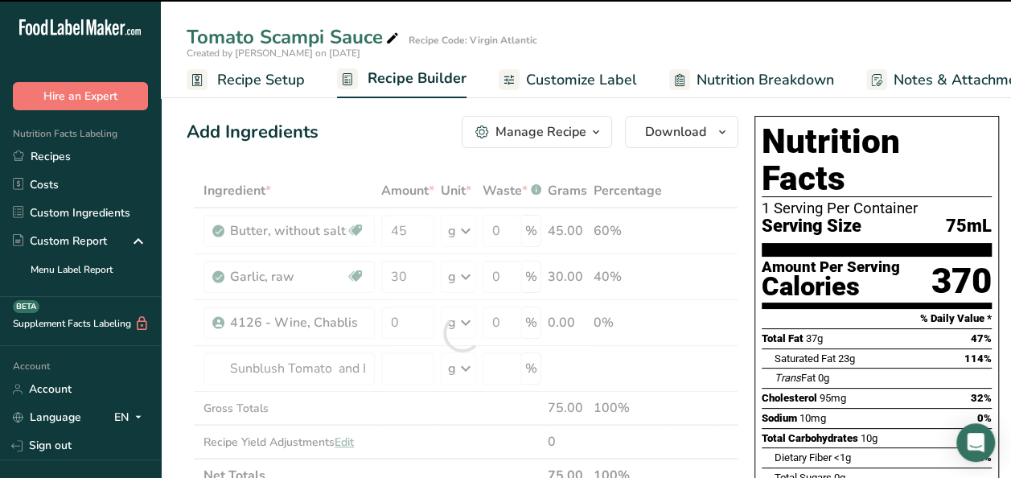
type input "0"
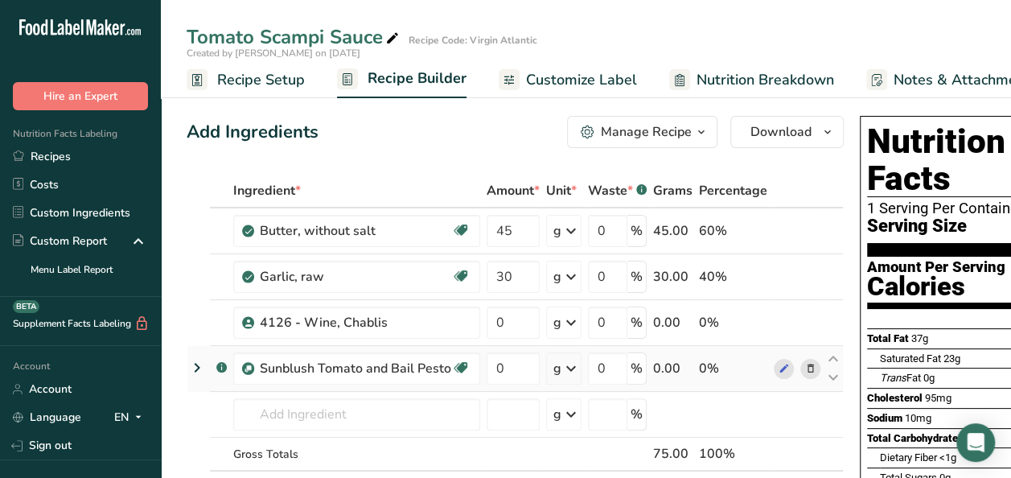
click at [810, 367] on icon at bounding box center [810, 368] width 11 height 17
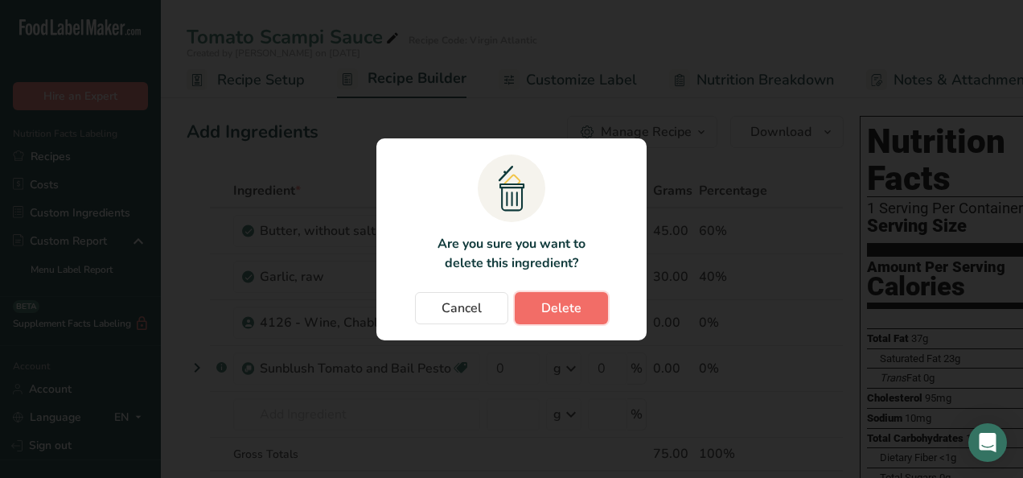
click at [545, 314] on span "Delete" at bounding box center [561, 307] width 40 height 19
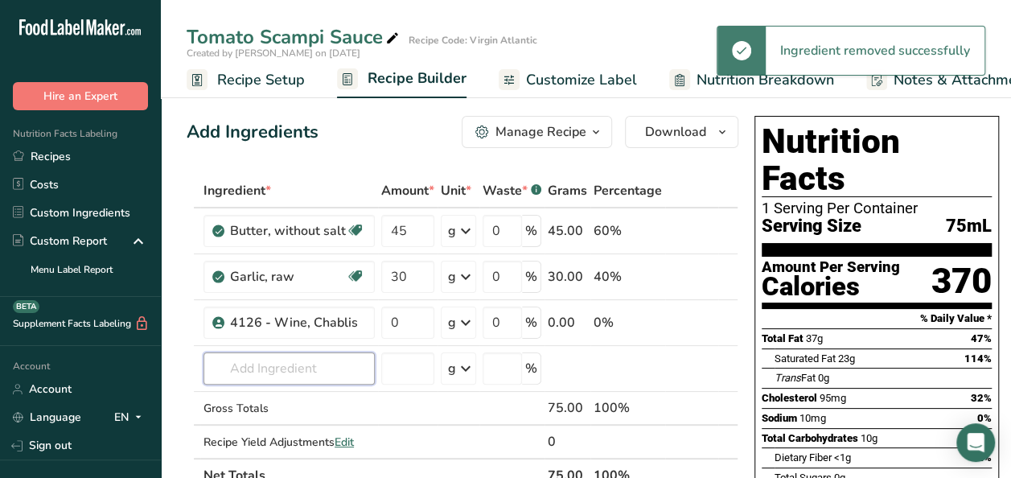
click at [257, 375] on input "text" at bounding box center [288, 368] width 171 height 32
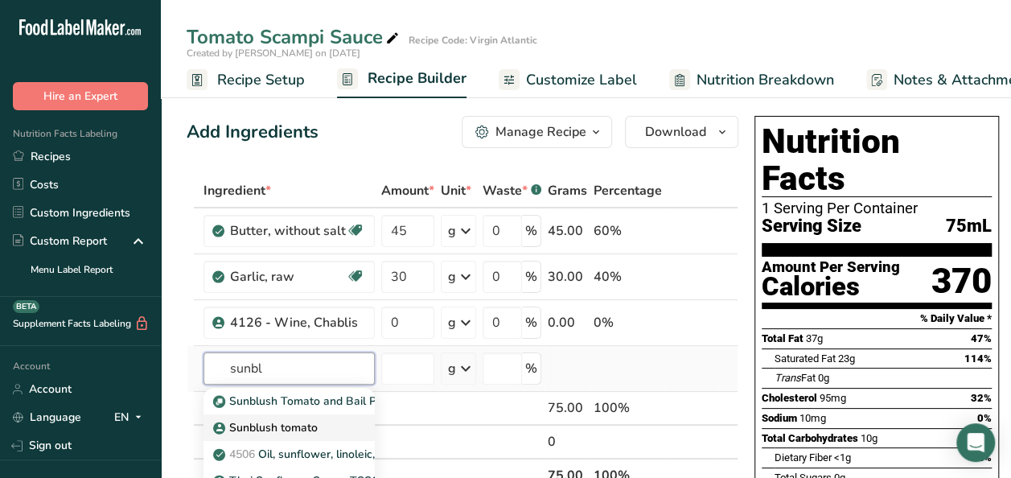
type input "sunbl"
click at [259, 433] on p "Sunblush tomato" at bounding box center [266, 427] width 101 height 17
type input "Sunblush tomato"
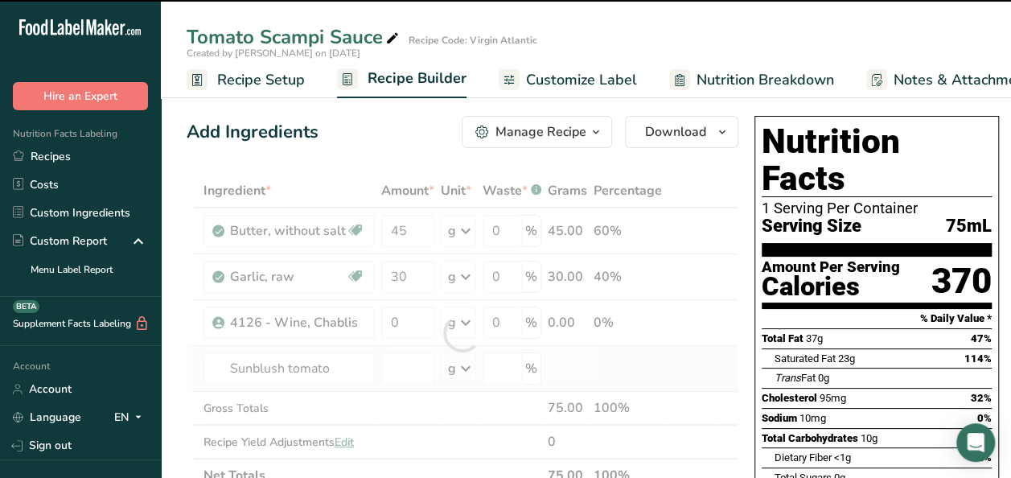
type input "0"
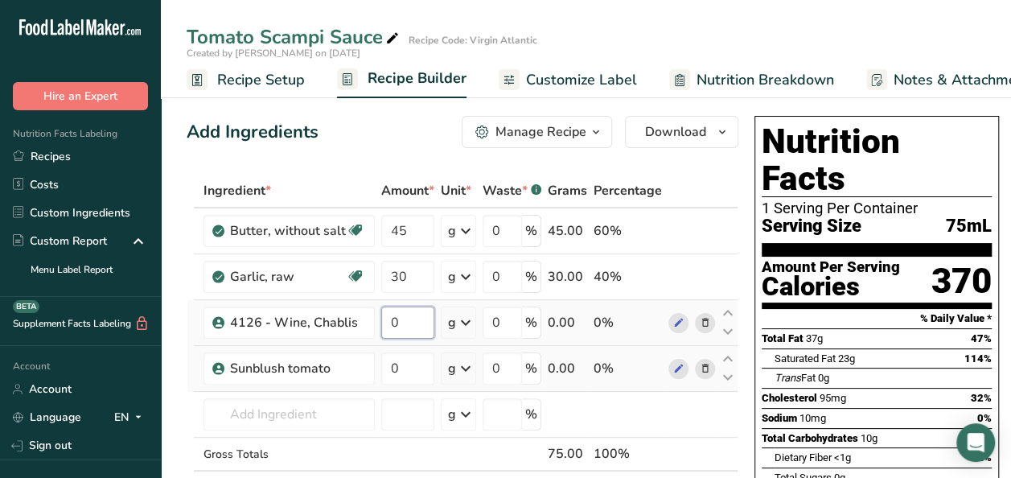
click at [411, 318] on input "0" at bounding box center [407, 322] width 53 height 32
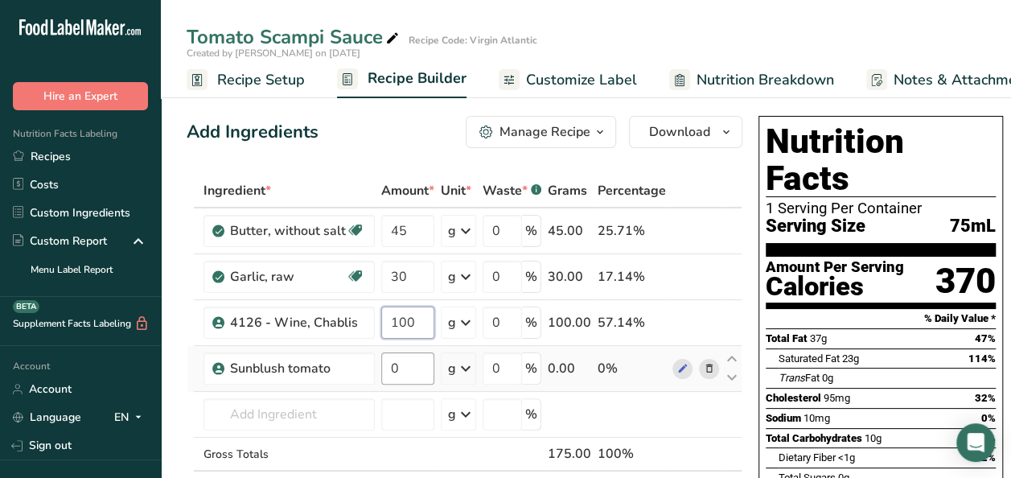
type input "100"
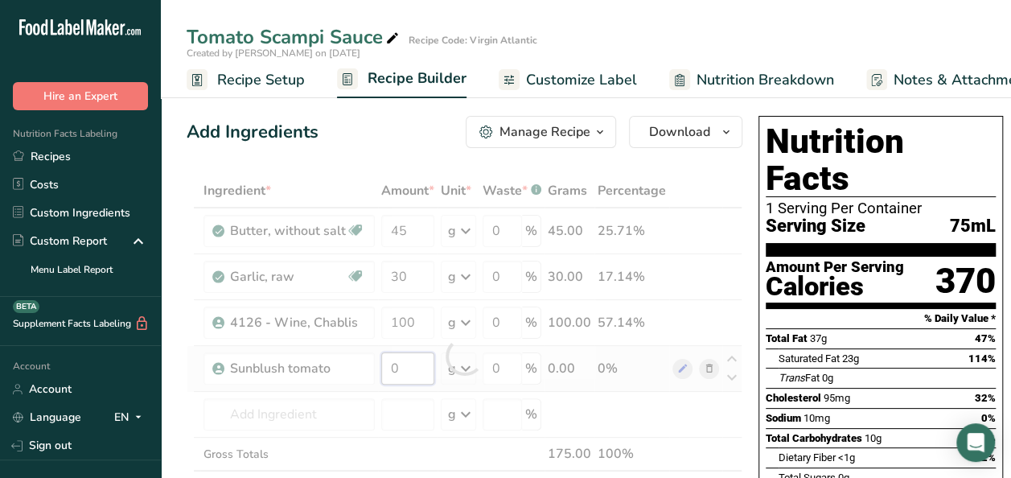
click at [407, 360] on div "Ingredient * Amount * Unit * Waste * .a-a{fill:#347362;}.b-a{fill:#fff;} Grams …" at bounding box center [465, 356] width 556 height 364
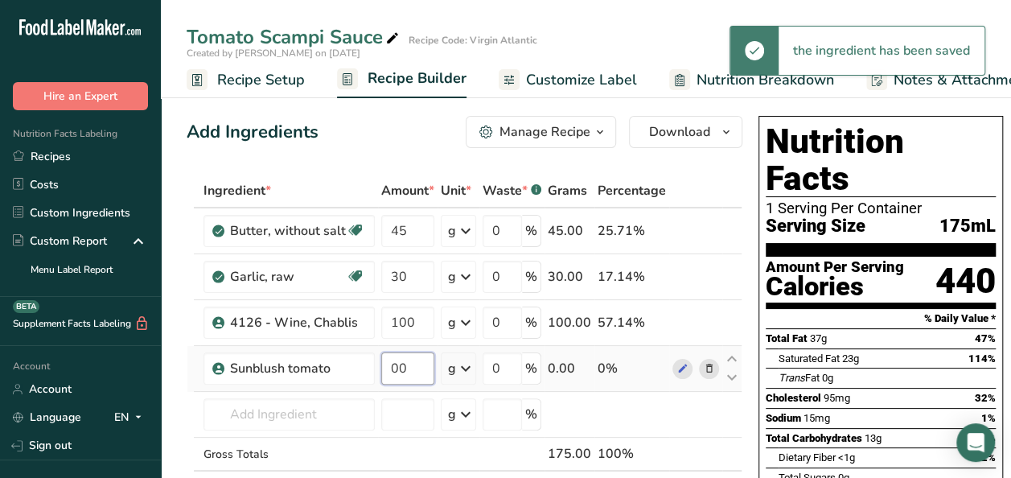
type input "0"
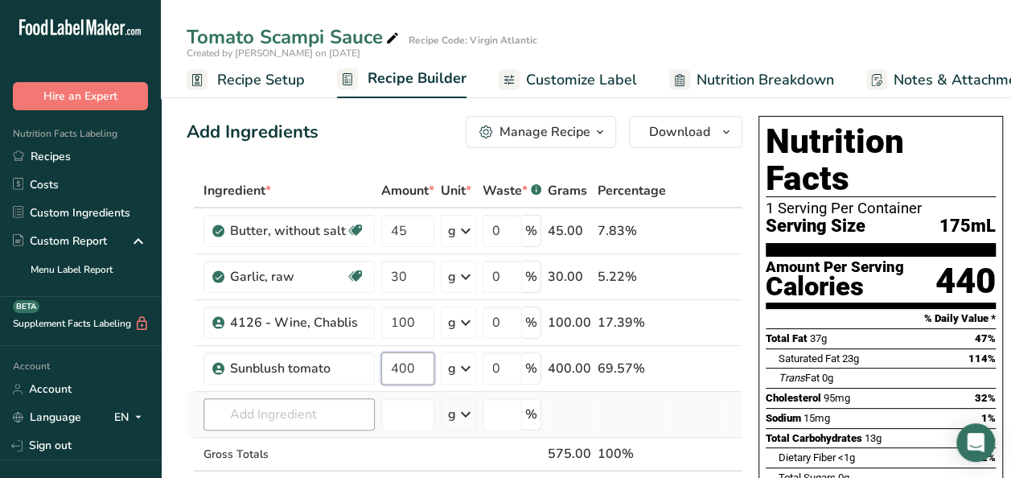
type input "400"
click at [310, 410] on div "Ingredient * Amount * Unit * Waste * .a-a{fill:#347362;}.b-a{fill:#fff;} Grams …" at bounding box center [465, 356] width 556 height 364
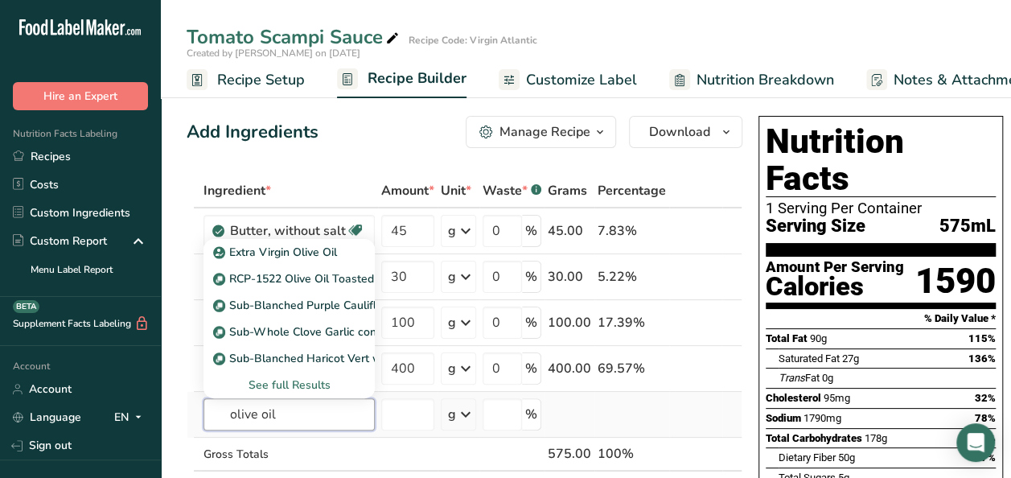
type input "olive oil"
click at [282, 376] on div "See full Results" at bounding box center [289, 384] width 146 height 17
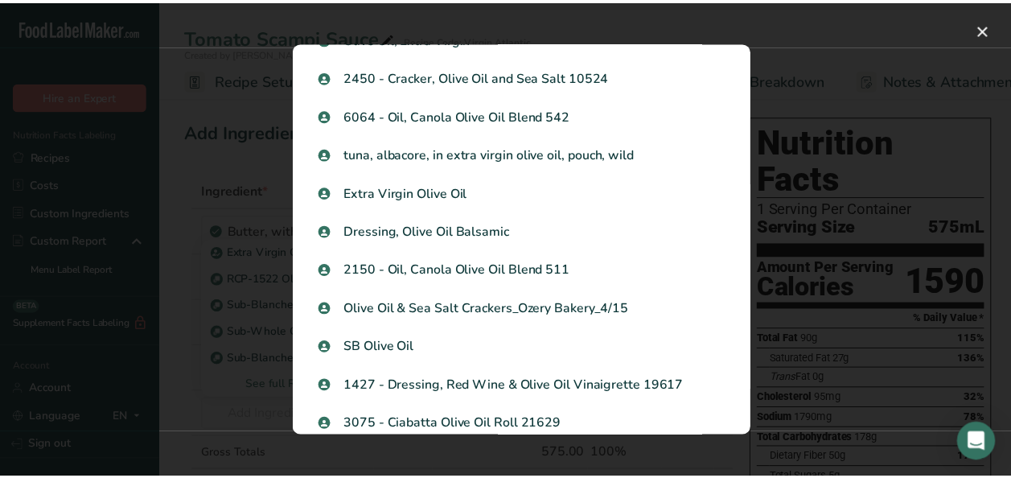
scroll to position [1291, 0]
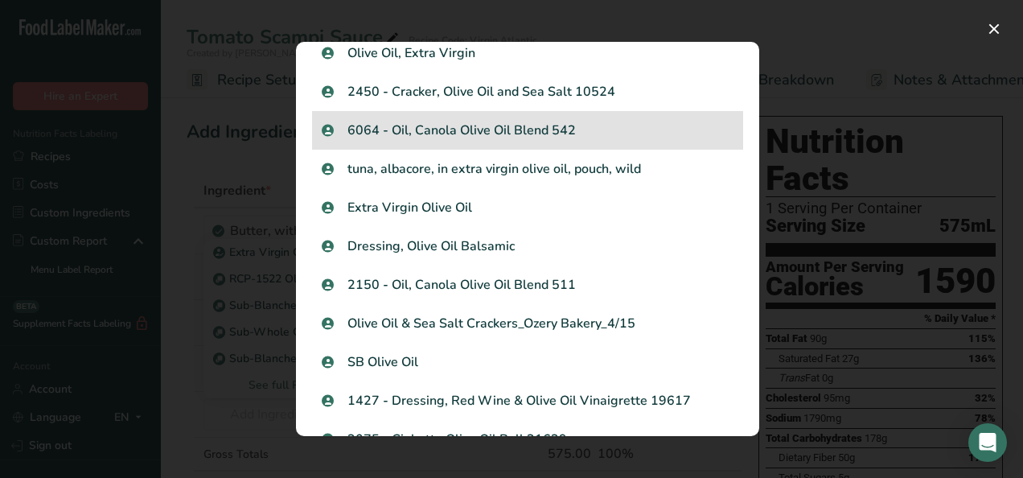
click at [573, 121] on p "6064 - Oil, Canola Olive Oil Blend 542" at bounding box center [528, 130] width 412 height 19
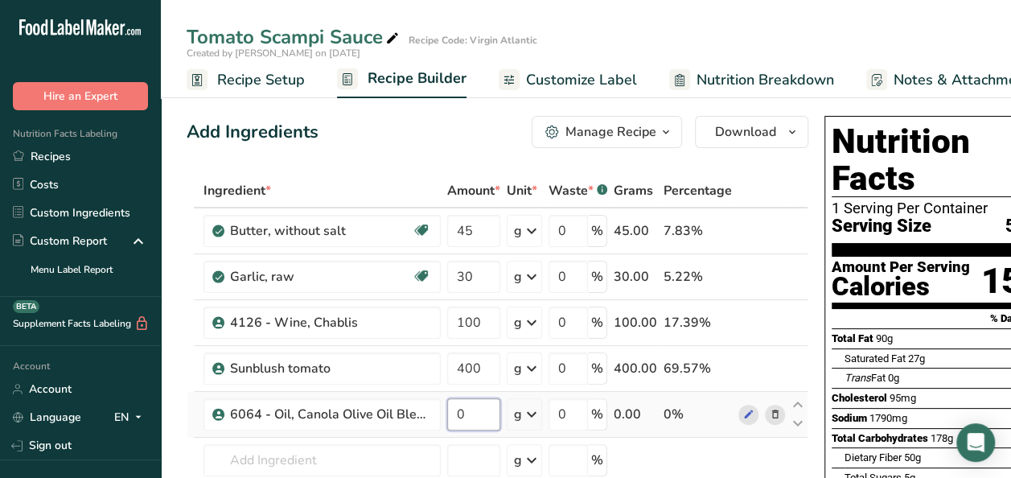
click at [486, 420] on input "0" at bounding box center [473, 414] width 53 height 32
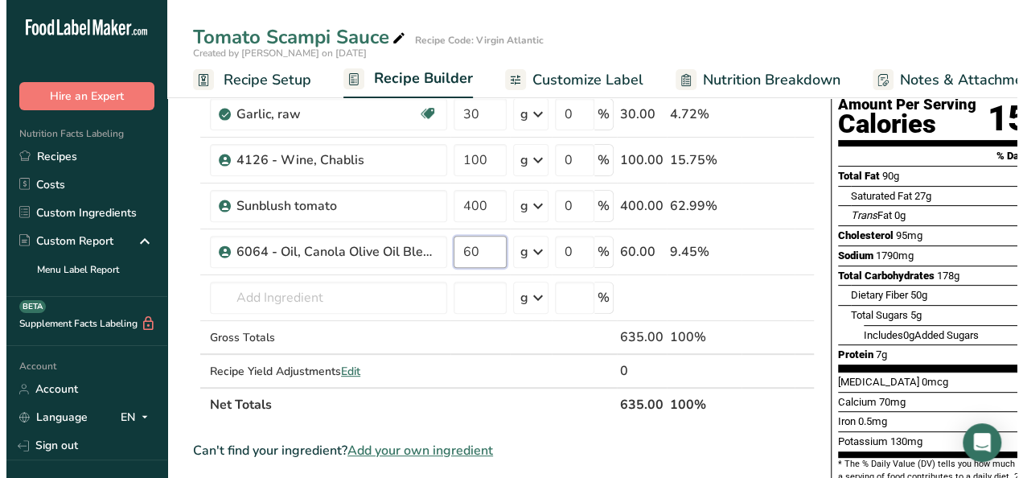
scroll to position [206, 0]
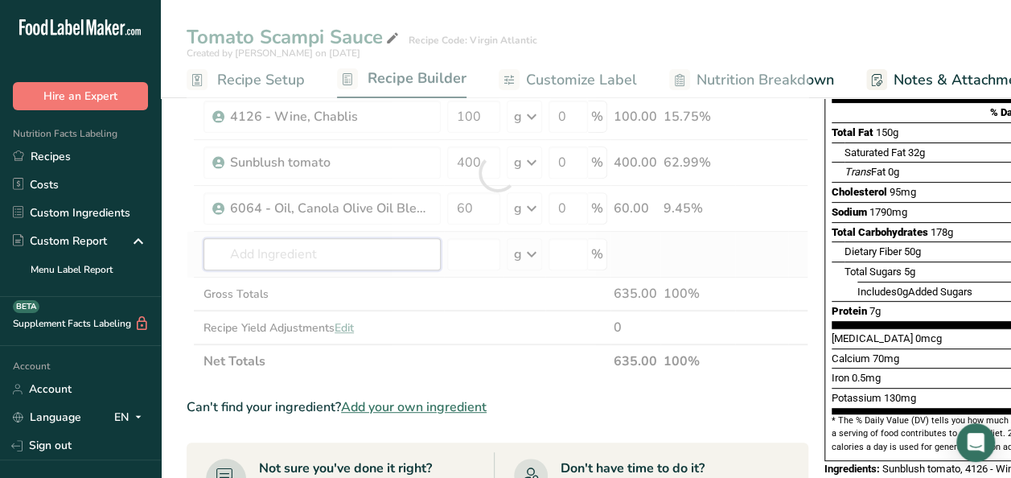
click at [373, 246] on div "Ingredient * Amount * Unit * Waste * .a-a{fill:#347362;}.b-a{fill:#fff;} Grams …" at bounding box center [498, 173] width 622 height 410
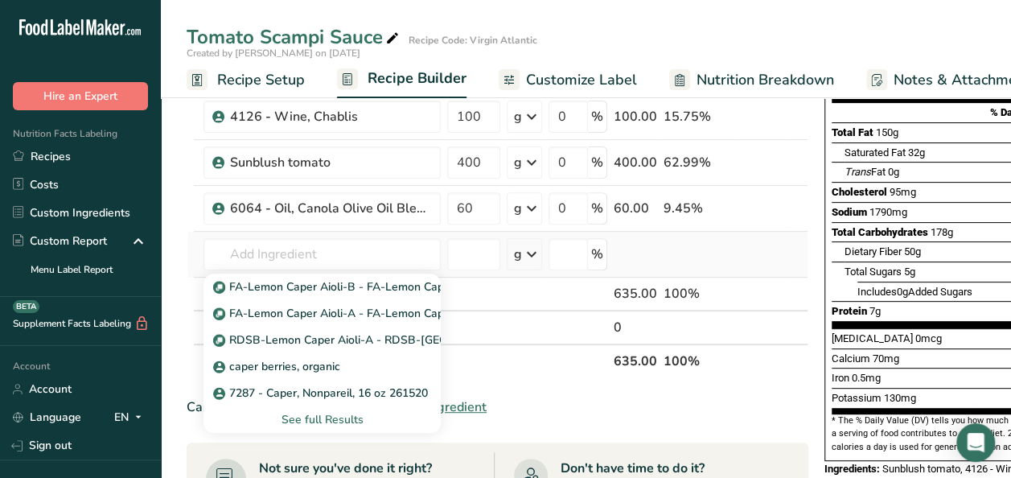
click at [330, 421] on div "See full Results" at bounding box center [321, 419] width 211 height 17
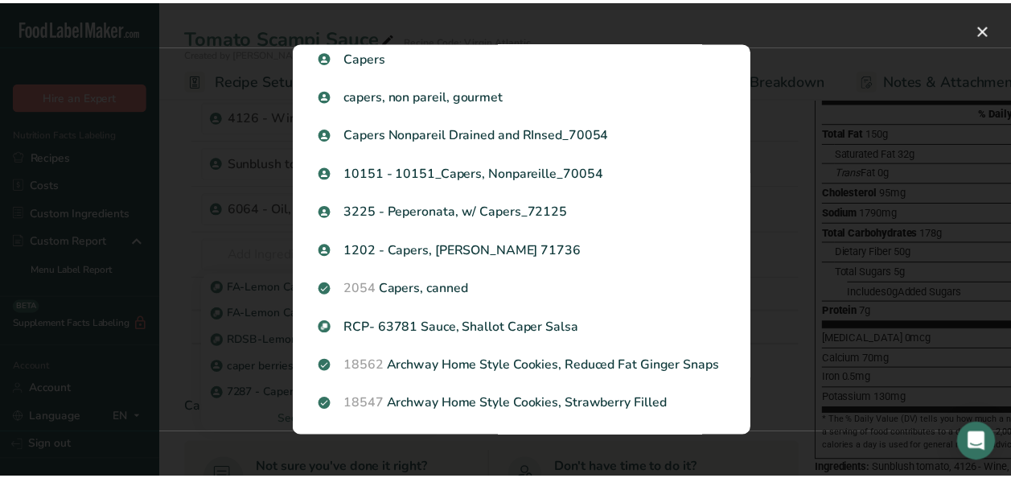
scroll to position [0, 0]
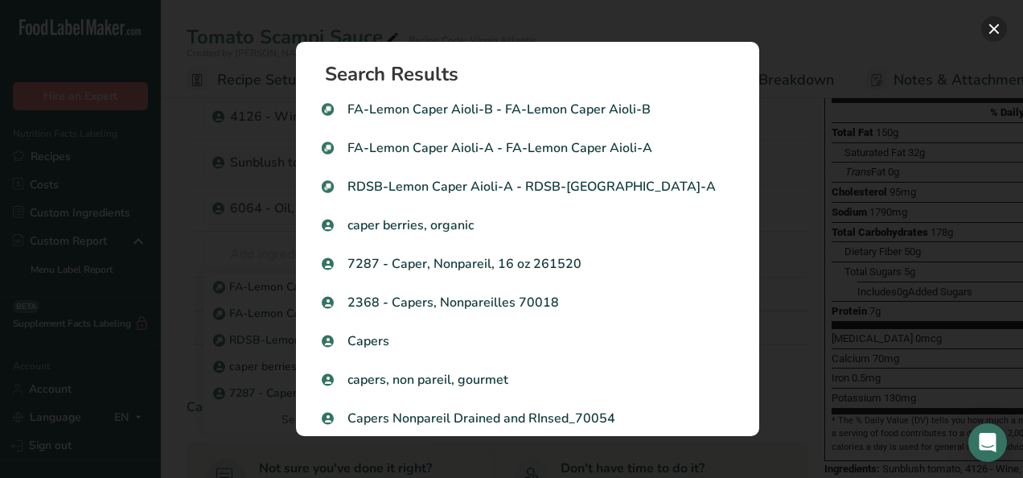
click at [998, 32] on button "Search results modal" at bounding box center [994, 29] width 26 height 26
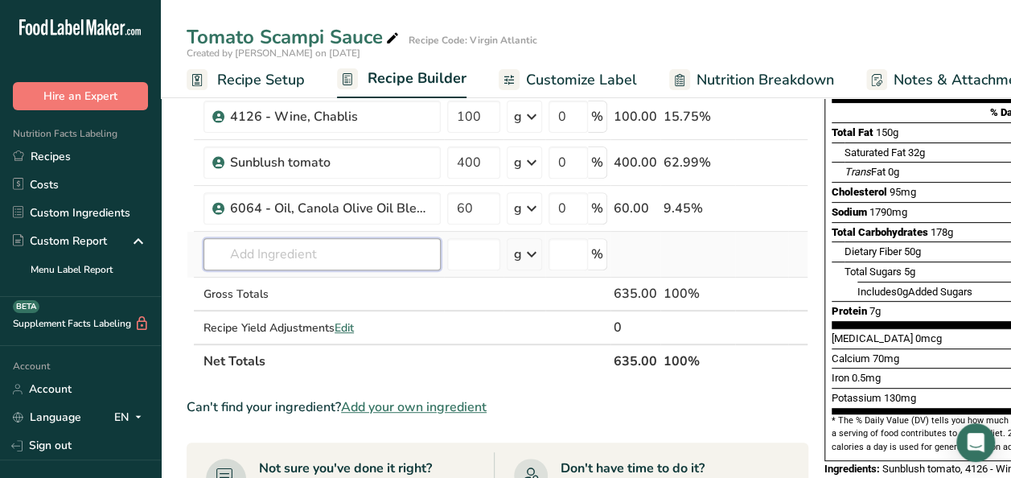
click at [276, 251] on input "text" at bounding box center [321, 254] width 237 height 32
click at [388, 404] on span "Add your own ingredient" at bounding box center [414, 406] width 146 height 19
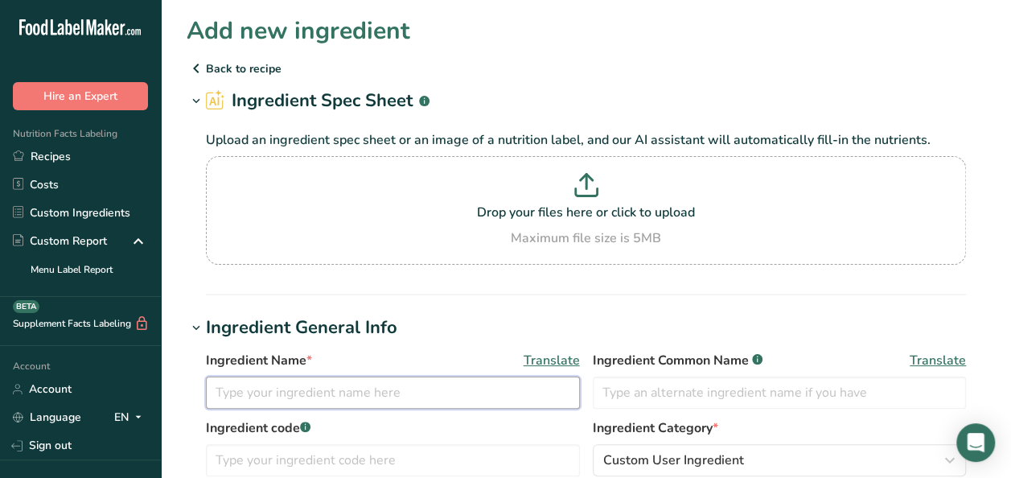
click at [388, 404] on input "text" at bounding box center [393, 392] width 374 height 32
click at [285, 381] on input "Capers" at bounding box center [393, 392] width 374 height 32
paste input "Roma Foods #26032RM"
click at [344, 392] on input "Capers Roma Foods #26032RM" at bounding box center [393, 392] width 374 height 32
click at [254, 389] on input "Capers Roma Foods 26032RM" at bounding box center [393, 392] width 374 height 32
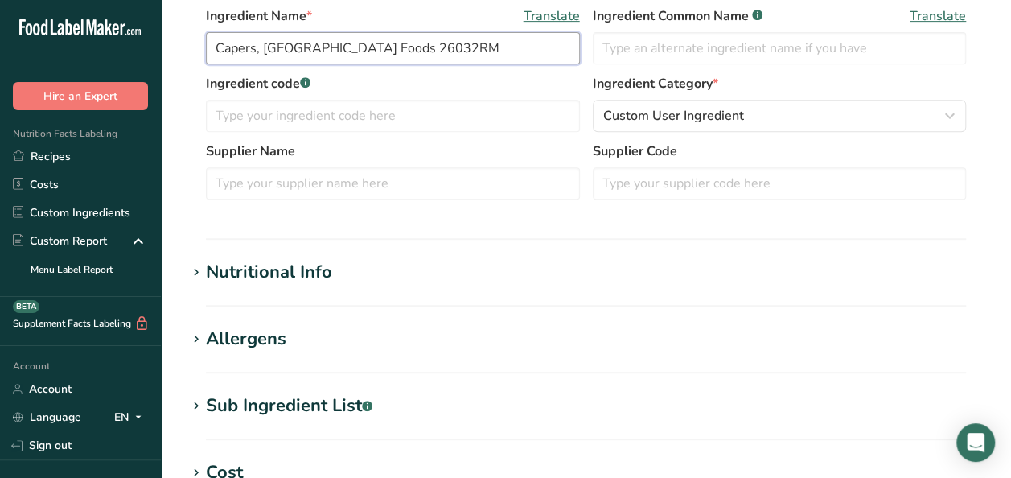
scroll to position [339, 0]
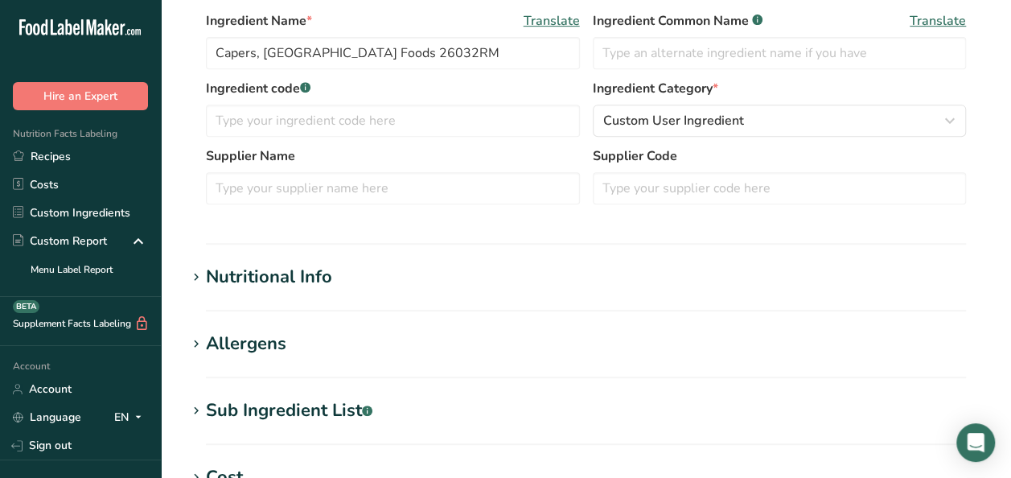
click at [265, 277] on div "Nutritional Info" at bounding box center [269, 277] width 126 height 27
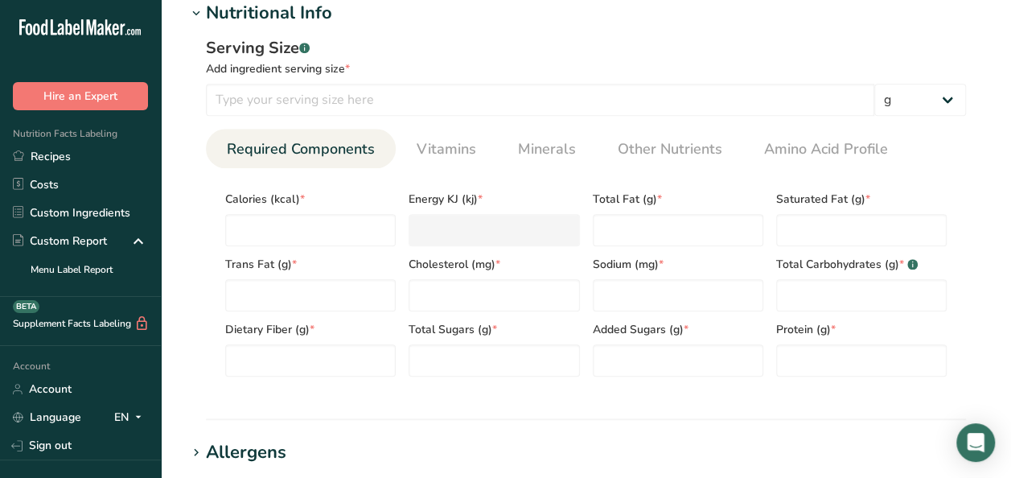
scroll to position [601, 0]
click at [979, 241] on div "Serving Size .a-a{fill:#347362;}.b-a{fill:#fff;} Add ingredient serving size * …" at bounding box center [586, 214] width 799 height 372
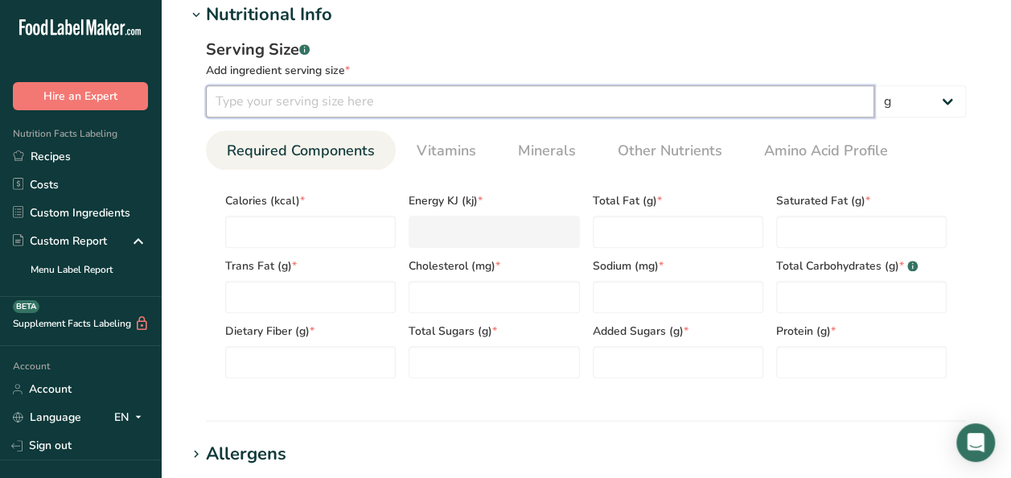
click at [322, 103] on input "number" at bounding box center [540, 101] width 668 height 32
click at [273, 236] on input "number" at bounding box center [310, 232] width 170 height 32
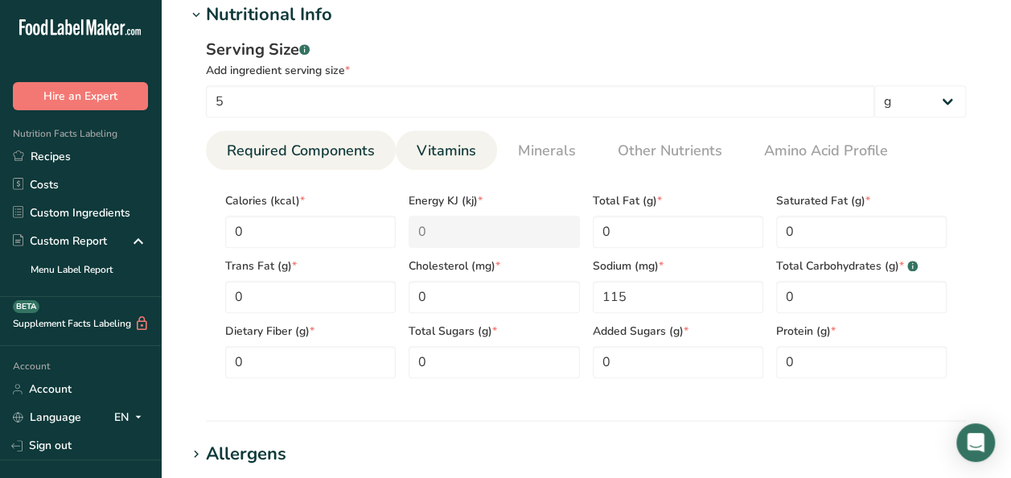
click at [461, 148] on span "Vitamins" at bounding box center [447, 151] width 60 height 22
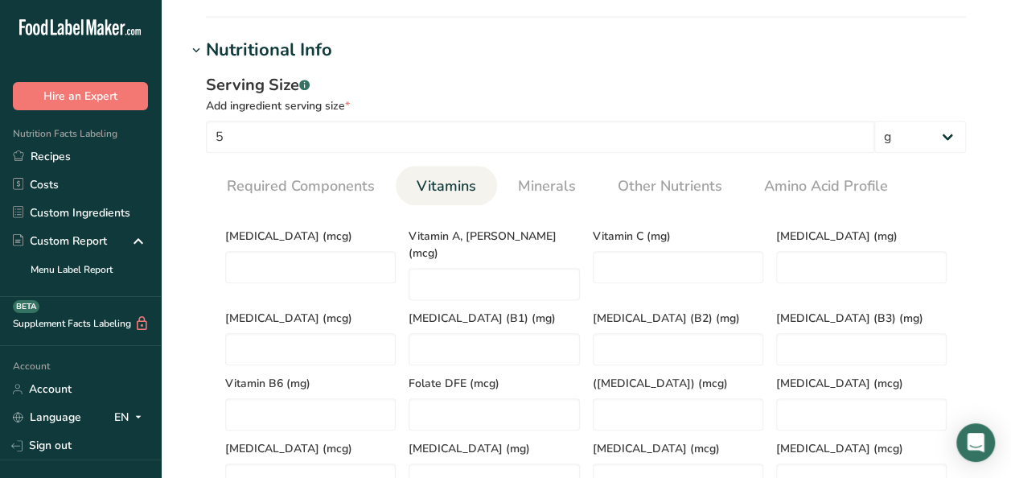
scroll to position [558, 0]
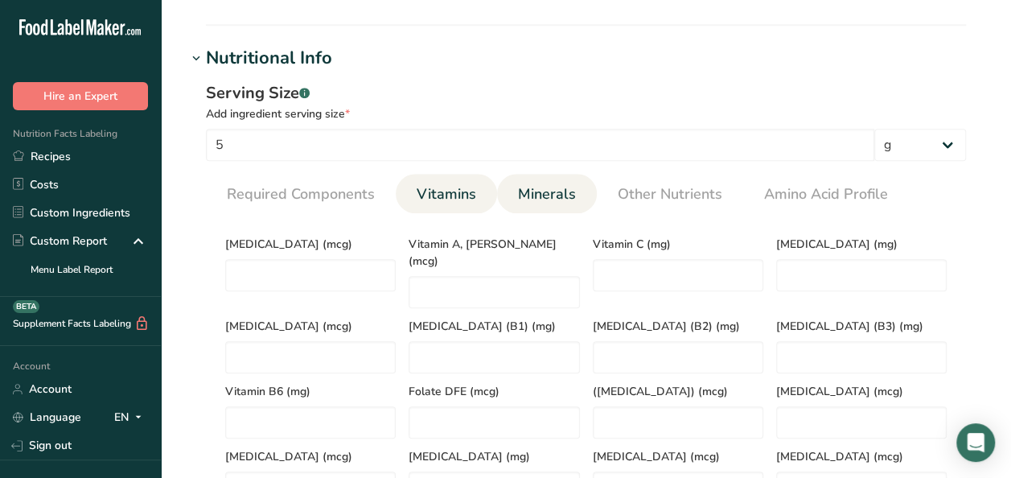
click at [552, 204] on link "Minerals" at bounding box center [546, 194] width 71 height 41
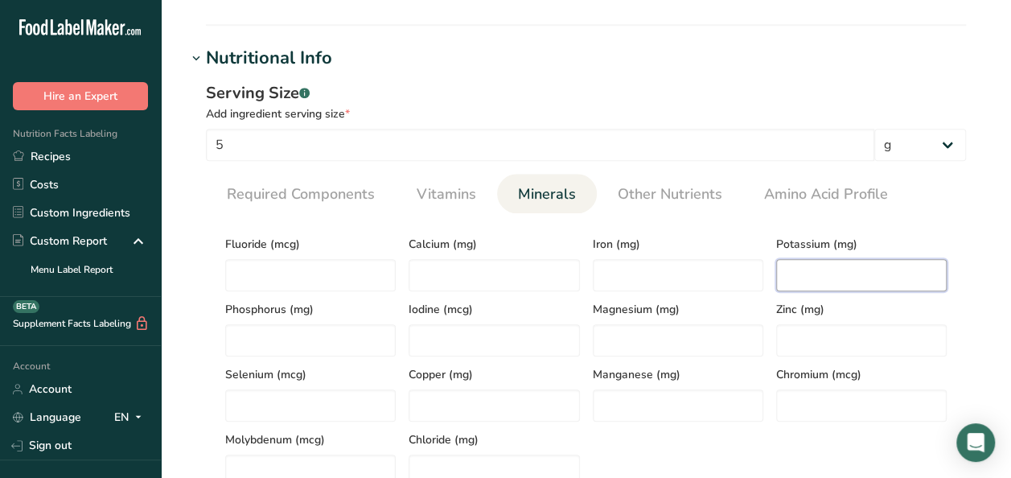
click at [823, 272] on input "number" at bounding box center [861, 275] width 170 height 32
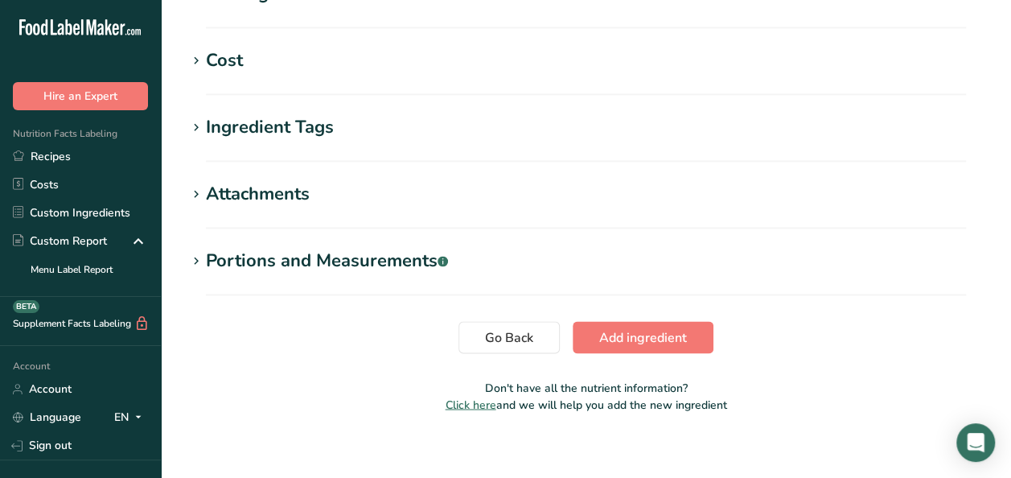
scroll to position [1195, 0]
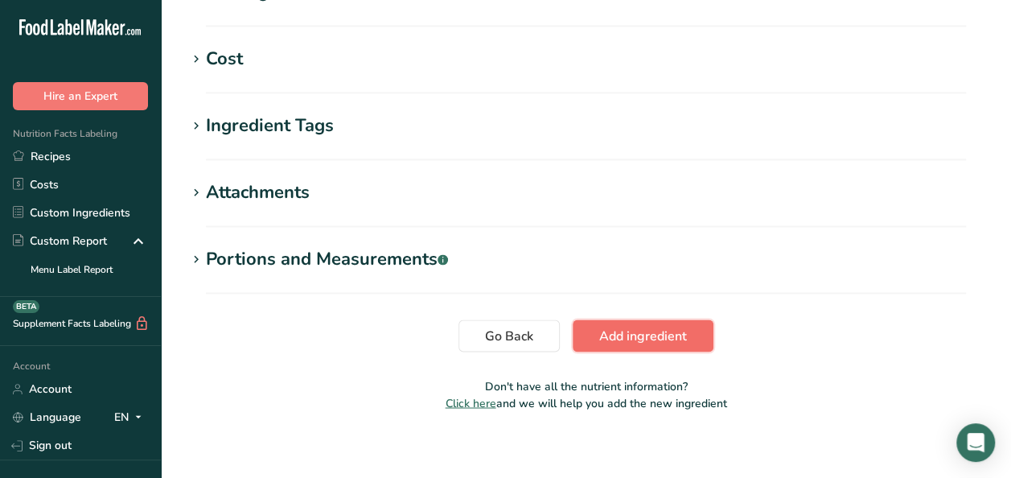
click at [694, 326] on button "Add ingredient" at bounding box center [643, 335] width 141 height 32
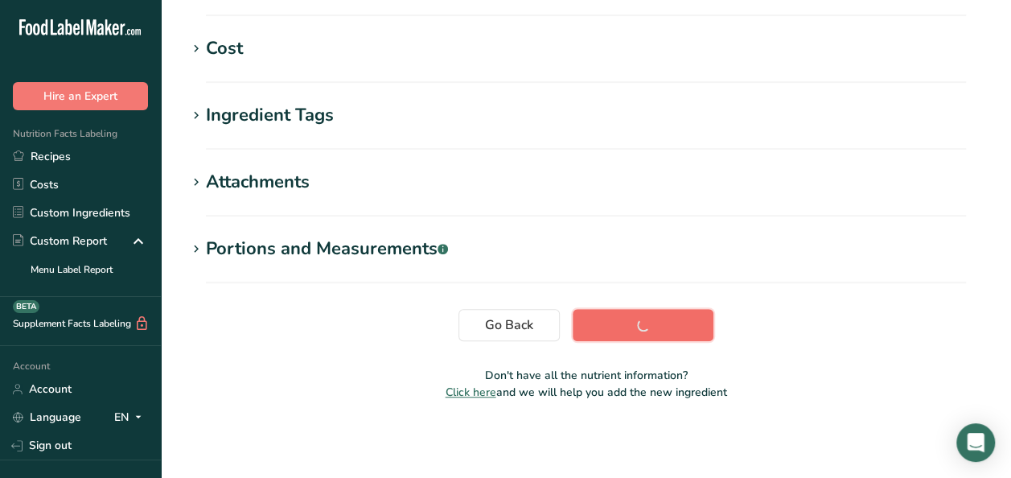
scroll to position [376, 0]
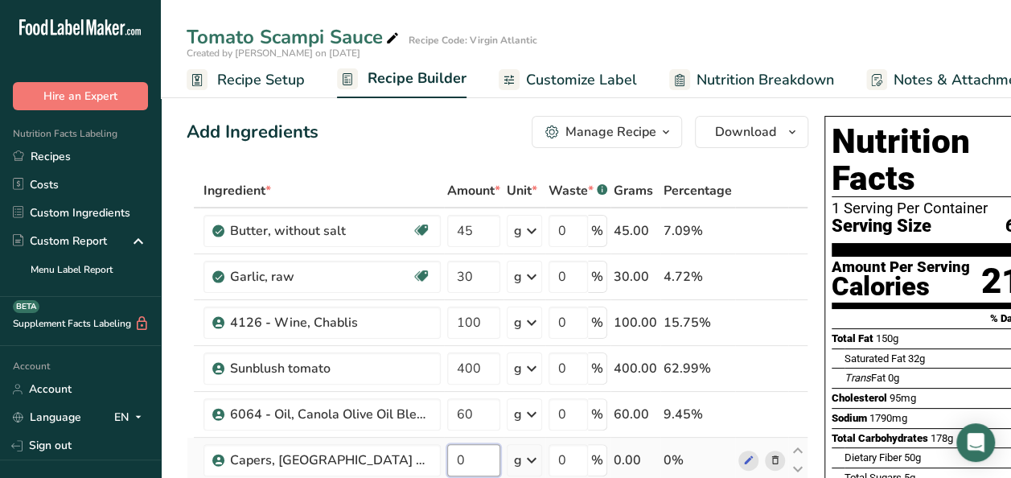
click at [481, 455] on input "0" at bounding box center [473, 460] width 53 height 32
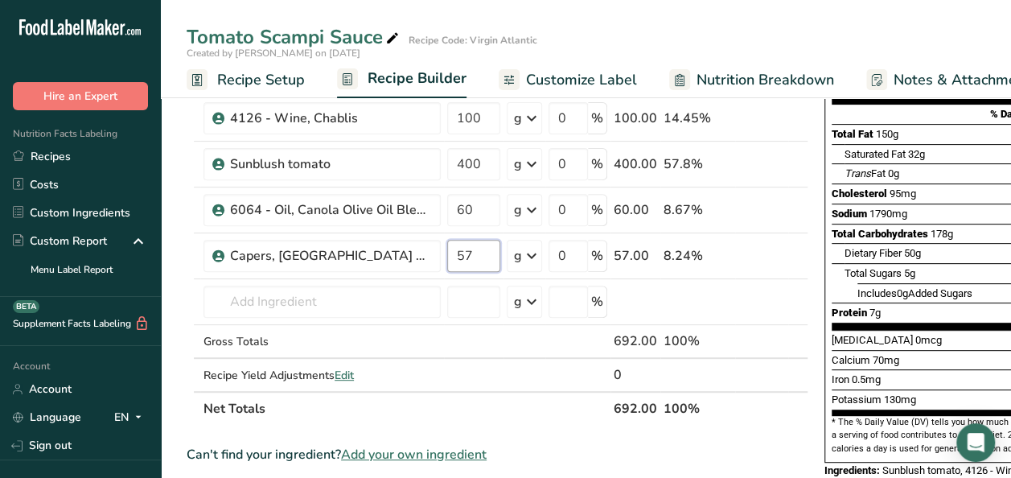
scroll to position [206, 0]
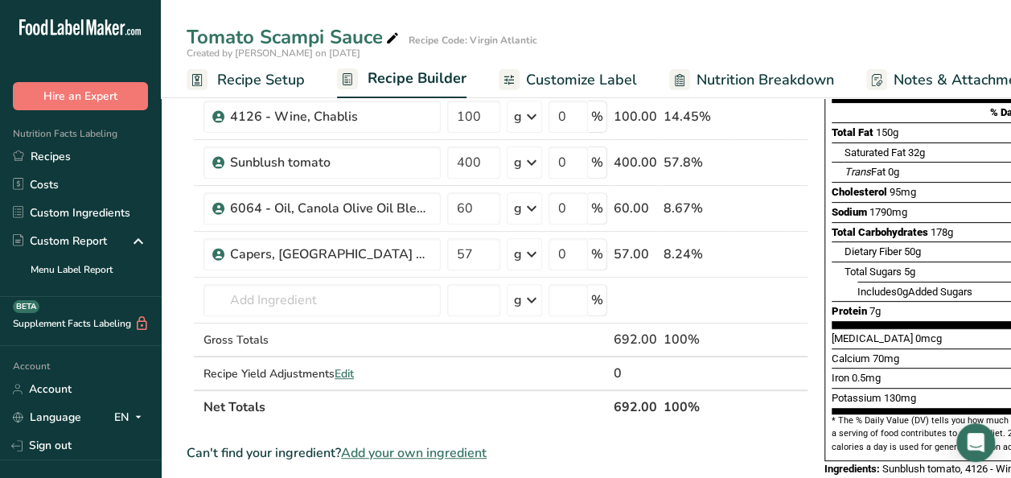
click at [713, 50] on div "Tomato Scampi Sauce Recipe Code: Virgin Atlantic Created by Liana Loutan on 202…" at bounding box center [586, 451] width 850 height 1146
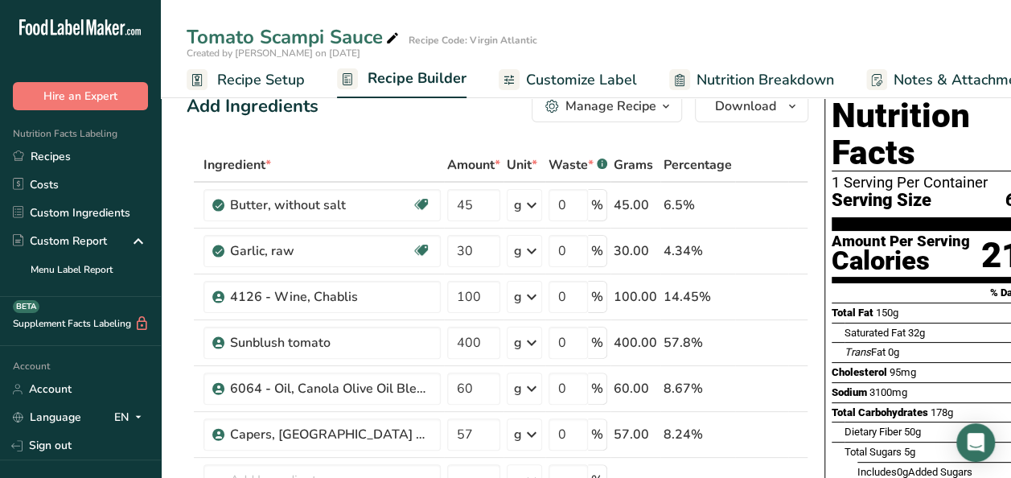
scroll to position [23, 0]
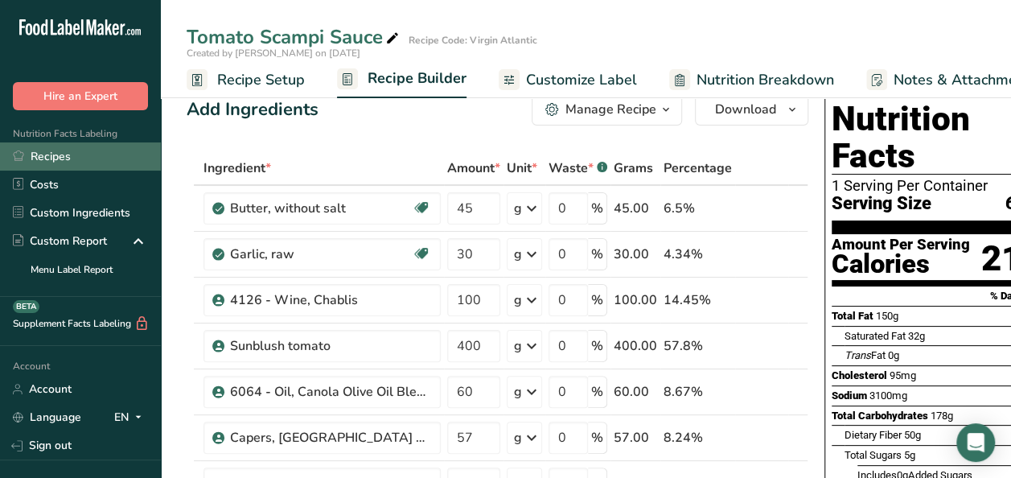
click at [113, 158] on link "Recipes" at bounding box center [80, 156] width 161 height 28
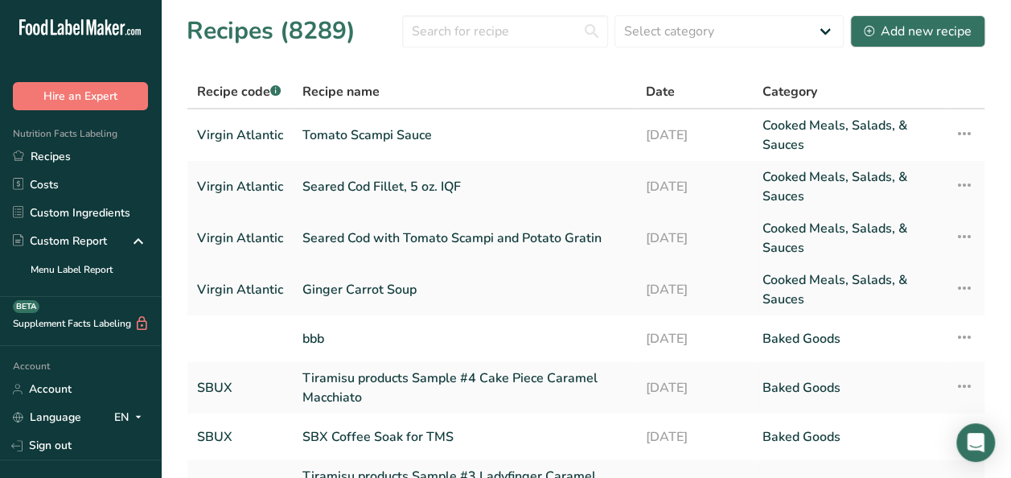
click at [395, 251] on link "Seared Cod with Tomato Scampi and Potato Gratin" at bounding box center [464, 238] width 324 height 39
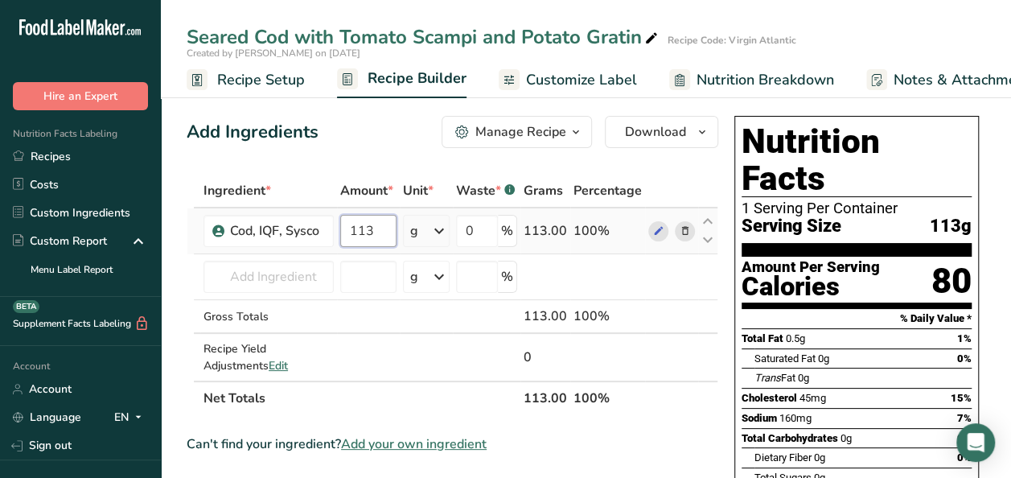
click at [385, 233] on input "113" at bounding box center [368, 231] width 56 height 32
click at [387, 283] on div "Ingredient * Amount * Unit * Waste * .a-a{fill:#347362;}.b-a{fill:#fff;} Grams …" at bounding box center [453, 294] width 532 height 241
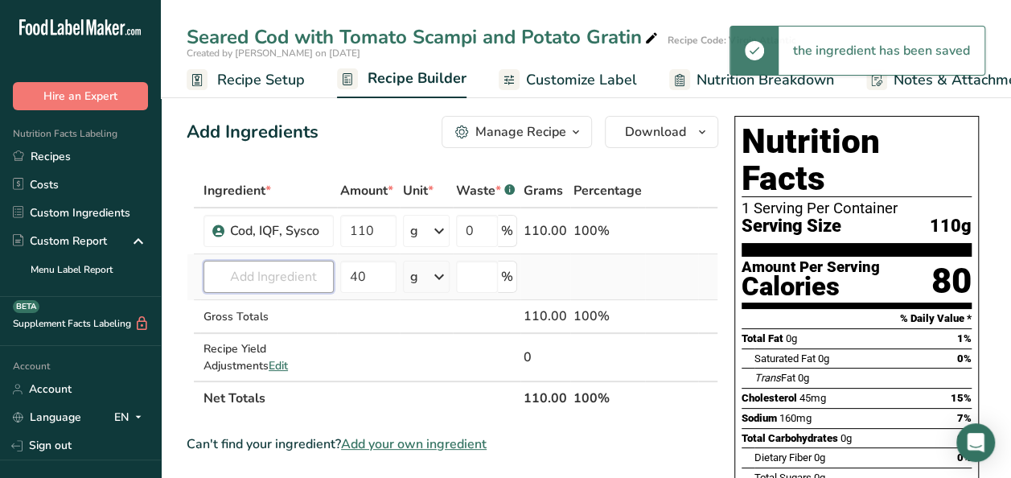
click at [296, 272] on input "text" at bounding box center [268, 277] width 130 height 32
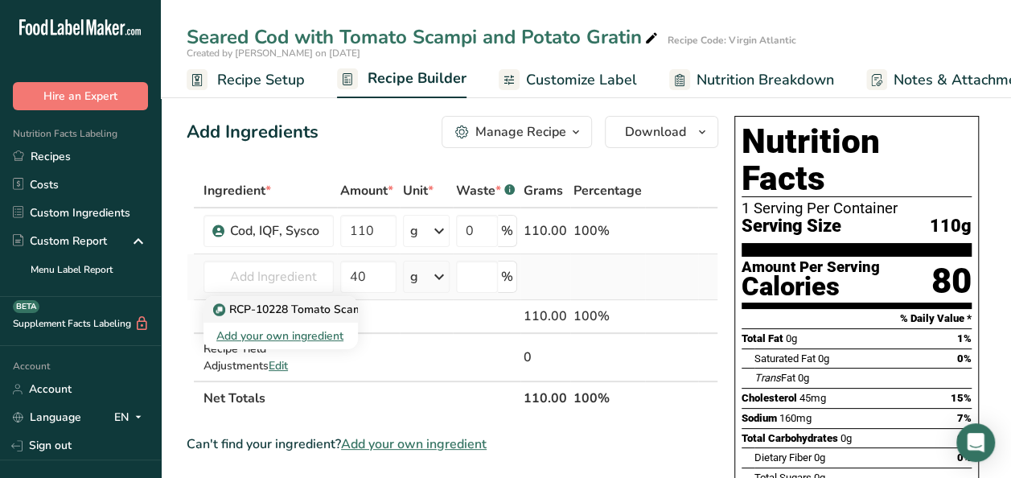
click at [301, 314] on p "RCP-10228 Tomato Scampi Sauce" at bounding box center [311, 309] width 191 height 17
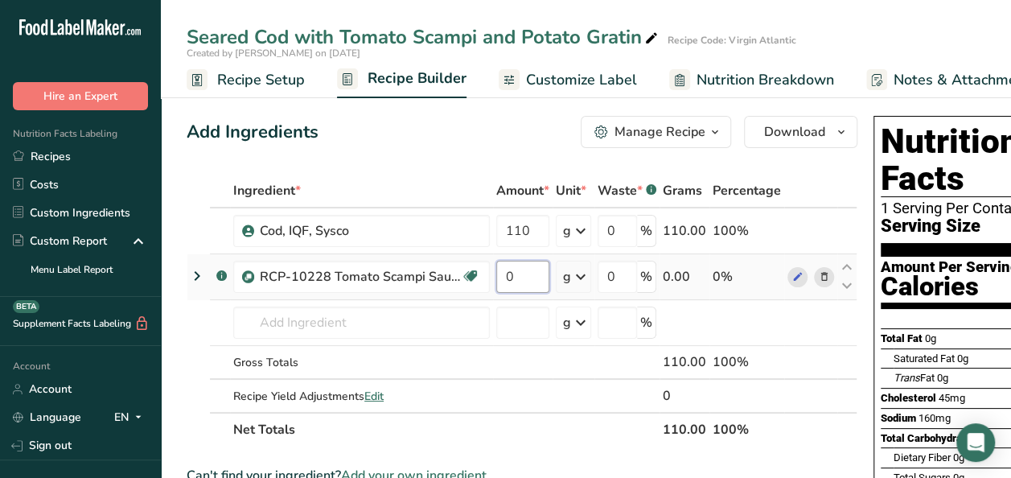
click at [525, 267] on input "0" at bounding box center [522, 277] width 53 height 32
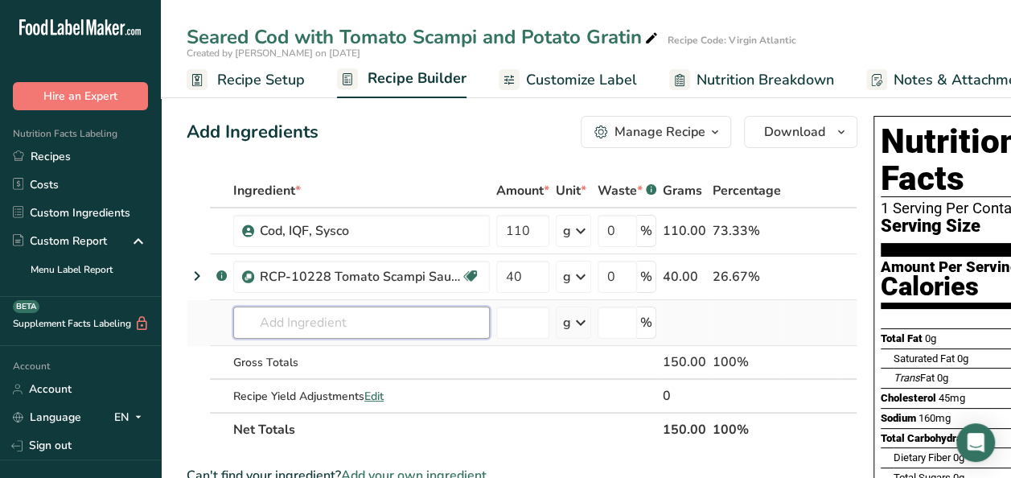
click at [342, 322] on div "Ingredient * Amount * Unit * Waste * .a-a{fill:#347362;}.b-a{fill:#fff;} Grams …" at bounding box center [522, 310] width 671 height 273
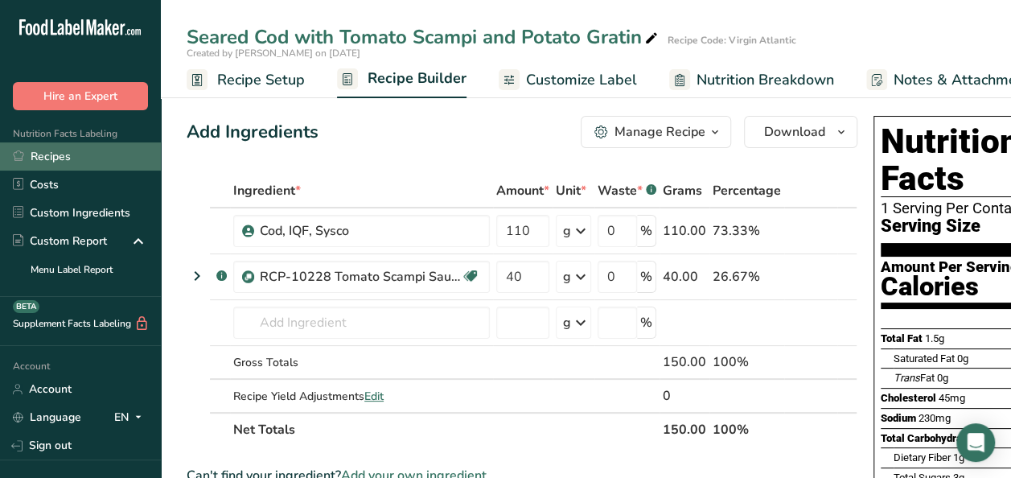
click at [105, 142] on link "Recipes" at bounding box center [80, 156] width 161 height 28
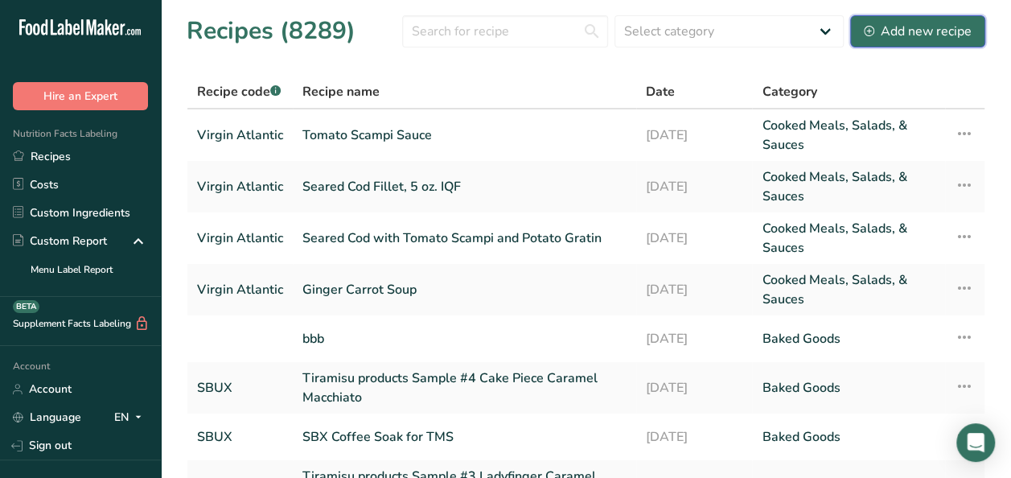
click at [872, 29] on icon at bounding box center [869, 31] width 10 height 10
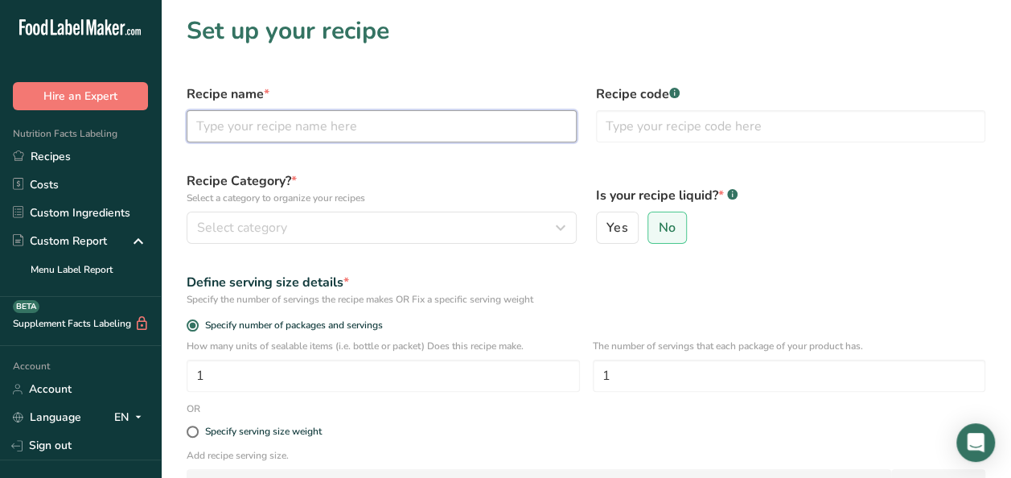
click at [322, 116] on input "text" at bounding box center [382, 126] width 390 height 32
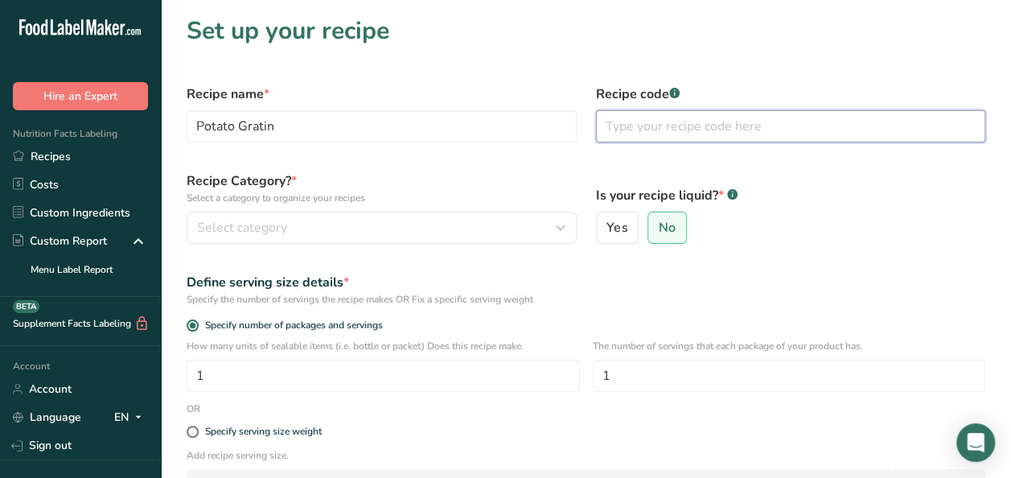
click at [660, 129] on input "text" at bounding box center [791, 126] width 390 height 32
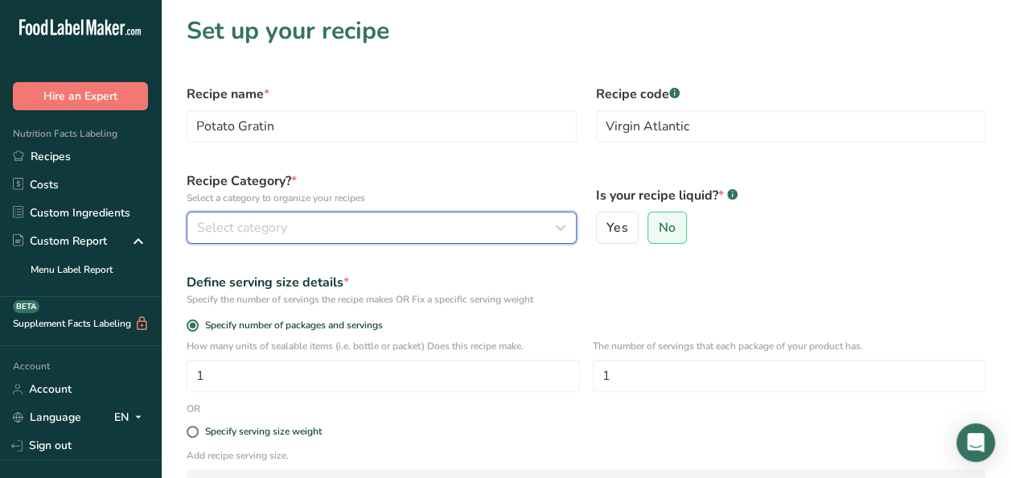
click at [357, 220] on div "Select category" at bounding box center [376, 227] width 359 height 19
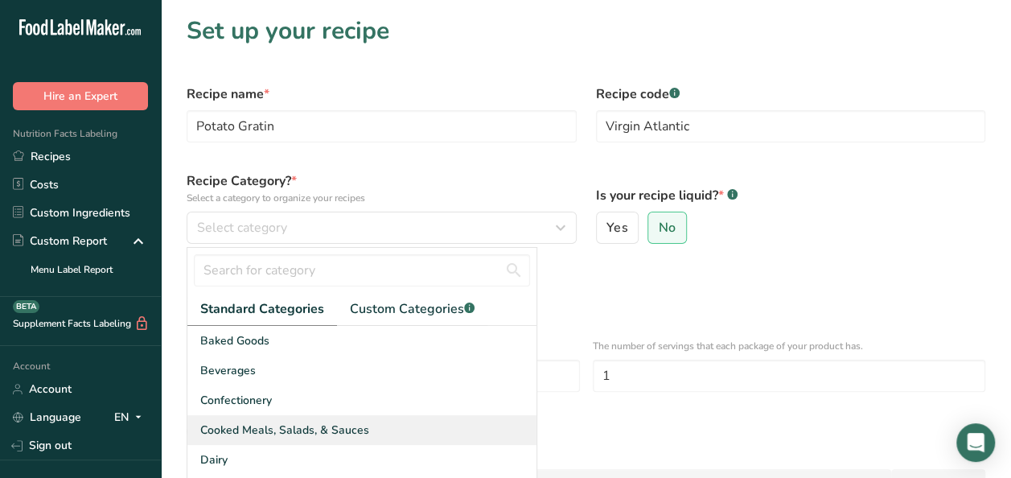
click at [273, 441] on div "Cooked Meals, Salads, & Sauces" at bounding box center [361, 430] width 349 height 30
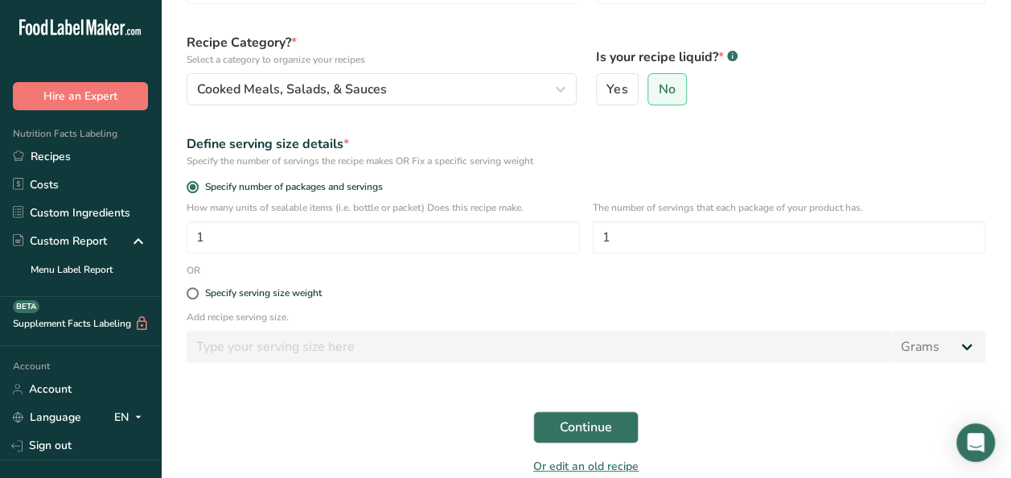
scroll to position [214, 0]
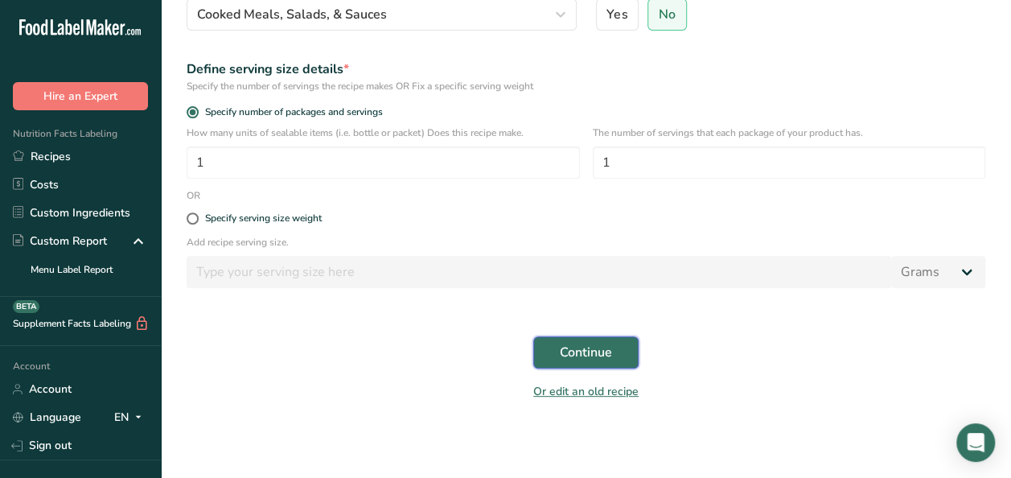
click at [622, 347] on button "Continue" at bounding box center [585, 352] width 105 height 32
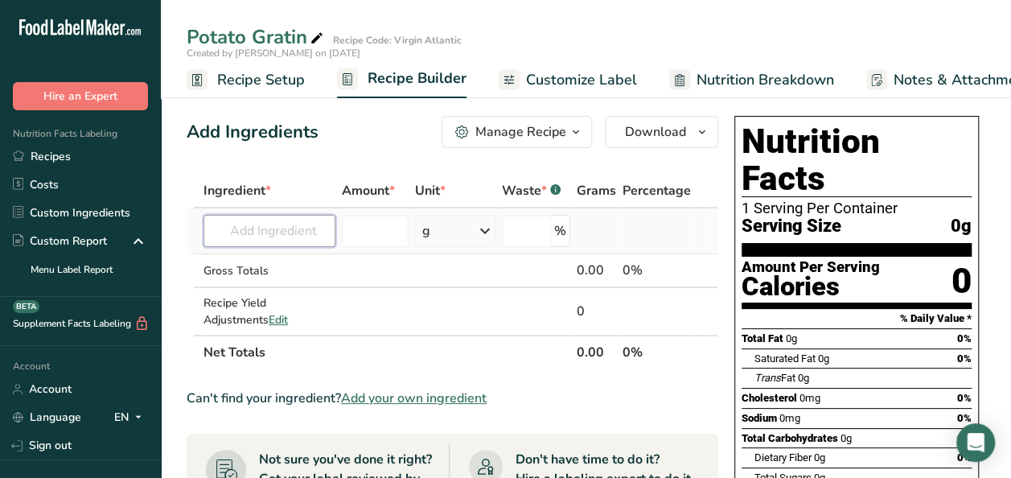
click at [297, 242] on input "text" at bounding box center [269, 231] width 132 height 32
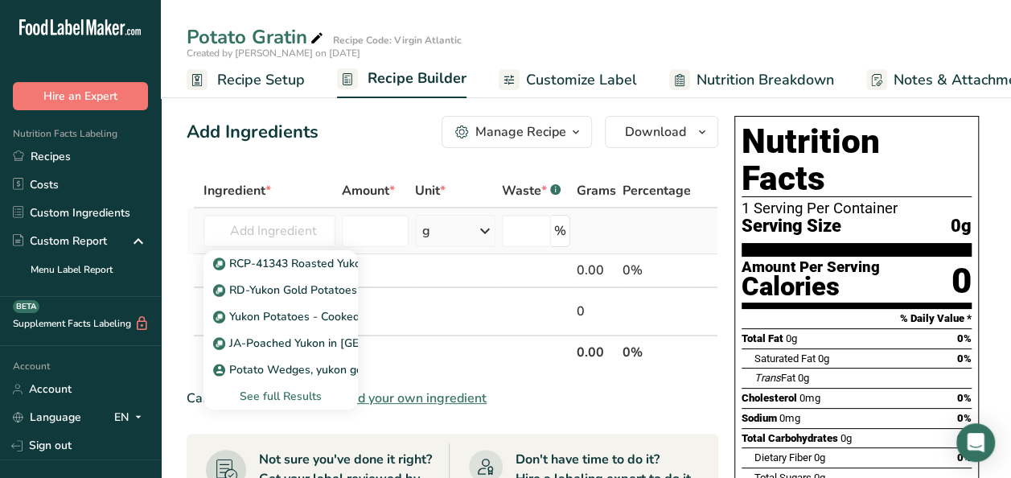
click at [277, 397] on div "See full Results" at bounding box center [280, 396] width 129 height 17
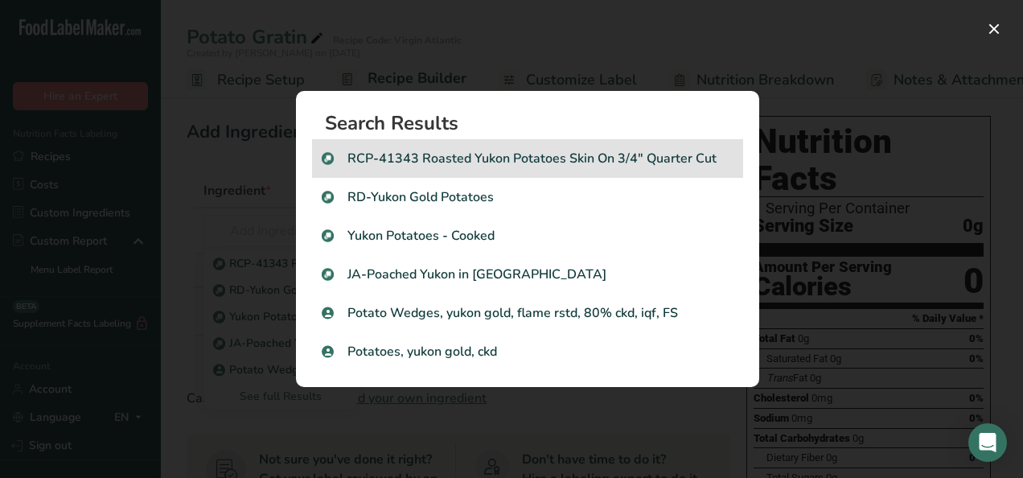
click at [524, 172] on div "RCP-41343 Roasted Yukon Potatoes Skin On 3/4" Quarter Cut" at bounding box center [527, 158] width 431 height 39
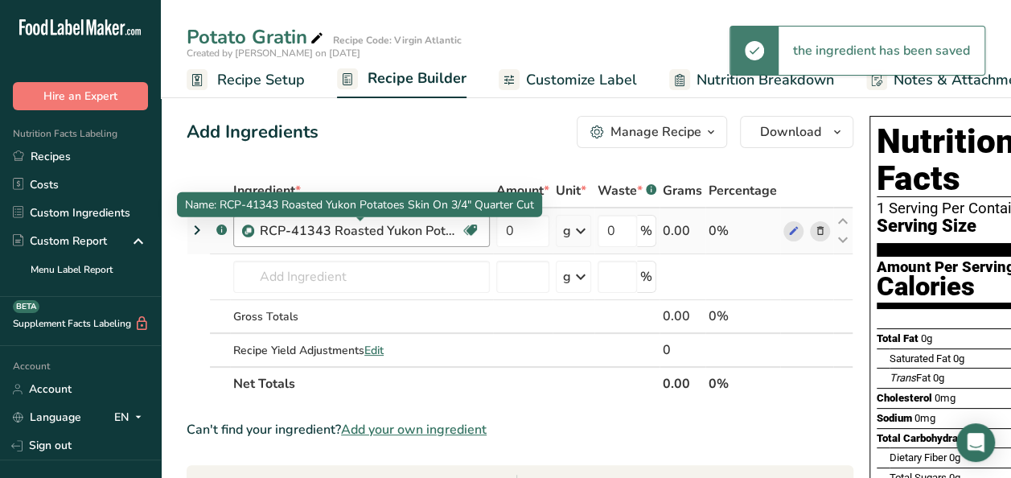
click at [265, 230] on div "RCP-41343 Roasted Yukon Potatoes Skin On 3/4" Quarter Cut" at bounding box center [360, 230] width 201 height 19
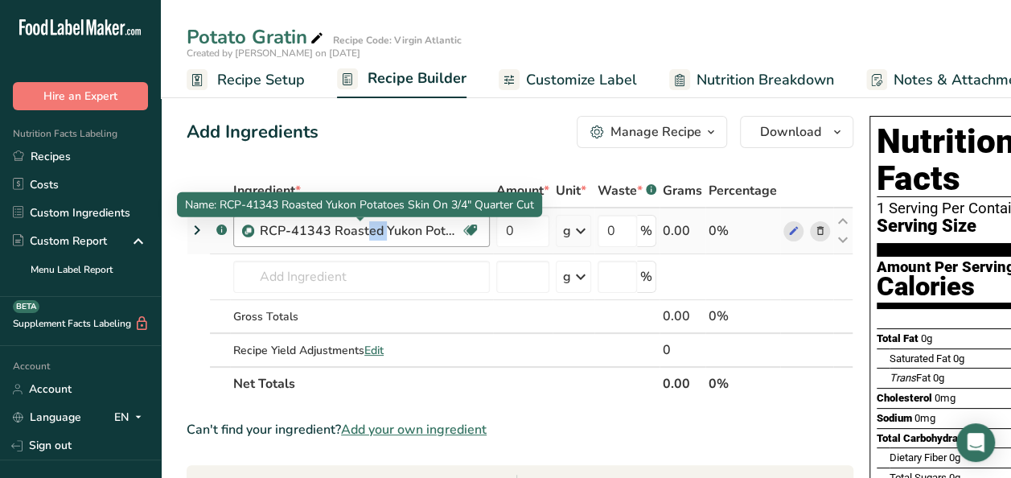
click at [265, 230] on div "RCP-41343 Roasted Yukon Potatoes Skin On 3/4" Quarter Cut" at bounding box center [360, 230] width 201 height 19
drag, startPoint x: 265, startPoint y: 230, endPoint x: 246, endPoint y: 229, distance: 19.3
click at [246, 229] on img at bounding box center [248, 231] width 12 height 12
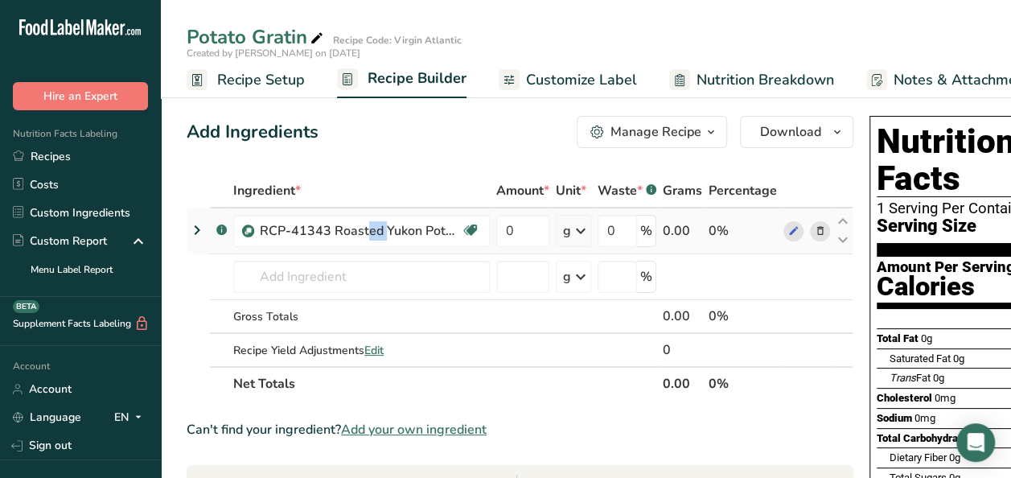
click at [246, 229] on img at bounding box center [248, 231] width 12 height 12
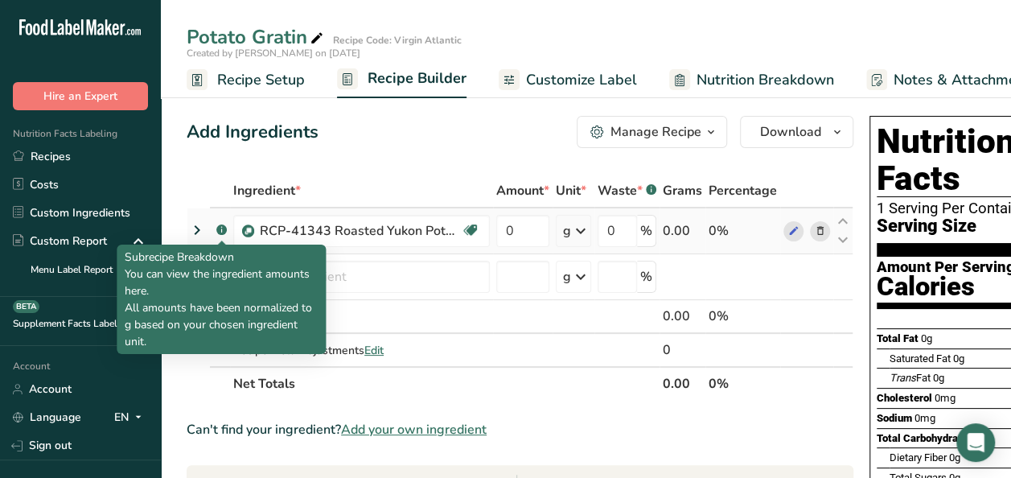
click at [221, 230] on icon at bounding box center [221, 230] width 1 height 4
click at [224, 225] on rect at bounding box center [221, 229] width 10 height 10
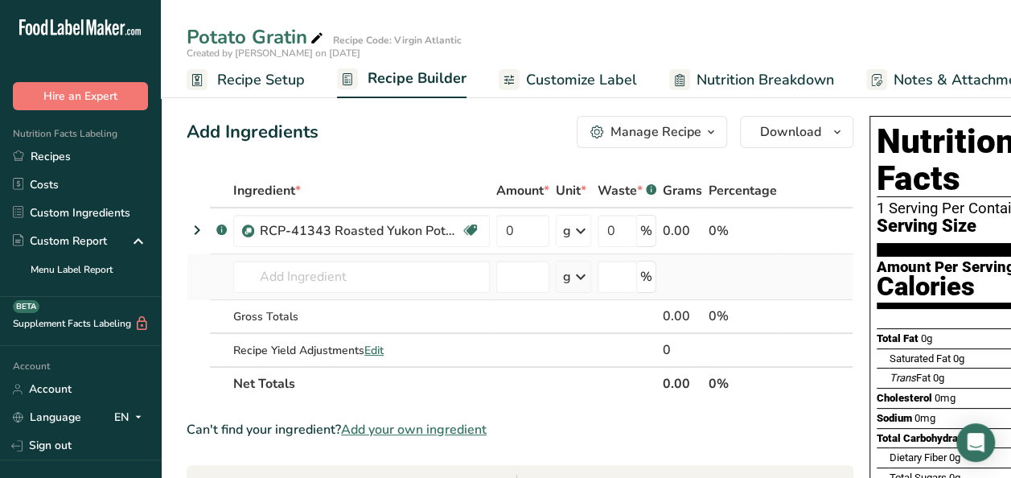
click at [220, 257] on td at bounding box center [220, 277] width 20 height 46
click at [794, 234] on icon at bounding box center [793, 231] width 11 height 17
click at [820, 230] on icon at bounding box center [820, 231] width 11 height 17
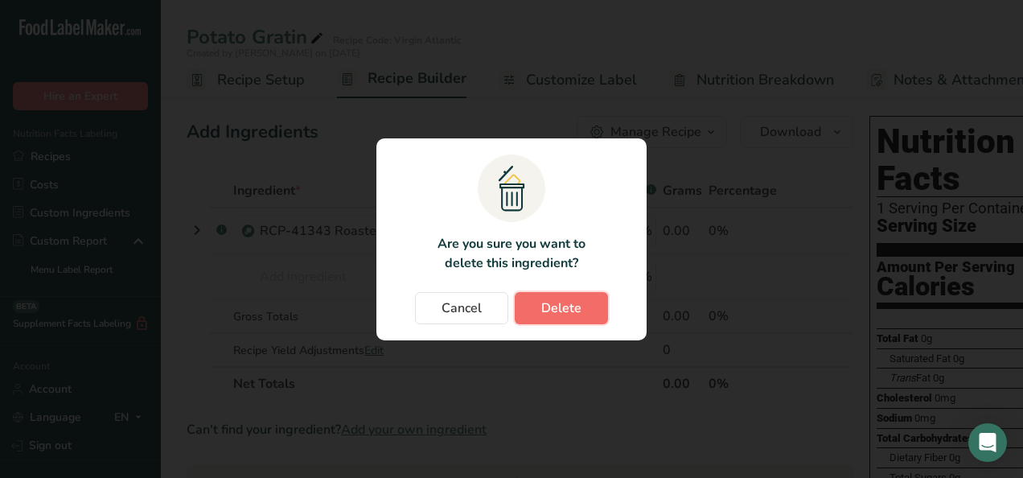
click at [566, 312] on span "Delete" at bounding box center [561, 307] width 40 height 19
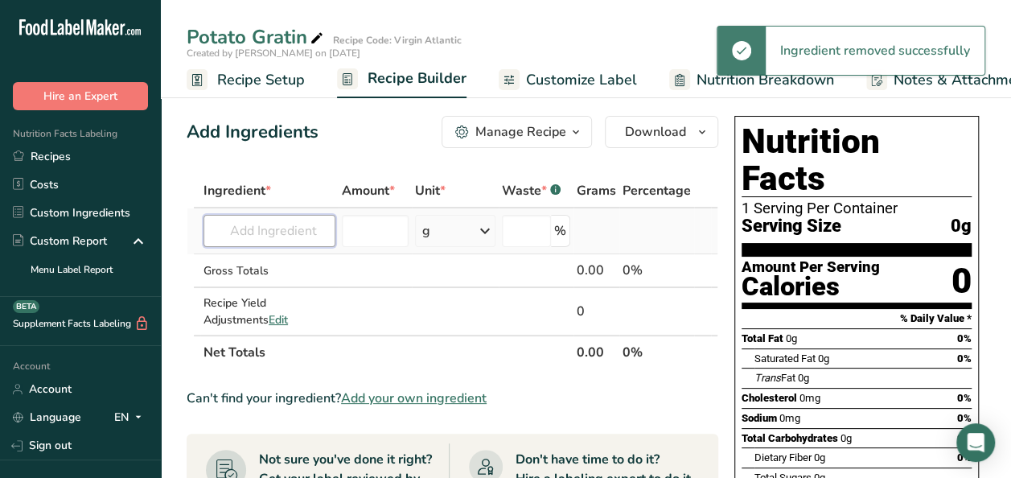
click at [277, 232] on input "text" at bounding box center [269, 231] width 132 height 32
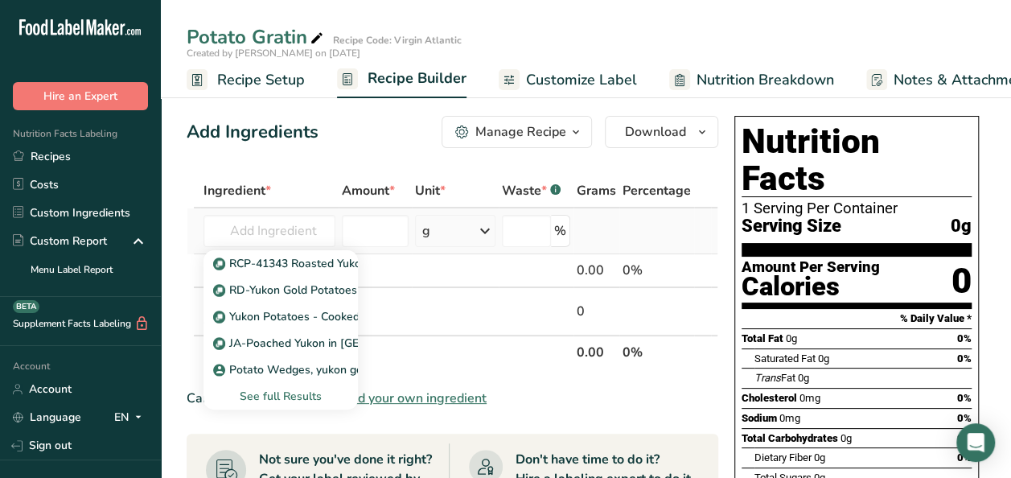
click at [262, 393] on div "See full Results" at bounding box center [280, 396] width 129 height 17
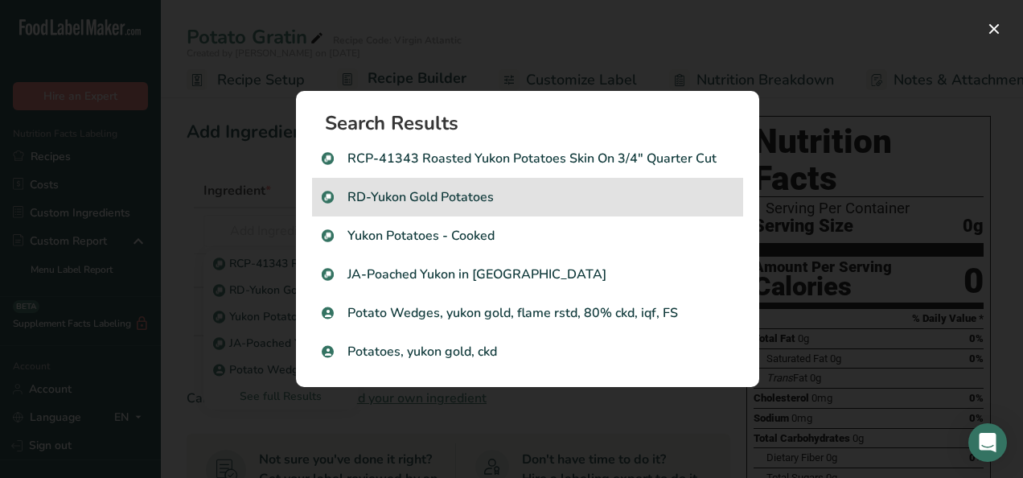
click at [513, 199] on p "RD-Yukon Gold Potatoes" at bounding box center [528, 196] width 412 height 19
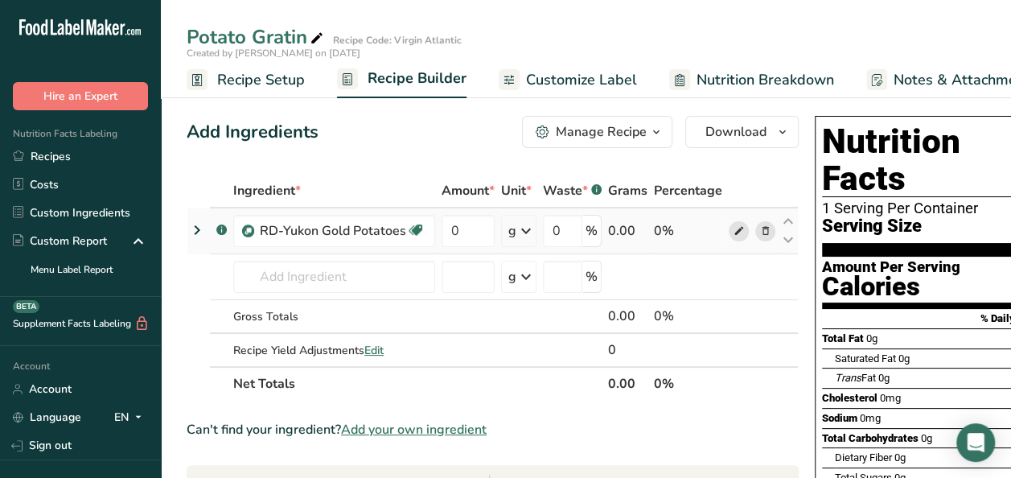
click at [735, 225] on icon at bounding box center [738, 231] width 11 height 17
click at [765, 236] on icon at bounding box center [765, 231] width 11 height 17
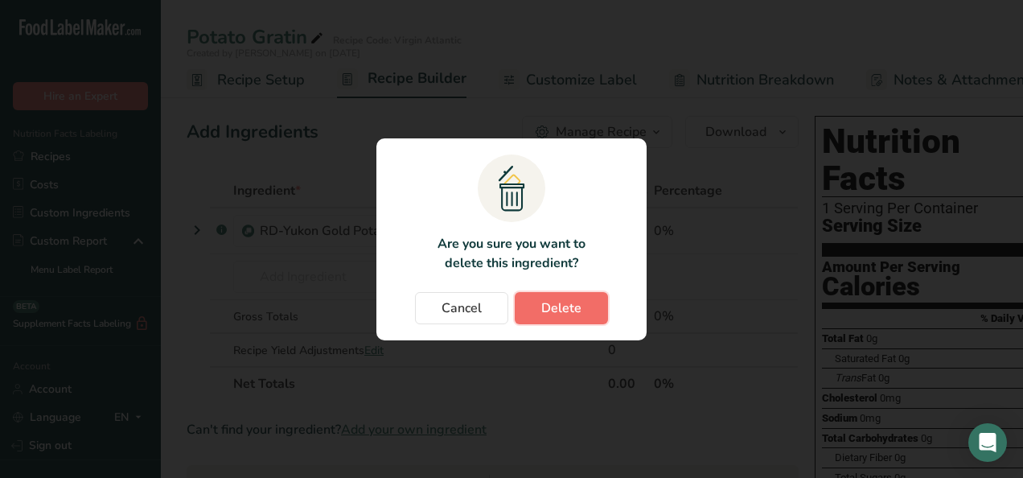
click at [555, 296] on button "Delete" at bounding box center [561, 308] width 93 height 32
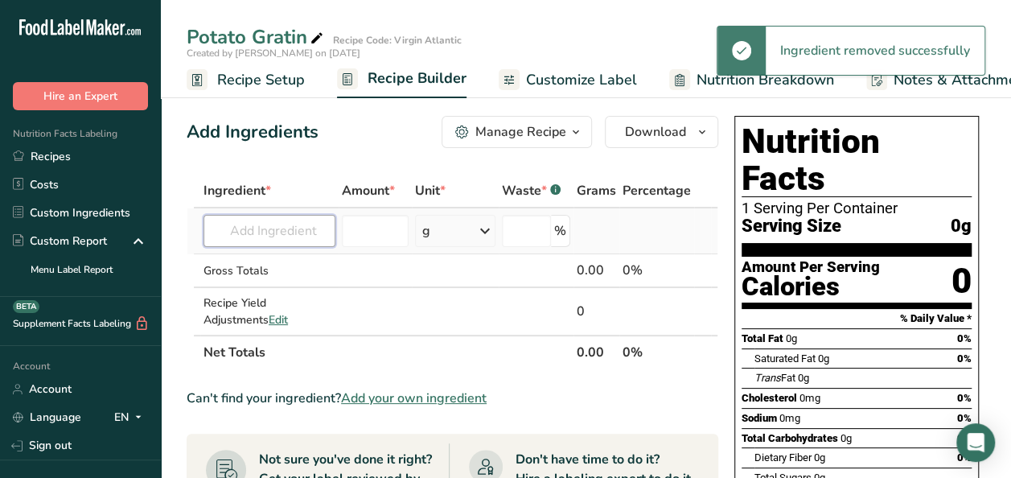
click at [248, 239] on input "text" at bounding box center [269, 231] width 132 height 32
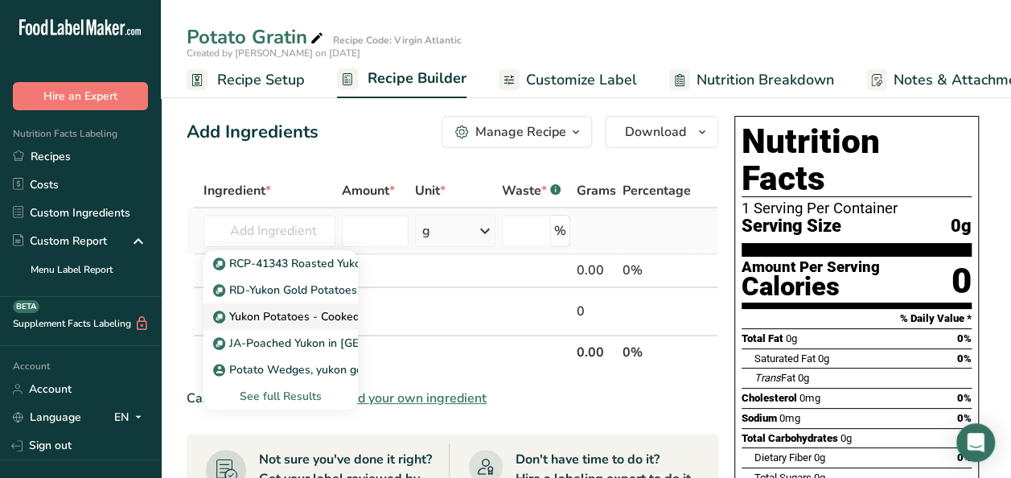
click at [242, 318] on p "Yukon Potatoes - Cooked" at bounding box center [287, 316] width 143 height 17
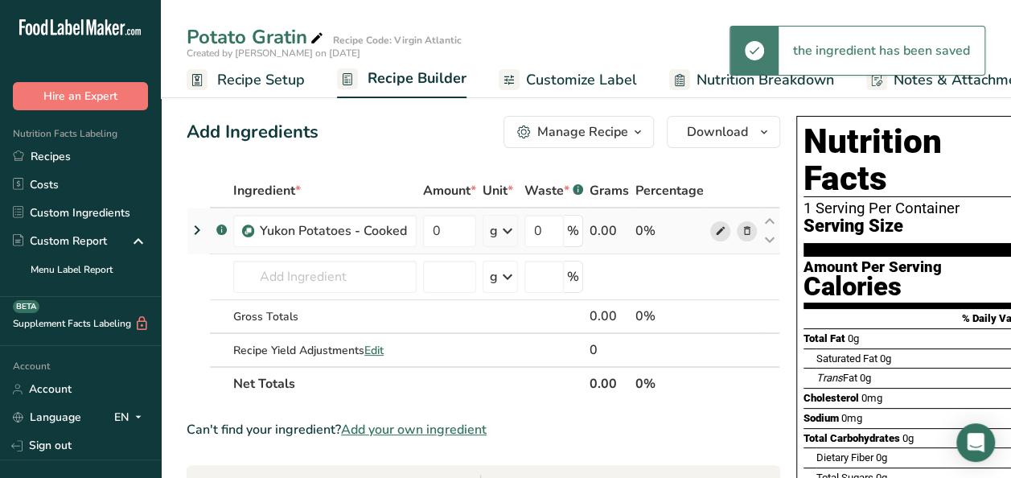
click at [716, 236] on icon at bounding box center [720, 231] width 11 height 17
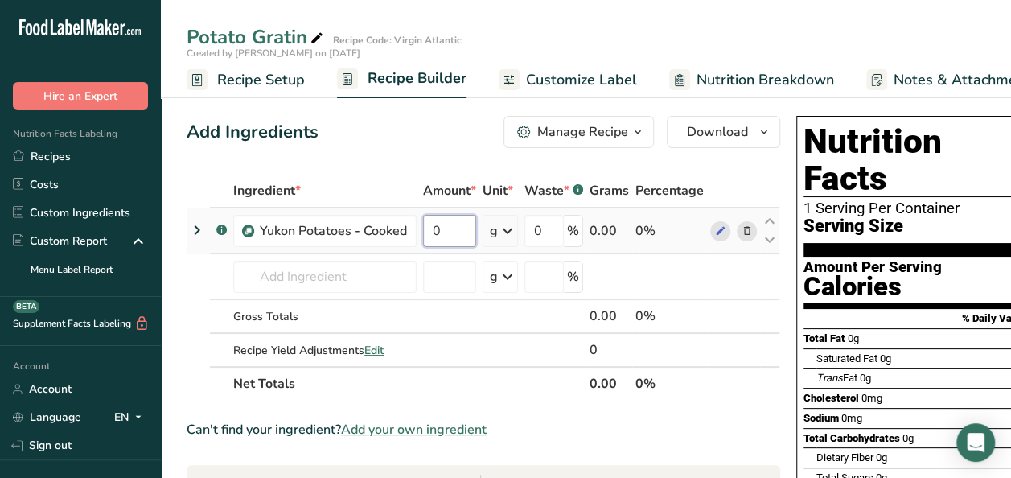
click at [455, 231] on input "0" at bounding box center [449, 231] width 53 height 32
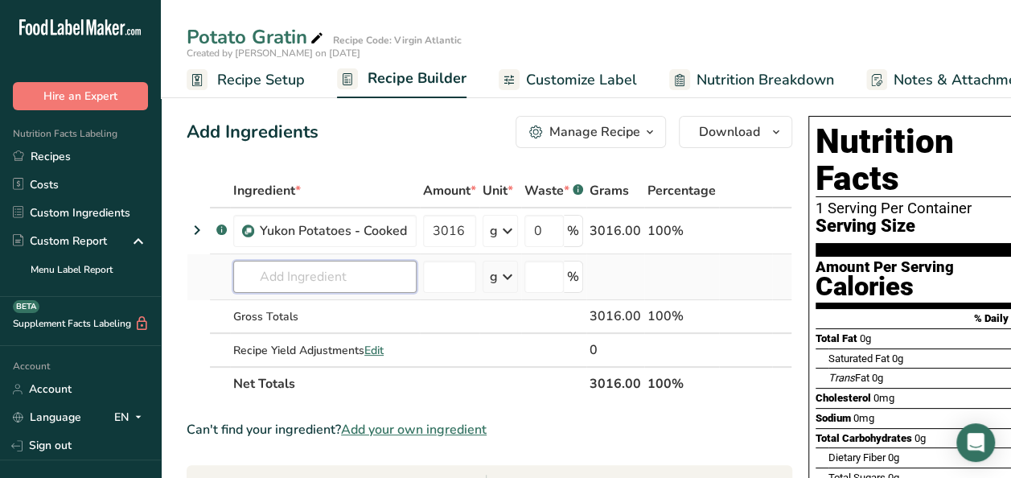
click at [346, 269] on div "Ingredient * Amount * Unit * Waste * .a-a{fill:#347362;}.b-a{fill:#fff;} Grams …" at bounding box center [490, 287] width 606 height 227
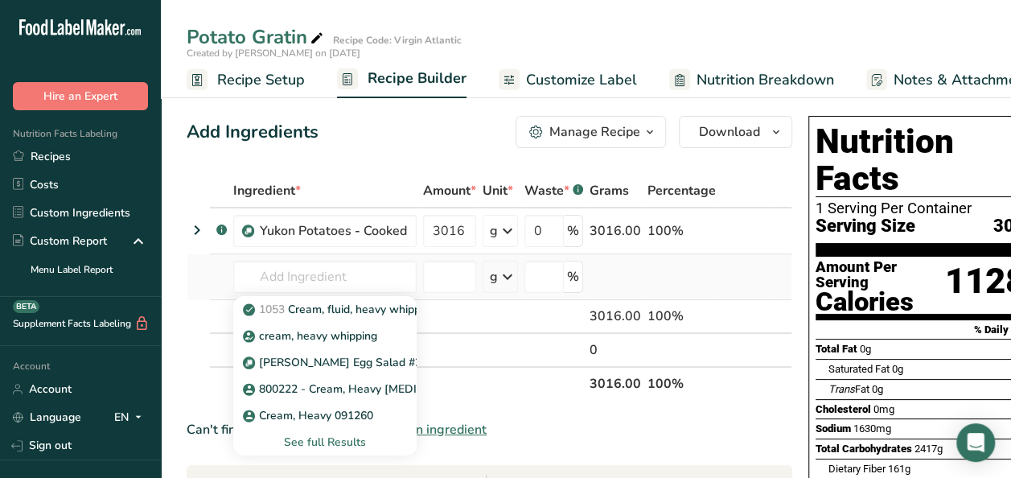
click at [341, 432] on div "See full Results" at bounding box center [324, 442] width 183 height 27
click at [344, 441] on div "See full Results" at bounding box center [325, 441] width 158 height 17
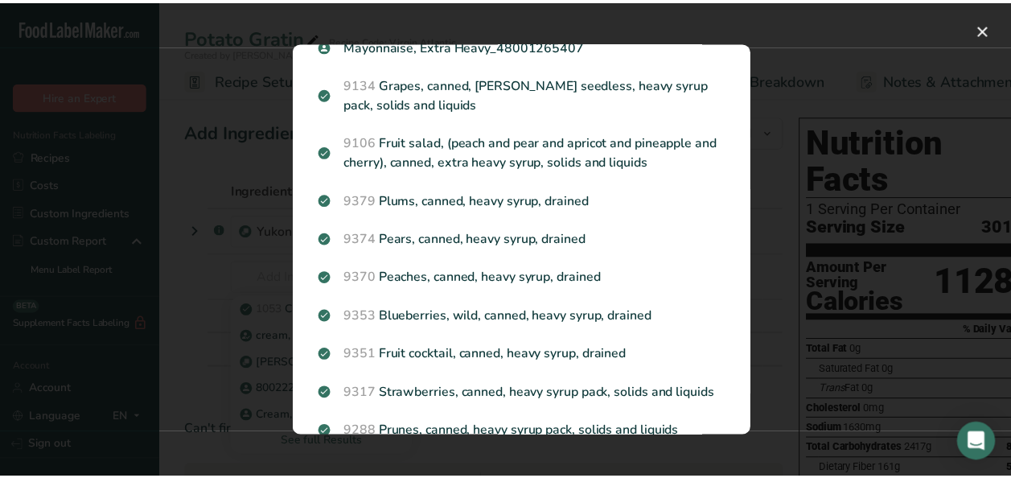
scroll to position [663, 0]
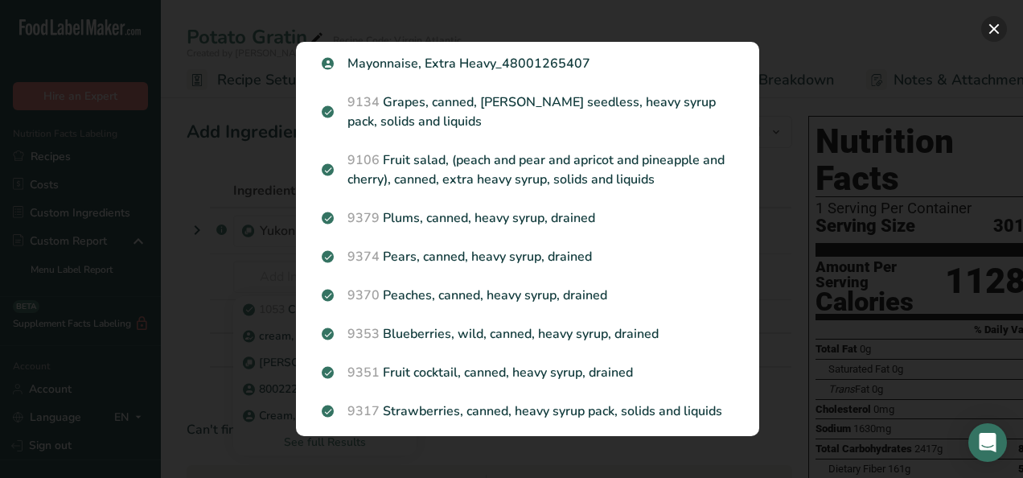
click at [994, 26] on button "Search results modal" at bounding box center [994, 29] width 26 height 26
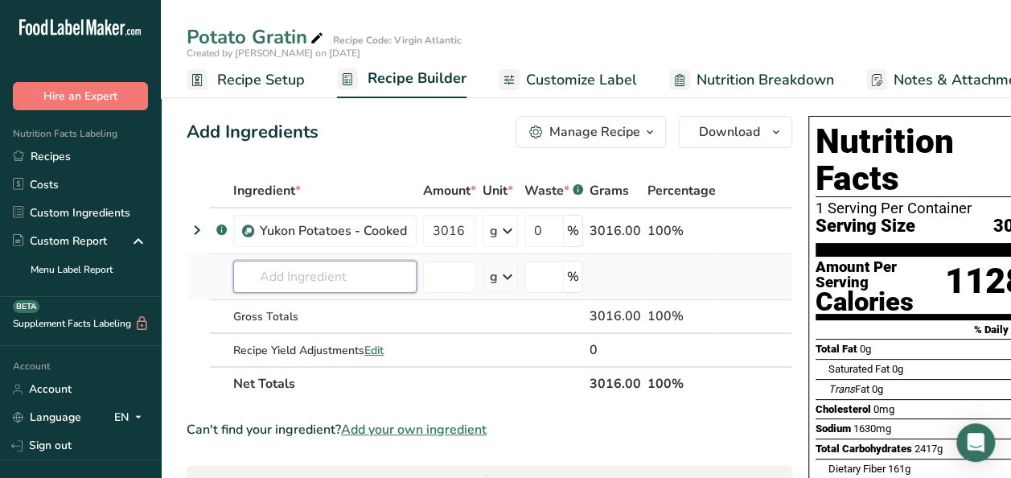
click at [296, 279] on input "text" at bounding box center [324, 277] width 183 height 32
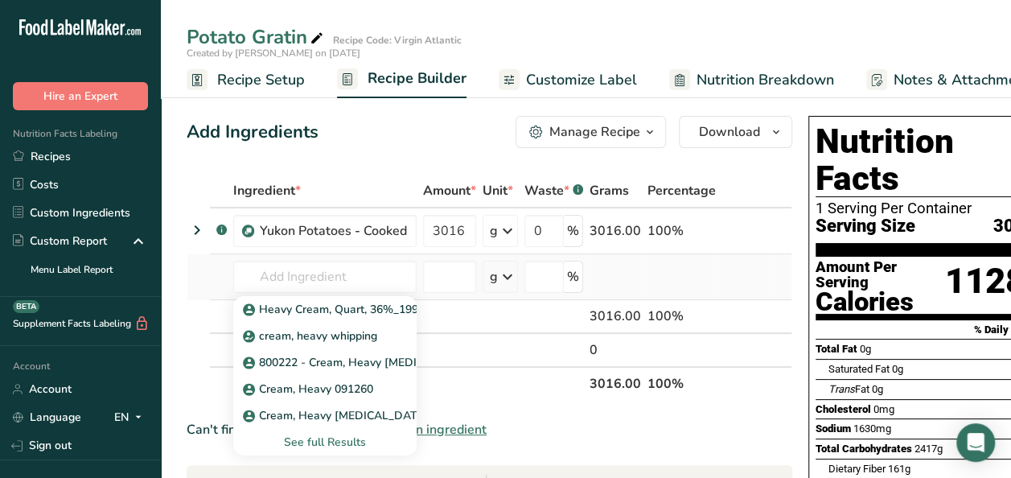
click at [325, 441] on div "See full Results" at bounding box center [325, 441] width 158 height 17
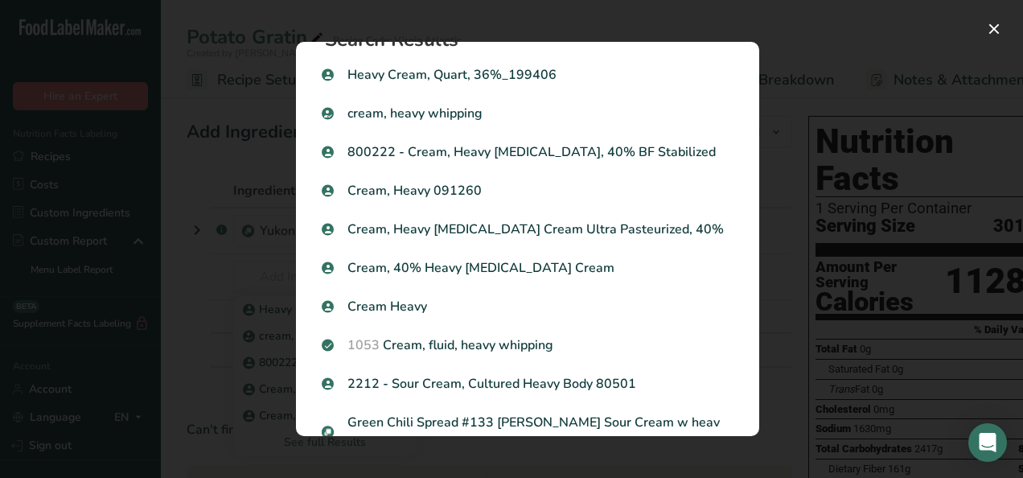
scroll to position [0, 0]
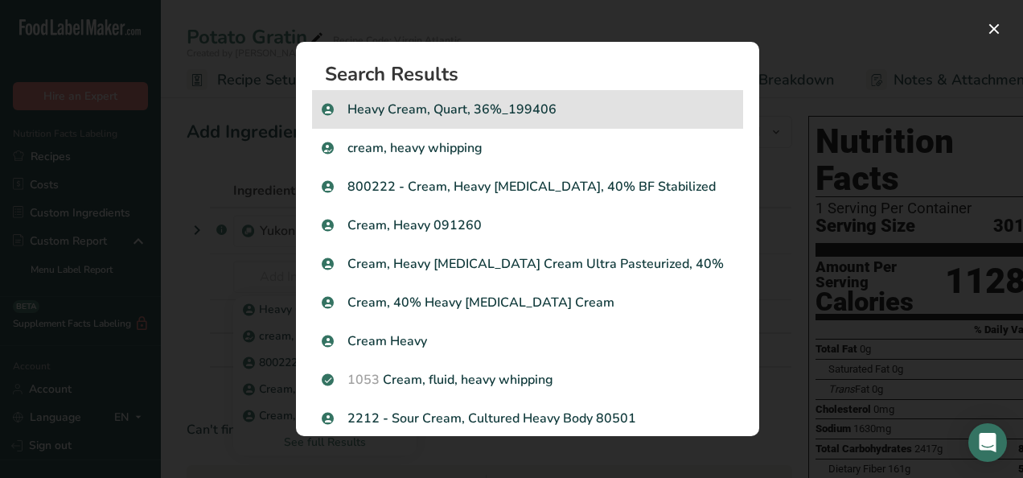
click at [539, 104] on p "Heavy Cream, Quart, 36%_199406" at bounding box center [528, 109] width 412 height 19
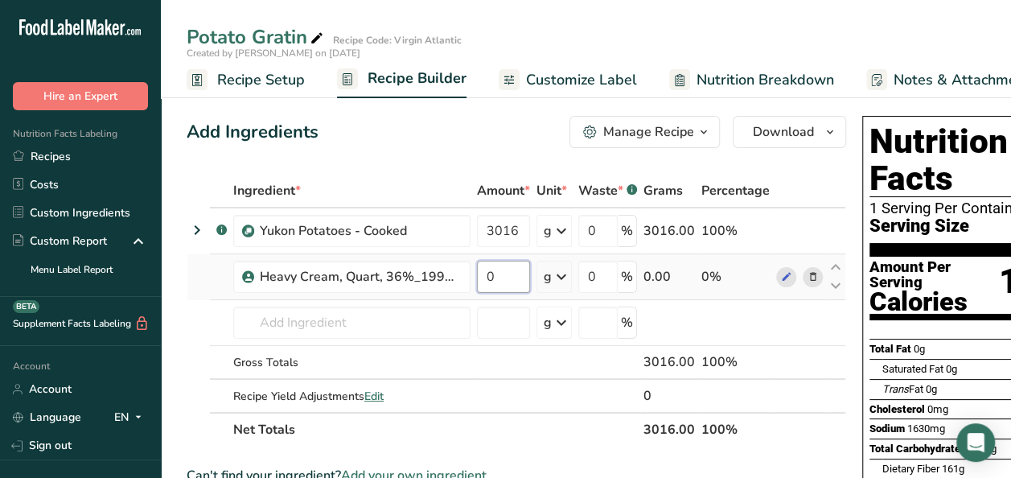
click at [522, 269] on input "0" at bounding box center [503, 277] width 53 height 32
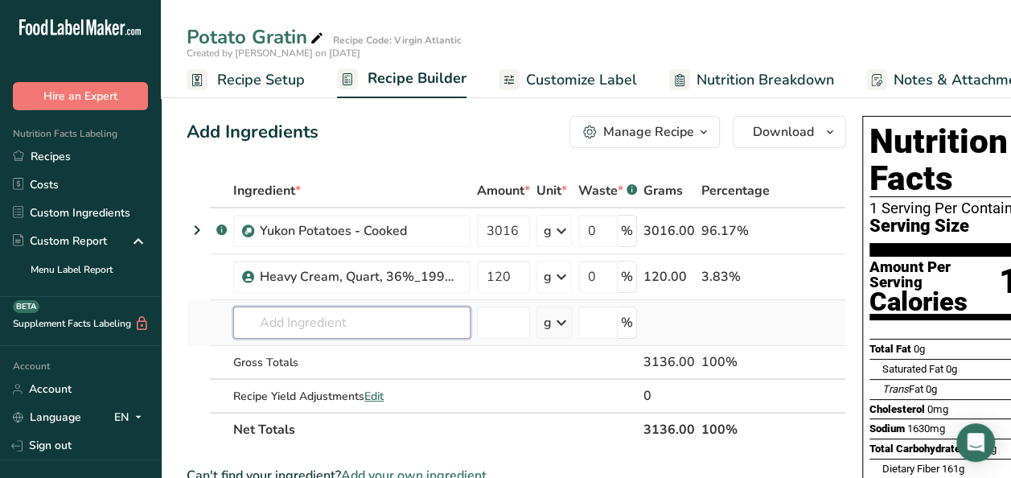
click at [370, 317] on div "Ingredient * Amount * Unit * Waste * .a-a{fill:#347362;}.b-a{fill:#fff;} Grams …" at bounding box center [516, 310] width 659 height 273
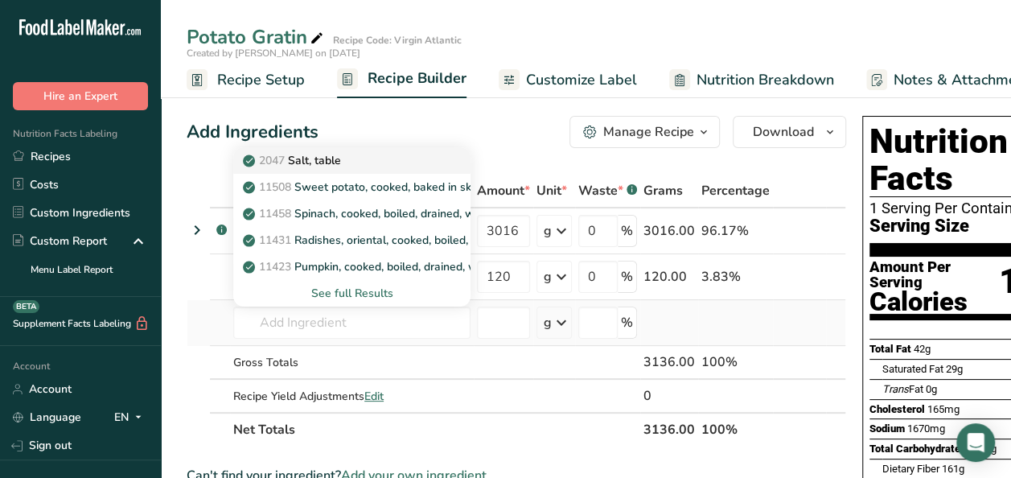
click at [338, 150] on link "2047 Salt, table" at bounding box center [351, 160] width 237 height 27
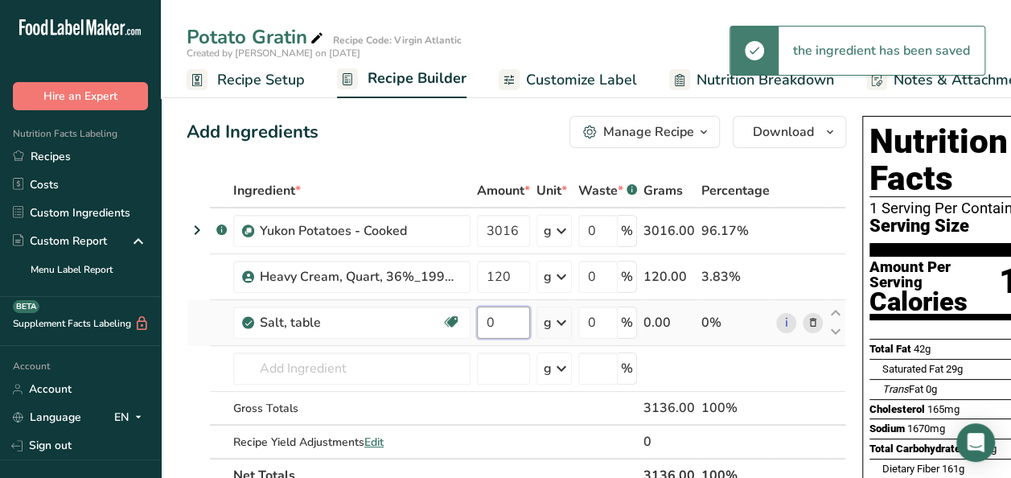
click at [505, 317] on input "0" at bounding box center [503, 322] width 53 height 32
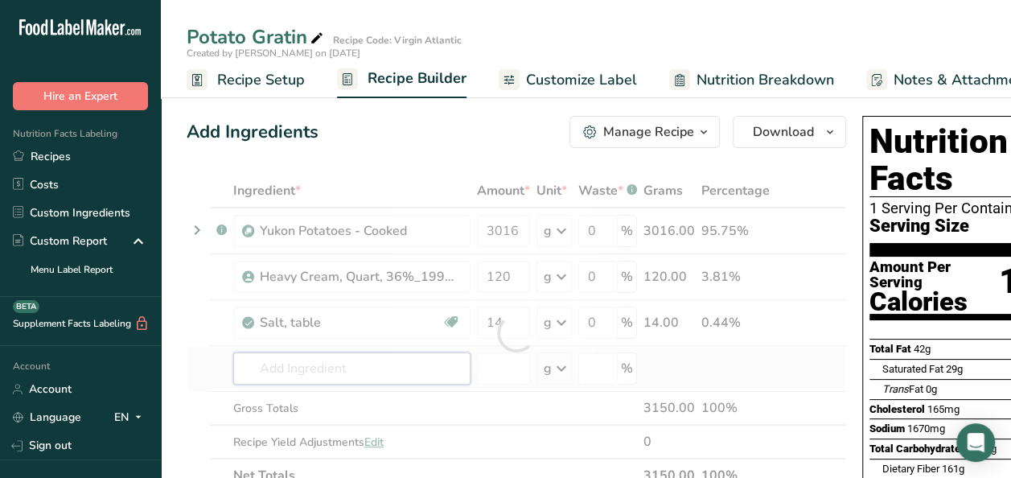
click at [272, 368] on div "Ingredient * Amount * Unit * Waste * .a-a{fill:#347362;}.b-a{fill:#fff;} Grams …" at bounding box center [516, 333] width 659 height 318
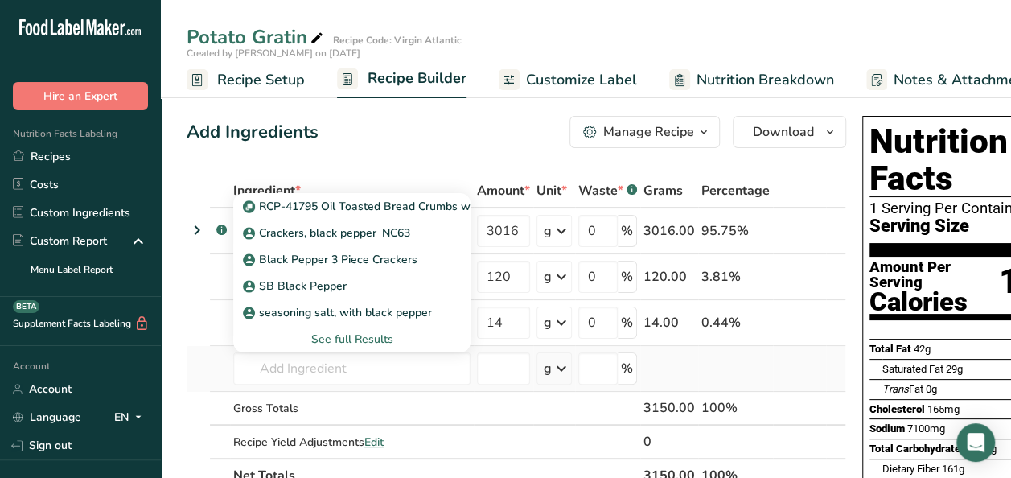
click at [344, 341] on div "See full Results" at bounding box center [351, 338] width 211 height 17
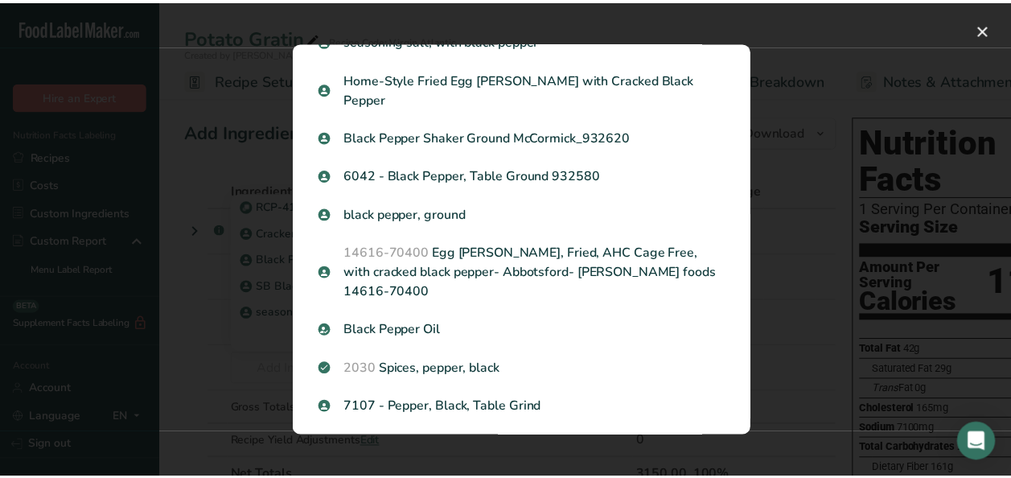
scroll to position [254, 0]
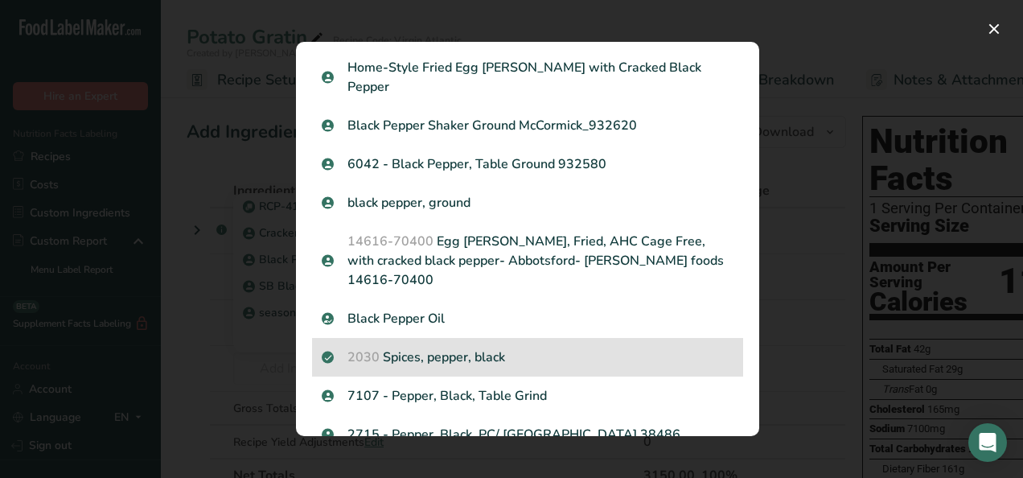
click at [450, 338] on div "2030 Spices, pepper, black" at bounding box center [527, 357] width 431 height 39
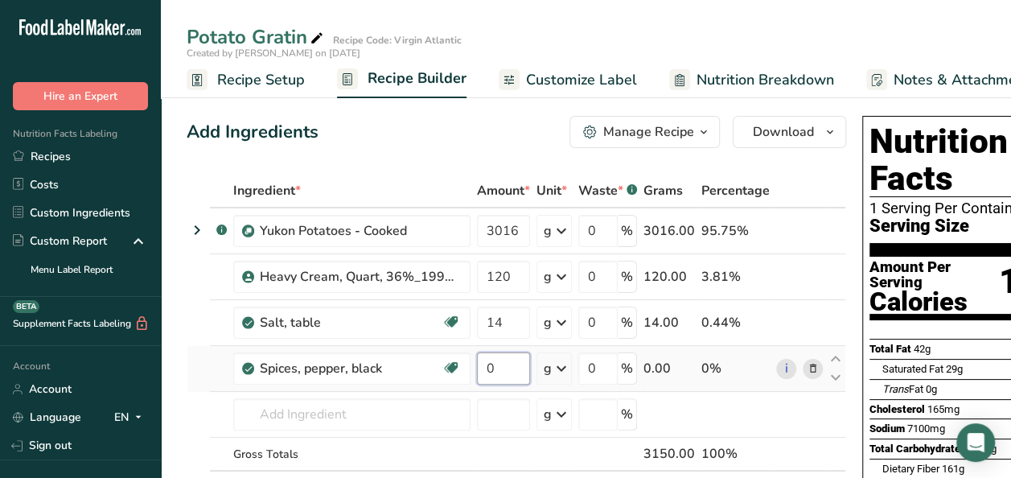
click at [500, 361] on input "0" at bounding box center [503, 368] width 53 height 32
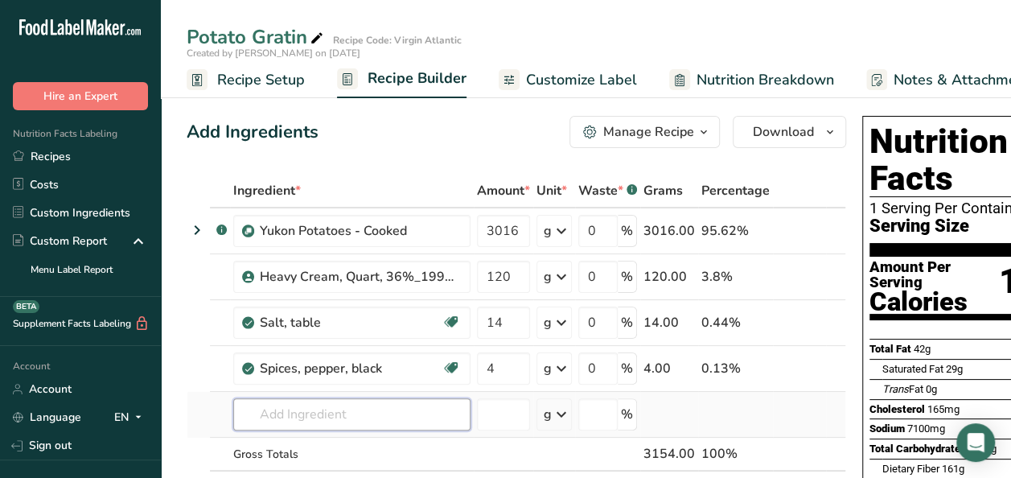
click at [278, 408] on div "Ingredient * Amount * Unit * Waste * .a-a{fill:#347362;}.b-a{fill:#fff;} Grams …" at bounding box center [516, 356] width 659 height 364
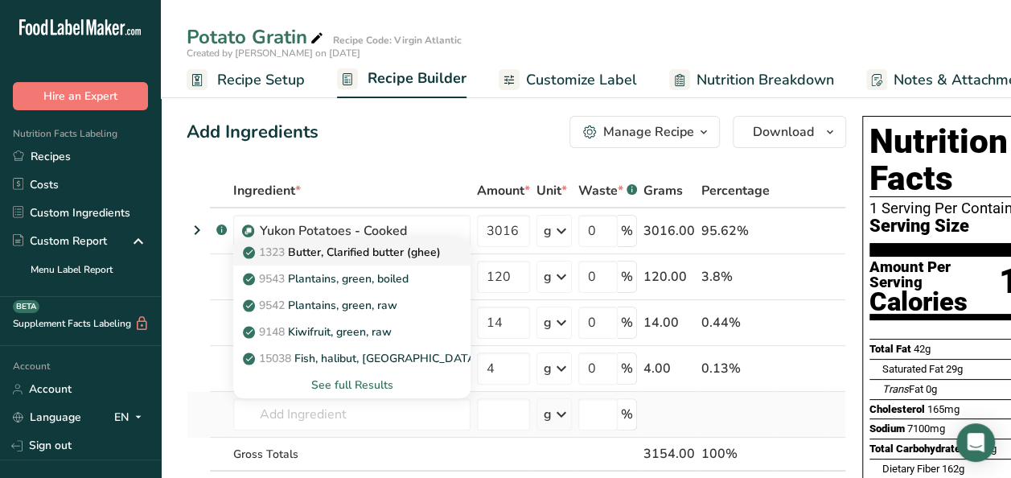
click at [330, 255] on p "1323 Butter, Clarified butter (ghee)" at bounding box center [343, 252] width 195 height 17
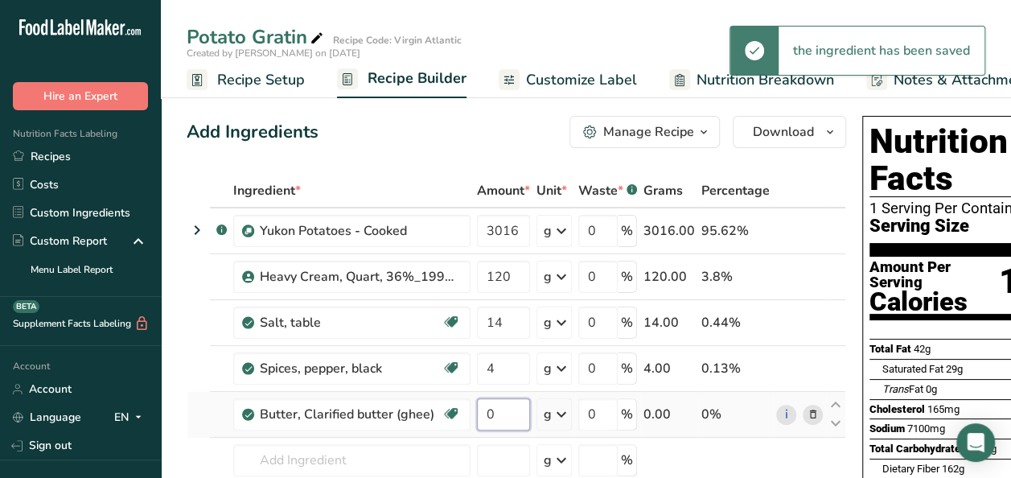
click at [513, 413] on input "0" at bounding box center [503, 414] width 53 height 32
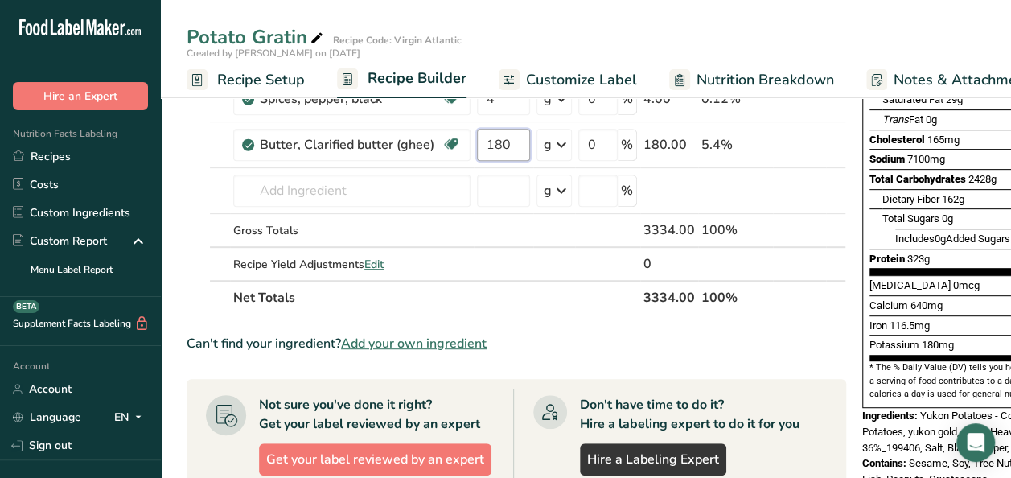
scroll to position [262, 0]
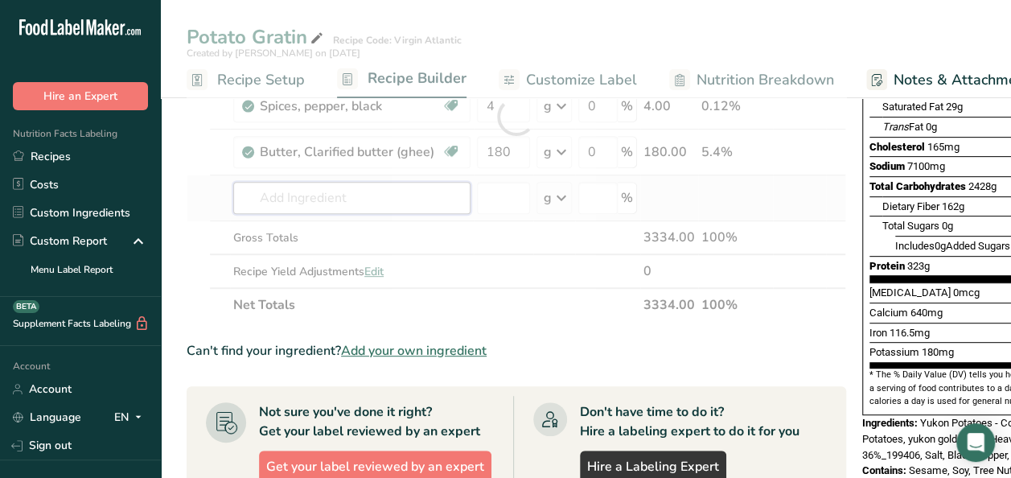
click at [323, 197] on div "Ingredient * Amount * Unit * Waste * .a-a{fill:#347362;}.b-a{fill:#fff;} Grams …" at bounding box center [516, 117] width 659 height 410
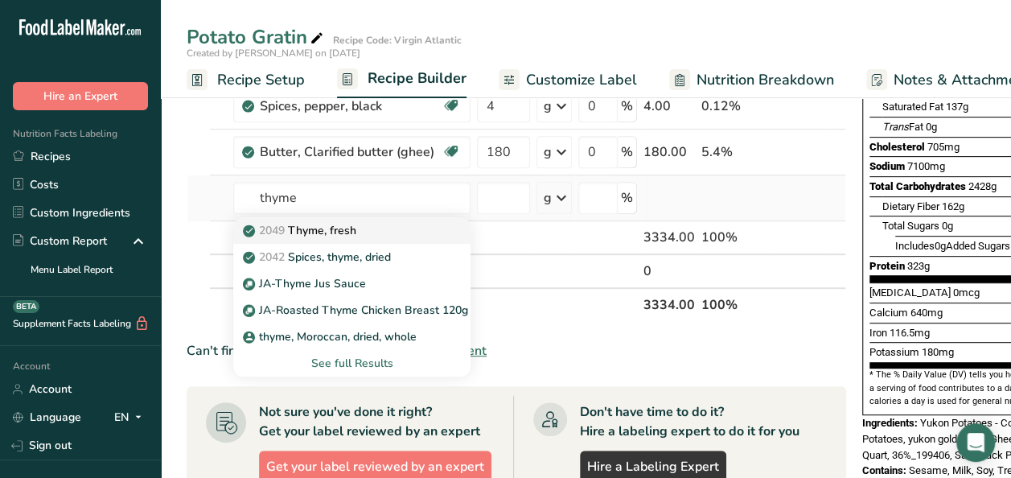
click at [372, 224] on div "2049 Thyme, fresh" at bounding box center [339, 230] width 186 height 17
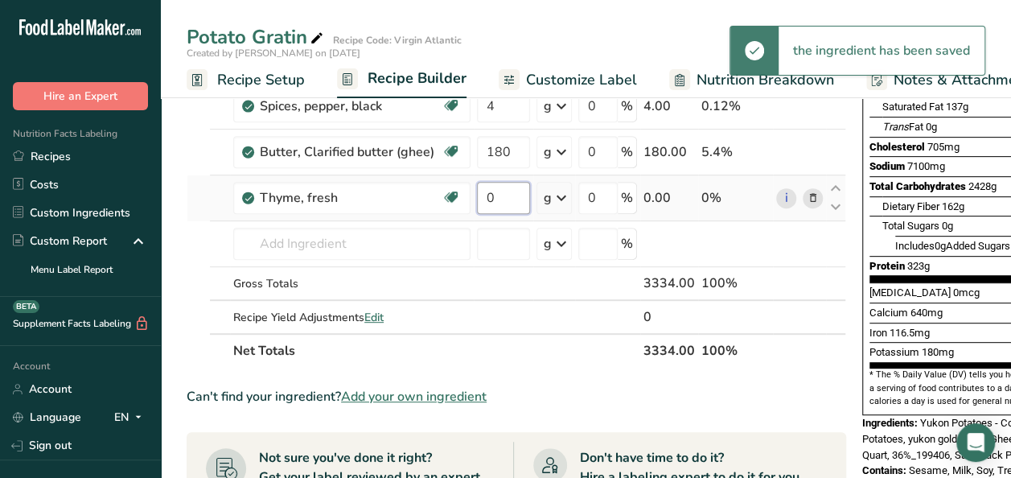
click at [503, 203] on input "0" at bounding box center [503, 198] width 53 height 32
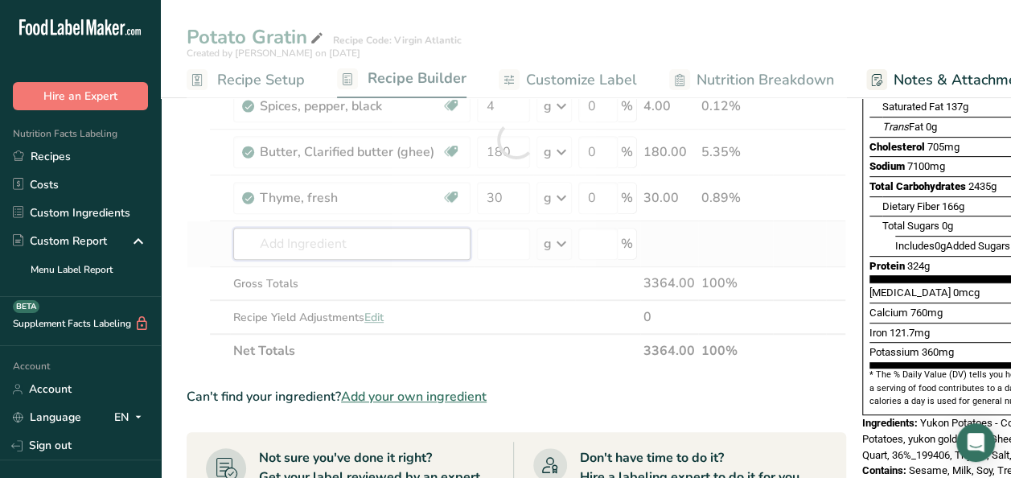
click at [306, 240] on div "Ingredient * Amount * Unit * Waste * .a-a{fill:#347362;}.b-a{fill:#fff;} Grams …" at bounding box center [516, 140] width 659 height 456
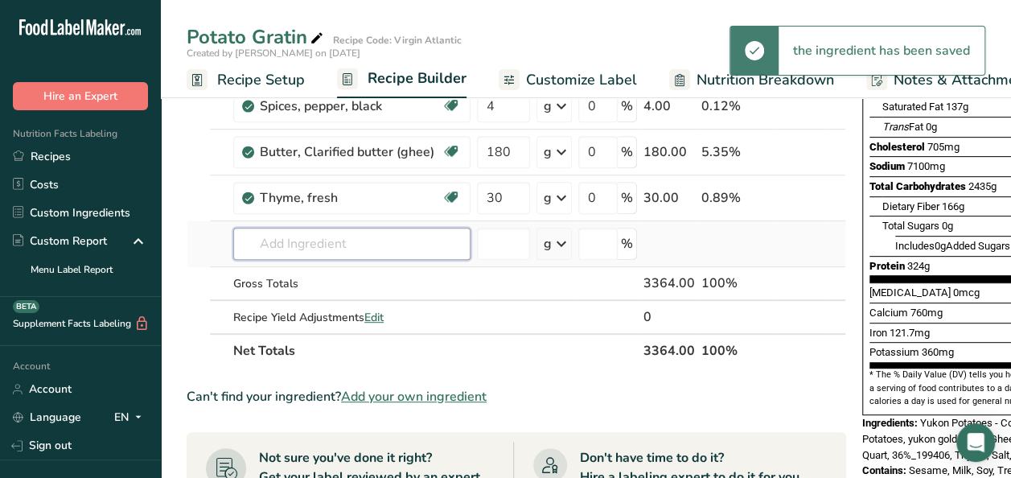
click at [357, 238] on input "text" at bounding box center [351, 244] width 237 height 32
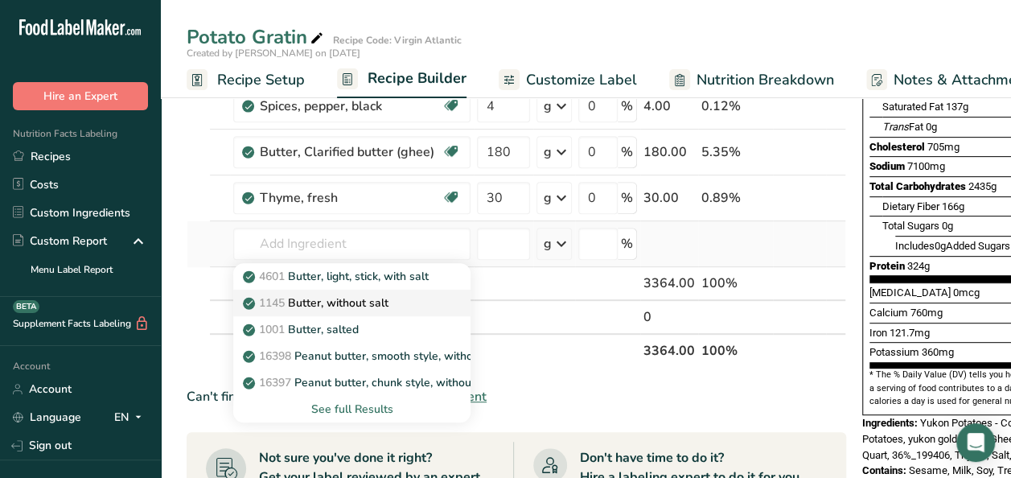
click at [345, 299] on p "1145 Butter, without salt" at bounding box center [317, 302] width 142 height 17
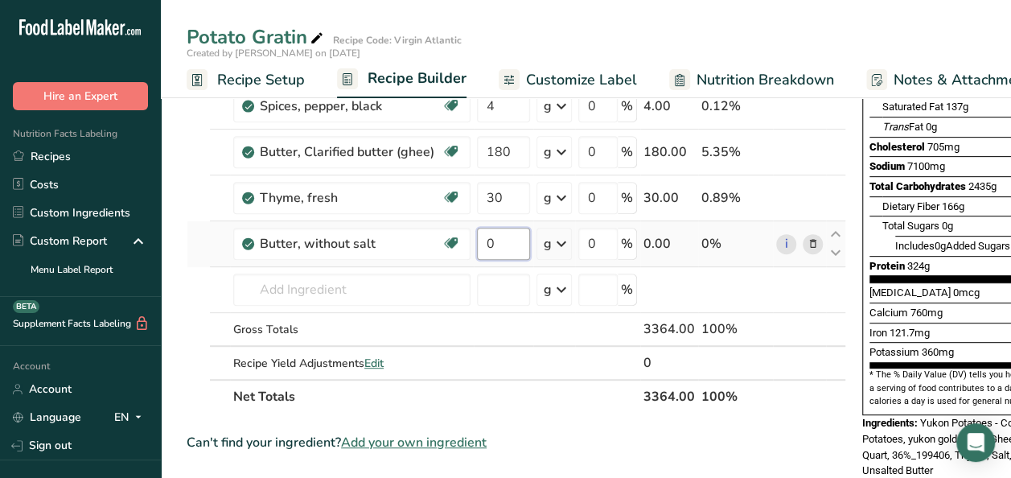
click at [505, 244] on input "0" at bounding box center [503, 244] width 53 height 32
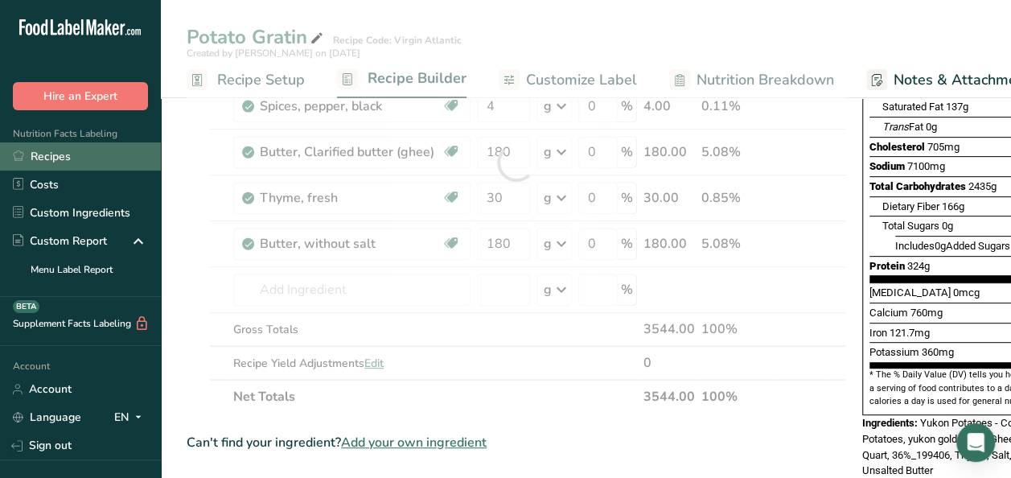
click at [144, 155] on link "Recipes" at bounding box center [80, 156] width 161 height 28
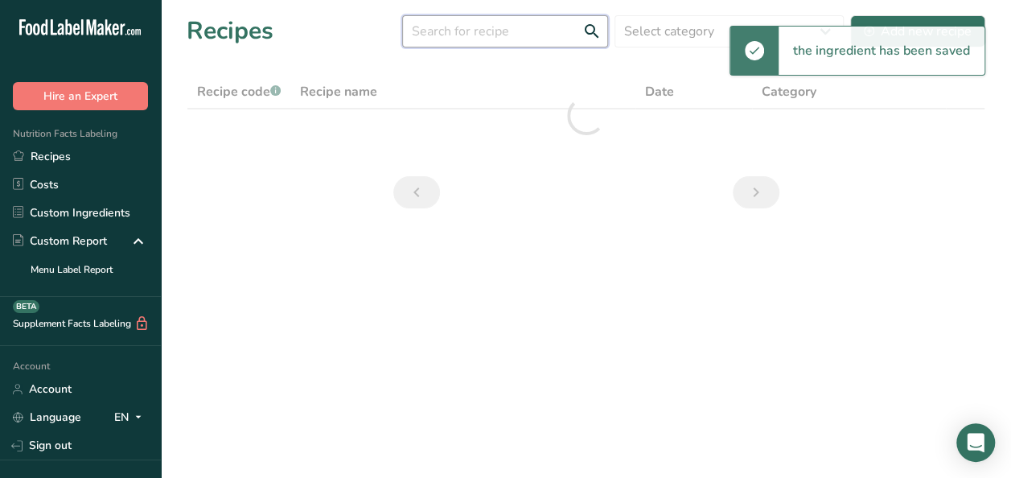
click at [519, 33] on input "text" at bounding box center [505, 31] width 206 height 32
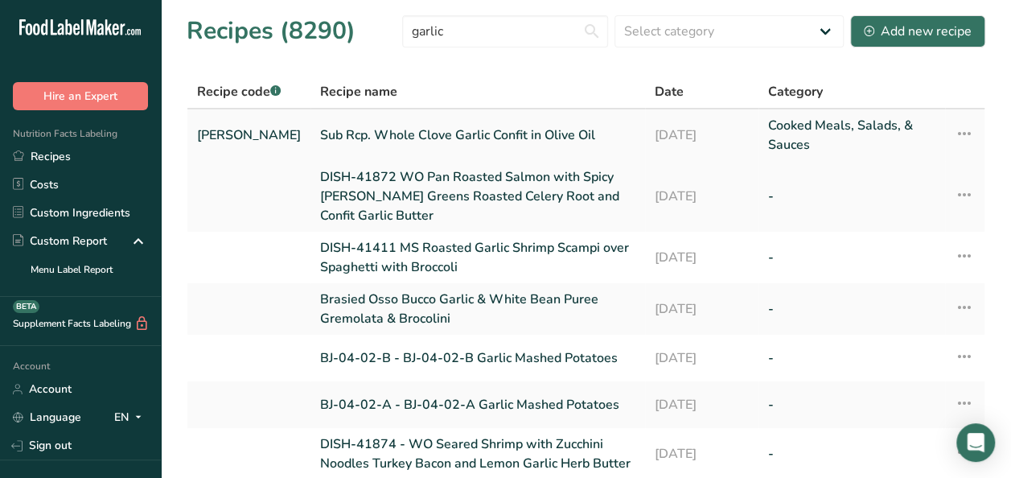
click at [491, 138] on link "Sub Rcp. Whole Clove Garlic Confit in Olive Oil" at bounding box center [477, 135] width 315 height 39
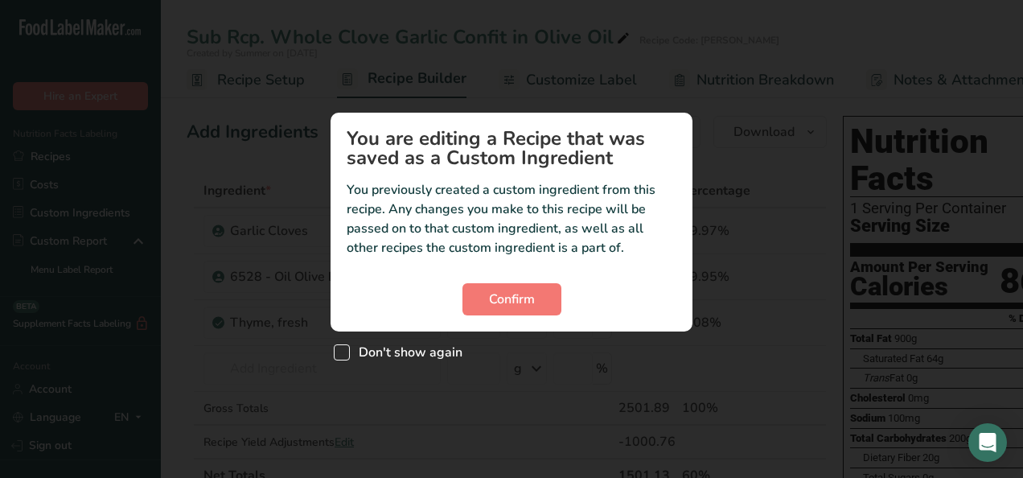
click at [343, 351] on span "Custom ingredient modal" at bounding box center [342, 352] width 16 height 16
click at [343, 351] on input "Don't show again" at bounding box center [339, 352] width 10 height 10
click at [344, 351] on span "Custom ingredient modal" at bounding box center [342, 352] width 16 height 16
click at [344, 351] on input "Don't show again" at bounding box center [339, 352] width 10 height 10
click at [504, 303] on span "Confirm" at bounding box center [512, 298] width 46 height 19
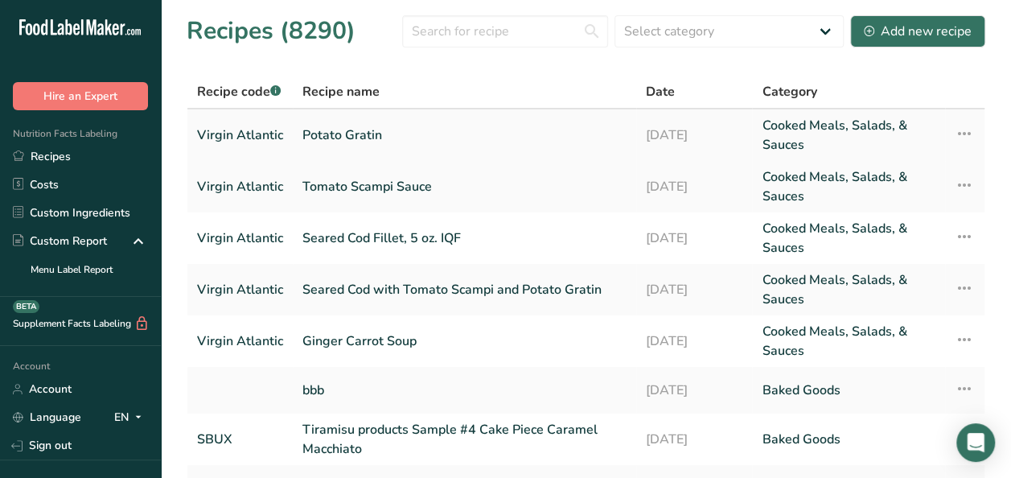
click at [399, 133] on link "Potato Gratin" at bounding box center [464, 135] width 324 height 39
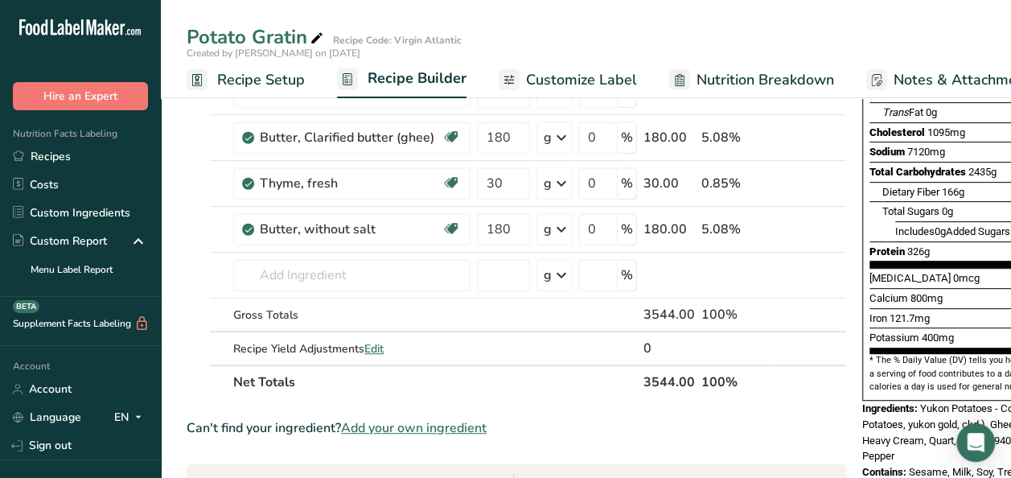
scroll to position [286, 0]
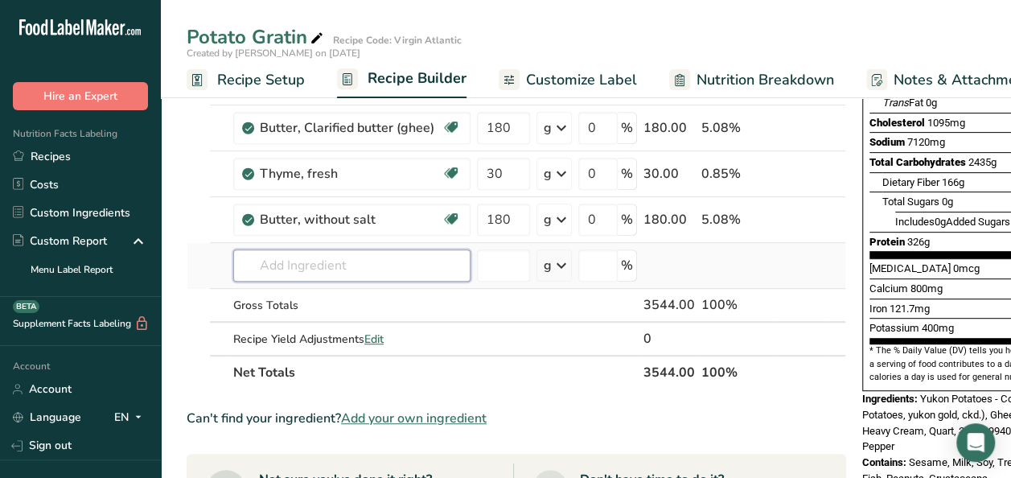
click at [270, 267] on input "text" at bounding box center [351, 265] width 237 height 32
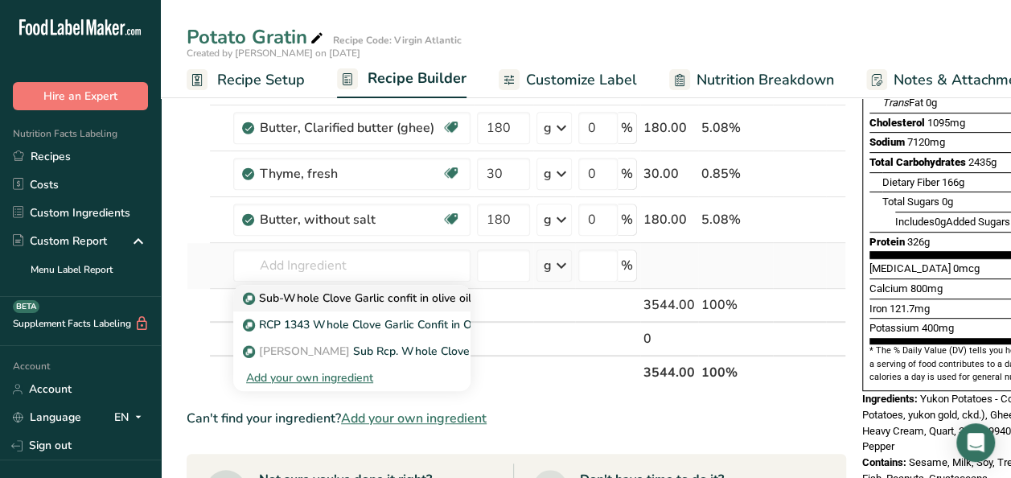
click at [294, 297] on p "Sub-Whole Clove Garlic confit in olive oil" at bounding box center [358, 297] width 225 height 17
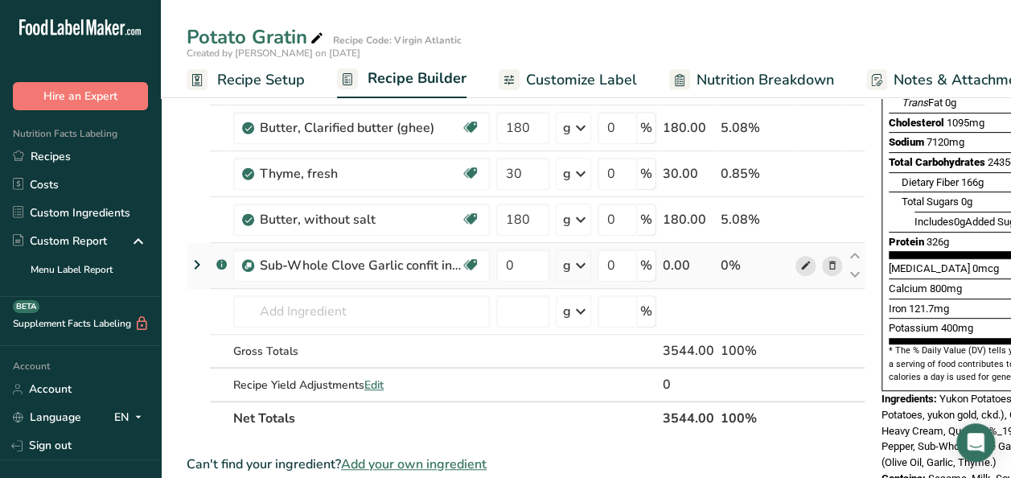
click at [800, 262] on icon at bounding box center [805, 265] width 11 height 17
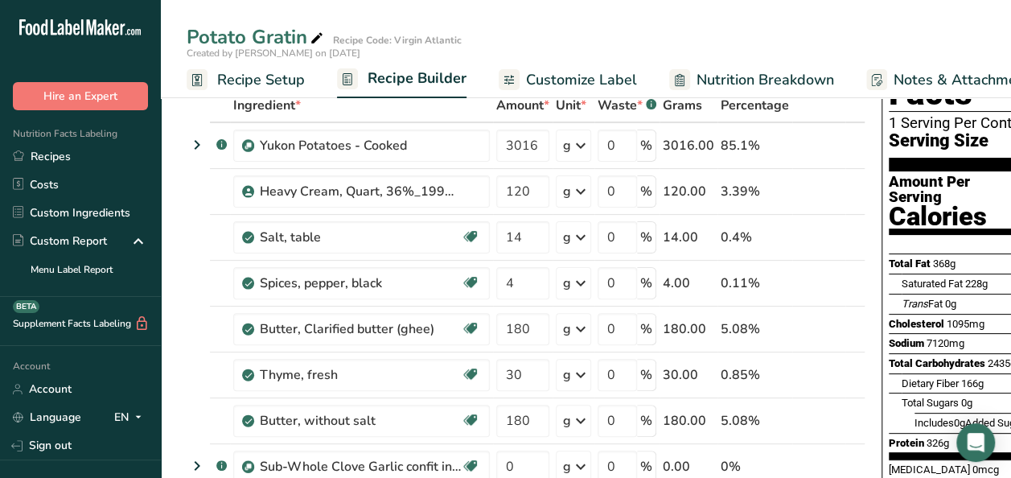
scroll to position [59, 0]
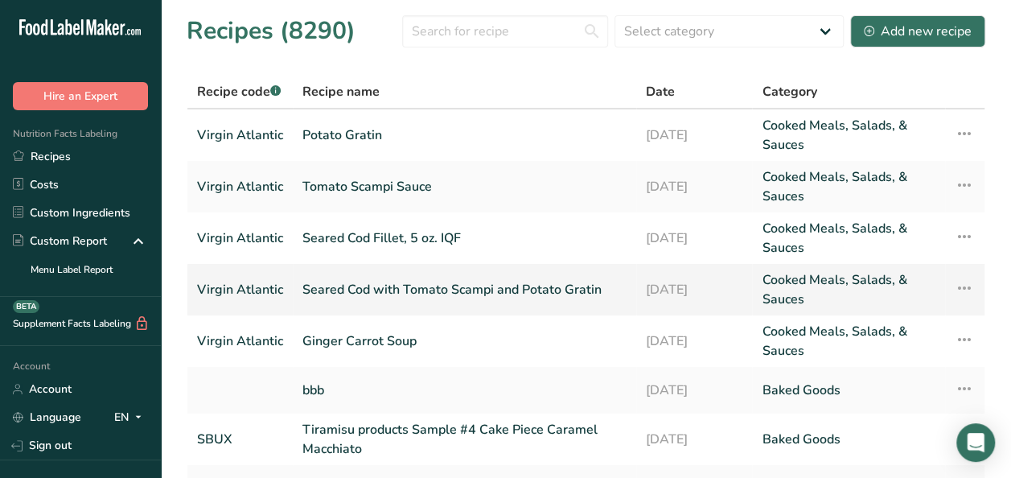
click at [431, 292] on link "Seared Cod with Tomato Scampi and Potato Gratin" at bounding box center [464, 289] width 324 height 39
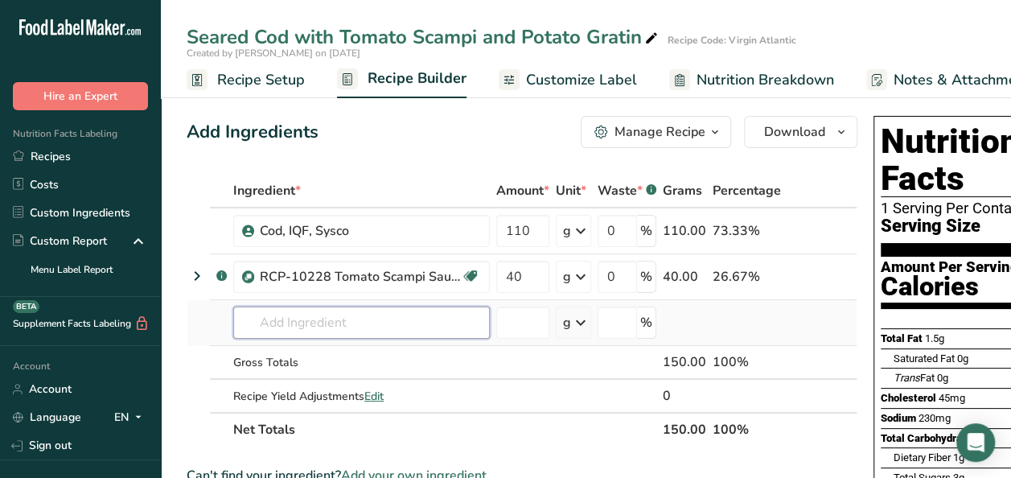
click at [346, 326] on input "text" at bounding box center [361, 322] width 257 height 32
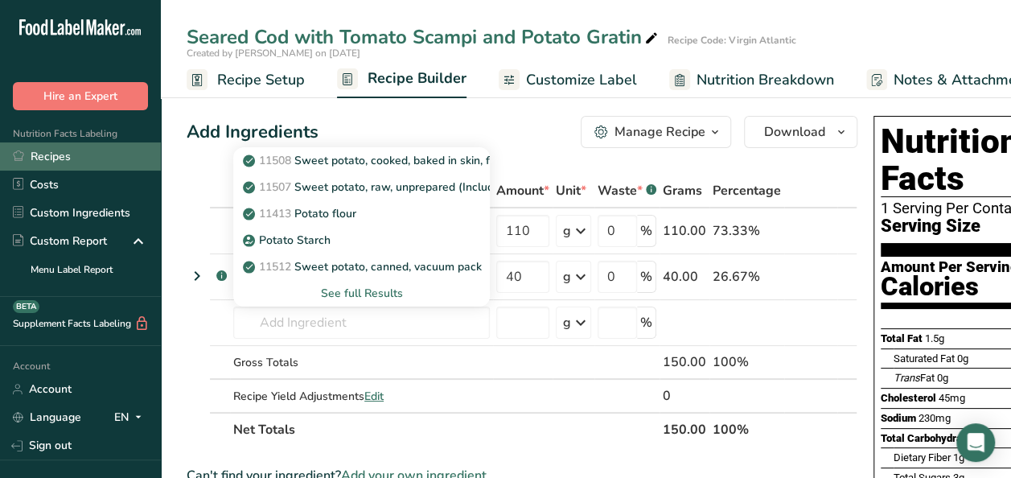
click at [50, 154] on link "Recipes" at bounding box center [80, 156] width 161 height 28
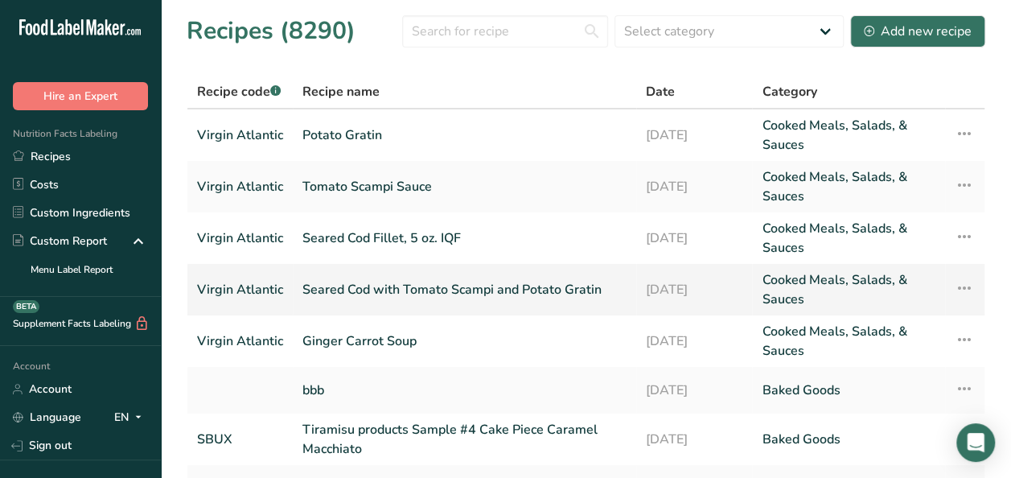
click at [307, 298] on link "Seared Cod with Tomato Scampi and Potato Gratin" at bounding box center [464, 289] width 324 height 39
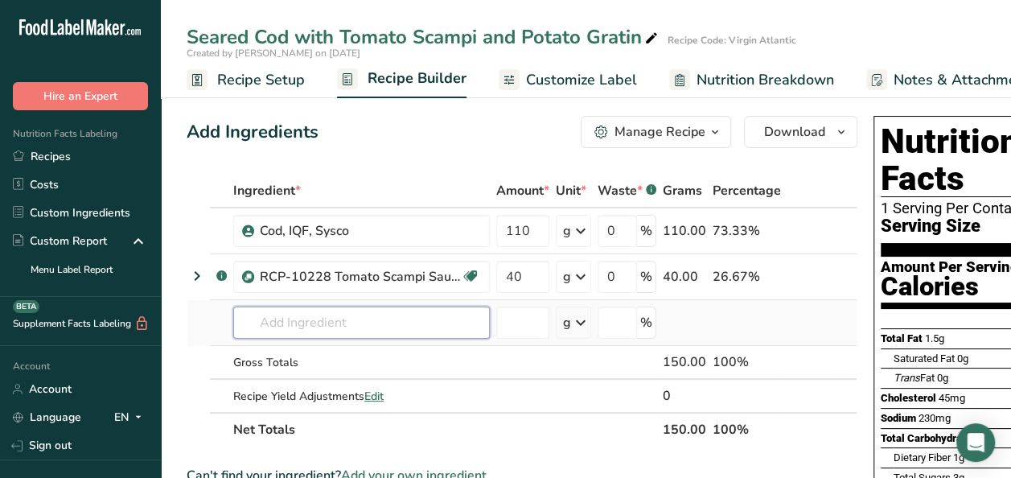
click at [291, 326] on input "text" at bounding box center [361, 322] width 257 height 32
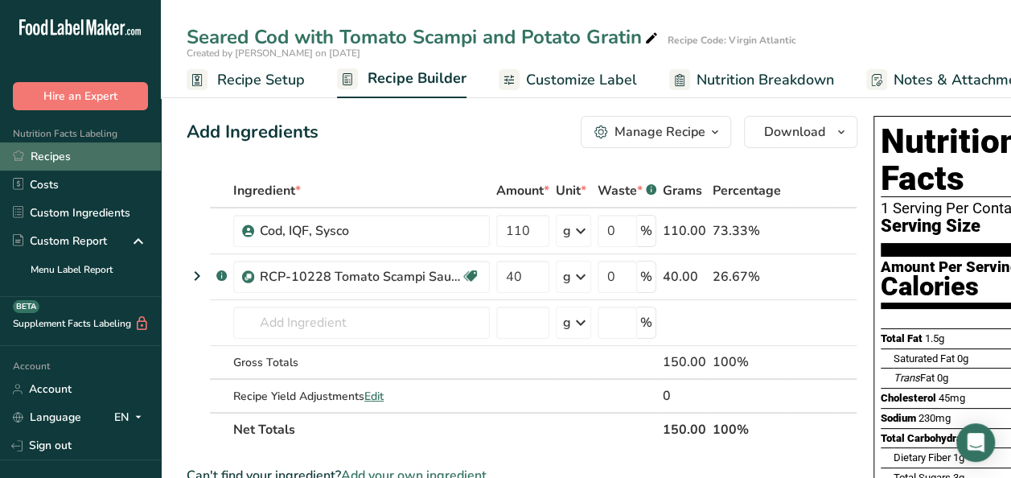
click at [111, 151] on link "Recipes" at bounding box center [80, 156] width 161 height 28
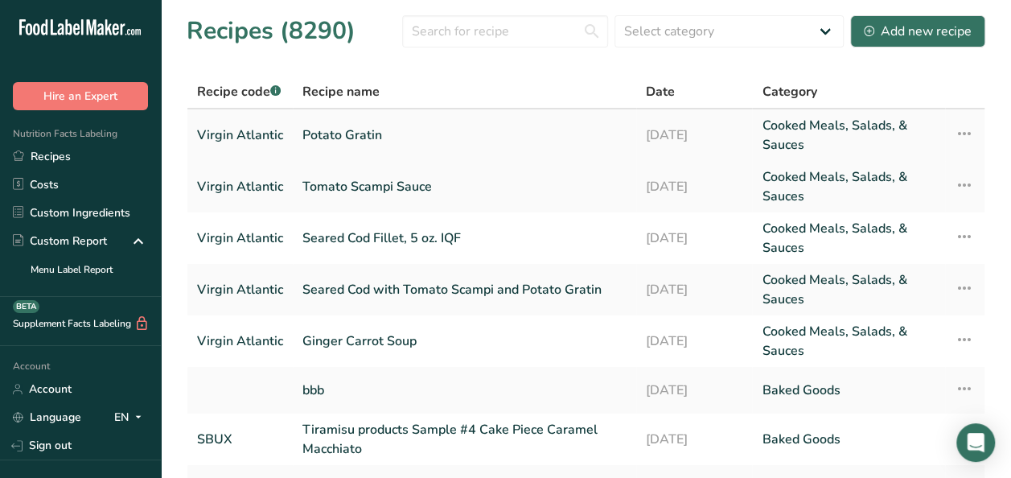
click at [971, 132] on icon at bounding box center [964, 133] width 19 height 29
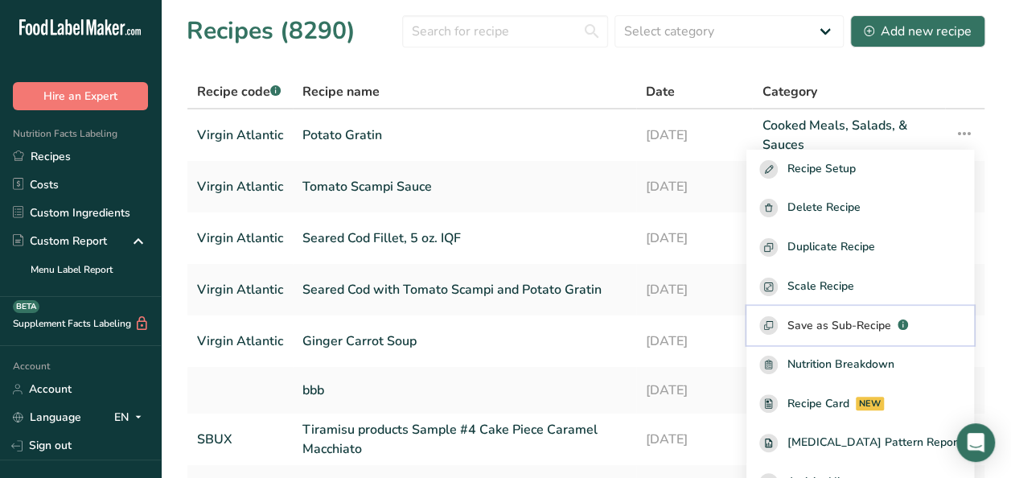
drag, startPoint x: 827, startPoint y: 325, endPoint x: 860, endPoint y: 316, distance: 34.1
click at [860, 316] on div "Save as Sub-Recipe .a-a{fill:#347362;}.b-a{fill:#fff;}" at bounding box center [860, 325] width 202 height 18
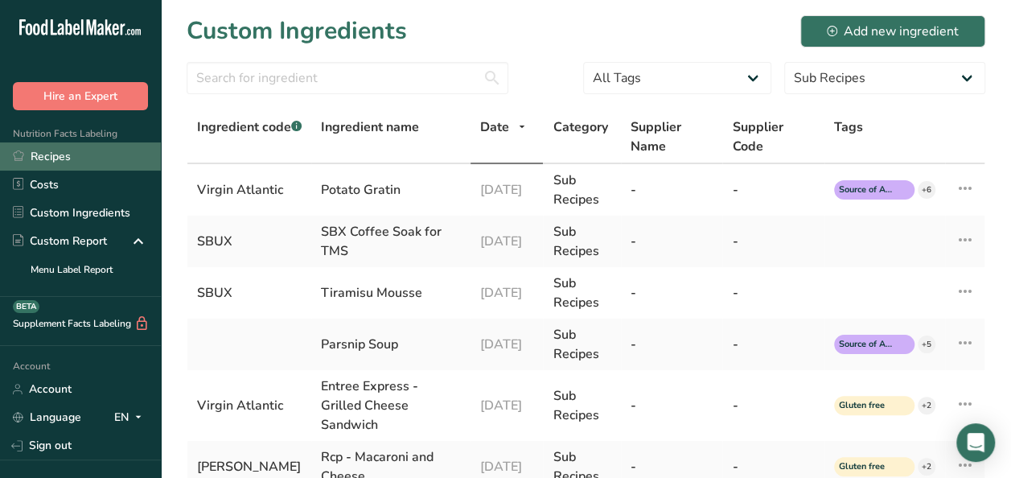
click at [54, 151] on link "Recipes" at bounding box center [80, 156] width 161 height 28
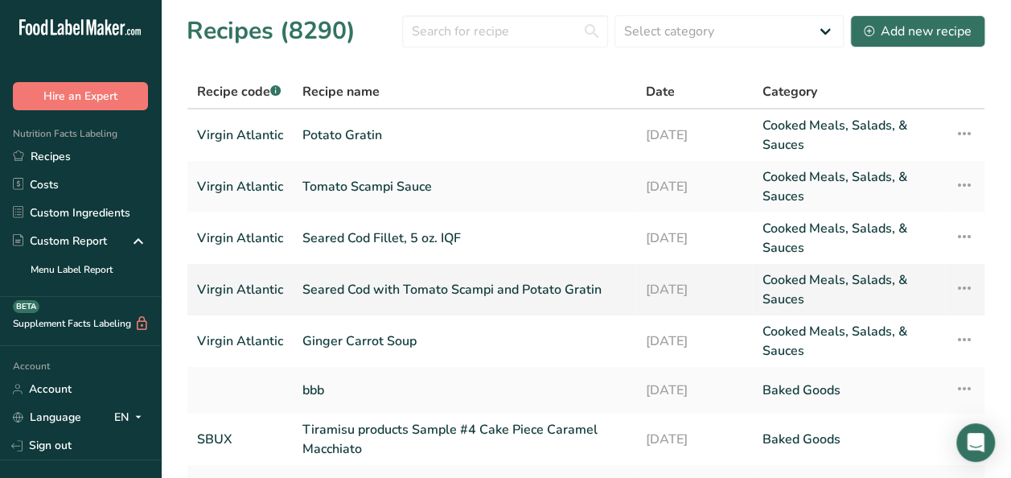
click at [306, 285] on link "Seared Cod with Tomato Scampi and Potato Gratin" at bounding box center [464, 289] width 324 height 39
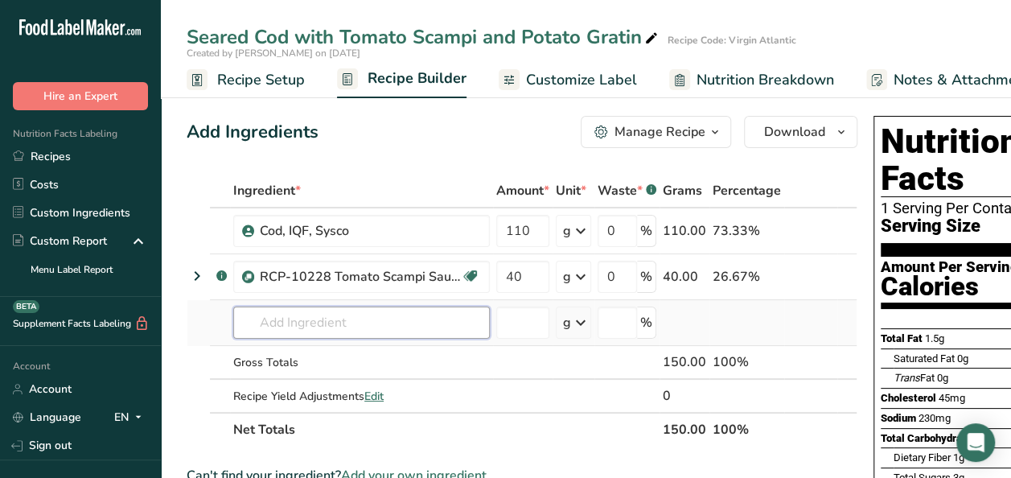
click at [311, 325] on input "text" at bounding box center [361, 322] width 257 height 32
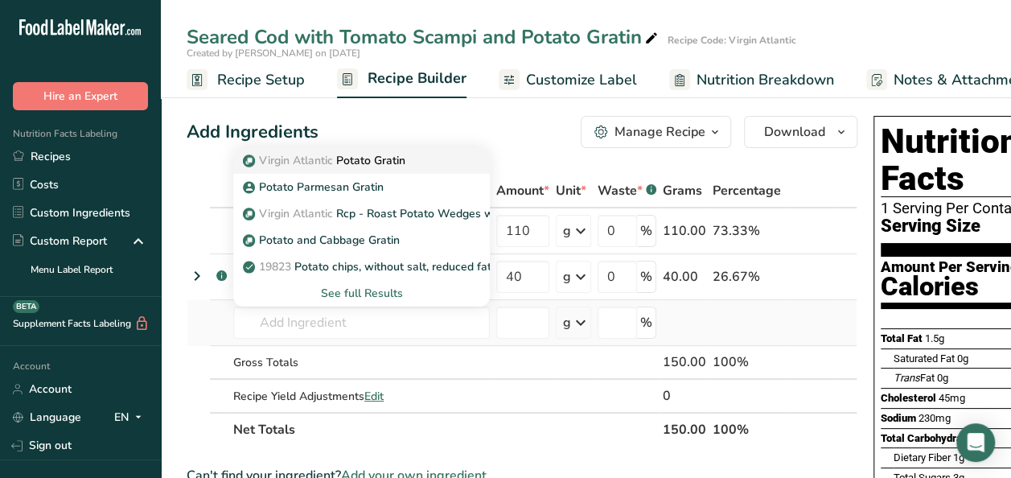
click at [350, 164] on p "Virgin Atlantic Potato Gratin" at bounding box center [325, 160] width 159 height 17
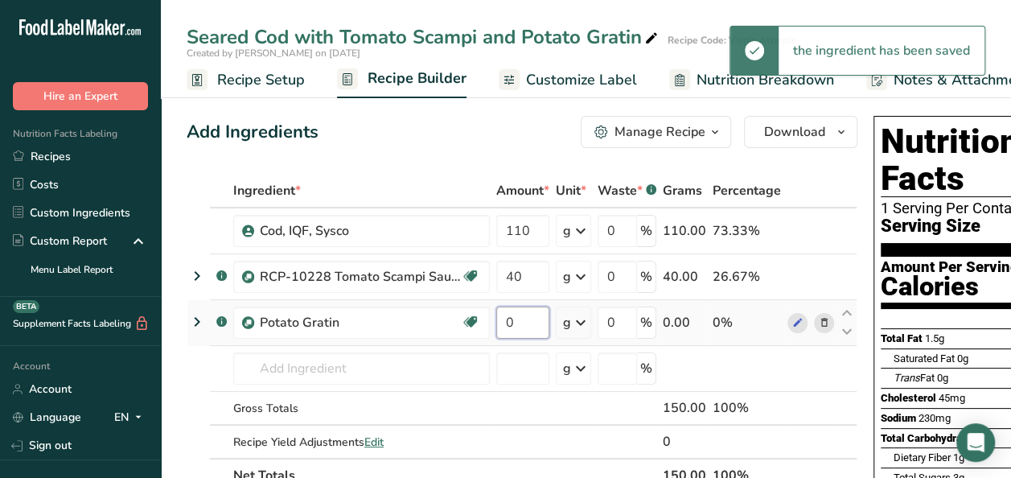
click at [525, 315] on input "0" at bounding box center [522, 322] width 53 height 32
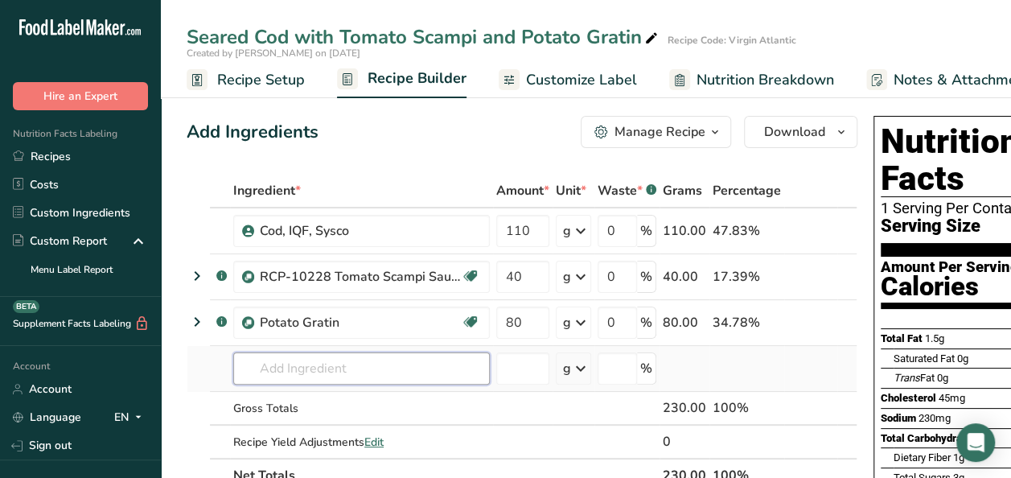
click at [323, 360] on div "Ingredient * Amount * Unit * Waste * .a-a{fill:#347362;}.b-a{fill:#fff;} Grams …" at bounding box center [522, 333] width 671 height 318
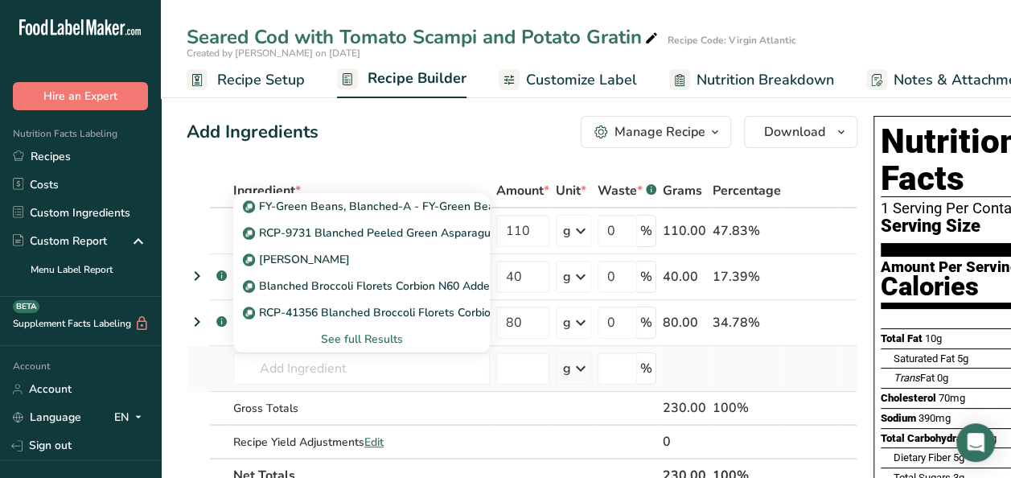
click at [360, 333] on div "See full Results" at bounding box center [361, 338] width 231 height 17
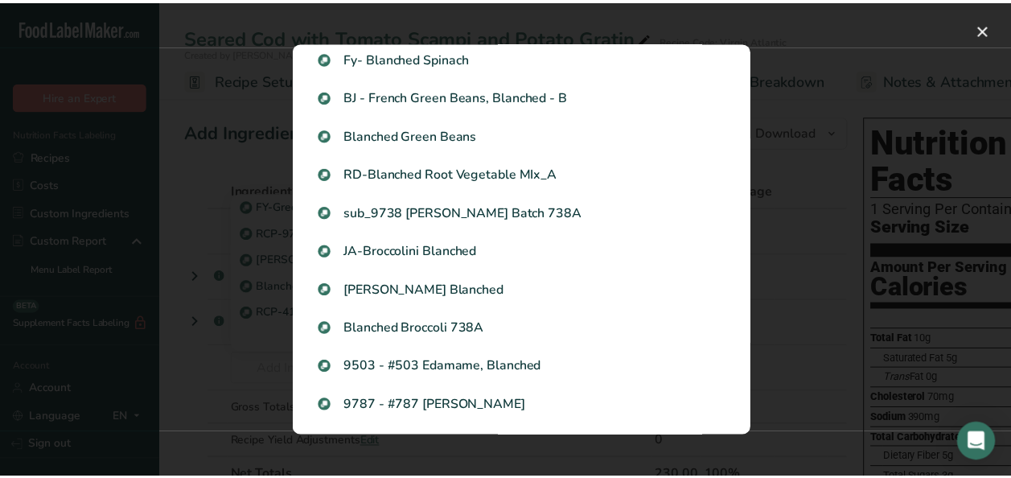
scroll to position [959, 0]
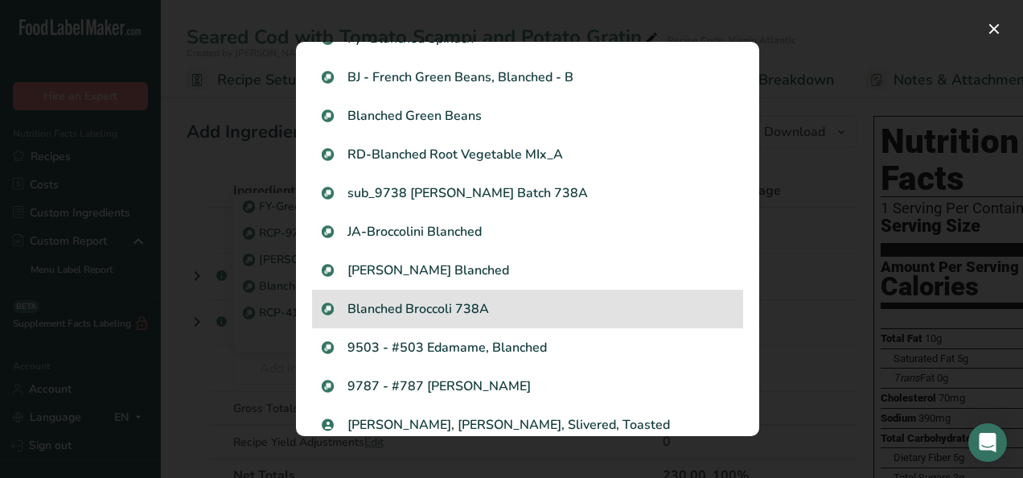
click at [454, 314] on p "Blanched Broccoli 738A" at bounding box center [528, 308] width 412 height 19
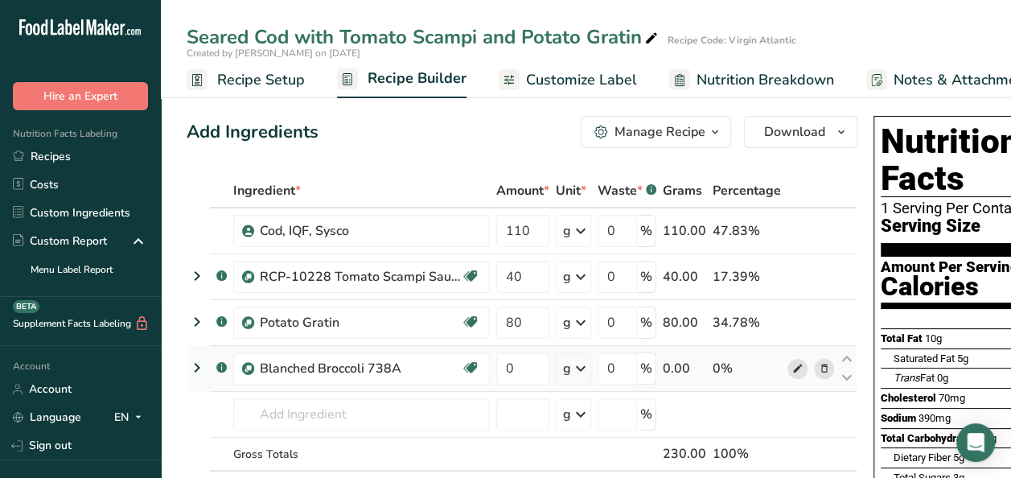
click at [792, 367] on icon at bounding box center [797, 368] width 11 height 17
click at [827, 373] on span at bounding box center [824, 368] width 19 height 19
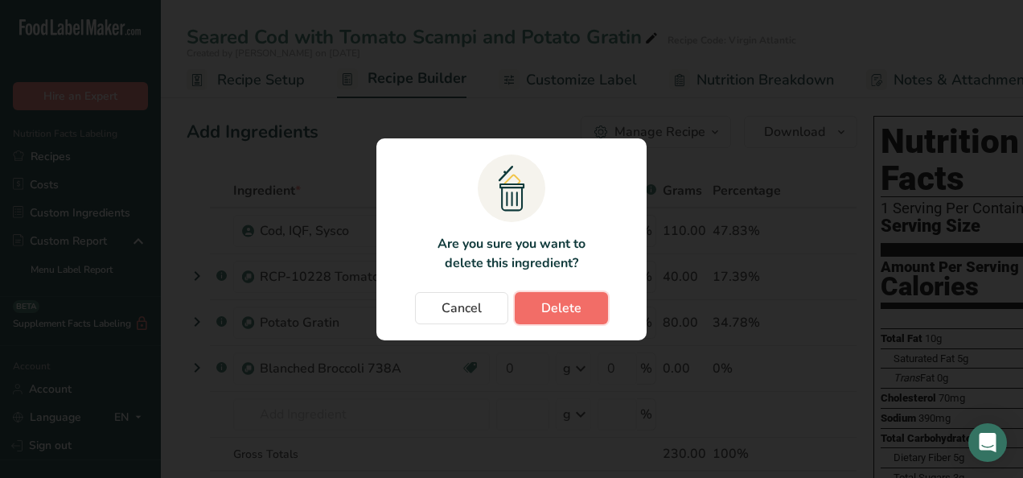
click at [554, 308] on span "Delete" at bounding box center [561, 307] width 40 height 19
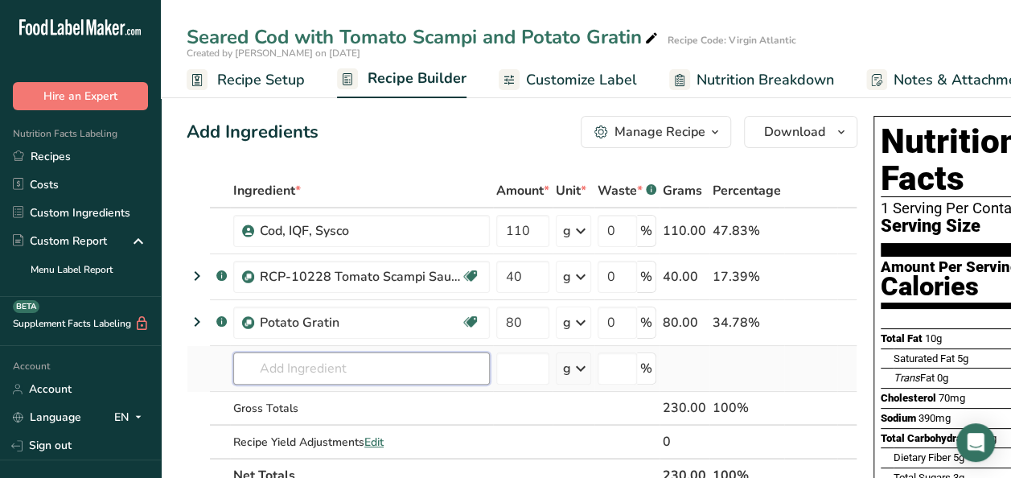
click at [269, 380] on input "text" at bounding box center [361, 368] width 257 height 32
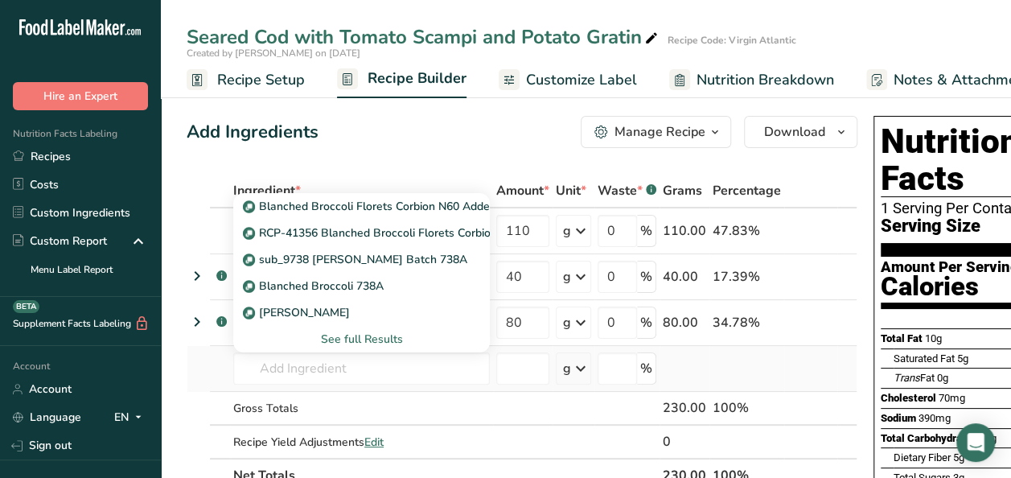
click at [363, 337] on div "See full Results" at bounding box center [361, 338] width 231 height 17
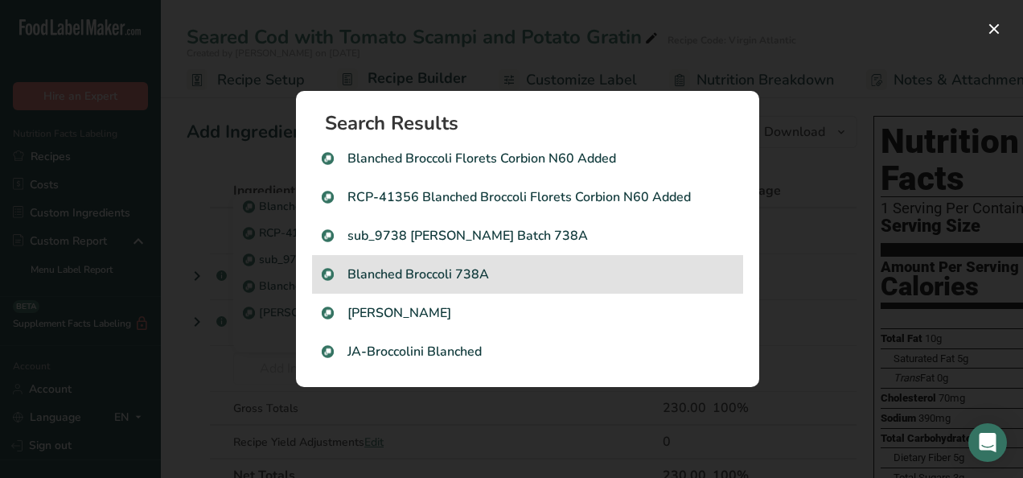
click at [479, 275] on p "Blanched Broccoli 738A" at bounding box center [528, 274] width 412 height 19
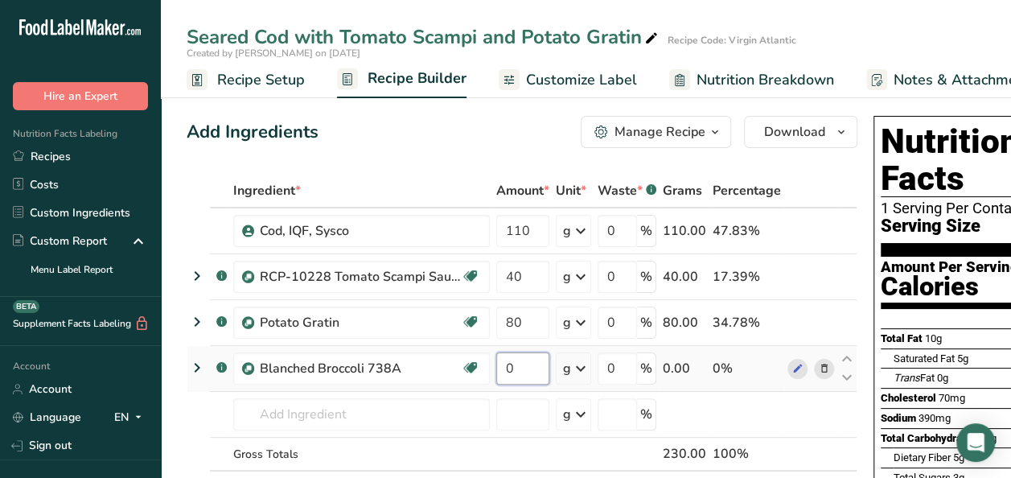
click at [513, 360] on input "0" at bounding box center [522, 368] width 53 height 32
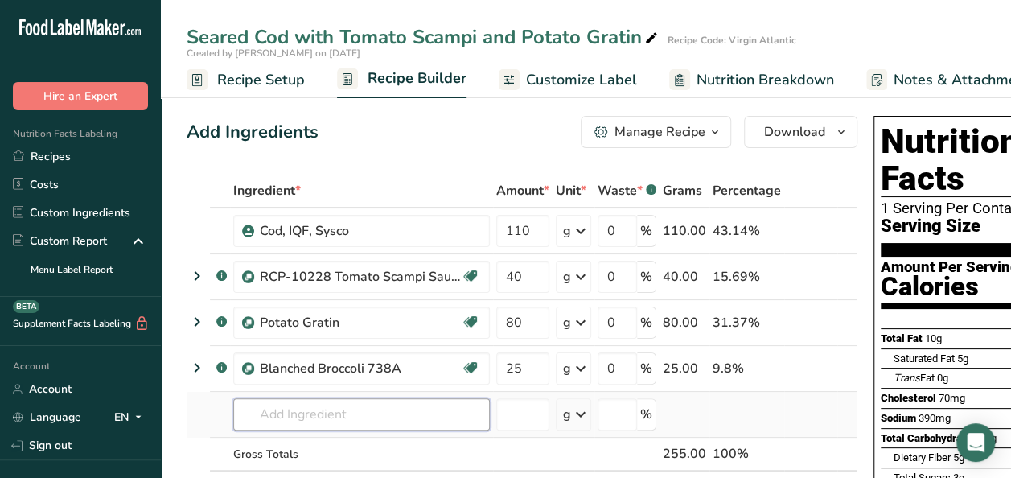
click at [356, 414] on div "Ingredient * Amount * Unit * Waste * .a-a{fill:#347362;}.b-a{fill:#fff;} Grams …" at bounding box center [522, 356] width 671 height 364
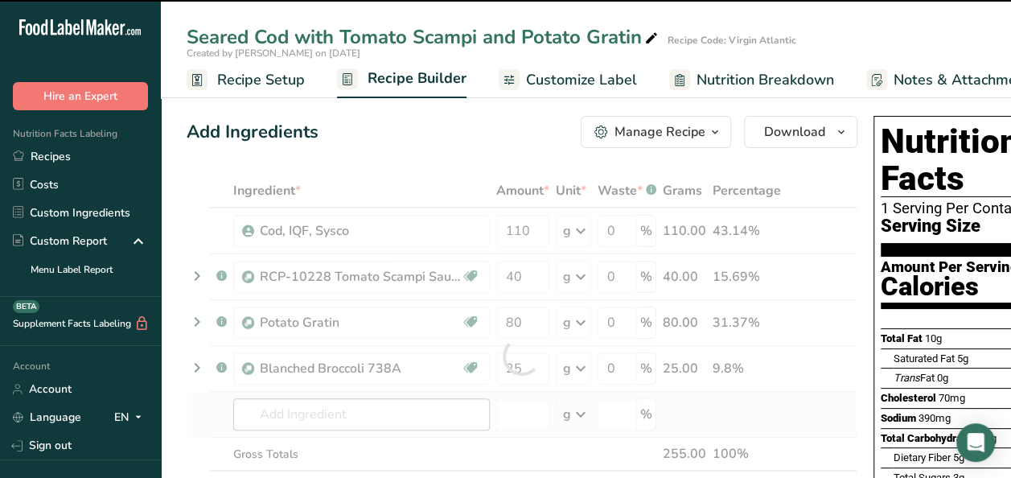
click at [356, 414] on div at bounding box center [522, 356] width 671 height 364
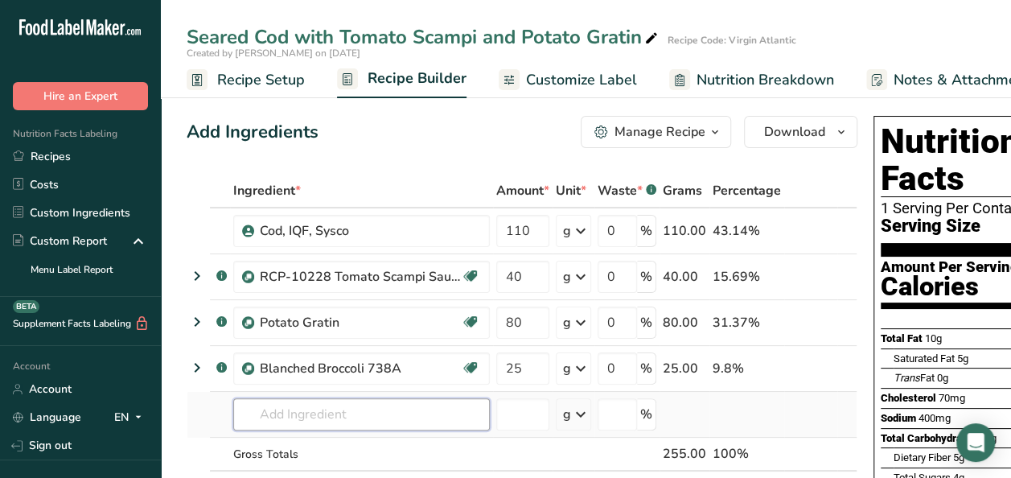
click at [356, 414] on input "text" at bounding box center [361, 414] width 257 height 32
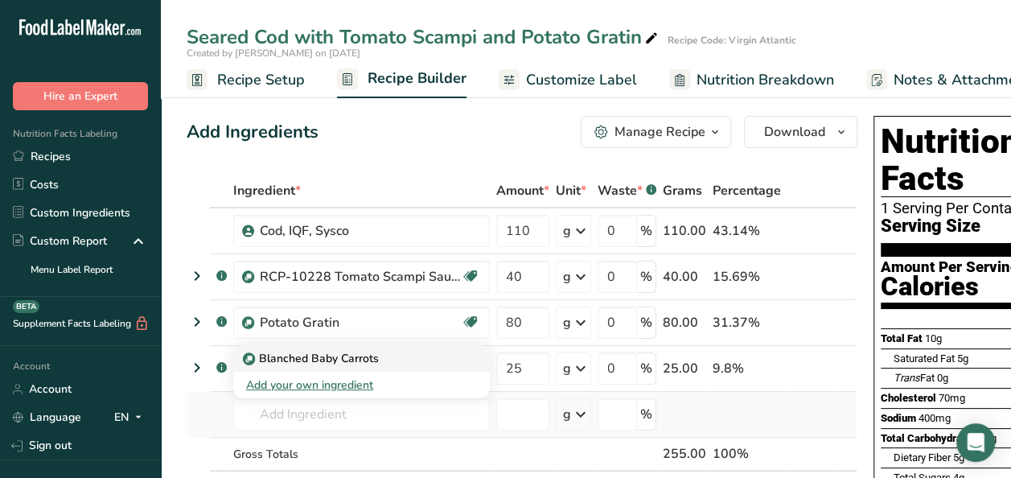
click at [330, 355] on p "Blanched Baby Carrots" at bounding box center [312, 358] width 133 height 17
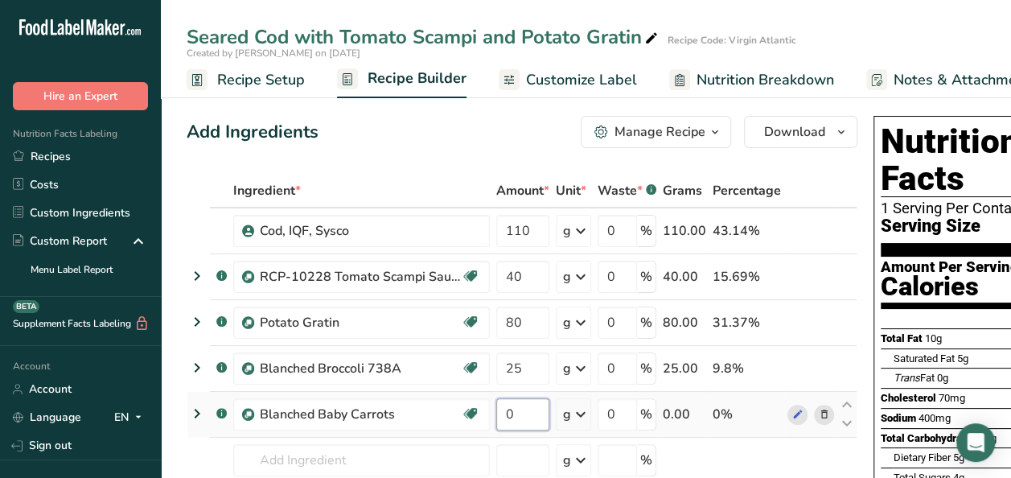
click at [533, 408] on input "0" at bounding box center [522, 414] width 53 height 32
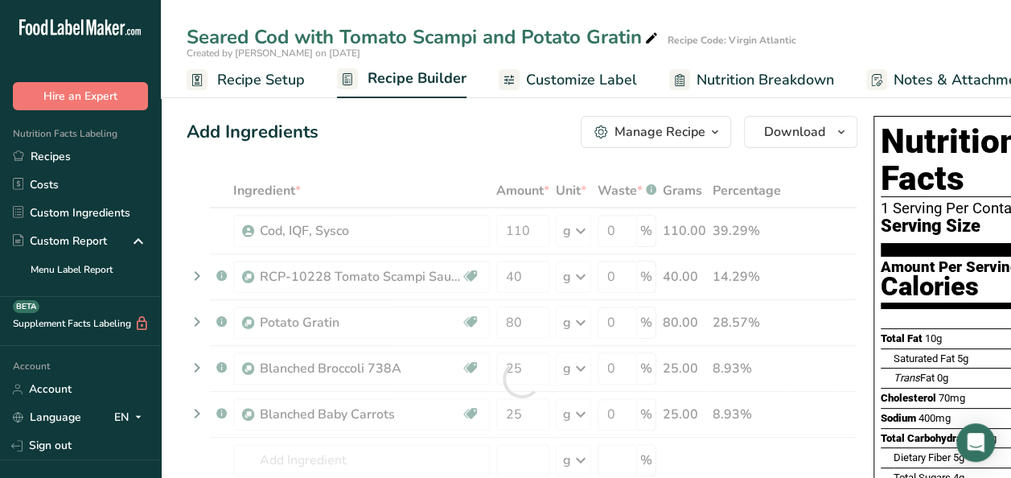
click at [830, 49] on div "Created by Liana Loutan on 2025-08-18" at bounding box center [586, 53] width 850 height 14
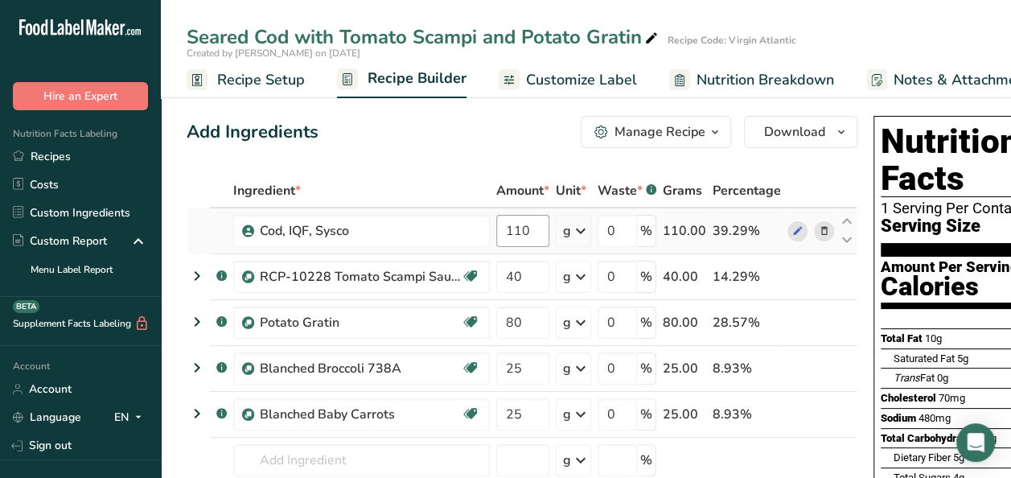
drag, startPoint x: 93, startPoint y: 161, endPoint x: 508, endPoint y: 229, distance: 420.5
click at [93, 161] on link "Recipes" at bounding box center [80, 156] width 161 height 28
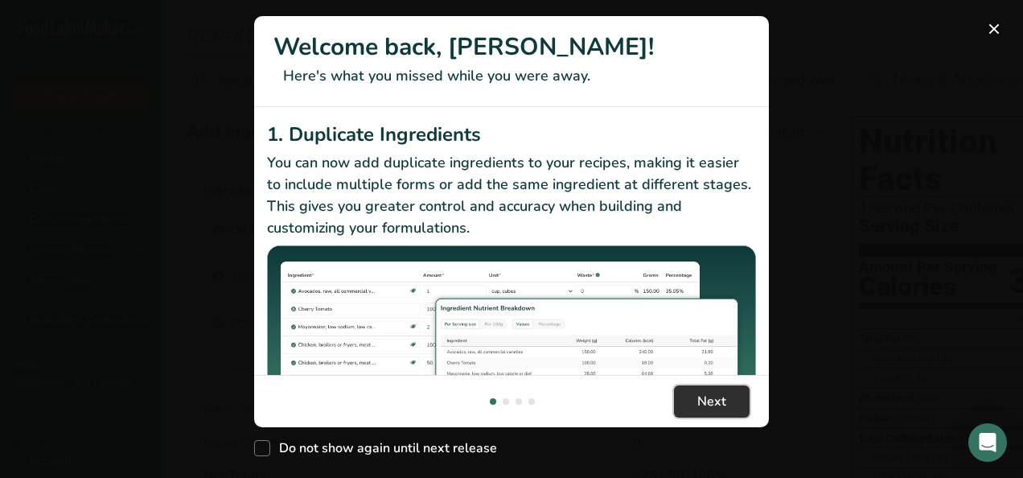
click at [693, 404] on button "Next" at bounding box center [712, 401] width 76 height 32
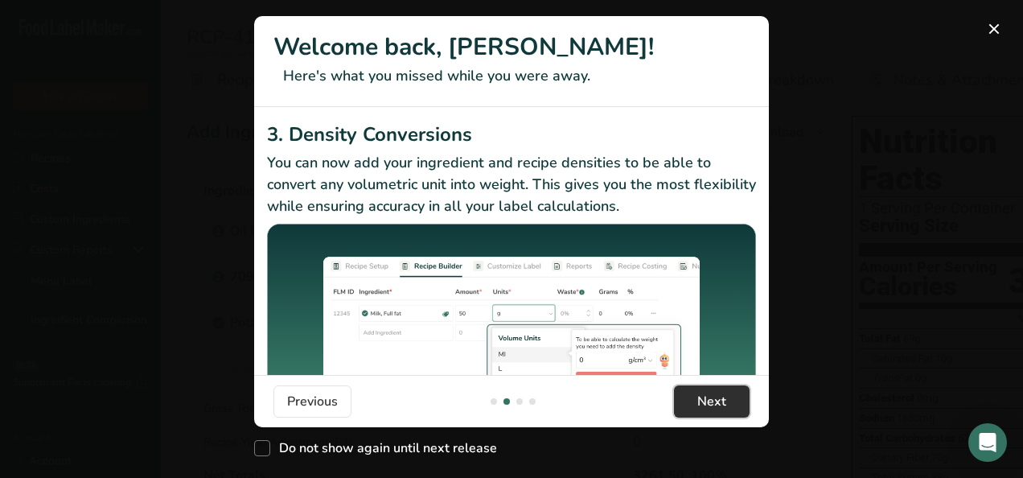
click at [693, 404] on button "Next" at bounding box center [712, 401] width 76 height 32
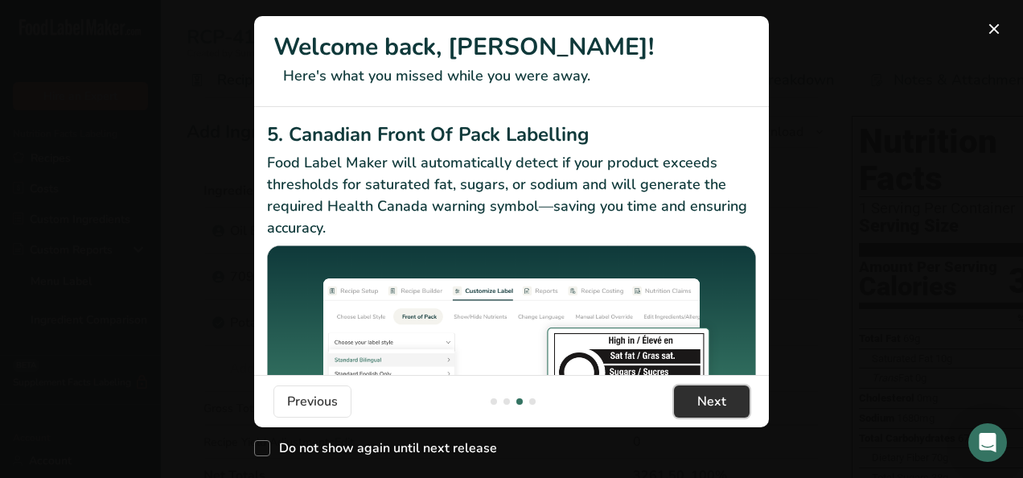
click at [693, 404] on button "Next" at bounding box center [712, 401] width 76 height 32
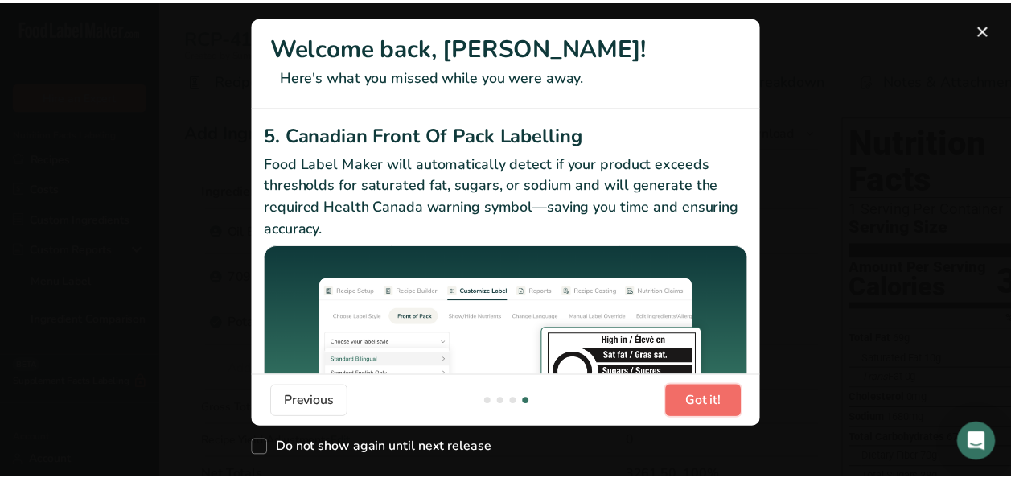
scroll to position [0, 1544]
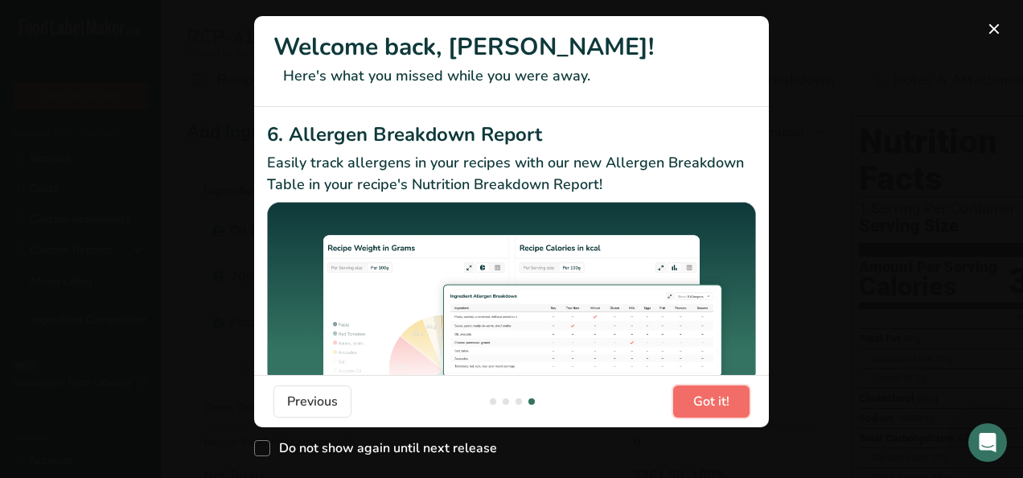
click at [693, 404] on span "Got it!" at bounding box center [711, 401] width 36 height 19
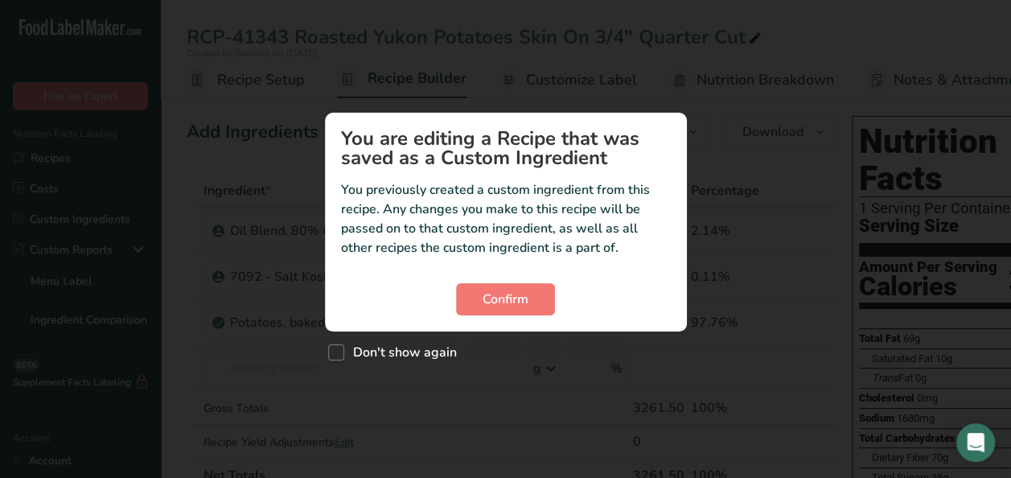
click at [503, 316] on section "You are editing a Recipe that was saved as a Custom Ingredient You previously c…" at bounding box center [506, 222] width 362 height 219
click at [512, 292] on span "Confirm" at bounding box center [505, 298] width 46 height 19
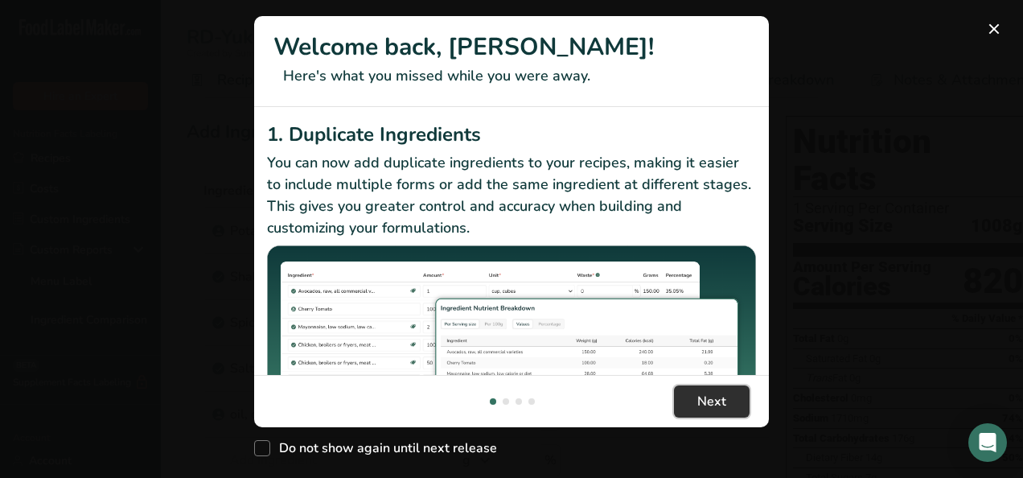
click at [706, 399] on span "Next" at bounding box center [711, 401] width 29 height 19
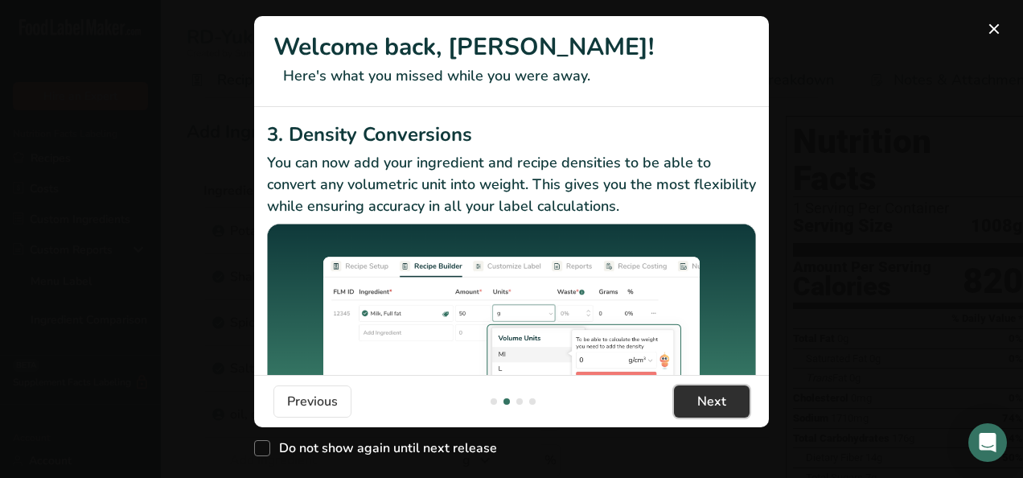
click at [706, 399] on span "Next" at bounding box center [711, 401] width 29 height 19
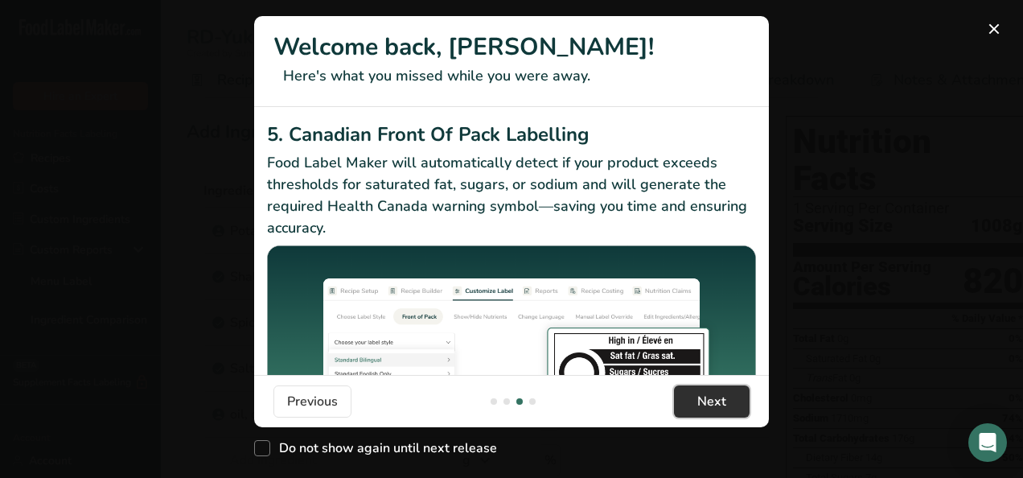
click at [706, 399] on span "Next" at bounding box center [711, 401] width 29 height 19
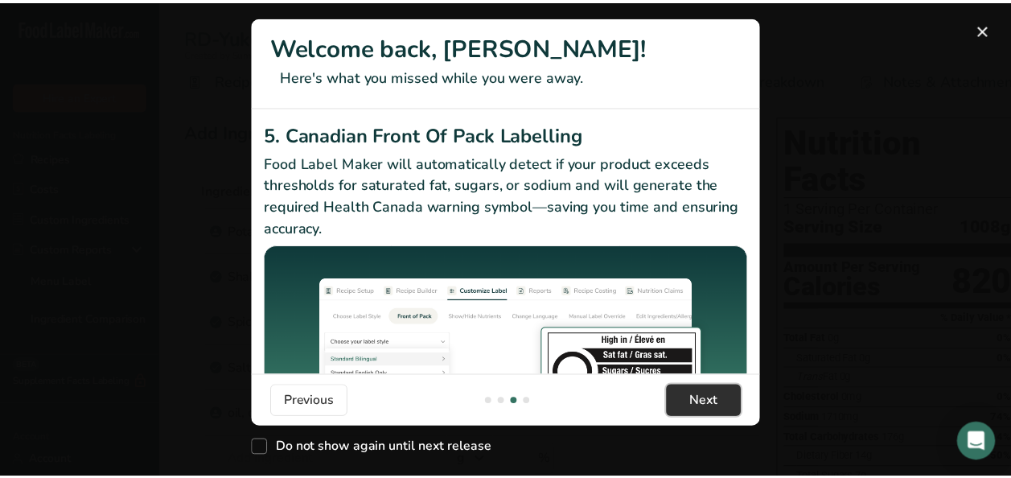
scroll to position [0, 1544]
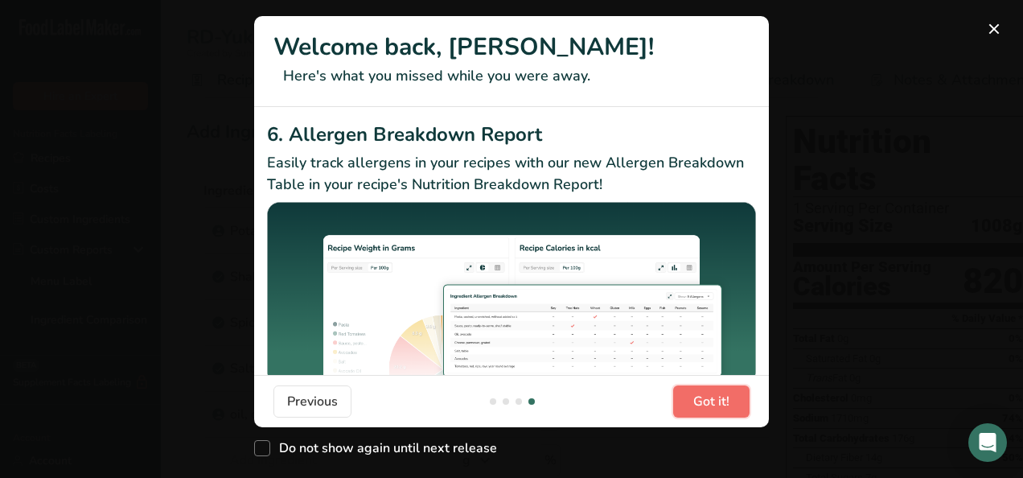
click at [706, 399] on span "Got it!" at bounding box center [711, 401] width 36 height 19
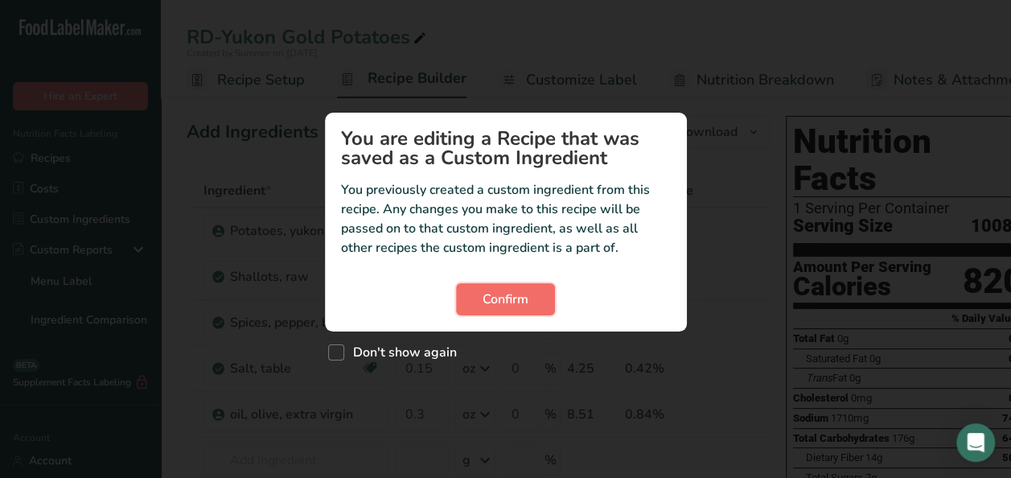
click at [523, 299] on span "Confirm" at bounding box center [505, 298] width 46 height 19
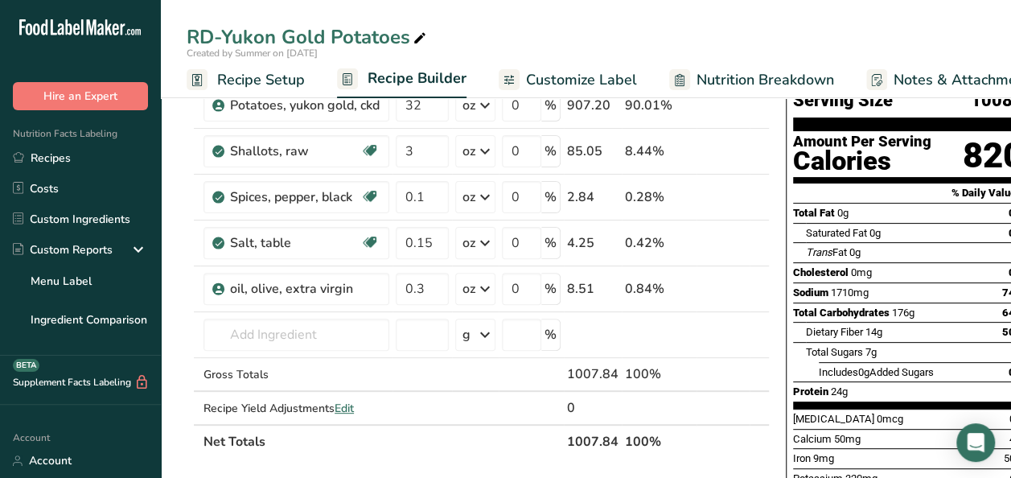
scroll to position [148, 0]
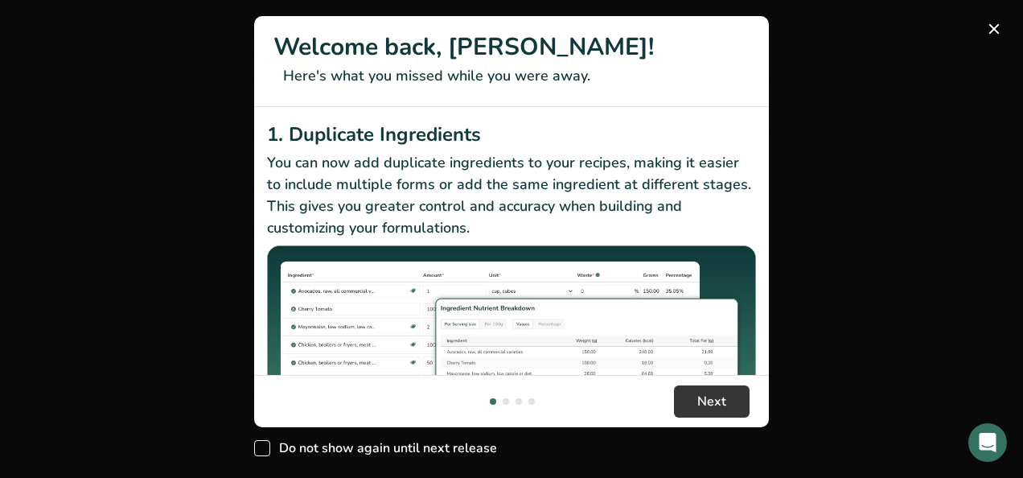
click at [267, 449] on span "New Features" at bounding box center [262, 448] width 16 height 16
click at [265, 449] on input "Do not show again until next release" at bounding box center [259, 448] width 10 height 10
checkbox input "true"
click at [695, 400] on button "Next" at bounding box center [712, 401] width 76 height 32
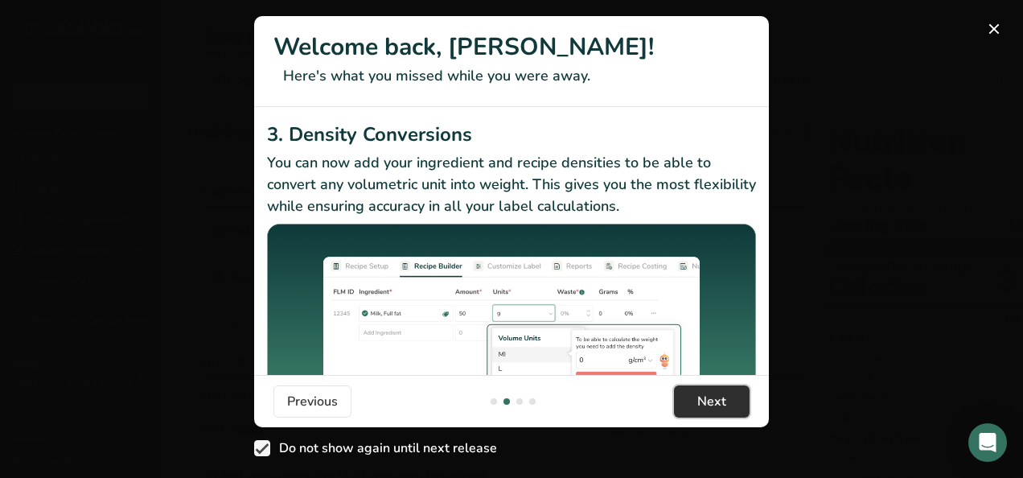
click at [695, 400] on button "Next" at bounding box center [712, 401] width 76 height 32
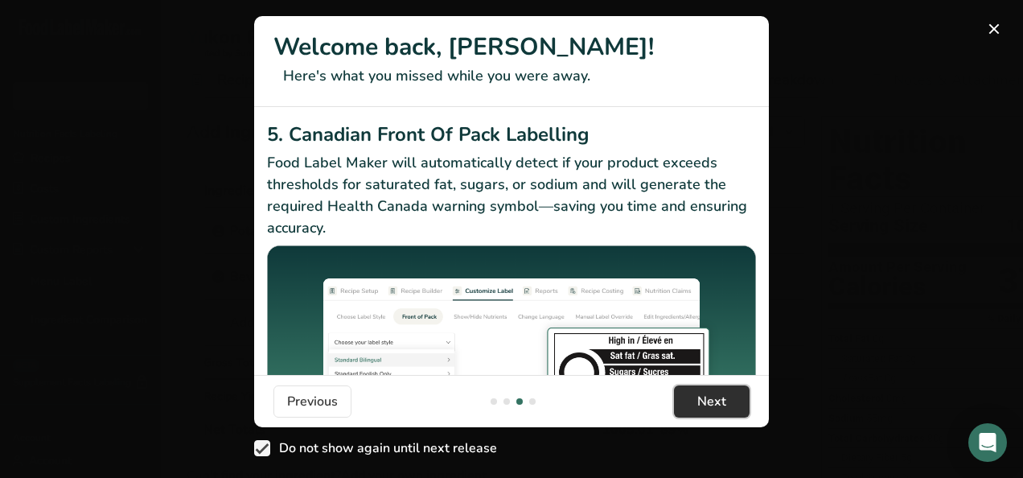
click at [695, 400] on button "Next" at bounding box center [712, 401] width 76 height 32
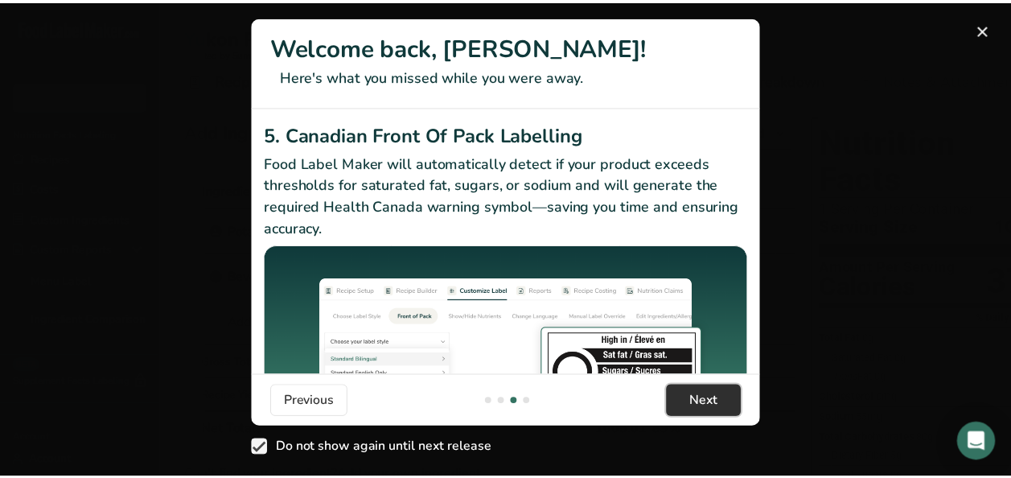
scroll to position [0, 1544]
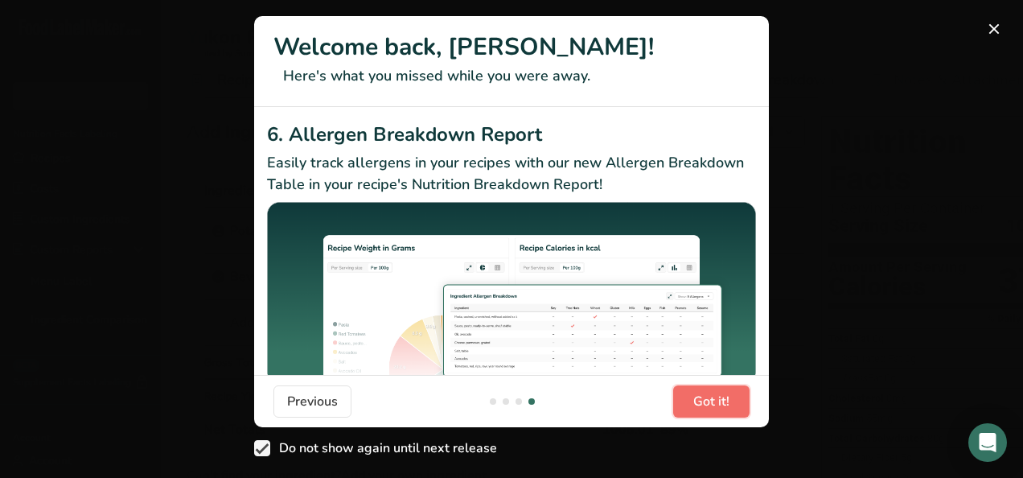
click at [695, 400] on span "Got it!" at bounding box center [711, 401] width 36 height 19
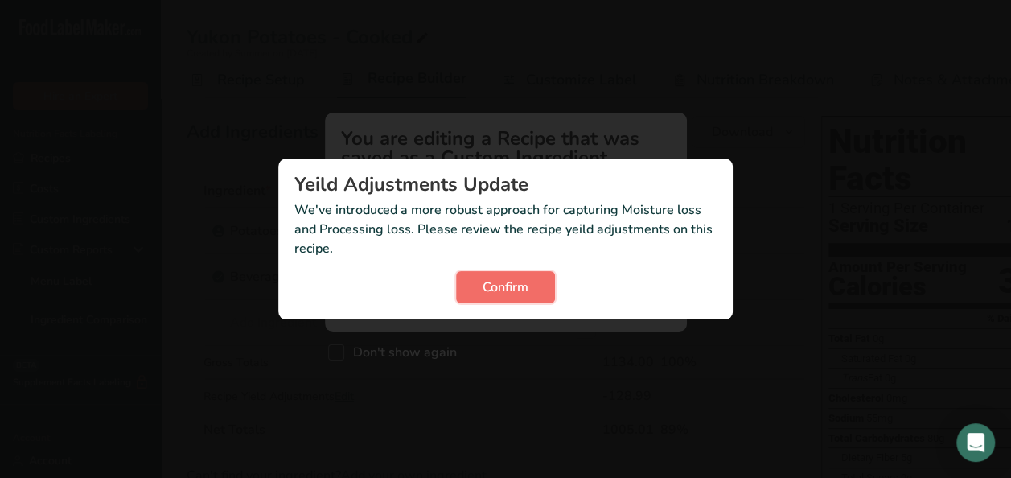
click at [537, 281] on button "Confirm" at bounding box center [505, 287] width 99 height 32
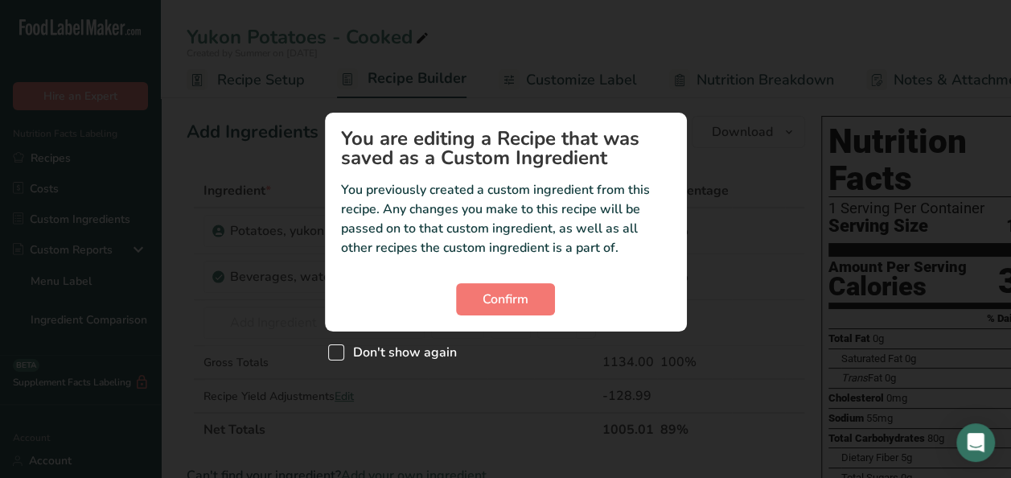
click at [339, 352] on span "Custom ingredient modal" at bounding box center [336, 352] width 16 height 16
click at [339, 352] on input "Don't show again" at bounding box center [333, 352] width 10 height 10
click at [339, 352] on span "Custom ingredient modal" at bounding box center [336, 352] width 16 height 16
click at [339, 352] on input "Don't show again" at bounding box center [333, 352] width 10 height 10
checkbox input "false"
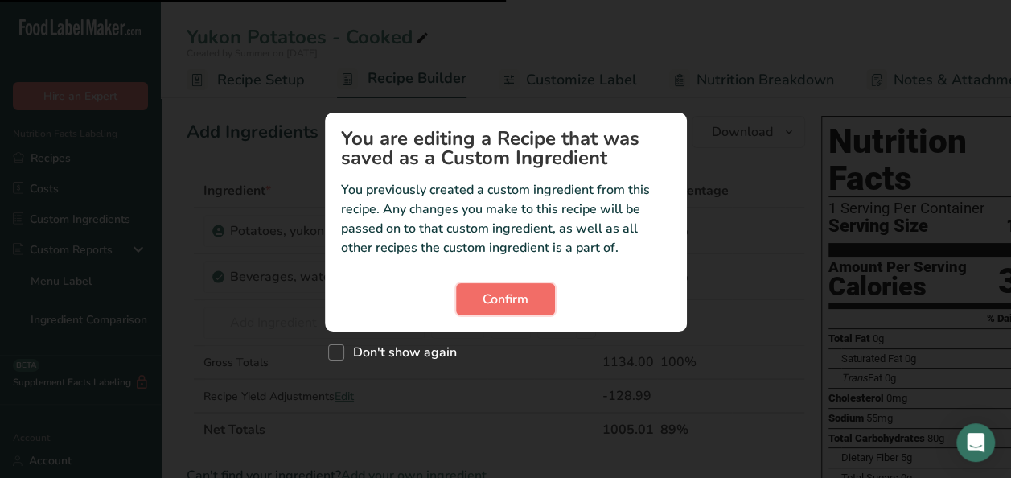
click at [491, 302] on span "Confirm" at bounding box center [505, 298] width 46 height 19
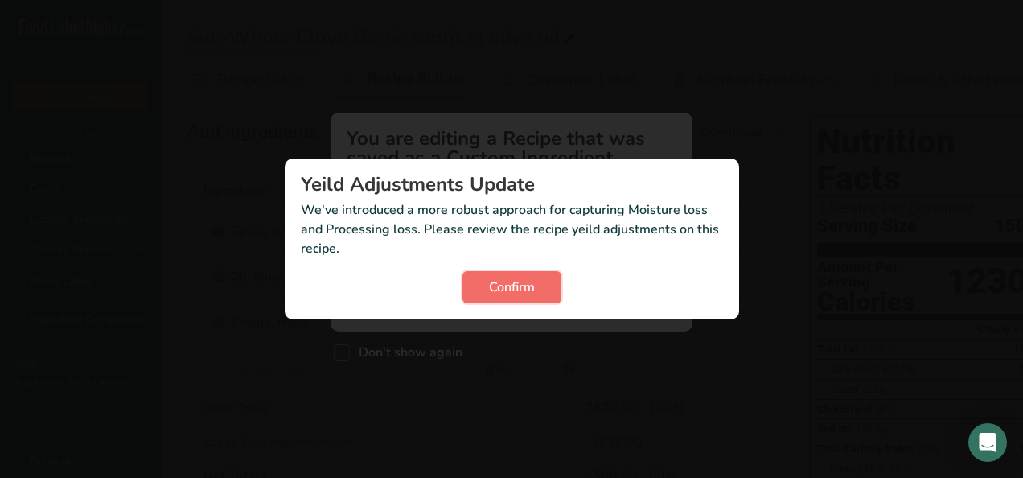
click at [538, 280] on button "Confirm" at bounding box center [511, 287] width 99 height 32
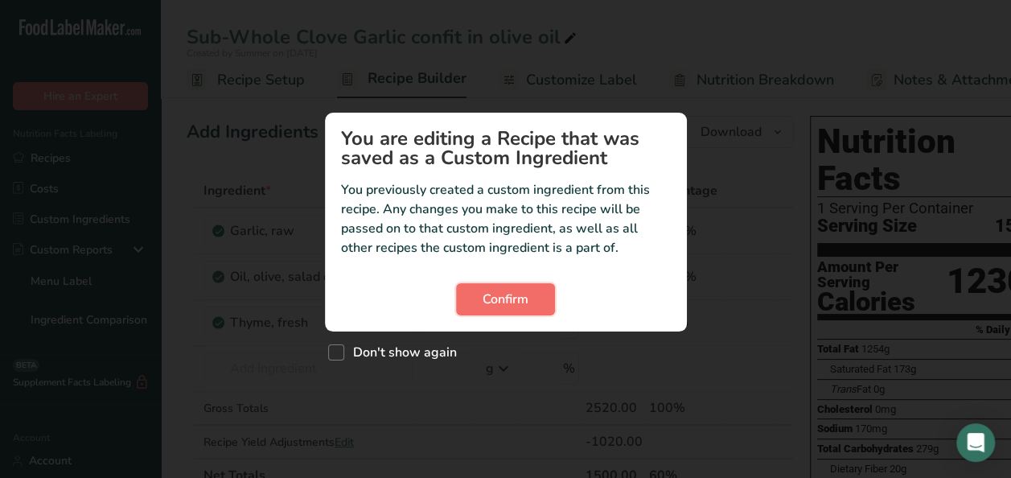
click at [529, 293] on button "Confirm" at bounding box center [505, 299] width 99 height 32
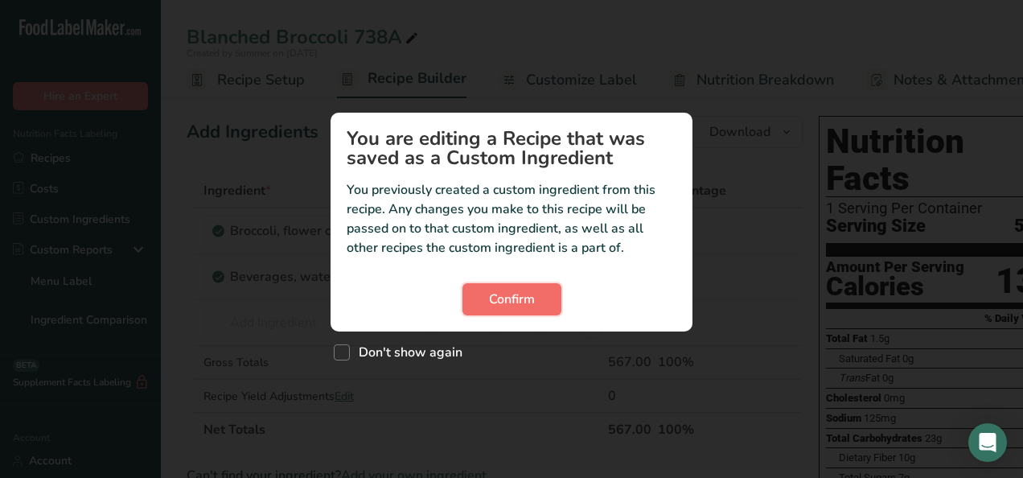
click at [508, 302] on span "Confirm" at bounding box center [512, 298] width 46 height 19
